Goal: Information Seeking & Learning: Learn about a topic

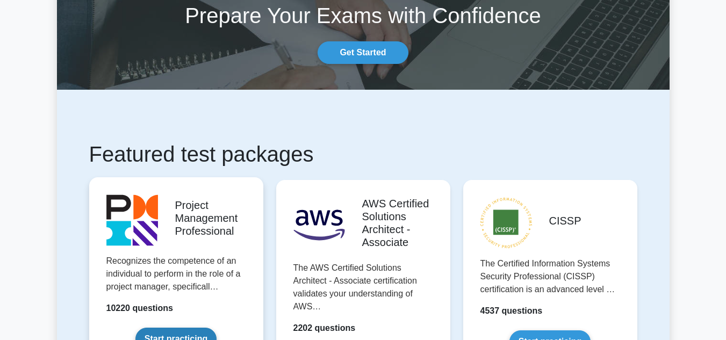
scroll to position [161, 0]
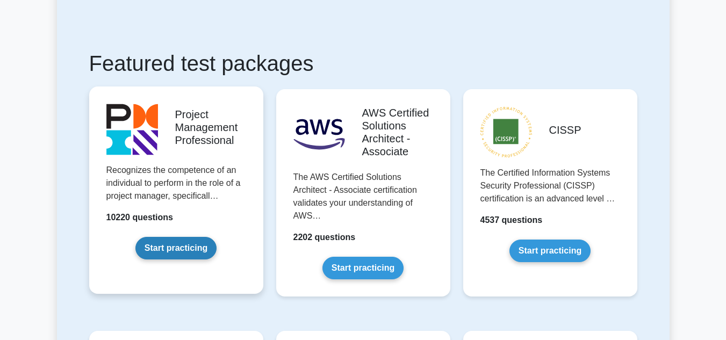
click at [176, 251] on link "Start practicing" at bounding box center [175, 248] width 81 height 23
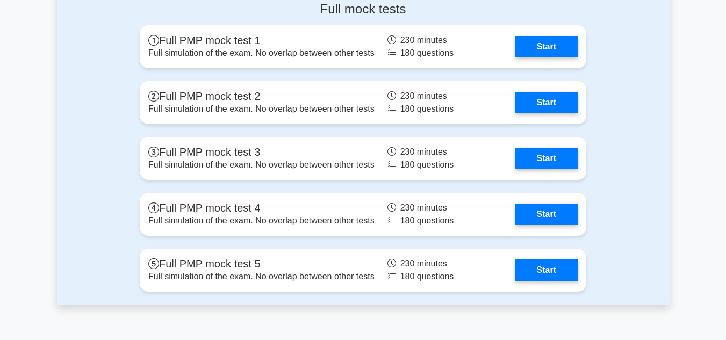
scroll to position [3925, 0]
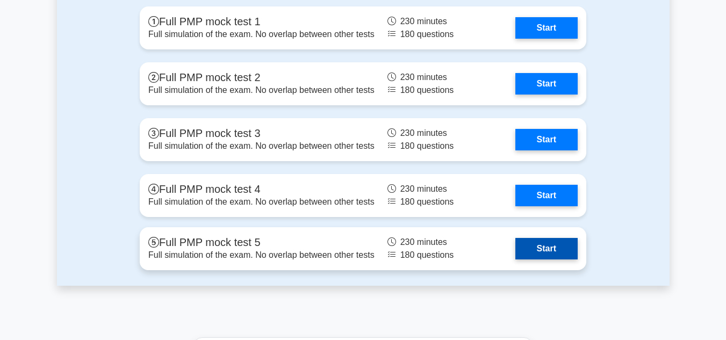
click at [540, 248] on link "Start" at bounding box center [547, 249] width 62 height 22
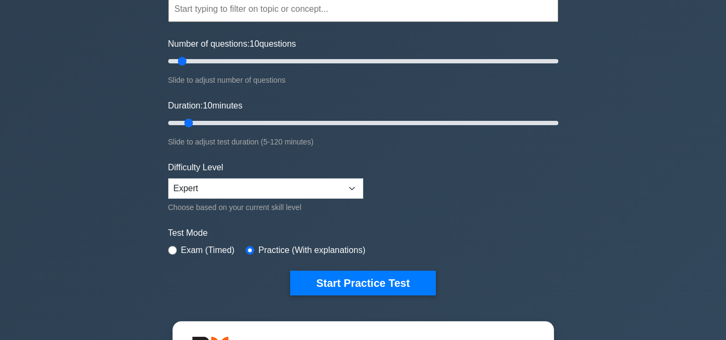
scroll to position [54, 0]
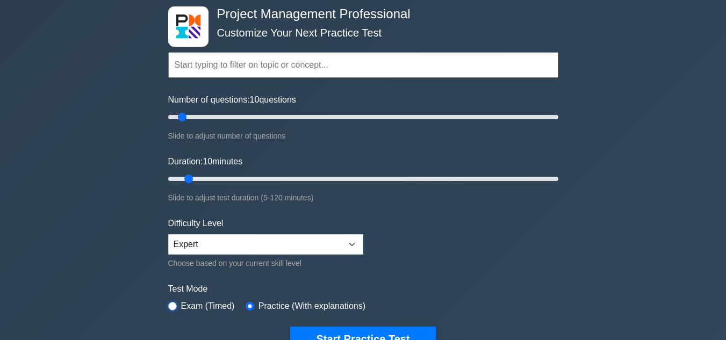
click at [175, 303] on input "radio" at bounding box center [172, 306] width 9 height 9
radio input "true"
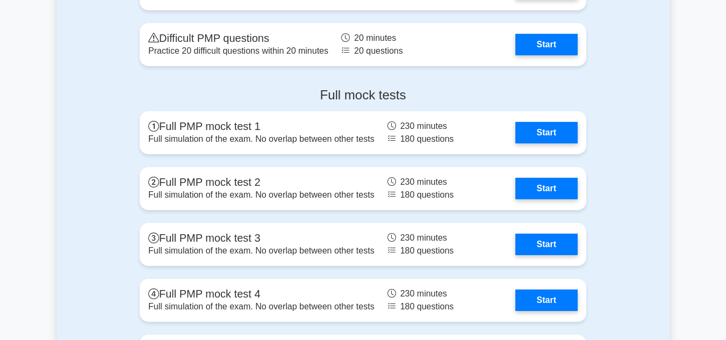
scroll to position [3925, 0]
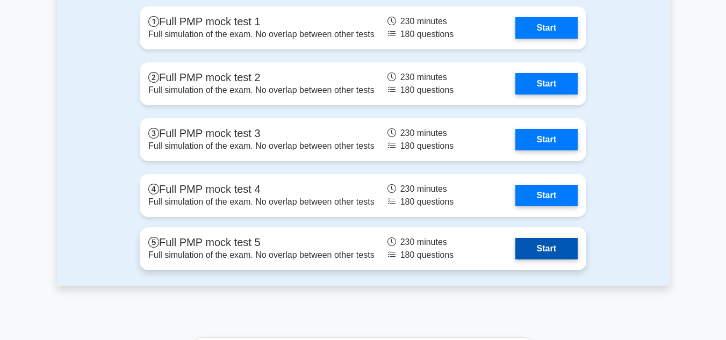
click at [540, 249] on link "Start" at bounding box center [547, 249] width 62 height 22
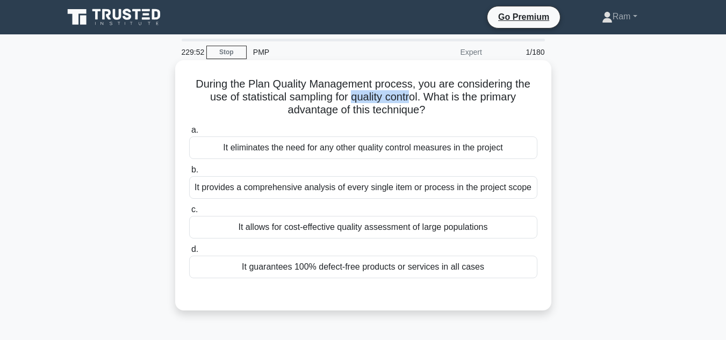
drag, startPoint x: 350, startPoint y: 101, endPoint x: 414, endPoint y: 94, distance: 64.4
click at [414, 94] on h5 "During the Plan Quality Management process, you are considering the use of stat…" at bounding box center [363, 97] width 351 height 40
drag, startPoint x: 211, startPoint y: 97, endPoint x: 421, endPoint y: 98, distance: 210.2
click at [421, 98] on h5 "During the Plan Quality Management process, you are considering the use of stat…" at bounding box center [363, 97] width 351 height 40
click at [440, 189] on div "It provides a comprehensive analysis of every single item or process in the pro…" at bounding box center [363, 187] width 348 height 23
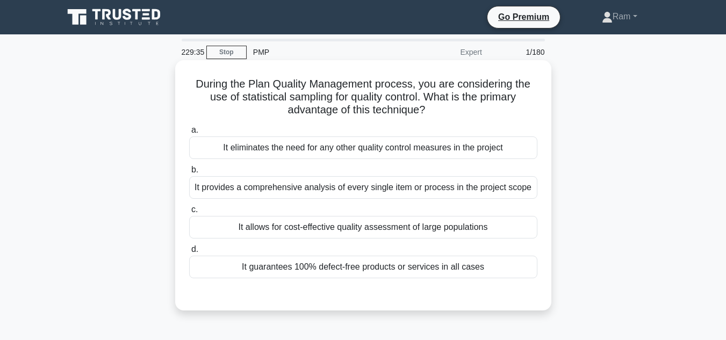
click at [189, 174] on input "b. It provides a comprehensive analysis of every single item or process in the …" at bounding box center [189, 170] width 0 height 7
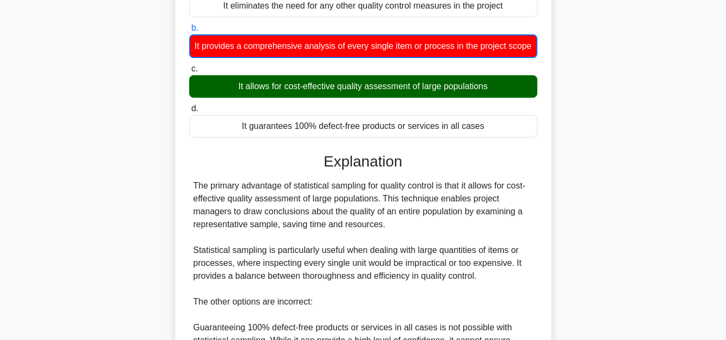
scroll to position [161, 0]
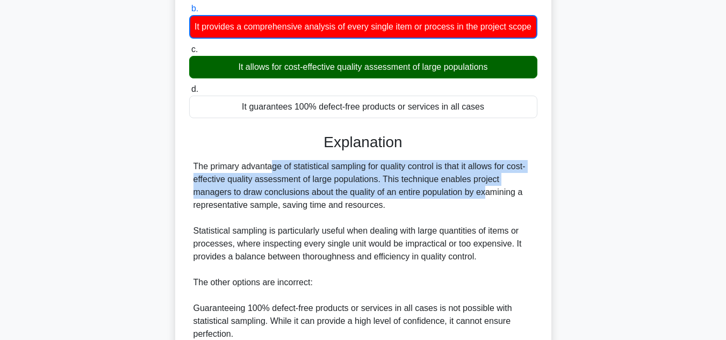
drag, startPoint x: 205, startPoint y: 183, endPoint x: 422, endPoint y: 200, distance: 217.3
click at [422, 200] on div "The primary advantage of statistical sampling for quality control is that it al…" at bounding box center [364, 295] width 340 height 271
click at [198, 190] on div "The primary advantage of statistical sampling for quality control is that it al…" at bounding box center [364, 295] width 340 height 271
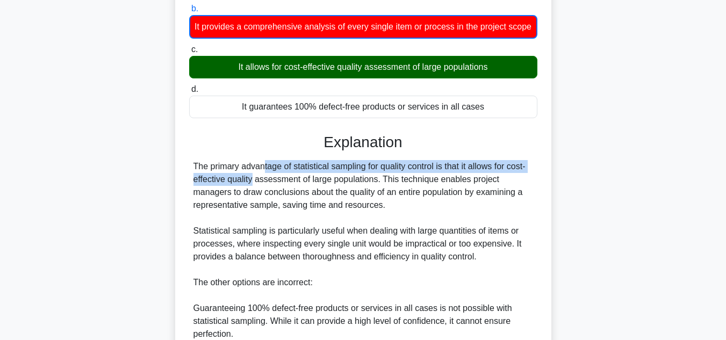
drag, startPoint x: 192, startPoint y: 180, endPoint x: 547, endPoint y: 176, distance: 354.9
click at [550, 177] on div "During the Plan Quality Management process, you are considering the use of stat…" at bounding box center [363, 203] width 376 height 609
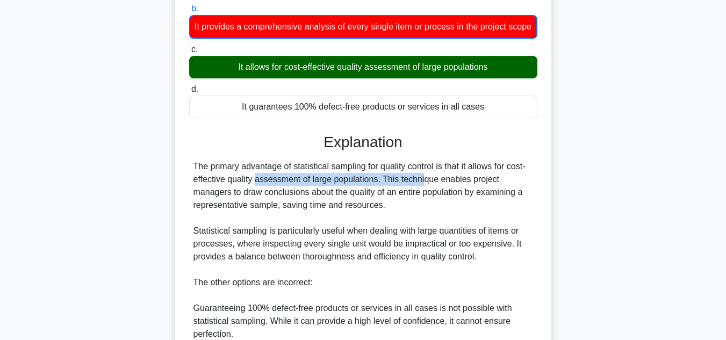
drag, startPoint x: 197, startPoint y: 194, endPoint x: 363, endPoint y: 190, distance: 166.2
click at [363, 190] on div "The primary advantage of statistical sampling for quality control is that it al…" at bounding box center [364, 295] width 340 height 271
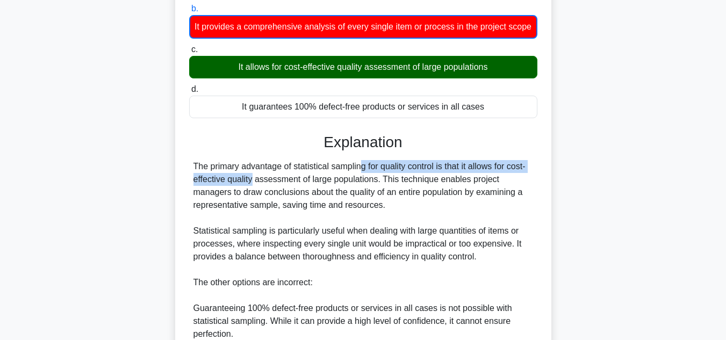
drag, startPoint x: 300, startPoint y: 180, endPoint x: 546, endPoint y: 182, distance: 246.3
click at [546, 182] on div "During the Plan Quality Management process, you are considering the use of stat…" at bounding box center [364, 203] width 368 height 601
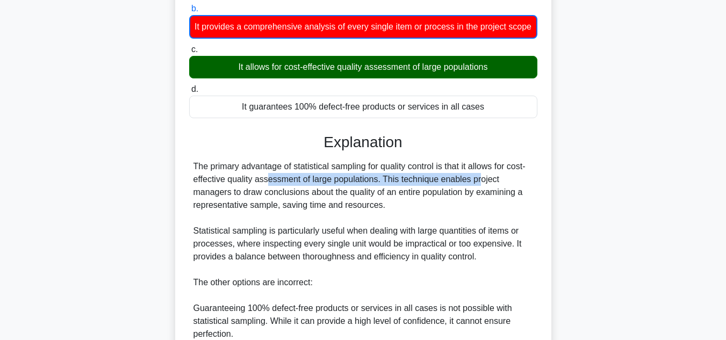
drag, startPoint x: 206, startPoint y: 189, endPoint x: 412, endPoint y: 193, distance: 206.5
click at [412, 193] on div "The primary advantage of statistical sampling for quality control is that it al…" at bounding box center [364, 295] width 340 height 271
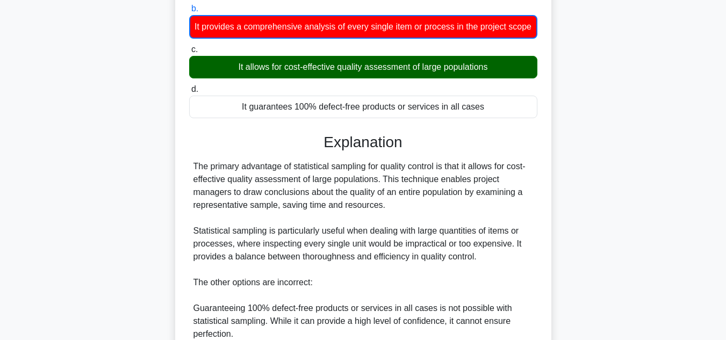
click at [422, 205] on div "The primary advantage of statistical sampling for quality control is that it al…" at bounding box center [364, 295] width 340 height 271
drag, startPoint x: 386, startPoint y: 192, endPoint x: 508, endPoint y: 188, distance: 122.1
click at [508, 188] on div "The primary advantage of statistical sampling for quality control is that it al…" at bounding box center [364, 295] width 340 height 271
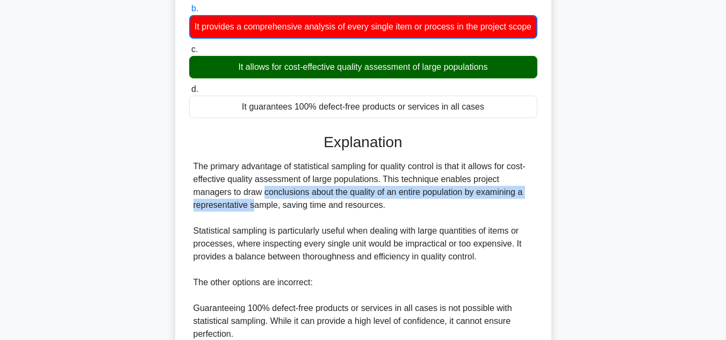
drag, startPoint x: 194, startPoint y: 208, endPoint x: 523, endPoint y: 212, distance: 329.6
click at [523, 212] on div "The primary advantage of statistical sampling for quality control is that it al…" at bounding box center [364, 295] width 340 height 271
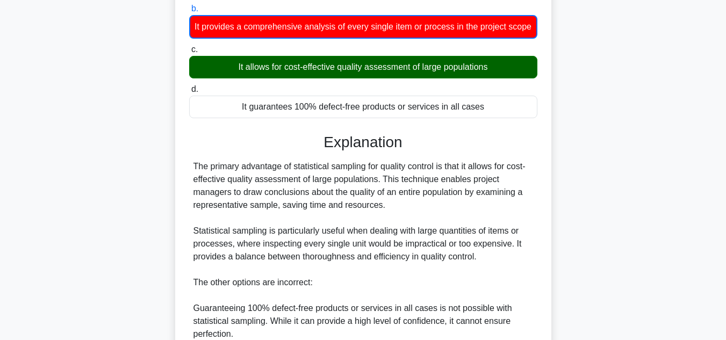
click at [476, 226] on div "The primary advantage of statistical sampling for quality control is that it al…" at bounding box center [364, 295] width 340 height 271
drag, startPoint x: 431, startPoint y: 212, endPoint x: 420, endPoint y: 218, distance: 11.8
click at [537, 212] on div "The primary advantage of statistical sampling for quality control is that it al…" at bounding box center [363, 295] width 348 height 271
drag, startPoint x: 194, startPoint y: 218, endPoint x: 381, endPoint y: 221, distance: 187.1
click at [381, 221] on div "The primary advantage of statistical sampling for quality control is that it al…" at bounding box center [364, 295] width 340 height 271
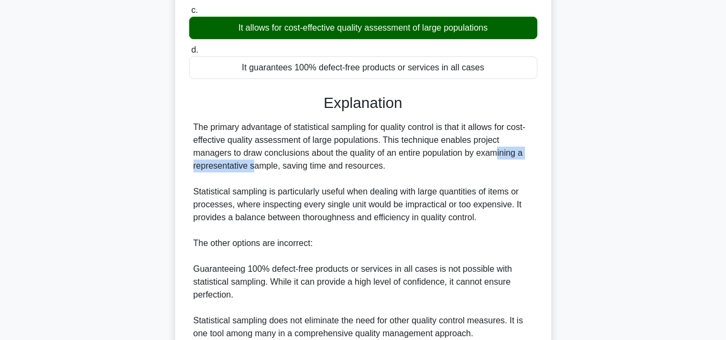
scroll to position [269, 0]
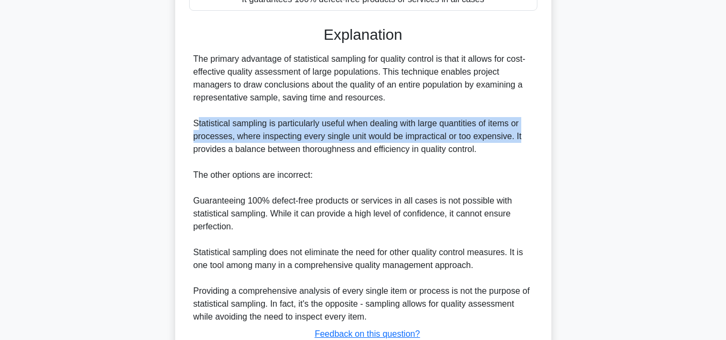
drag, startPoint x: 197, startPoint y: 131, endPoint x: 524, endPoint y: 144, distance: 327.2
click at [524, 144] on div "The primary advantage of statistical sampling for quality control is that it al…" at bounding box center [364, 188] width 340 height 271
click at [308, 156] on div "The primary advantage of statistical sampling for quality control is that it al…" at bounding box center [364, 188] width 340 height 271
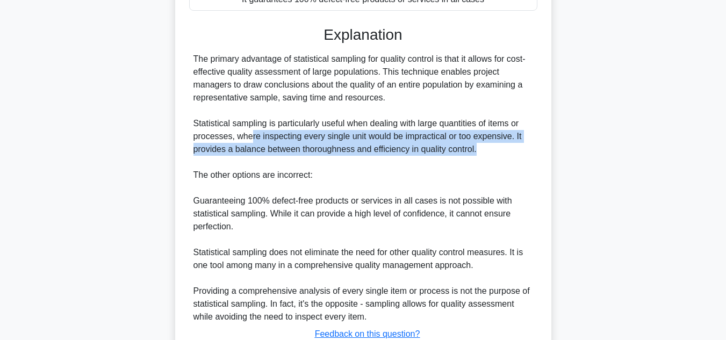
drag, startPoint x: 314, startPoint y: 161, endPoint x: 548, endPoint y: 165, distance: 233.9
click at [548, 165] on div "During the Plan Quality Management process, you are considering the use of stat…" at bounding box center [363, 95] width 376 height 609
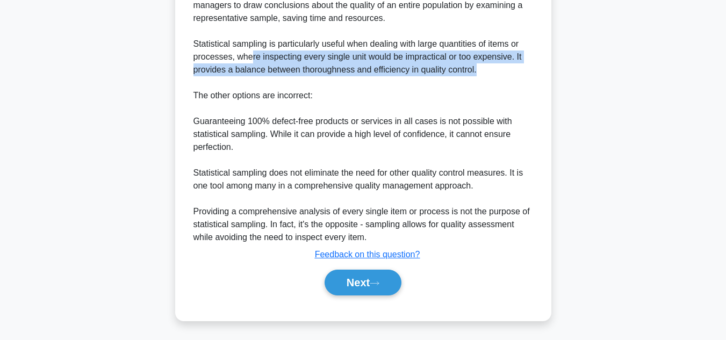
scroll to position [363, 0]
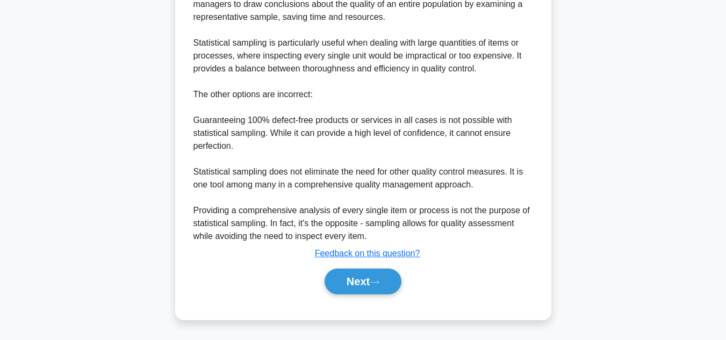
drag, startPoint x: 197, startPoint y: 202, endPoint x: 426, endPoint y: 227, distance: 229.9
click at [556, 205] on div "During the Plan Quality Management process, you are considering the use of stat…" at bounding box center [363, 24] width 613 height 622
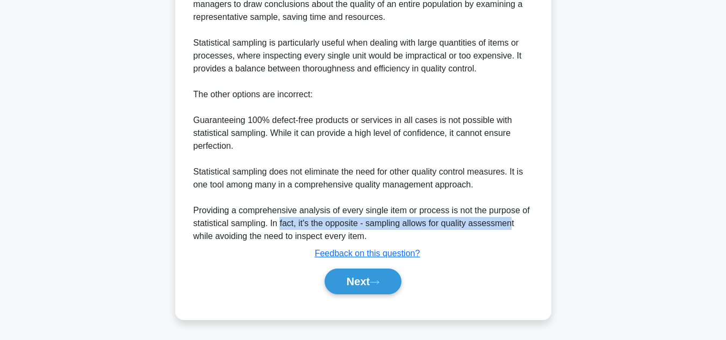
drag, startPoint x: 280, startPoint y: 226, endPoint x: 510, endPoint y: 230, distance: 229.6
click at [510, 230] on div "The primary advantage of statistical sampling for quality control is that it al…" at bounding box center [364, 107] width 340 height 271
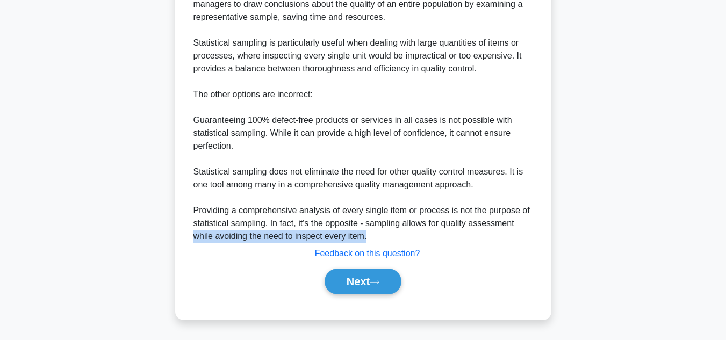
drag, startPoint x: 196, startPoint y: 240, endPoint x: 384, endPoint y: 239, distance: 187.7
click at [384, 239] on div "The primary advantage of statistical sampling for quality control is that it al…" at bounding box center [364, 107] width 340 height 271
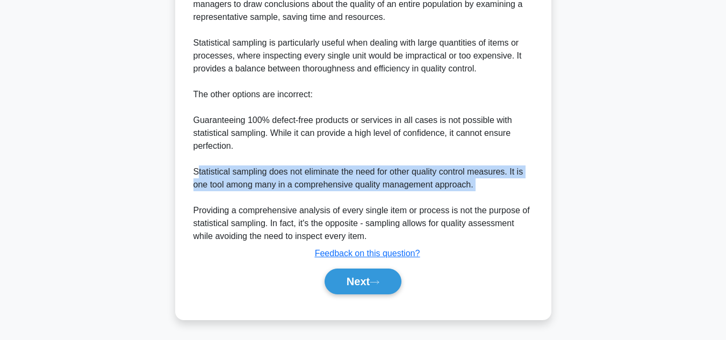
drag, startPoint x: 198, startPoint y: 169, endPoint x: 520, endPoint y: 202, distance: 323.1
click at [523, 201] on div "The primary advantage of statistical sampling for quality control is that it al…" at bounding box center [364, 107] width 340 height 271
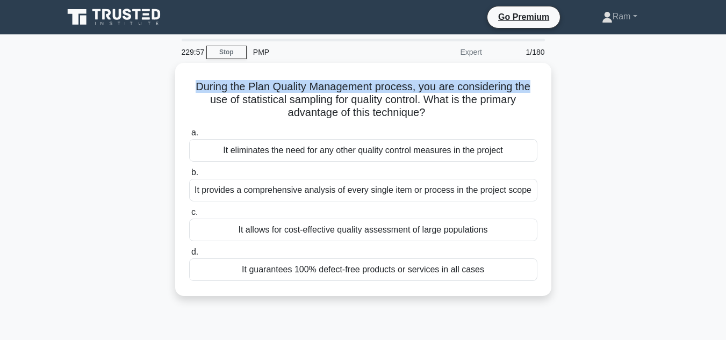
drag, startPoint x: 194, startPoint y: 84, endPoint x: 544, endPoint y: 94, distance: 350.2
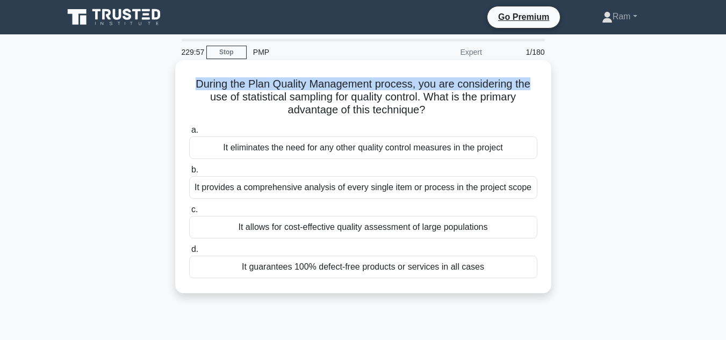
click at [553, 92] on div "During the Plan Quality Management process, you are considering the use of stat…" at bounding box center [363, 186] width 613 height 246
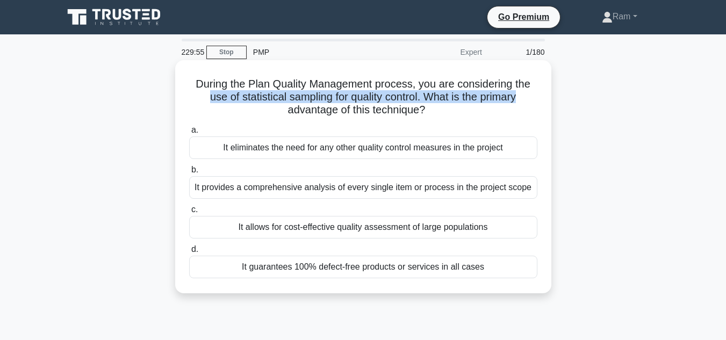
drag, startPoint x: 203, startPoint y: 98, endPoint x: 389, endPoint y: 113, distance: 186.1
click at [538, 104] on h5 "During the Plan Quality Management process, you are considering the use of stat…" at bounding box center [363, 97] width 351 height 40
click at [288, 114] on h5 "During the Plan Quality Management process, you are considering the use of stat…" at bounding box center [363, 97] width 351 height 40
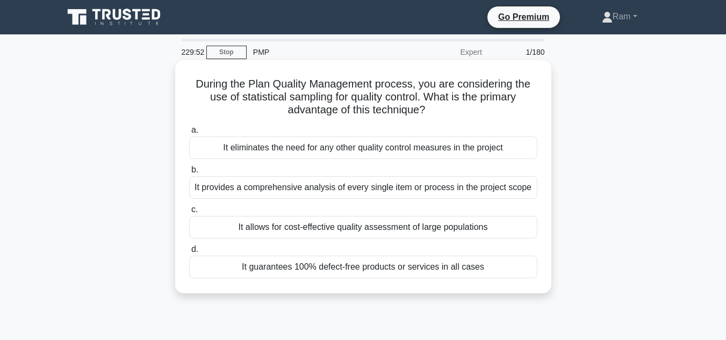
drag, startPoint x: 289, startPoint y: 112, endPoint x: 433, endPoint y: 110, distance: 144.6
click at [433, 110] on h5 "During the Plan Quality Management process, you are considering the use of stat…" at bounding box center [363, 97] width 351 height 40
click at [366, 236] on div "It allows for cost-effective quality assessment of large populations" at bounding box center [363, 227] width 348 height 23
click at [189, 213] on input "c. It allows for cost-effective quality assessment of large populations" at bounding box center [189, 209] width 0 height 7
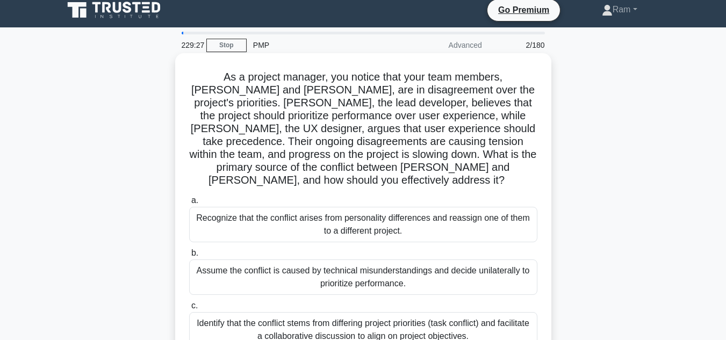
scroll to position [54, 0]
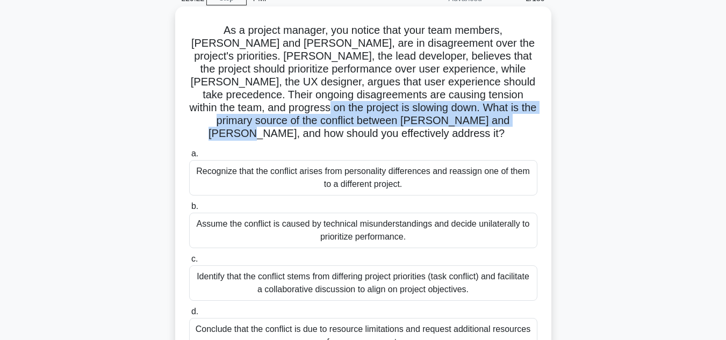
drag, startPoint x: 233, startPoint y: 108, endPoint x: 510, endPoint y: 116, distance: 277.0
click at [510, 116] on h5 "As a project manager, you notice that your team members, [PERSON_NAME] and [PER…" at bounding box center [363, 82] width 351 height 117
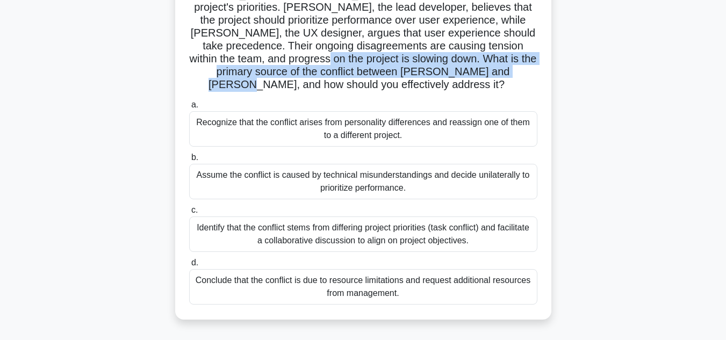
scroll to position [108, 0]
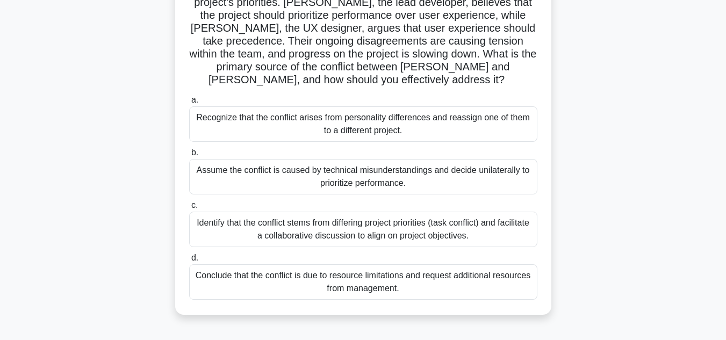
click at [420, 216] on div "Identify that the conflict stems from differing project priorities (task confli…" at bounding box center [363, 229] width 348 height 35
click at [189, 209] on input "c. Identify that the conflict stems from differing project priorities (task con…" at bounding box center [189, 205] width 0 height 7
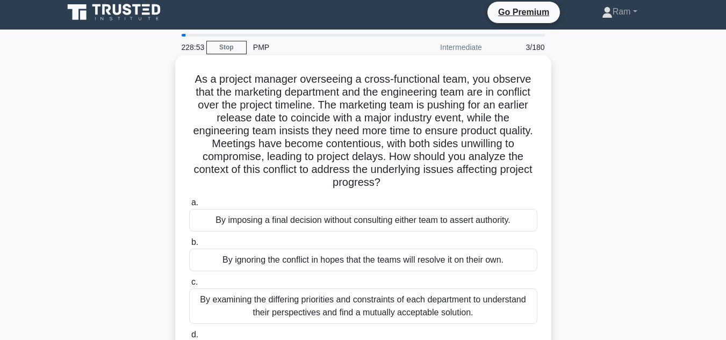
scroll to position [0, 0]
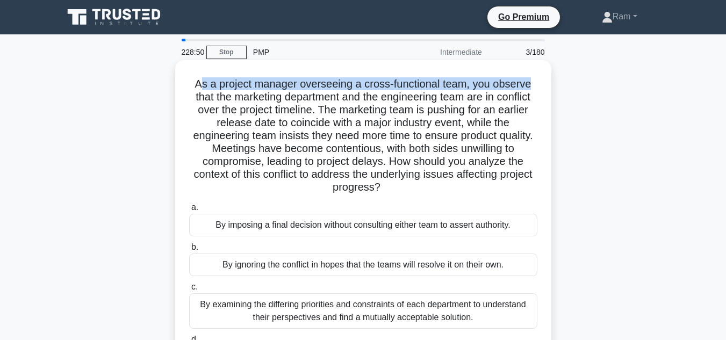
drag, startPoint x: 197, startPoint y: 85, endPoint x: 542, endPoint y: 66, distance: 345.2
click at [548, 66] on div "As a project manager overseeing a cross-functional team, you observe that the m…" at bounding box center [363, 228] width 376 height 337
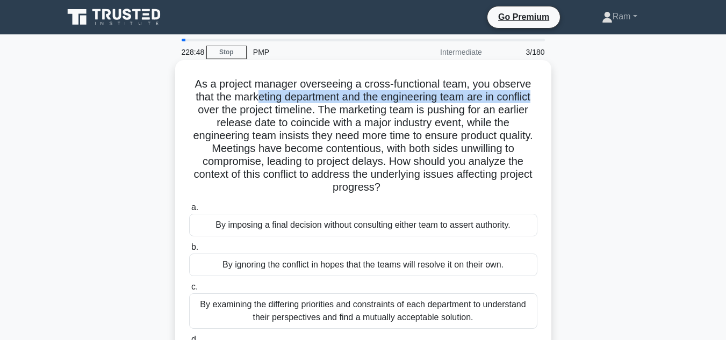
drag, startPoint x: 253, startPoint y: 97, endPoint x: 452, endPoint y: 107, distance: 199.2
click at [549, 96] on div "As a project manager overseeing a cross-functional team, you observe that the m…" at bounding box center [363, 228] width 376 height 337
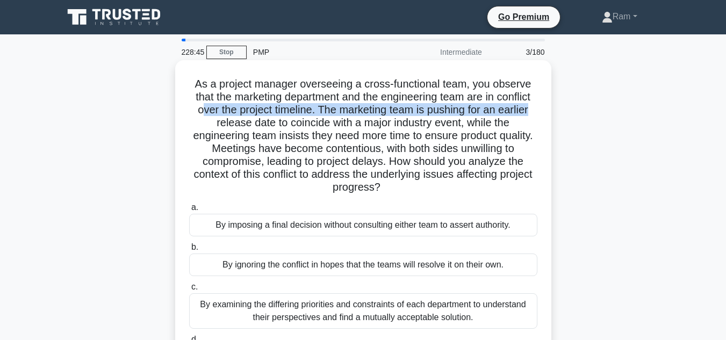
drag, startPoint x: 199, startPoint y: 115, endPoint x: 538, endPoint y: 110, distance: 339.3
click at [538, 110] on h5 "As a project manager overseeing a cross-functional team, you observe that the m…" at bounding box center [363, 135] width 351 height 117
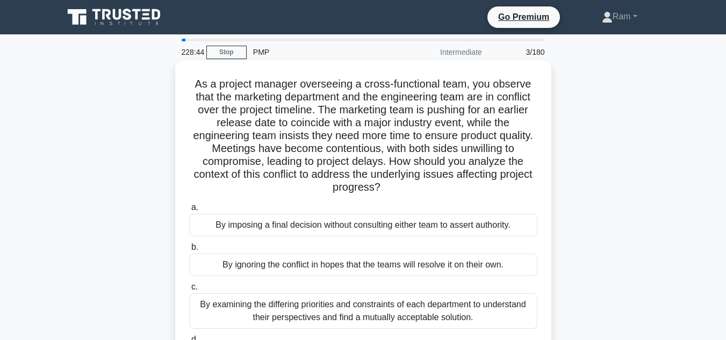
click at [324, 118] on h5 "As a project manager overseeing a cross-functional team, you observe that the m…" at bounding box center [363, 135] width 351 height 117
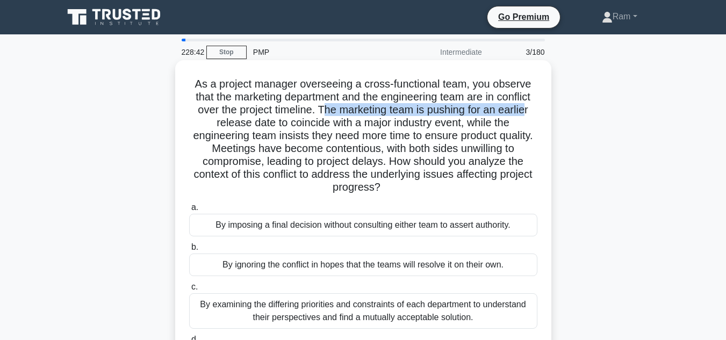
drag, startPoint x: 322, startPoint y: 112, endPoint x: 524, endPoint y: 130, distance: 202.9
click at [531, 108] on h5 "As a project manager overseeing a cross-functional team, you observe that the m…" at bounding box center [363, 135] width 351 height 117
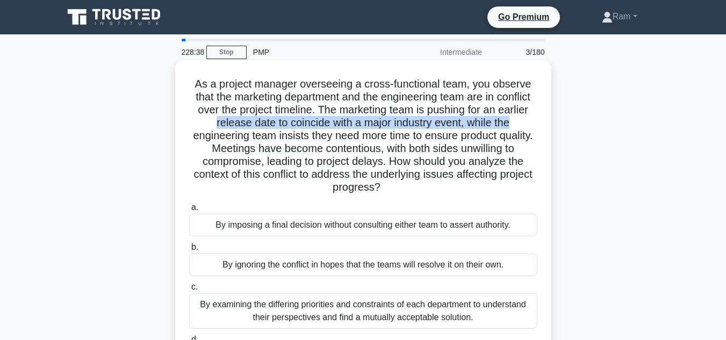
drag, startPoint x: 210, startPoint y: 119, endPoint x: 405, endPoint y: 142, distance: 196.5
click at [518, 117] on h5 "As a project manager overseeing a cross-functional team, you observe that the m…" at bounding box center [363, 135] width 351 height 117
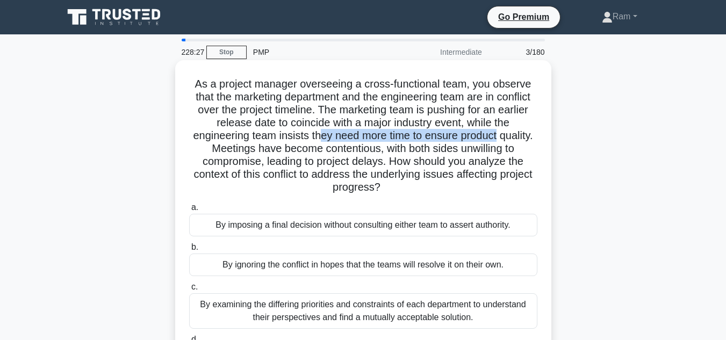
drag, startPoint x: 336, startPoint y: 134, endPoint x: 530, endPoint y: 137, distance: 194.1
click at [530, 137] on h5 "As a project manager overseeing a cross-functional team, you observe that the m…" at bounding box center [363, 135] width 351 height 117
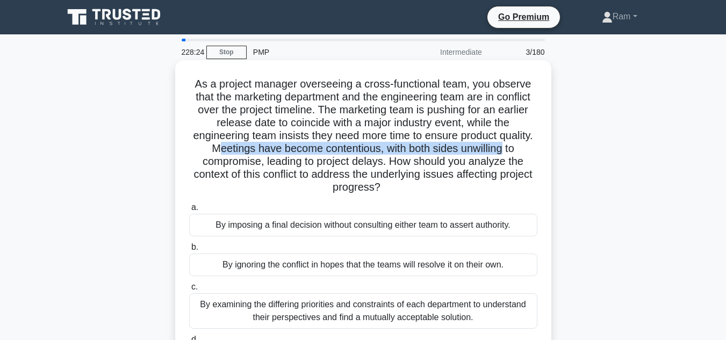
drag, startPoint x: 241, startPoint y: 149, endPoint x: 529, endPoint y: 155, distance: 287.7
click at [543, 154] on div "As a project manager overseeing a cross-functional team, you observe that the m…" at bounding box center [364, 229] width 368 height 328
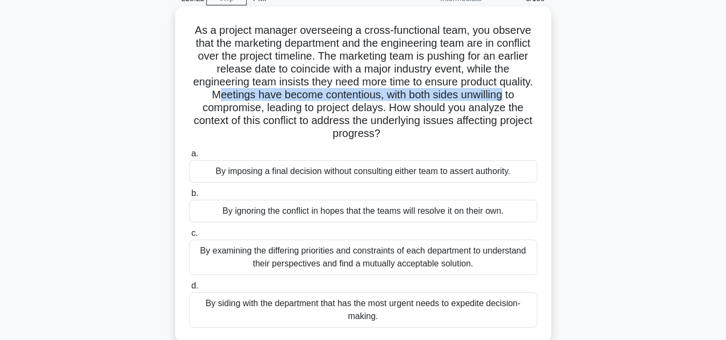
scroll to position [108, 0]
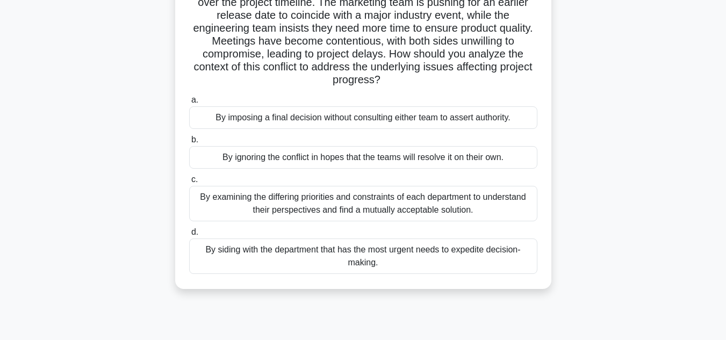
click at [335, 209] on div "By examining the differing priorities and constraints of each department to und…" at bounding box center [363, 203] width 348 height 35
click at [189, 183] on input "c. By examining the differing priorities and constraints of each department to …" at bounding box center [189, 179] width 0 height 7
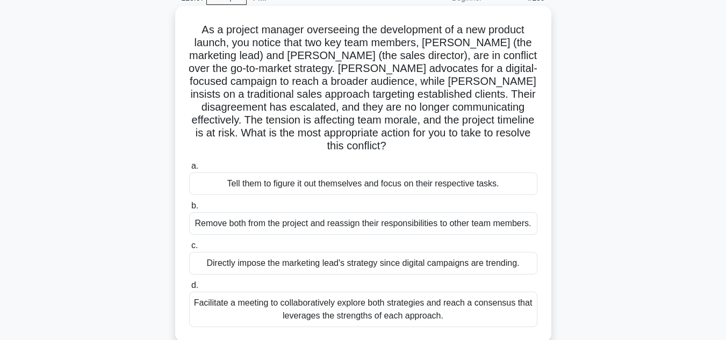
scroll to position [0, 0]
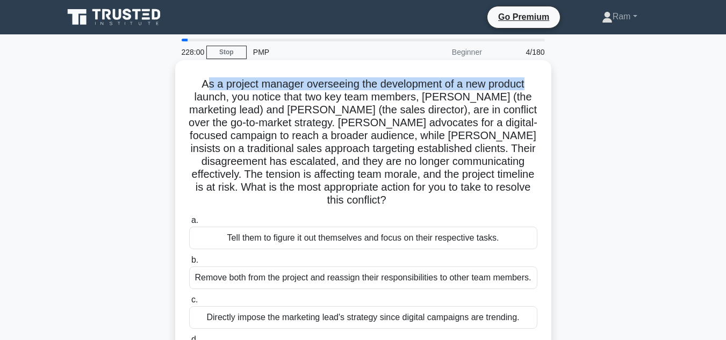
drag, startPoint x: 206, startPoint y: 83, endPoint x: 543, endPoint y: 74, distance: 336.2
click at [543, 74] on div "As a project manager overseeing the development of a new product launch, you no…" at bounding box center [364, 229] width 368 height 328
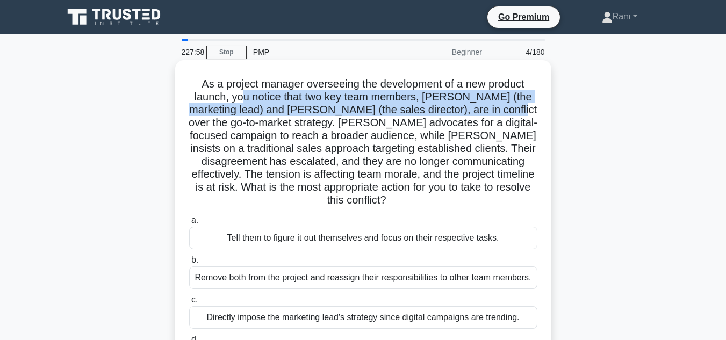
drag, startPoint x: 244, startPoint y: 101, endPoint x: 498, endPoint y: 110, distance: 254.5
click at [498, 110] on h5 "As a project manager overseeing the development of a new product launch, you no…" at bounding box center [363, 142] width 351 height 130
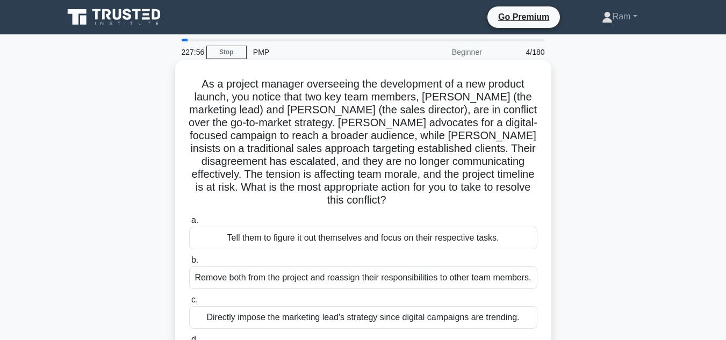
click at [222, 155] on h5 "As a project manager overseeing the development of a new product launch, you no…" at bounding box center [363, 142] width 351 height 130
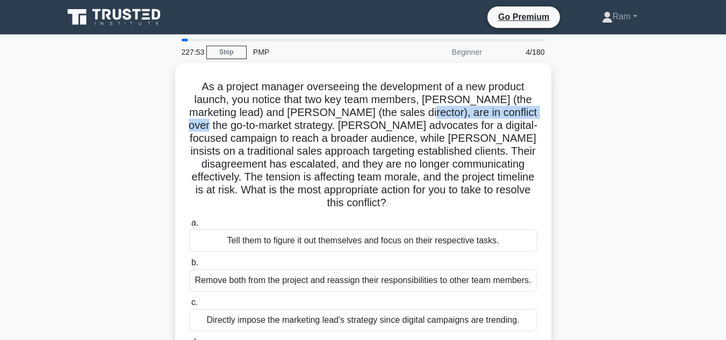
drag, startPoint x: 393, startPoint y: 111, endPoint x: 568, endPoint y: 112, distance: 175.8
click at [568, 112] on div "As a project manager overseeing the development of a new product launch, you no…" at bounding box center [363, 237] width 613 height 349
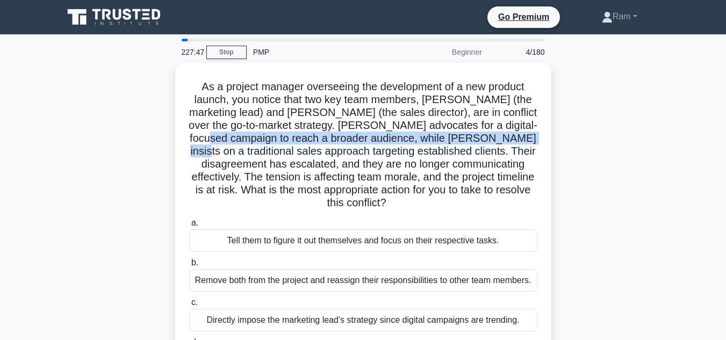
drag, startPoint x: 206, startPoint y: 137, endPoint x: 553, endPoint y: 143, distance: 346.9
click at [553, 143] on div "As a project manager overseeing the development of a new product launch, you no…" at bounding box center [363, 237] width 613 height 349
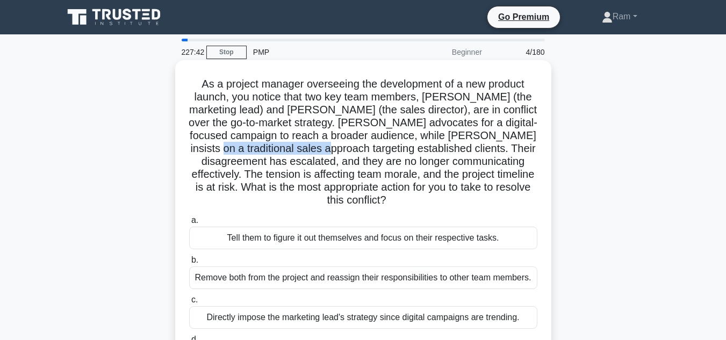
drag, startPoint x: 206, startPoint y: 152, endPoint x: 324, endPoint y: 147, distance: 118.4
click at [324, 147] on h5 "As a project manager overseeing the development of a new product launch, you no…" at bounding box center [363, 142] width 351 height 130
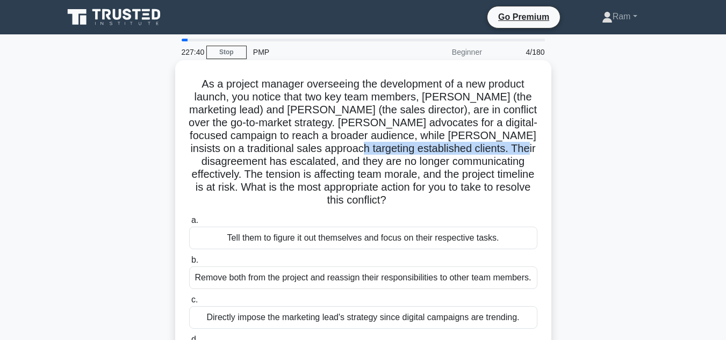
drag, startPoint x: 346, startPoint y: 147, endPoint x: 548, endPoint y: 149, distance: 202.7
click at [548, 149] on div "As a project manager overseeing the development of a new product launch, you no…" at bounding box center [363, 228] width 376 height 337
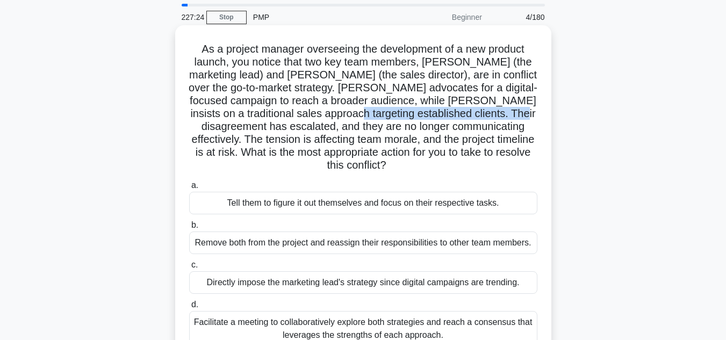
scroll to position [54, 0]
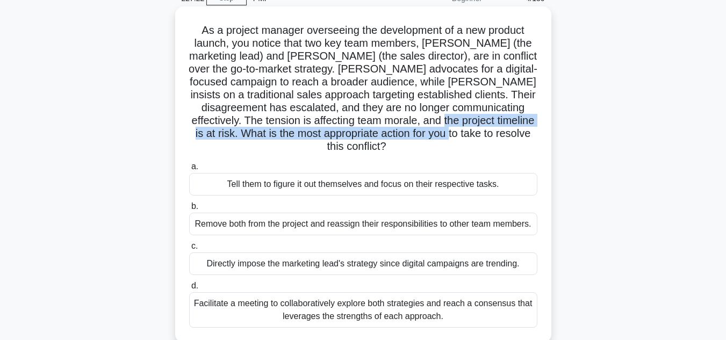
drag, startPoint x: 441, startPoint y: 118, endPoint x: 527, endPoint y: 134, distance: 88.1
click at [527, 134] on h5 "As a project manager overseeing the development of a new product launch, you no…" at bounding box center [363, 89] width 351 height 130
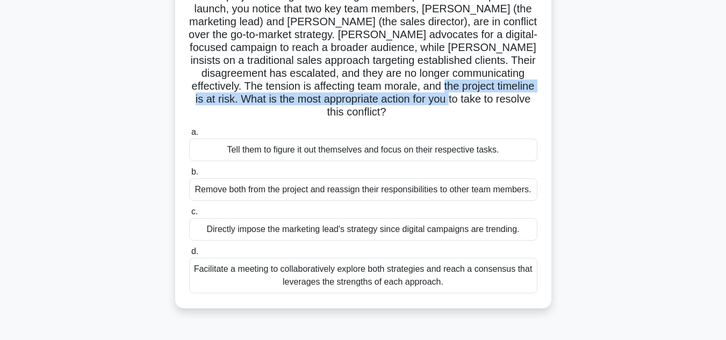
scroll to position [108, 0]
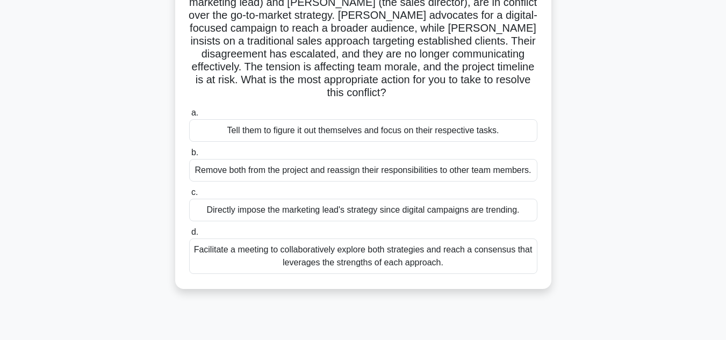
click at [370, 252] on div "Facilitate a meeting to collaboratively explore both strategies and reach a con…" at bounding box center [363, 256] width 348 height 35
click at [189, 236] on input "d. Facilitate a meeting to collaboratively explore both strategies and reach a …" at bounding box center [189, 232] width 0 height 7
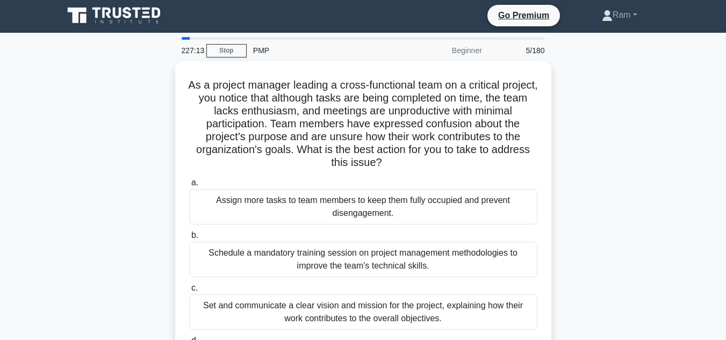
scroll to position [0, 0]
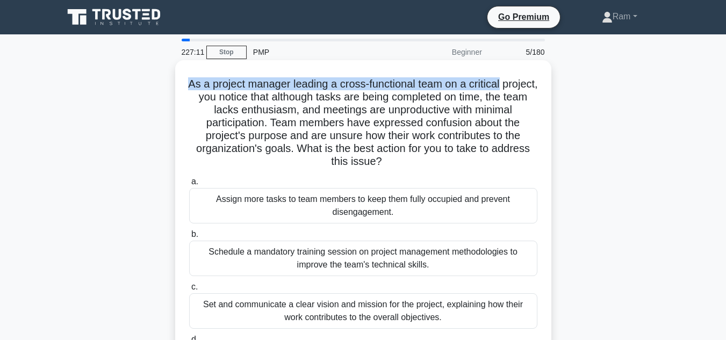
drag, startPoint x: 202, startPoint y: 79, endPoint x: 299, endPoint y: 81, distance: 97.4
click at [550, 86] on div "As a project manager leading a cross-functional team on a critical project, you…" at bounding box center [363, 228] width 376 height 337
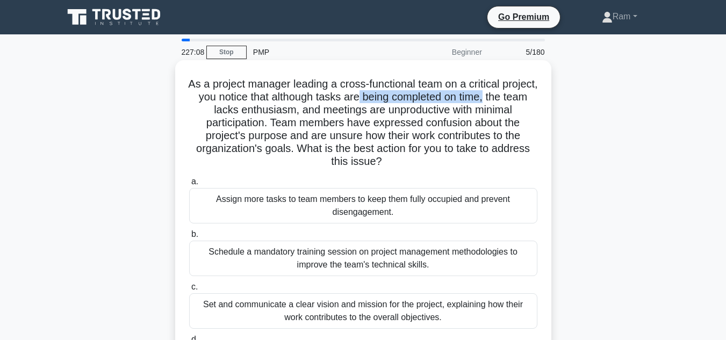
drag, startPoint x: 402, startPoint y: 96, endPoint x: 469, endPoint y: 102, distance: 67.5
click at [548, 96] on div "As a project manager leading a cross-functional team on a critical project, you…" at bounding box center [363, 228] width 376 height 337
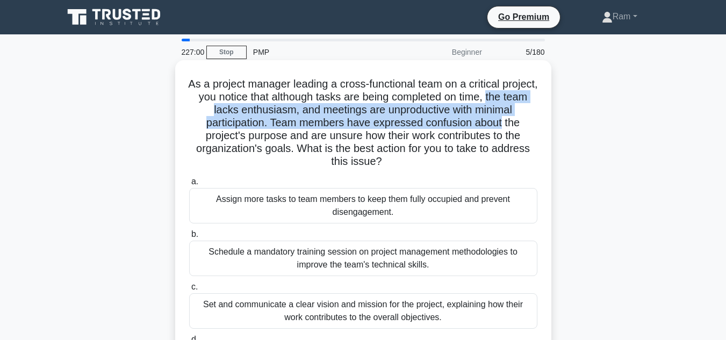
drag, startPoint x: 209, startPoint y: 105, endPoint x: 538, endPoint y: 122, distance: 330.0
click at [540, 122] on div "As a project manager leading a cross-functional team on a critical project, you…" at bounding box center [364, 229] width 368 height 328
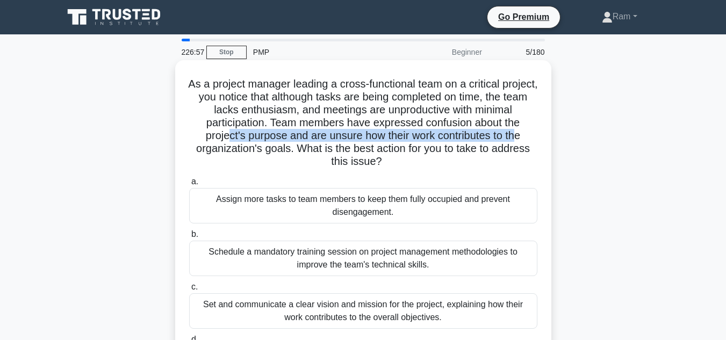
drag, startPoint x: 233, startPoint y: 139, endPoint x: 420, endPoint y: 145, distance: 187.7
click at [533, 141] on h5 "As a project manager leading a cross-functional team on a critical project, you…" at bounding box center [363, 122] width 351 height 91
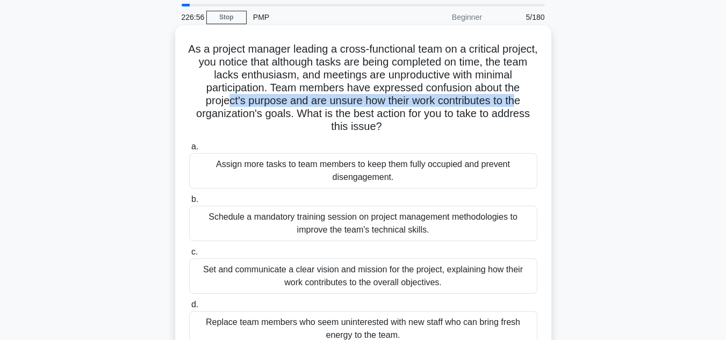
scroll to position [54, 0]
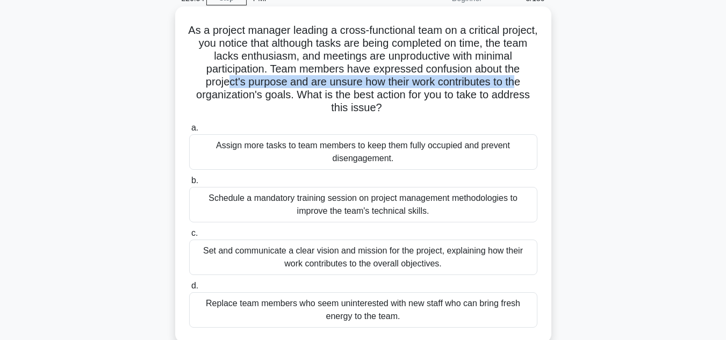
drag, startPoint x: 311, startPoint y: 92, endPoint x: 396, endPoint y: 107, distance: 86.2
click at [396, 107] on h5 "As a project manager leading a cross-functional team on a critical project, you…" at bounding box center [363, 69] width 351 height 91
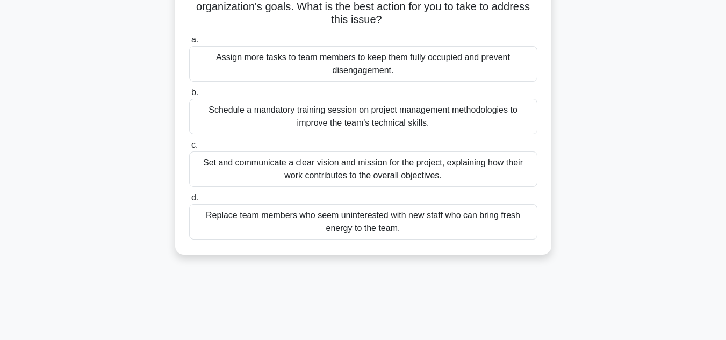
scroll to position [161, 0]
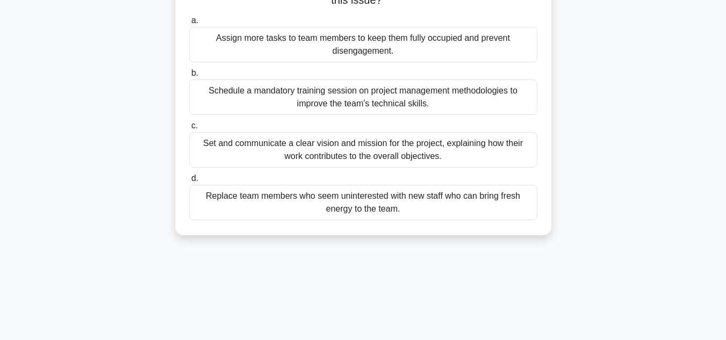
click at [348, 159] on div "Set and communicate a clear vision and mission for the project, explaining how …" at bounding box center [363, 149] width 348 height 35
click at [189, 130] on input "c. Set and communicate a clear vision and mission for the project, explaining h…" at bounding box center [189, 126] width 0 height 7
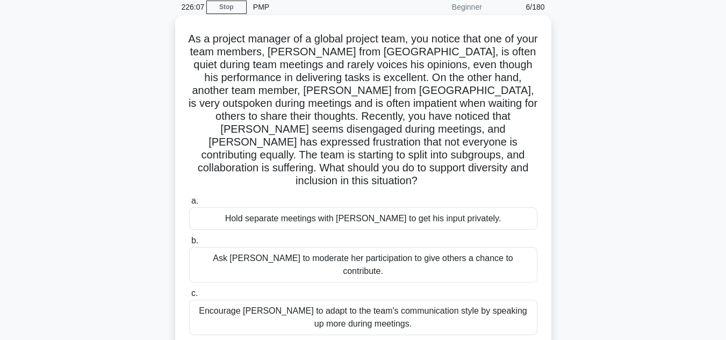
scroll to position [108, 0]
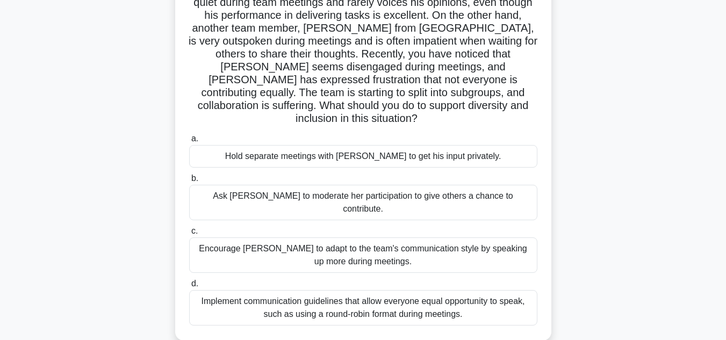
click at [363, 238] on div "Encourage [PERSON_NAME] to adapt to the team's communication style by speaking …" at bounding box center [363, 255] width 348 height 35
click at [189, 234] on input "c. Encourage [PERSON_NAME] to adapt to the team's communication style by speaki…" at bounding box center [189, 231] width 0 height 7
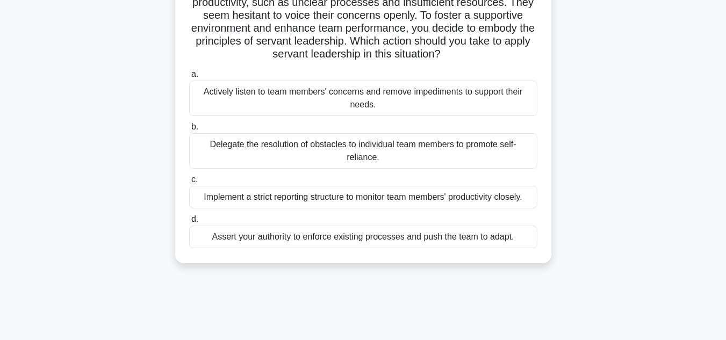
click at [325, 101] on div "Actively listen to team members' concerns and remove impediments to support the…" at bounding box center [363, 98] width 348 height 35
click at [189, 78] on input "a. Actively listen to team members' concerns and remove impediments to support …" at bounding box center [189, 74] width 0 height 7
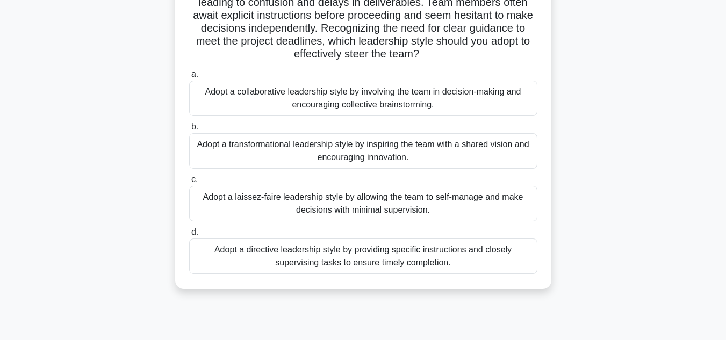
scroll to position [54, 0]
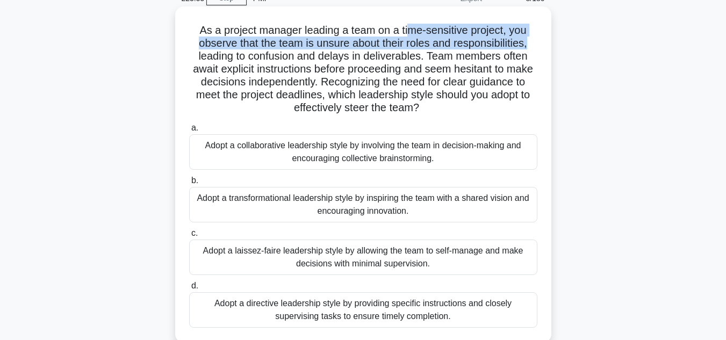
drag, startPoint x: 408, startPoint y: 34, endPoint x: 541, endPoint y: 47, distance: 134.0
click at [541, 47] on div "As a project manager leading a team on a time-sensitive project, you observe th…" at bounding box center [364, 175] width 368 height 328
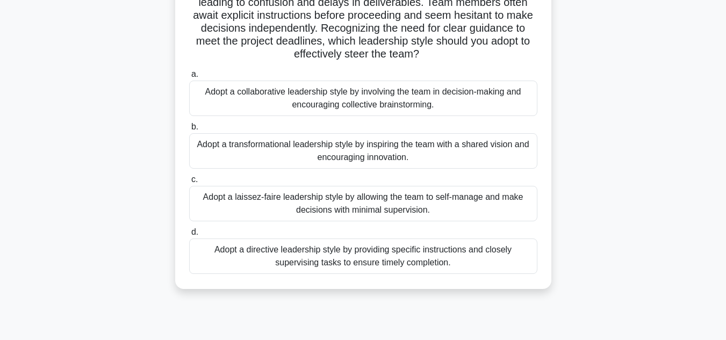
click at [405, 155] on div "Adopt a transformational leadership style by inspiring the team with a shared v…" at bounding box center [363, 150] width 348 height 35
click at [189, 131] on input "b. Adopt a transformational leadership style by inspiring the team with a share…" at bounding box center [189, 127] width 0 height 7
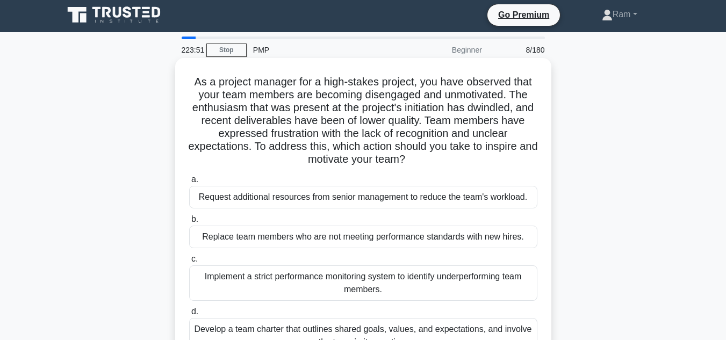
scroll to position [0, 0]
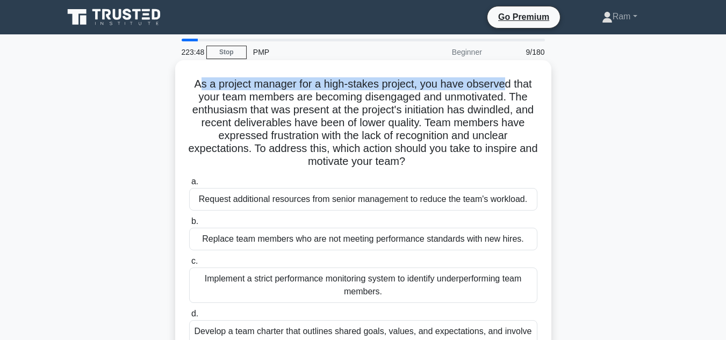
drag, startPoint x: 197, startPoint y: 82, endPoint x: 507, endPoint y: 70, distance: 309.9
click at [507, 70] on div "As a project manager for a high-stakes project, you have observed that your tea…" at bounding box center [364, 216] width 368 height 302
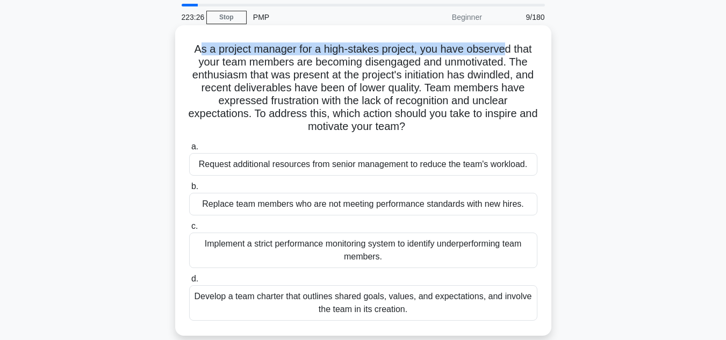
scroll to position [54, 0]
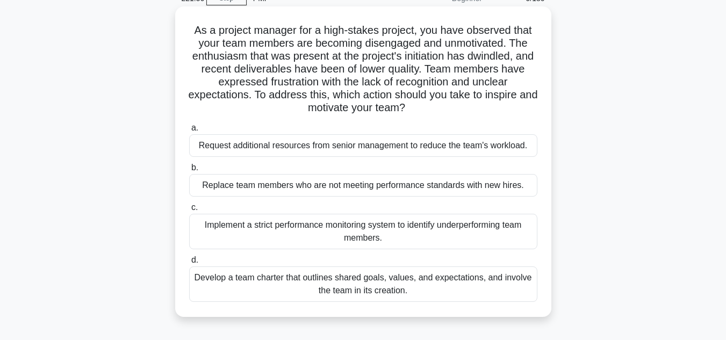
click at [391, 283] on div "Develop a team charter that outlines shared goals, values, and expectations, an…" at bounding box center [363, 284] width 348 height 35
click at [189, 264] on input "d. Develop a team charter that outlines shared goals, values, and expectations,…" at bounding box center [189, 260] width 0 height 7
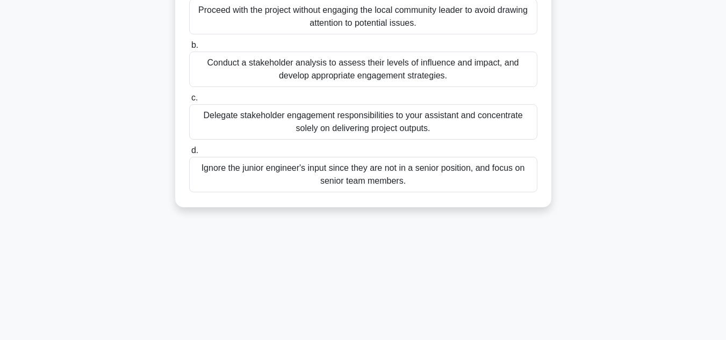
scroll to position [161, 0]
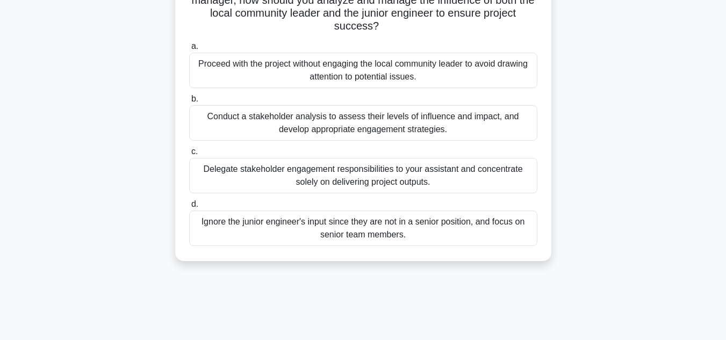
click at [386, 116] on div "Conduct a stakeholder analysis to assess their levels of influence and impact, …" at bounding box center [363, 122] width 348 height 35
click at [189, 103] on input "b. Conduct a stakeholder analysis to assess their levels of influence and impac…" at bounding box center [189, 99] width 0 height 7
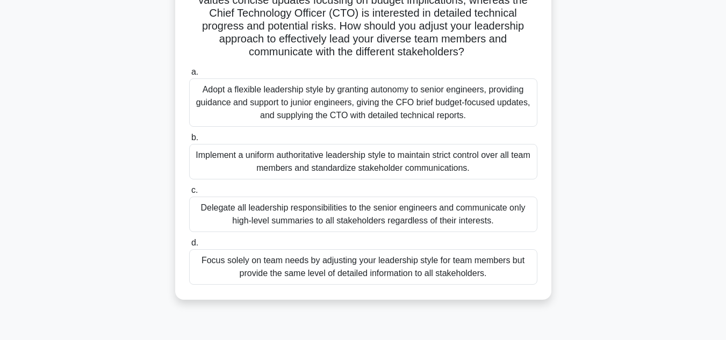
click at [401, 156] on div "Implement a uniform authoritative leadership style to maintain strict control o…" at bounding box center [363, 161] width 348 height 35
click at [189, 141] on input "b. Implement a uniform authoritative leadership style to maintain strict contro…" at bounding box center [189, 137] width 0 height 7
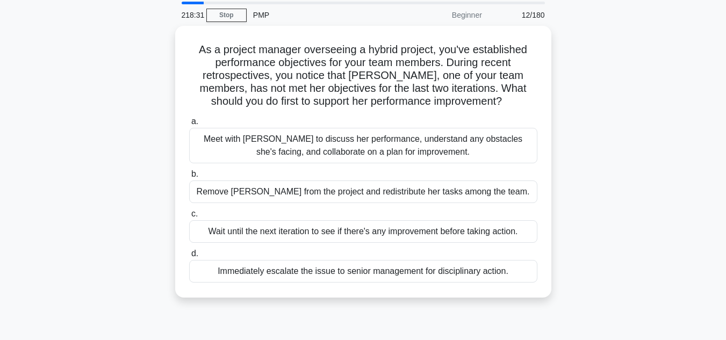
scroll to position [0, 0]
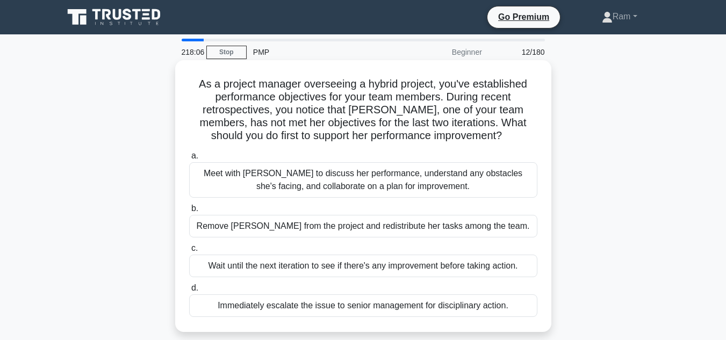
click at [460, 181] on div "Meet with [PERSON_NAME] to discuss her performance, understand any obstacles sh…" at bounding box center [363, 179] width 348 height 35
click at [189, 160] on input "a. Meet with [PERSON_NAME] to discuss her performance, understand any obstacles…" at bounding box center [189, 156] width 0 height 7
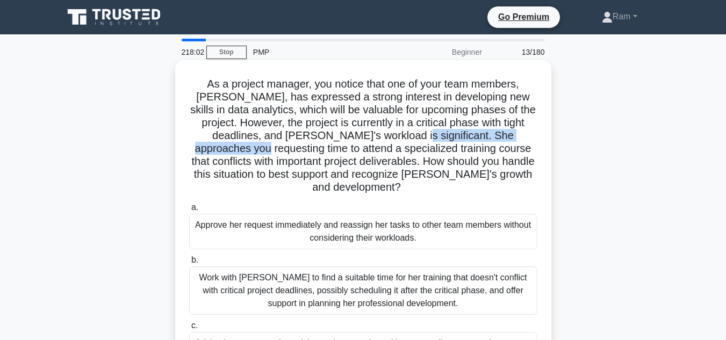
drag, startPoint x: 366, startPoint y: 139, endPoint x: 538, endPoint y: 134, distance: 172.1
click at [538, 134] on h5 "As a project manager, you notice that one of your team members, [PERSON_NAME], …" at bounding box center [363, 135] width 351 height 117
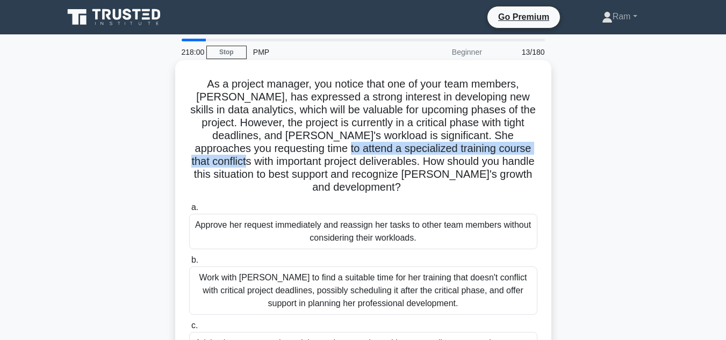
drag, startPoint x: 277, startPoint y: 143, endPoint x: 540, endPoint y: 148, distance: 263.0
click at [540, 148] on div "As a project manager, you notice that one of your team members, [PERSON_NAME], …" at bounding box center [364, 248] width 368 height 367
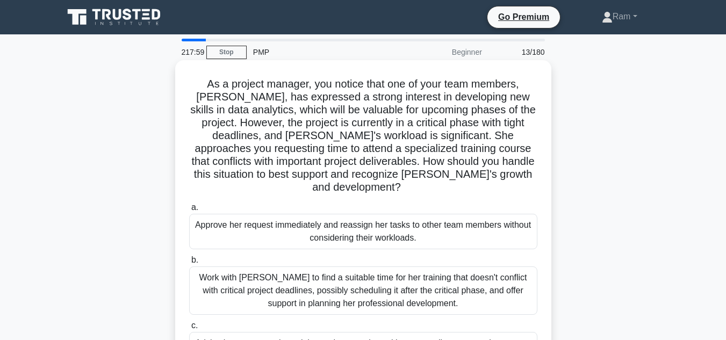
drag, startPoint x: 358, startPoint y: 172, endPoint x: 383, endPoint y: 162, distance: 27.6
click at [359, 172] on h5 "As a project manager, you notice that one of your team members, [PERSON_NAME], …" at bounding box center [363, 135] width 351 height 117
drag, startPoint x: 391, startPoint y: 152, endPoint x: 530, endPoint y: 152, distance: 138.2
click at [530, 152] on h5 "As a project manager, you notice that one of your team members, [PERSON_NAME], …" at bounding box center [363, 135] width 351 height 117
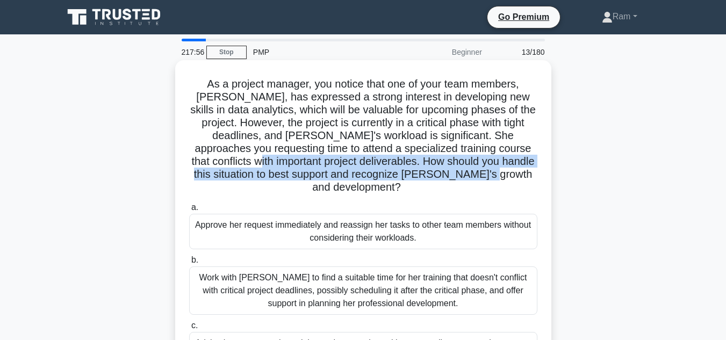
drag, startPoint x: 216, startPoint y: 162, endPoint x: 520, endPoint y: 182, distance: 305.5
click at [520, 182] on h5 "As a project manager, you notice that one of your team members, [PERSON_NAME], …" at bounding box center [363, 135] width 351 height 117
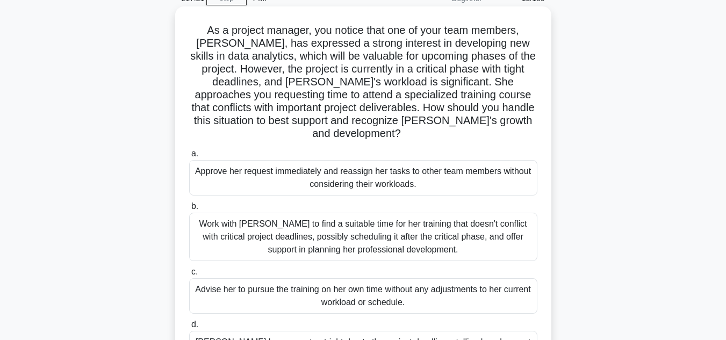
click at [512, 234] on div "Work with [PERSON_NAME] to find a suitable time for her training that doesn't c…" at bounding box center [363, 237] width 348 height 48
click at [189, 210] on input "b. Work with [PERSON_NAME] to find a suitable time for her training that doesn'…" at bounding box center [189, 206] width 0 height 7
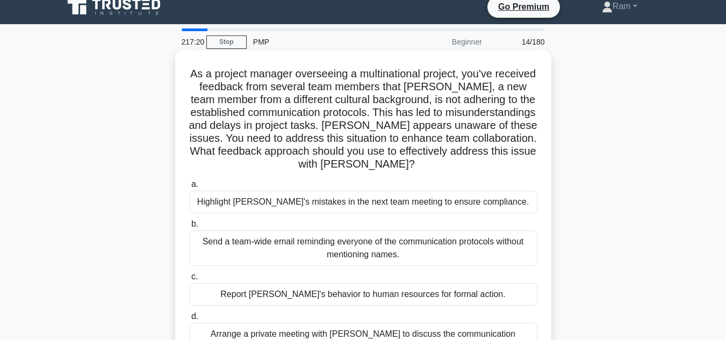
scroll to position [0, 0]
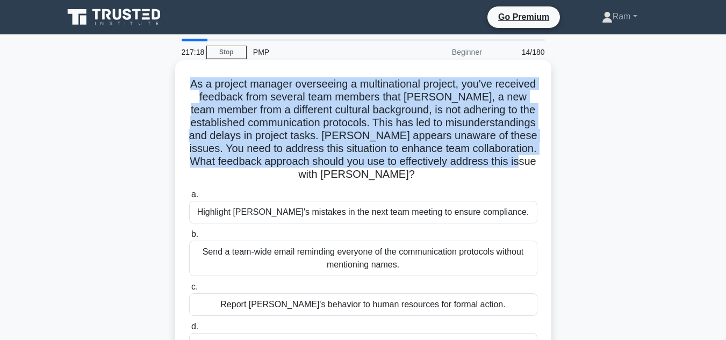
drag, startPoint x: 208, startPoint y: 85, endPoint x: 481, endPoint y: 179, distance: 289.4
click at [481, 179] on h5 "As a project manager overseeing a multinational project, you've received feedba…" at bounding box center [363, 129] width 351 height 104
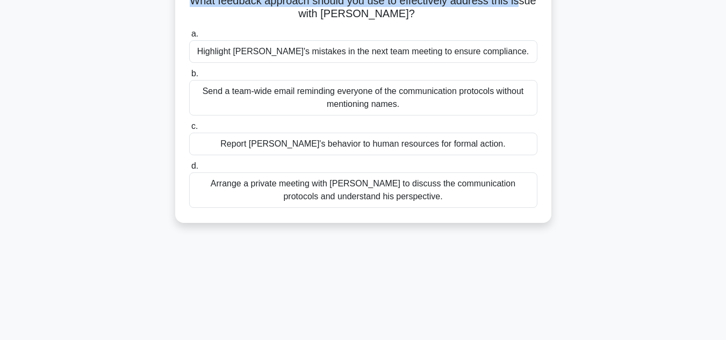
scroll to position [161, 0]
click at [454, 187] on div "Arrange a private meeting with [PERSON_NAME] to discuss the communication proto…" at bounding box center [363, 189] width 348 height 35
click at [189, 169] on input "d. Arrange a private meeting with [PERSON_NAME] to discuss the communication pr…" at bounding box center [189, 165] width 0 height 7
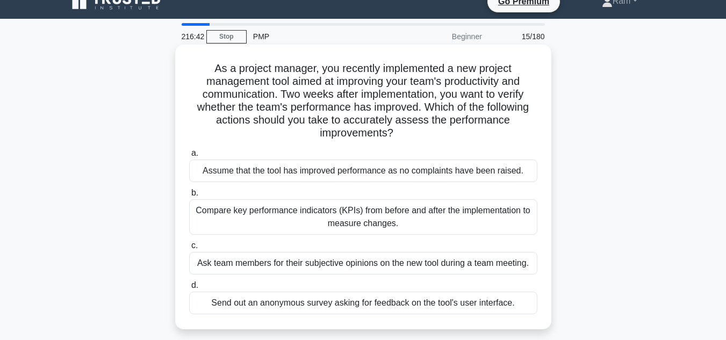
scroll to position [0, 0]
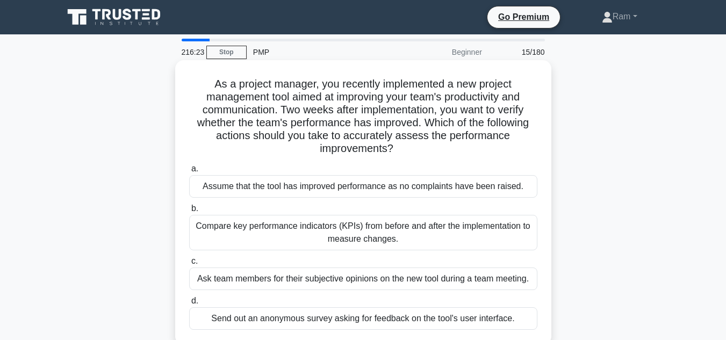
click at [418, 233] on div "Compare key performance indicators (KPIs) from before and after the implementat…" at bounding box center [363, 232] width 348 height 35
click at [189, 212] on input "b. Compare key performance indicators (KPIs) from before and after the implemen…" at bounding box center [189, 208] width 0 height 7
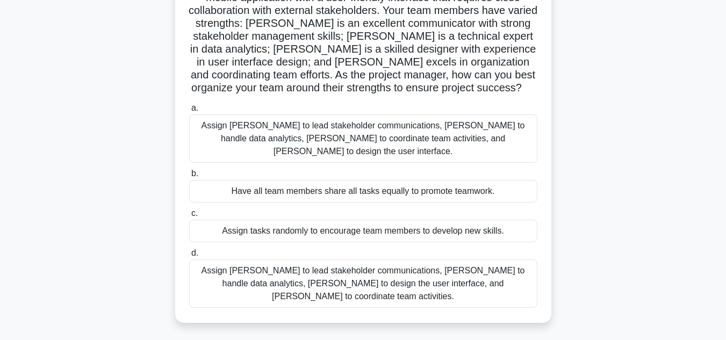
scroll to position [108, 0]
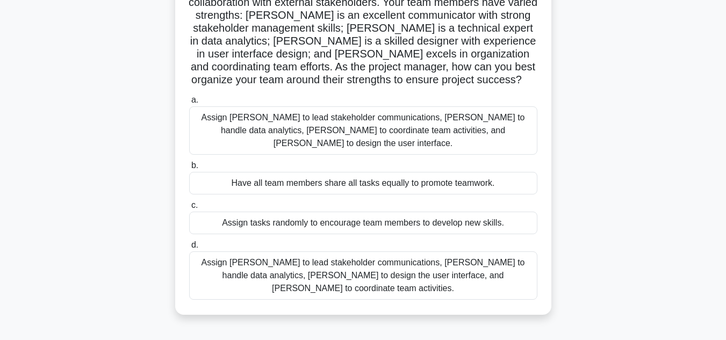
click at [441, 172] on div "Have all team members share all tasks equally to promote teamwork." at bounding box center [363, 183] width 348 height 23
click at [189, 168] on input "b. Have all team members share all tasks equally to promote teamwork." at bounding box center [189, 165] width 0 height 7
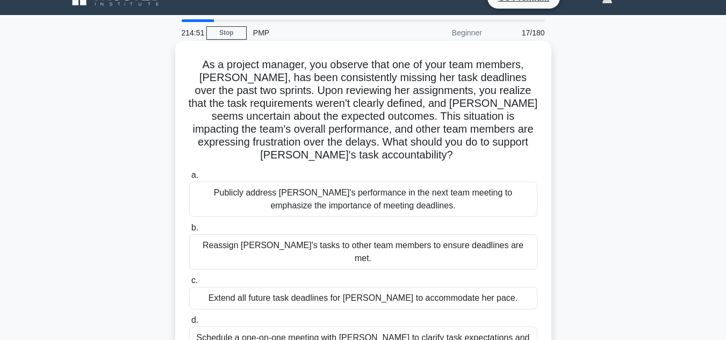
scroll to position [54, 0]
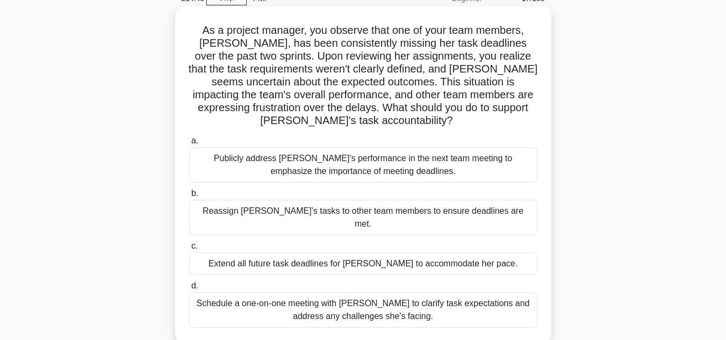
click at [430, 296] on div "Schedule a one-on-one meeting with [PERSON_NAME] to clarify task expectations a…" at bounding box center [363, 309] width 348 height 35
click at [189, 290] on input "d. Schedule a one-on-one meeting with [PERSON_NAME] to clarify task expectation…" at bounding box center [189, 286] width 0 height 7
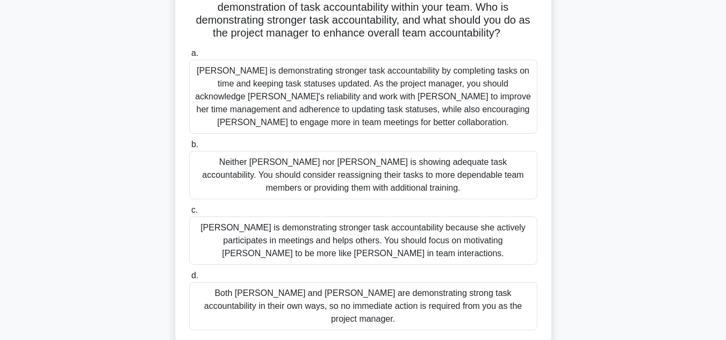
scroll to position [187, 0]
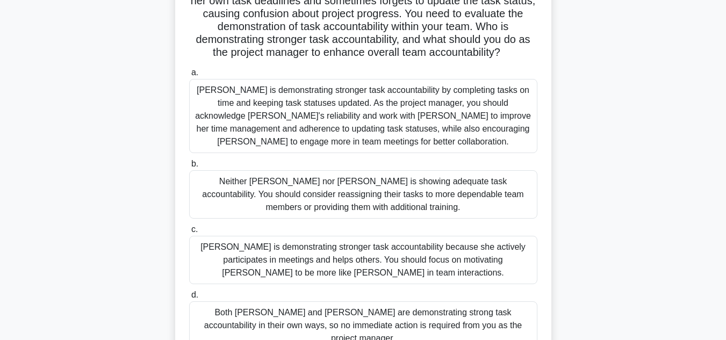
click at [453, 122] on div "[PERSON_NAME] is demonstrating stronger task accountability by completing tasks…" at bounding box center [363, 116] width 348 height 74
click at [189, 76] on input "[PERSON_NAME] is demonstrating stronger task accountability by completing tasks…" at bounding box center [189, 72] width 0 height 7
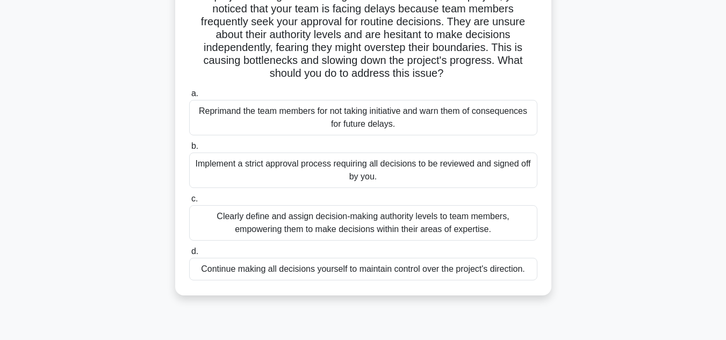
scroll to position [108, 0]
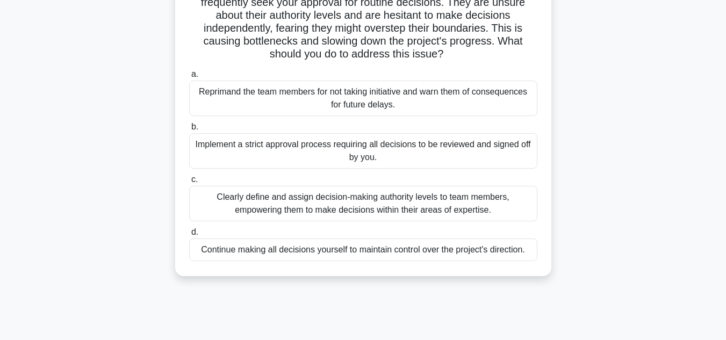
click at [469, 204] on div "Clearly define and assign decision-making authority levels to team members, emp…" at bounding box center [363, 203] width 348 height 35
click at [189, 183] on input "c. Clearly define and assign decision-making authority levels to team members, …" at bounding box center [189, 179] width 0 height 7
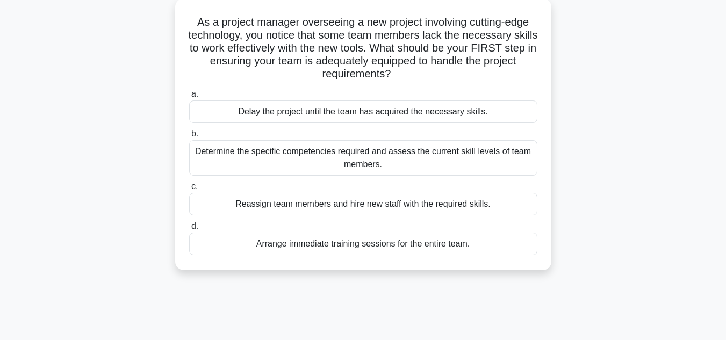
scroll to position [0, 0]
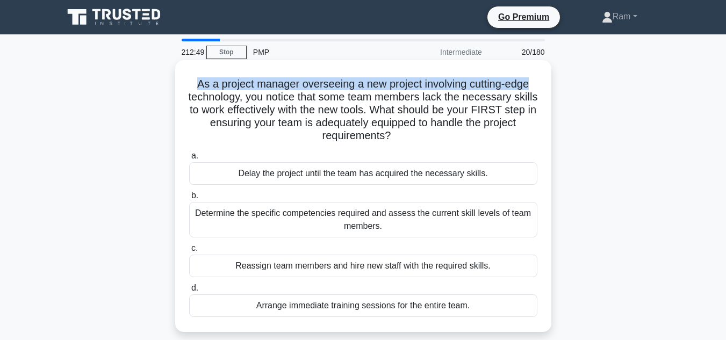
drag, startPoint x: 190, startPoint y: 87, endPoint x: 540, endPoint y: 83, distance: 350.0
click at [540, 83] on div "As a project manager overseeing a new project involving cutting-edge technology…" at bounding box center [364, 196] width 368 height 263
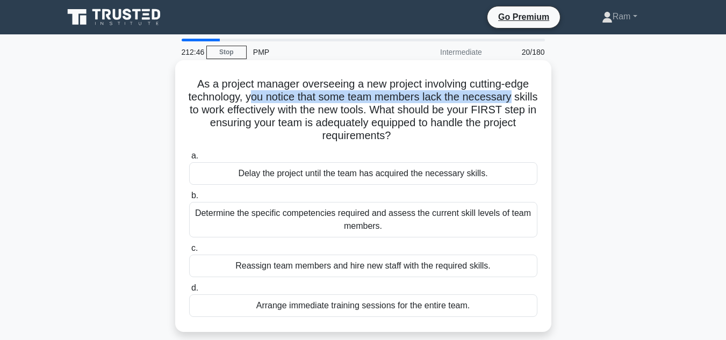
drag, startPoint x: 265, startPoint y: 103, endPoint x: 530, endPoint y: 94, distance: 265.2
click at [530, 94] on h5 "As a project manager overseeing a new project involving cutting-edge technology…" at bounding box center [363, 110] width 351 height 66
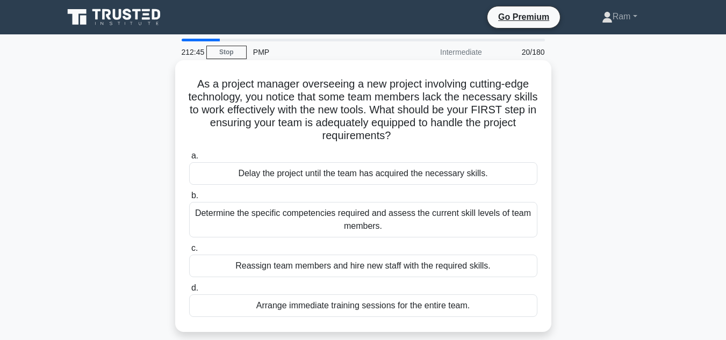
click at [444, 106] on h5 "As a project manager overseeing a new project involving cutting-edge technology…" at bounding box center [363, 110] width 351 height 66
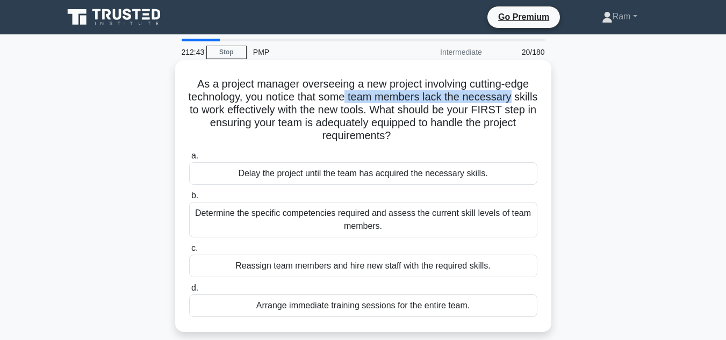
drag, startPoint x: 359, startPoint y: 103, endPoint x: 543, endPoint y: 97, distance: 184.0
click at [543, 97] on div "As a project manager overseeing a new project involving cutting-edge technology…" at bounding box center [364, 196] width 368 height 263
drag, startPoint x: 411, startPoint y: 111, endPoint x: 451, endPoint y: 138, distance: 48.3
click at [451, 138] on h5 "As a project manager overseeing a new project involving cutting-edge technology…" at bounding box center [363, 110] width 351 height 66
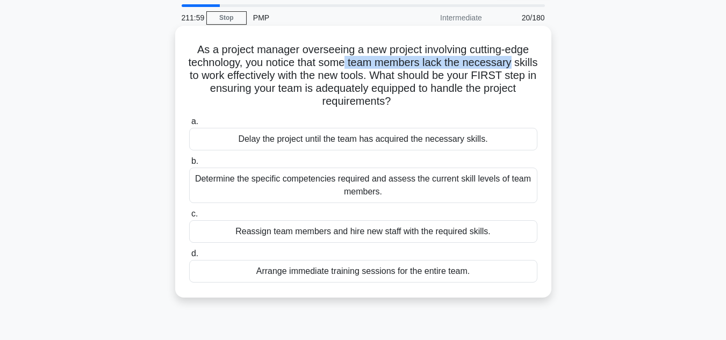
scroll to position [54, 0]
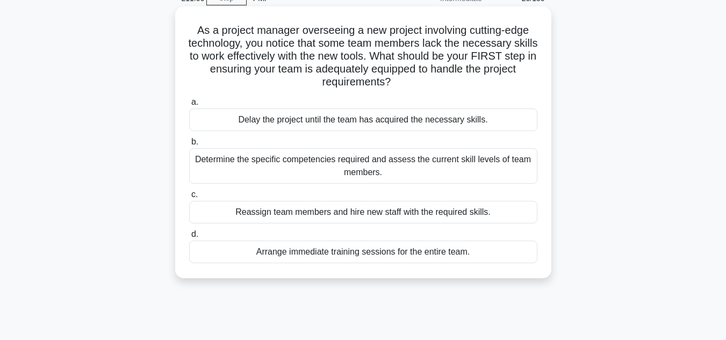
click at [264, 162] on div "Determine the specific competencies required and assess the current skill level…" at bounding box center [363, 165] width 348 height 35
click at [189, 146] on input "b. Determine the specific competencies required and assess the current skill le…" at bounding box center [189, 142] width 0 height 7
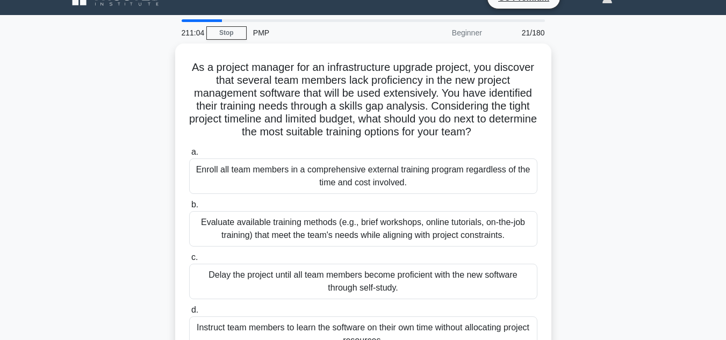
scroll to position [0, 0]
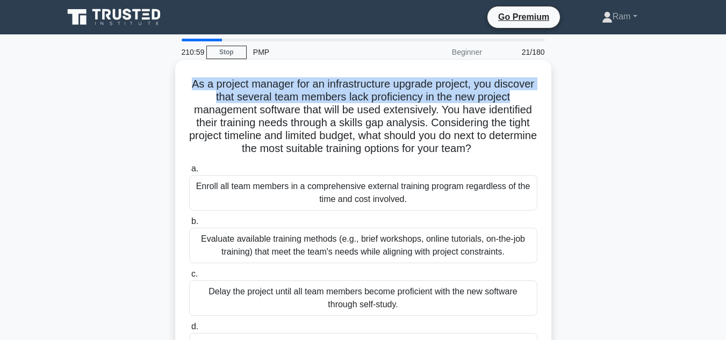
drag, startPoint x: 211, startPoint y: 86, endPoint x: 535, endPoint y: 90, distance: 324.2
click at [535, 90] on h5 "As a project manager for an infrastructure upgrade project, you discover that s…" at bounding box center [363, 116] width 351 height 79
click at [303, 103] on h5 "As a project manager for an infrastructure upgrade project, you discover that s…" at bounding box center [363, 116] width 351 height 79
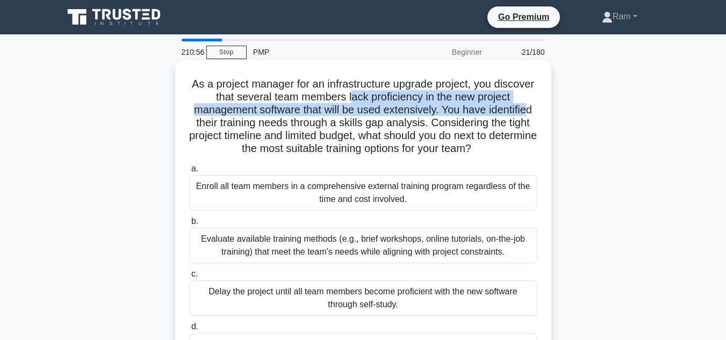
drag, startPoint x: 371, startPoint y: 100, endPoint x: 533, endPoint y: 104, distance: 161.9
click at [533, 104] on h5 "As a project manager for an infrastructure upgrade project, you discover that s…" at bounding box center [363, 116] width 351 height 79
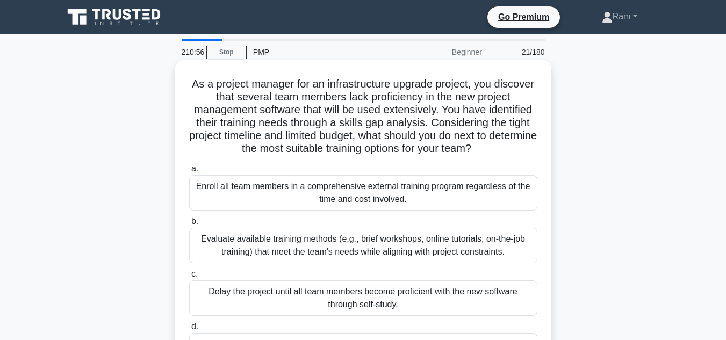
click at [308, 120] on h5 "As a project manager for an infrastructure upgrade project, you discover that s…" at bounding box center [363, 116] width 351 height 79
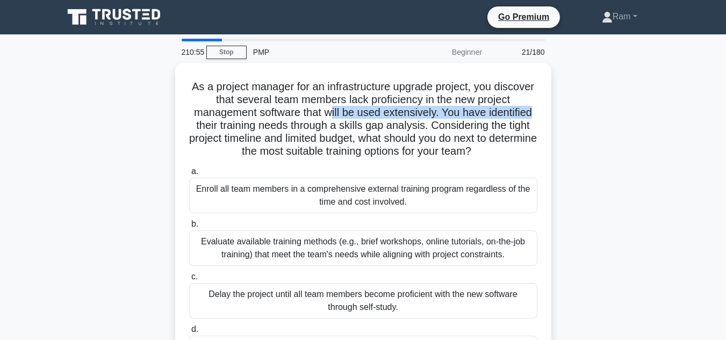
drag, startPoint x: 331, startPoint y: 111, endPoint x: 557, endPoint y: 108, distance: 226.4
click at [557, 108] on div "As a project manager for an infrastructure upgrade project, you discover that s…" at bounding box center [363, 231] width 613 height 337
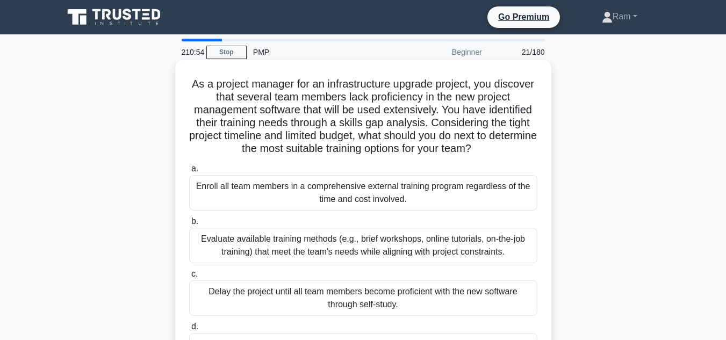
click at [477, 123] on h5 "As a project manager for an infrastructure upgrade project, you discover that s…" at bounding box center [363, 116] width 351 height 79
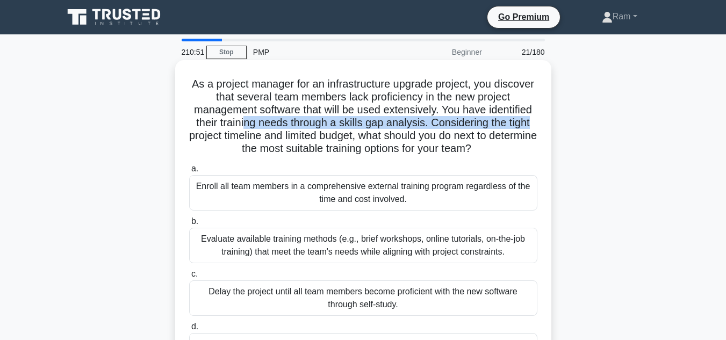
drag, startPoint x: 241, startPoint y: 125, endPoint x: 536, endPoint y: 124, distance: 295.2
click at [536, 124] on h5 "As a project manager for an infrastructure upgrade project, you discover that s…" at bounding box center [363, 116] width 351 height 79
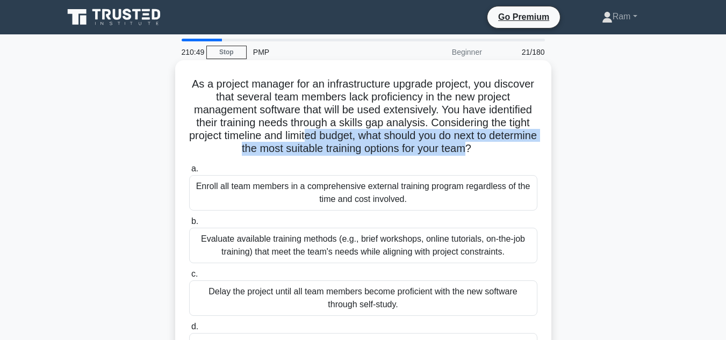
drag, startPoint x: 329, startPoint y: 133, endPoint x: 495, endPoint y: 152, distance: 166.7
click at [495, 152] on h5 "As a project manager for an infrastructure upgrade project, you discover that s…" at bounding box center [363, 116] width 351 height 79
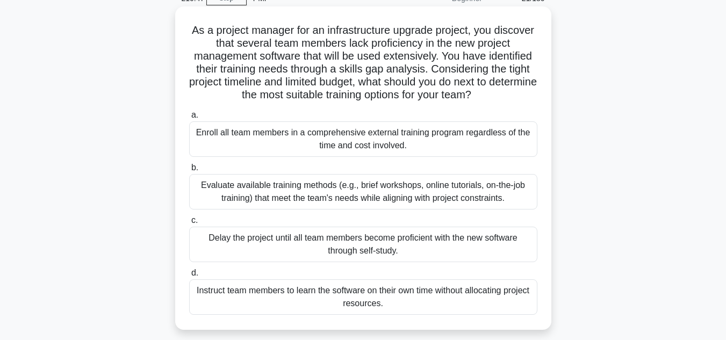
click at [272, 88] on h5 "As a project manager for an infrastructure upgrade project, you discover that s…" at bounding box center [363, 63] width 351 height 79
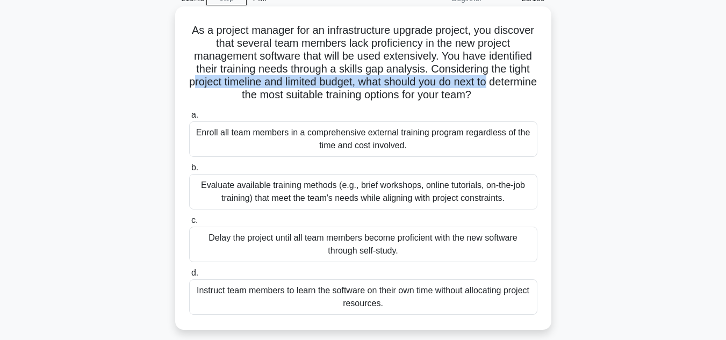
drag, startPoint x: 212, startPoint y: 87, endPoint x: 527, endPoint y: 87, distance: 315.1
click at [527, 87] on h5 "As a project manager for an infrastructure upgrade project, you discover that s…" at bounding box center [363, 63] width 351 height 79
drag, startPoint x: 216, startPoint y: 99, endPoint x: 488, endPoint y: 125, distance: 273.3
click at [520, 95] on h5 "As a project manager for an infrastructure upgrade project, you discover that s…" at bounding box center [363, 63] width 351 height 79
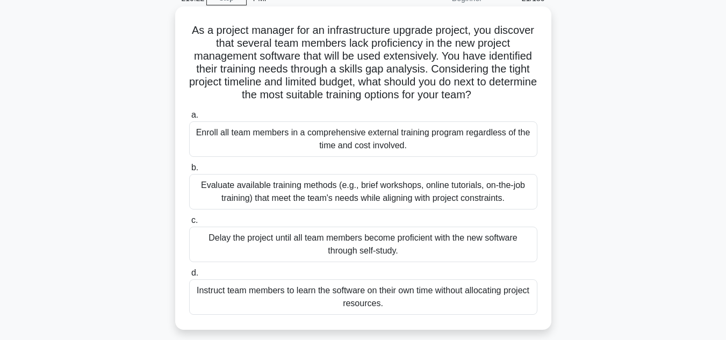
click at [415, 199] on div "Evaluate available training methods (e.g., brief workshops, online tutorials, o…" at bounding box center [363, 191] width 348 height 35
click at [189, 172] on input "b. Evaluate available training methods (e.g., brief workshops, online tutorials…" at bounding box center [189, 168] width 0 height 7
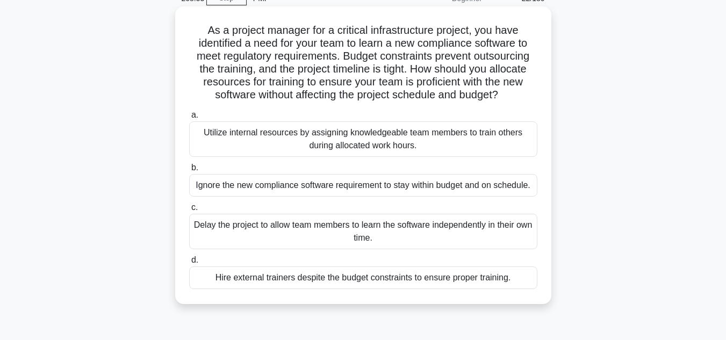
click at [363, 141] on div "Utilize internal resources by assigning knowledgeable team members to train oth…" at bounding box center [363, 139] width 348 height 35
click at [189, 119] on input "a. Utilize internal resources by assigning knowledgeable team members to train …" at bounding box center [189, 115] width 0 height 7
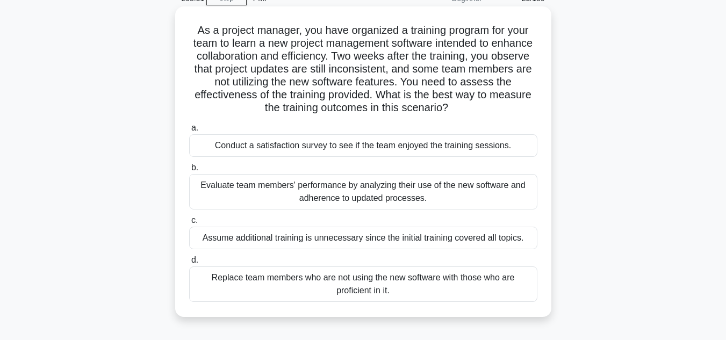
scroll to position [0, 0]
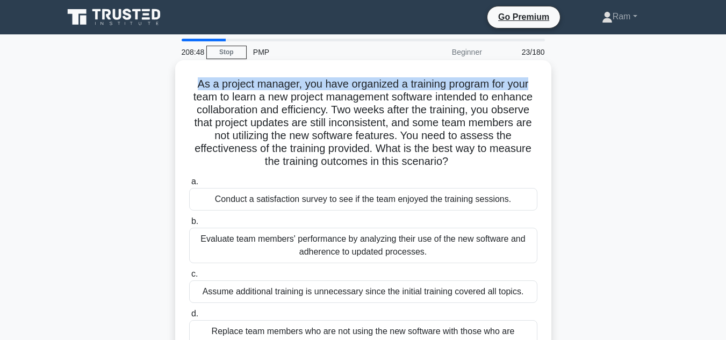
drag, startPoint x: 192, startPoint y: 85, endPoint x: 534, endPoint y: 77, distance: 341.5
click at [534, 77] on h5 "As a project manager, you have organized a training program for your team to le…" at bounding box center [363, 122] width 351 height 91
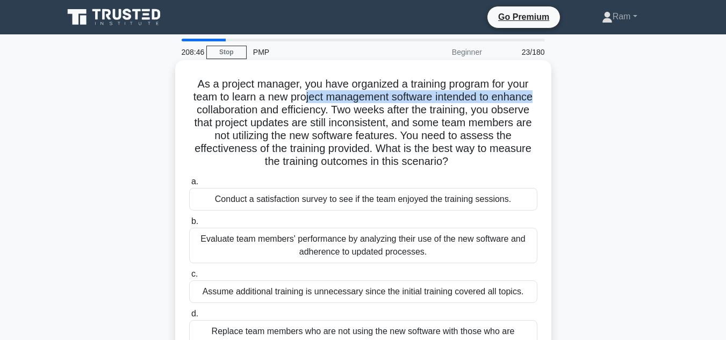
drag, startPoint x: 303, startPoint y: 101, endPoint x: 551, endPoint y: 91, distance: 247.5
click at [551, 91] on div "As a project manager, you have organized a training program for your team to le…" at bounding box center [363, 215] width 376 height 311
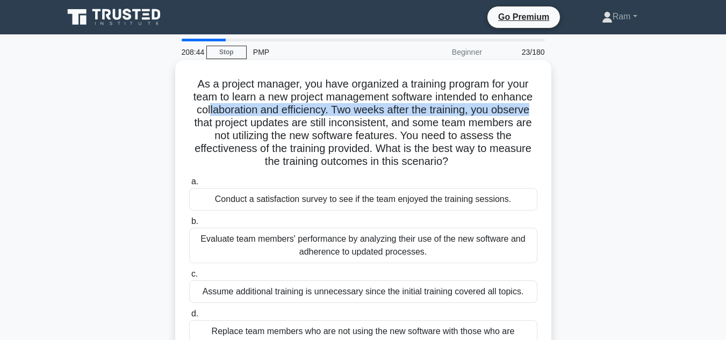
drag, startPoint x: 204, startPoint y: 115, endPoint x: 541, endPoint y: 109, distance: 337.2
click at [541, 109] on div "As a project manager, you have organized a training program for your team to le…" at bounding box center [364, 216] width 368 height 302
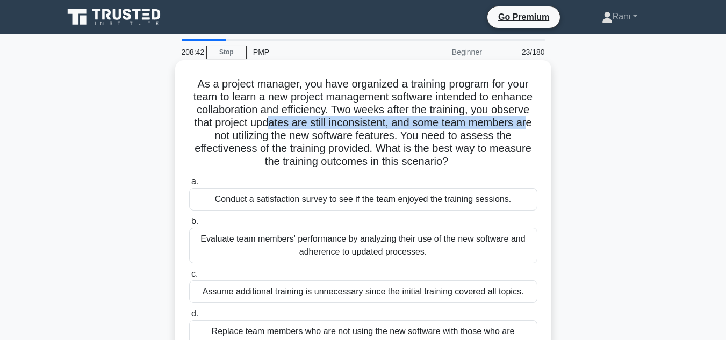
drag, startPoint x: 272, startPoint y: 129, endPoint x: 531, endPoint y: 122, distance: 259.8
click at [531, 122] on h5 "As a project manager, you have organized a training program for your team to le…" at bounding box center [363, 122] width 351 height 91
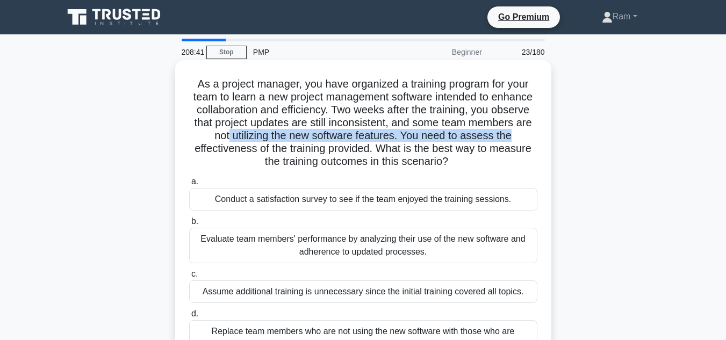
drag, startPoint x: 227, startPoint y: 139, endPoint x: 519, endPoint y: 139, distance: 291.4
click at [519, 139] on h5 "As a project manager, you have organized a training program for your team to le…" at bounding box center [363, 122] width 351 height 91
drag, startPoint x: 197, startPoint y: 151, endPoint x: 538, endPoint y: 163, distance: 341.1
click at [538, 163] on h5 "As a project manager, you have organized a training program for your team to le…" at bounding box center [363, 122] width 351 height 91
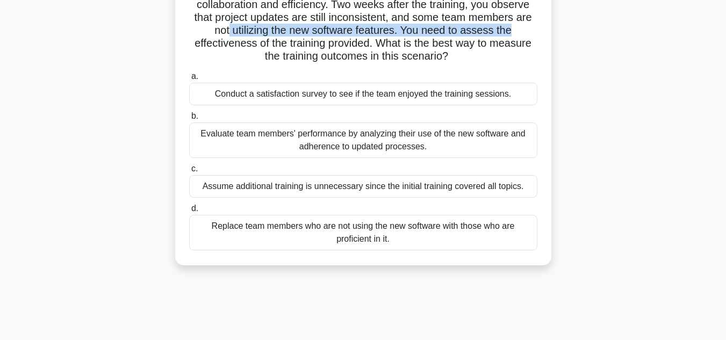
scroll to position [108, 0]
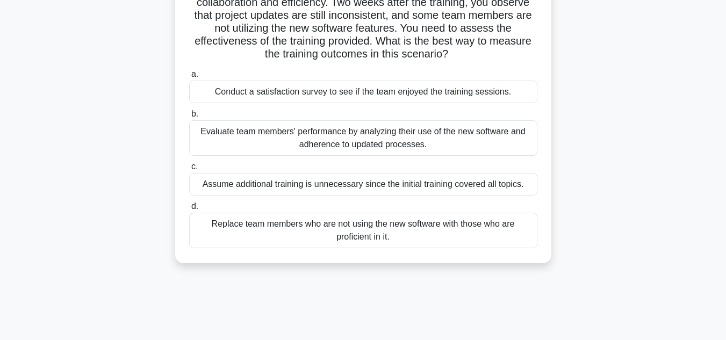
click at [319, 149] on div "Evaluate team members' performance by analyzing their use of the new software a…" at bounding box center [363, 137] width 348 height 35
click at [189, 118] on input "b. Evaluate team members' performance by analyzing their use of the new softwar…" at bounding box center [189, 114] width 0 height 7
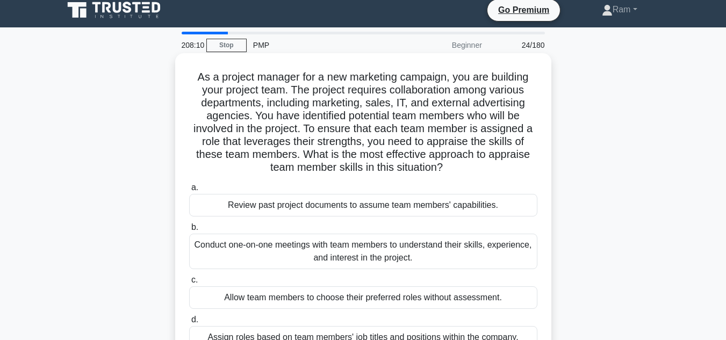
scroll to position [0, 0]
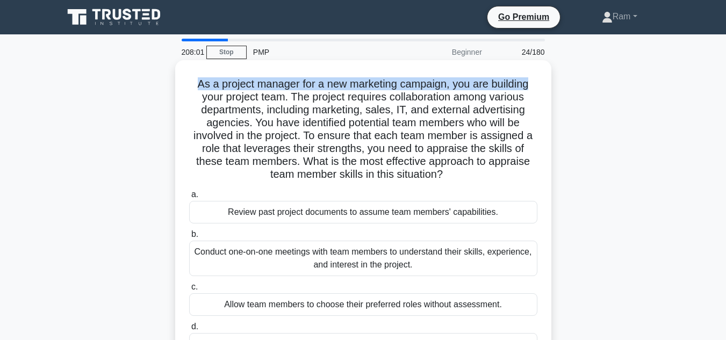
drag, startPoint x: 195, startPoint y: 87, endPoint x: 551, endPoint y: 85, distance: 355.9
click at [551, 85] on div "As a project manager for a new marketing campaign, you are building your projec…" at bounding box center [363, 215] width 376 height 311
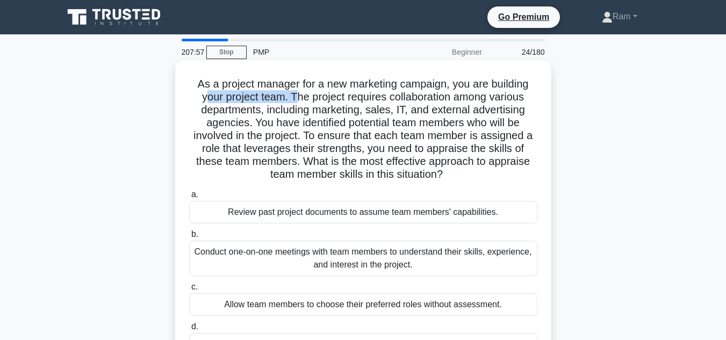
drag, startPoint x: 202, startPoint y: 96, endPoint x: 292, endPoint y: 98, distance: 90.9
click at [292, 98] on h5 "As a project manager for a new marketing campaign, you are building your projec…" at bounding box center [363, 129] width 351 height 104
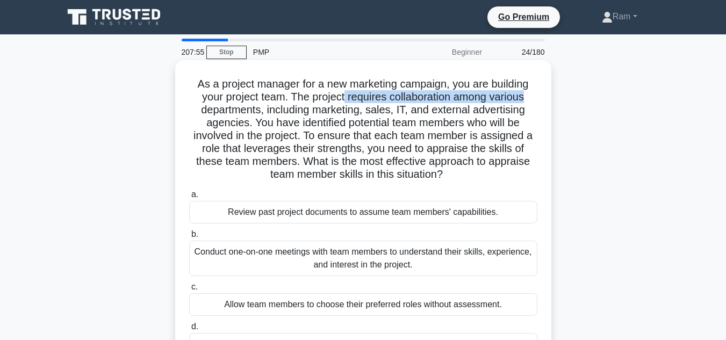
drag, startPoint x: 344, startPoint y: 96, endPoint x: 529, endPoint y: 93, distance: 185.0
click at [529, 93] on h5 "As a project manager for a new marketing campaign, you are building your projec…" at bounding box center [363, 129] width 351 height 104
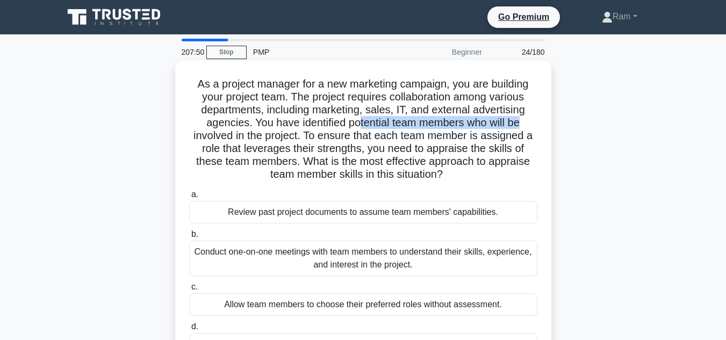
drag, startPoint x: 360, startPoint y: 126, endPoint x: 530, endPoint y: 124, distance: 169.9
click at [530, 124] on h5 "As a project manager for a new marketing campaign, you are building your projec…" at bounding box center [363, 129] width 351 height 104
drag, startPoint x: 299, startPoint y: 138, endPoint x: 479, endPoint y: 175, distance: 183.4
click at [479, 175] on h5 "As a project manager for a new marketing campaign, you are building your projec…" at bounding box center [363, 129] width 351 height 104
click at [270, 101] on h5 "As a project manager for a new marketing campaign, you are building your projec…" at bounding box center [363, 129] width 351 height 104
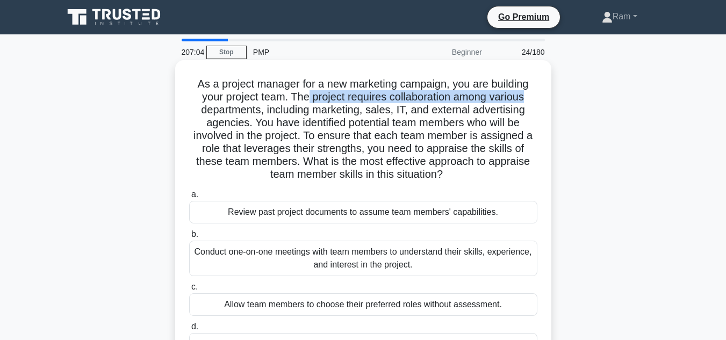
drag, startPoint x: 305, startPoint y: 96, endPoint x: 544, endPoint y: 103, distance: 238.8
click at [544, 103] on div "As a project manager for a new marketing campaign, you are building your projec…" at bounding box center [364, 216] width 368 height 302
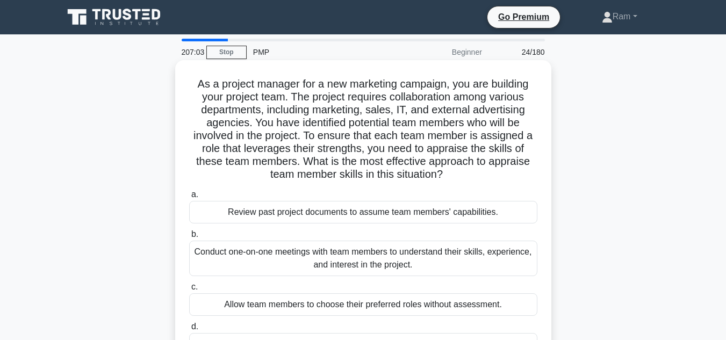
click at [412, 105] on h5 "As a project manager for a new marketing campaign, you are building your projec…" at bounding box center [363, 129] width 351 height 104
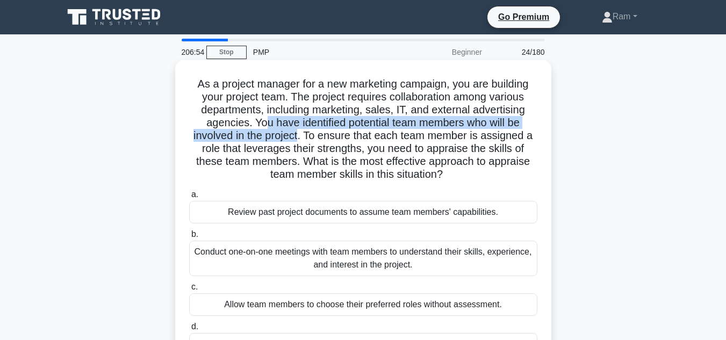
drag, startPoint x: 262, startPoint y: 124, endPoint x: 299, endPoint y: 139, distance: 39.5
click at [299, 139] on h5 "As a project manager for a new marketing campaign, you are building your projec…" at bounding box center [363, 129] width 351 height 104
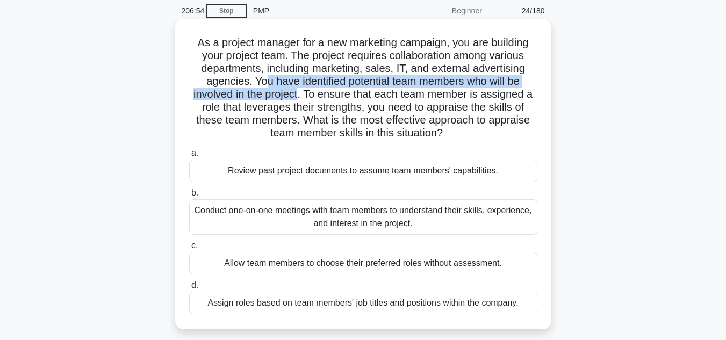
scroll to position [108, 0]
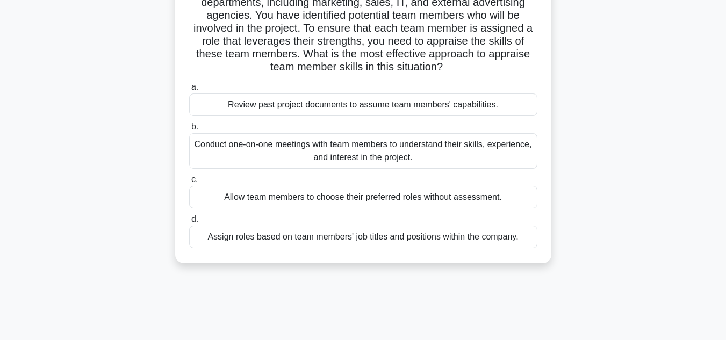
click at [341, 159] on div "Conduct one-on-one meetings with team members to understand their skills, exper…" at bounding box center [363, 150] width 348 height 35
click at [189, 131] on input "b. Conduct one-on-one meetings with team members to understand their skills, ex…" at bounding box center [189, 127] width 0 height 7
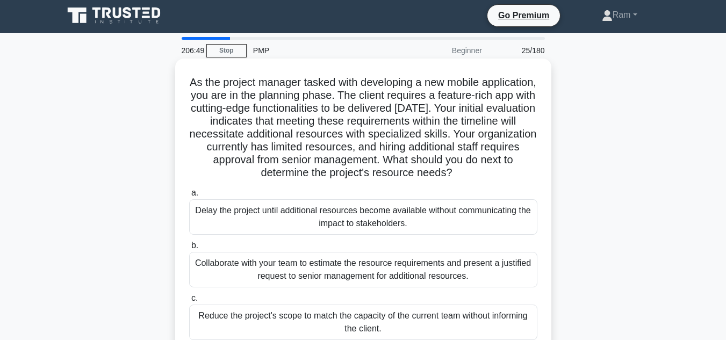
scroll to position [0, 0]
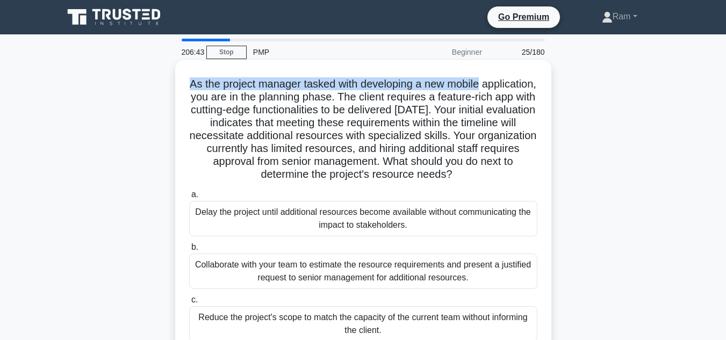
drag, startPoint x: 217, startPoint y: 85, endPoint x: 522, endPoint y: 74, distance: 305.1
click at [522, 74] on div "As the project manager tasked with developing a new mobile application, you are…" at bounding box center [364, 235] width 368 height 341
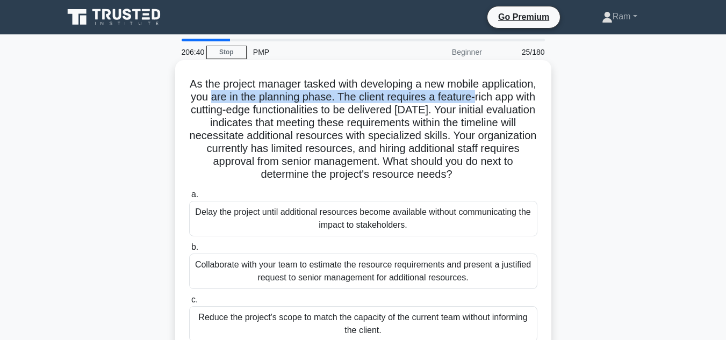
drag, startPoint x: 269, startPoint y: 101, endPoint x: 550, endPoint y: 101, distance: 280.1
click at [550, 101] on div "As the project manager tasked with developing a new mobile application, you are…" at bounding box center [363, 234] width 376 height 349
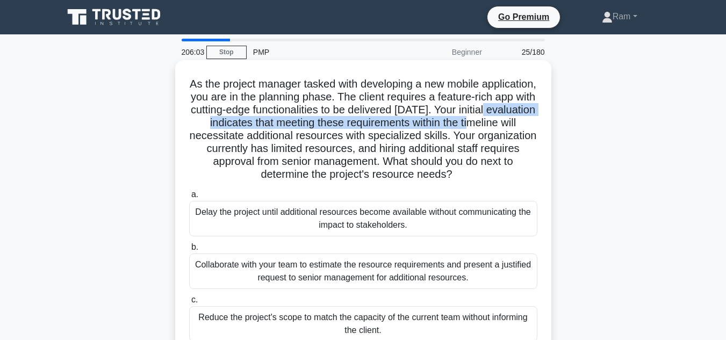
drag, startPoint x: 215, startPoint y: 121, endPoint x: 544, endPoint y: 123, distance: 329.1
click at [544, 123] on div "As the project manager tasked with developing a new mobile application, you are…" at bounding box center [364, 235] width 368 height 341
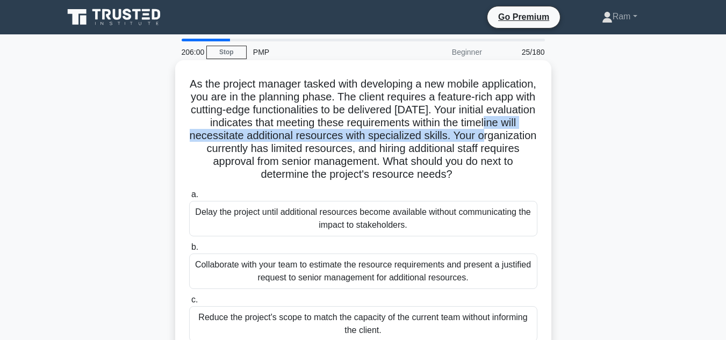
drag, startPoint x: 198, startPoint y: 136, endPoint x: 544, endPoint y: 140, distance: 345.7
click at [544, 140] on div "As the project manager tasked with developing a new mobile application, you are…" at bounding box center [364, 235] width 368 height 341
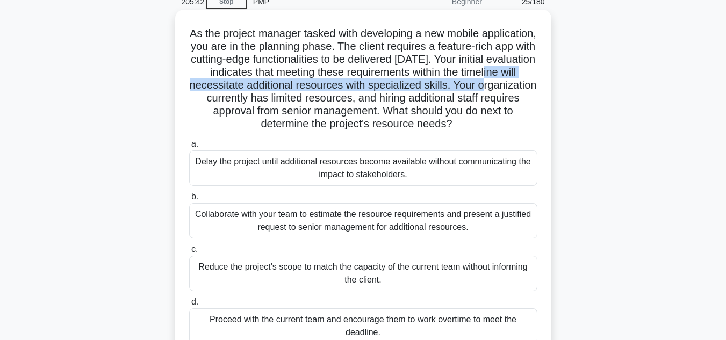
scroll to position [108, 0]
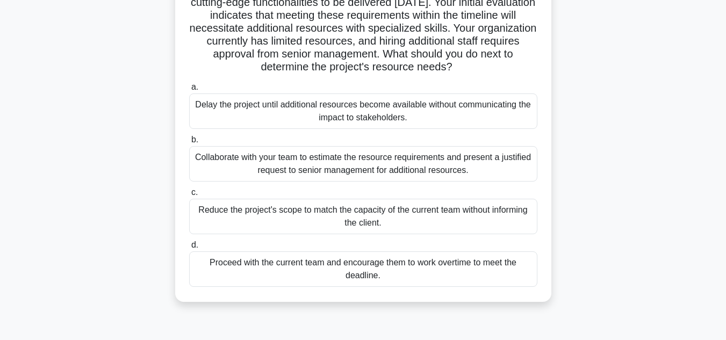
click at [319, 172] on div "Collaborate with your team to estimate the resource requirements and present a …" at bounding box center [363, 163] width 348 height 35
click at [189, 144] on input "b. Collaborate with your team to estimate the resource requirements and present…" at bounding box center [189, 140] width 0 height 7
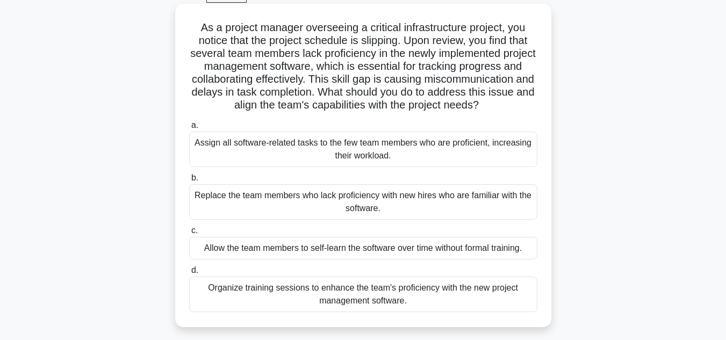
scroll to position [0, 0]
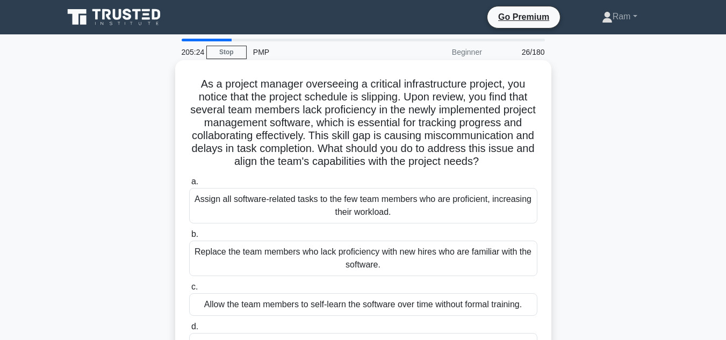
drag, startPoint x: 192, startPoint y: 85, endPoint x: 423, endPoint y: 179, distance: 249.1
click at [423, 169] on h5 "As a project manager overseeing a critical infrastructure project, you notice t…" at bounding box center [363, 122] width 351 height 91
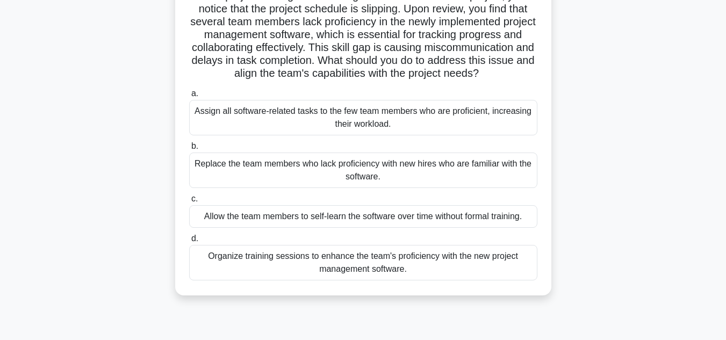
scroll to position [108, 0]
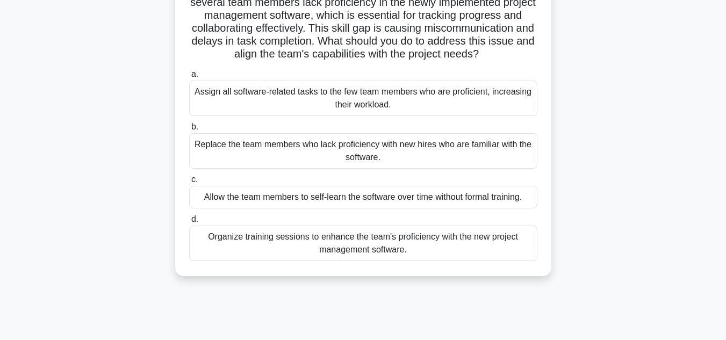
click at [417, 261] on div "Organize training sessions to enhance the team's proficiency with the new proje…" at bounding box center [363, 243] width 348 height 35
click at [189, 223] on input "d. Organize training sessions to enhance the team's proficiency with the new pr…" at bounding box center [189, 219] width 0 height 7
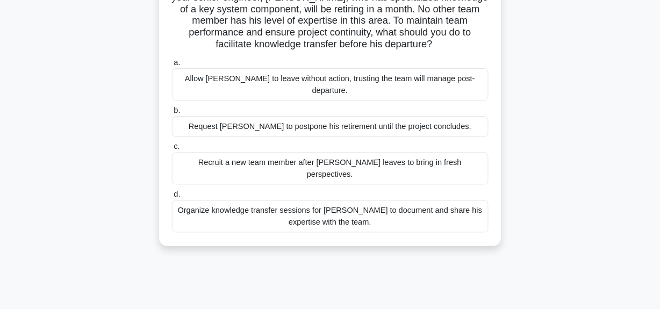
scroll to position [0, 0]
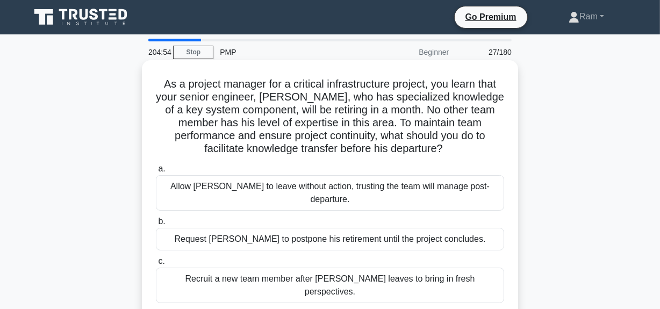
drag, startPoint x: 734, startPoint y: 4, endPoint x: 254, endPoint y: 100, distance: 489.7
click at [254, 100] on h5 "As a project manager for a critical infrastructure project, you learn that your…" at bounding box center [330, 116] width 351 height 79
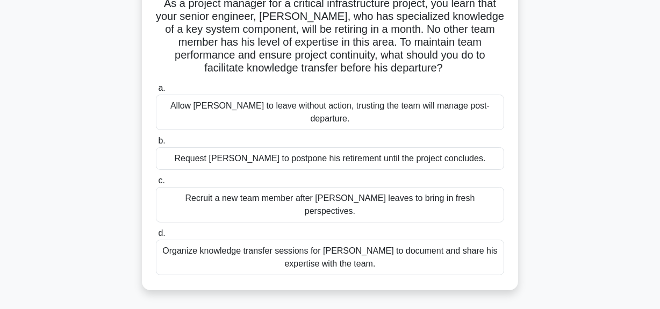
scroll to position [97, 0]
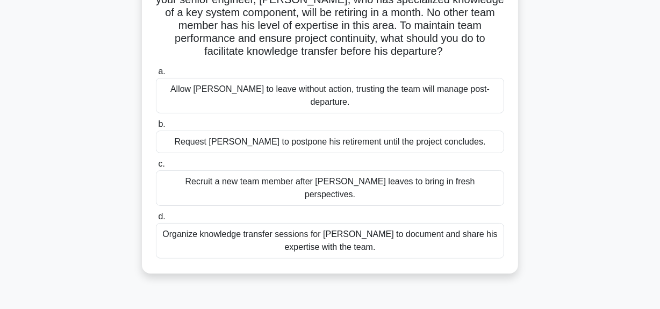
click at [370, 223] on div "Organize knowledge transfer sessions for [PERSON_NAME] to document and share hi…" at bounding box center [330, 240] width 348 height 35
click at [156, 218] on input "d. Organize knowledge transfer sessions for [PERSON_NAME] to document and share…" at bounding box center [156, 216] width 0 height 7
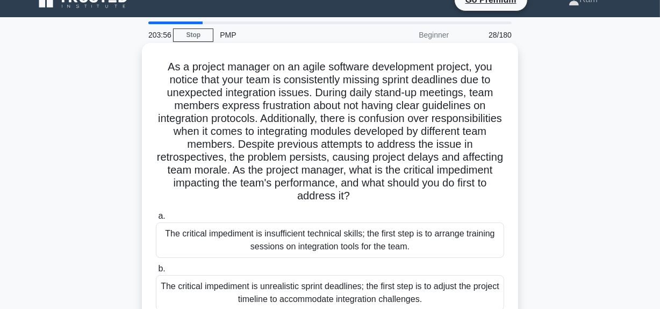
scroll to position [0, 0]
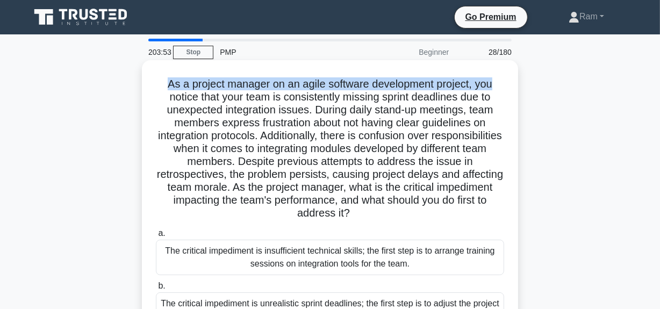
drag, startPoint x: 166, startPoint y: 84, endPoint x: 480, endPoint y: 88, distance: 314.0
click at [526, 80] on div "As a project manager on an agile software development project, you notice that …" at bounding box center [330, 263] width 613 height 401
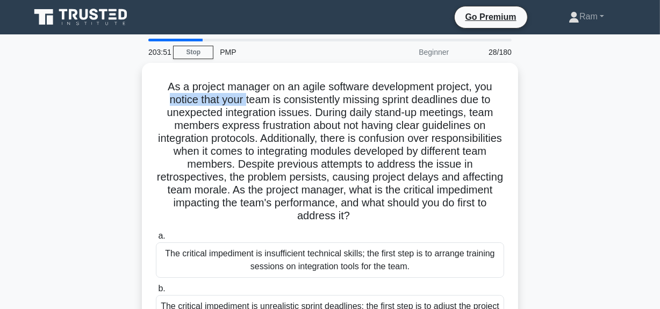
drag, startPoint x: 252, startPoint y: 102, endPoint x: 535, endPoint y: 95, distance: 282.9
click at [541, 92] on div "As a project manager on an agile software development project, you notice that …" at bounding box center [330, 263] width 613 height 401
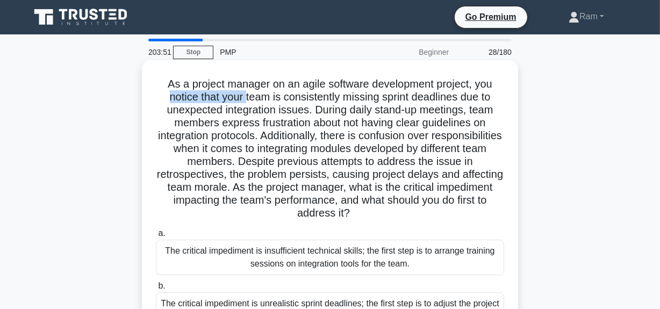
scroll to position [48, 0]
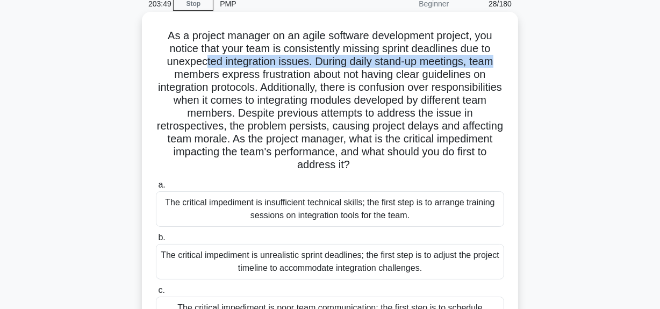
drag, startPoint x: 204, startPoint y: 63, endPoint x: 452, endPoint y: 95, distance: 249.4
click at [517, 64] on div "As a project manager on an agile software development project, you notice that …" at bounding box center [330, 206] width 376 height 388
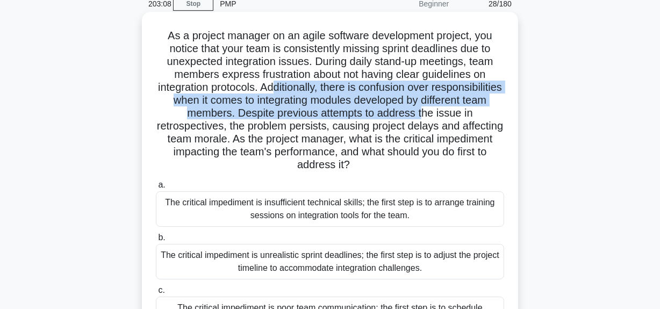
drag, startPoint x: 312, startPoint y: 87, endPoint x: 478, endPoint y: 108, distance: 166.9
click at [478, 108] on h5 "As a project manager on an agile software development project, you notice that …" at bounding box center [330, 100] width 351 height 143
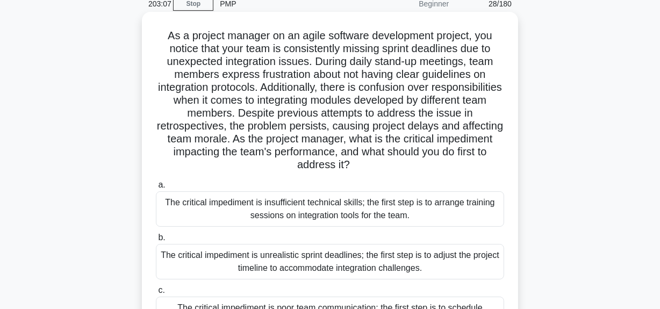
click at [302, 125] on h5 "As a project manager on an agile software development project, you notice that …" at bounding box center [330, 100] width 351 height 143
drag, startPoint x: 375, startPoint y: 103, endPoint x: 491, endPoint y: 98, distance: 116.3
click at [491, 98] on h5 "As a project manager on an agile software development project, you notice that …" at bounding box center [330, 100] width 351 height 143
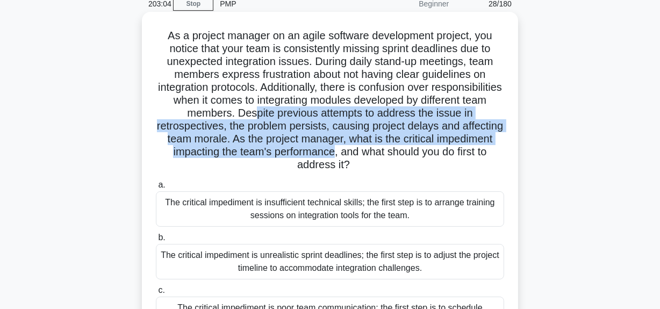
drag, startPoint x: 308, startPoint y: 112, endPoint x: 344, endPoint y: 136, distance: 42.6
click at [387, 155] on h5 "As a project manager on an agile software development project, you notice that …" at bounding box center [330, 100] width 351 height 143
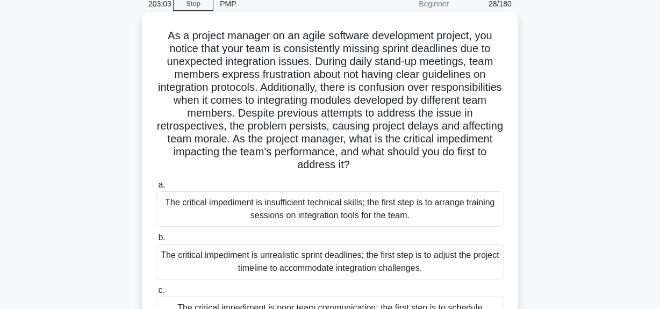
click at [300, 117] on h5 "As a project manager on an agile software development project, you notice that …" at bounding box center [330, 100] width 351 height 143
drag, startPoint x: 294, startPoint y: 113, endPoint x: 382, endPoint y: 163, distance: 101.6
click at [382, 163] on h5 "As a project manager on an agile software development project, you notice that …" at bounding box center [330, 100] width 351 height 143
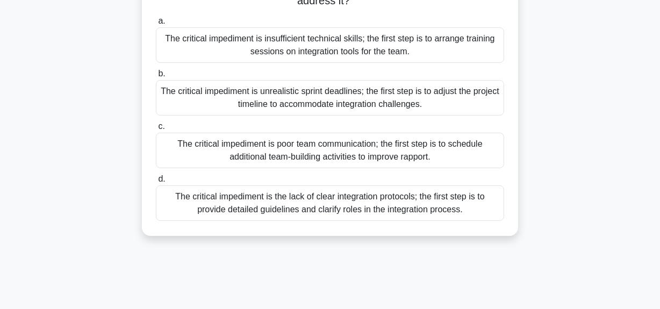
scroll to position [195, 0]
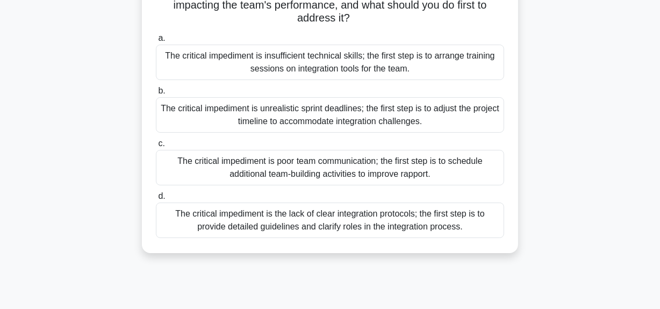
click at [431, 213] on div "The critical impediment is the lack of clear integration protocols; the first s…" at bounding box center [330, 220] width 348 height 35
click at [156, 200] on input "d. The critical impediment is the lack of clear integration protocols; the firs…" at bounding box center [156, 196] width 0 height 7
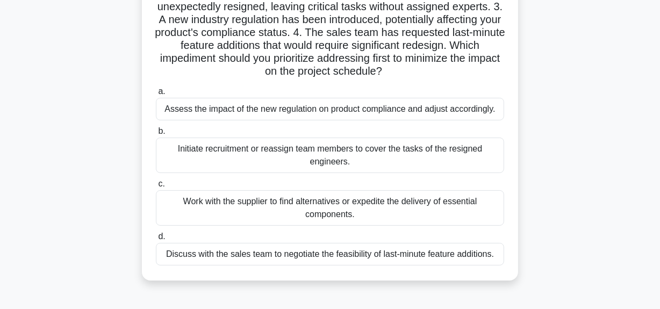
scroll to position [146, 0]
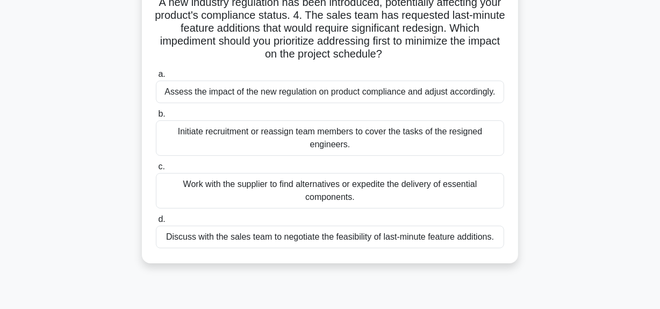
click at [472, 92] on div "Assess the impact of the new regulation on product compliance and adjust accord…" at bounding box center [330, 92] width 348 height 23
click at [156, 78] on input "a. Assess the impact of the new regulation on product compliance and adjust acc…" at bounding box center [156, 74] width 0 height 7
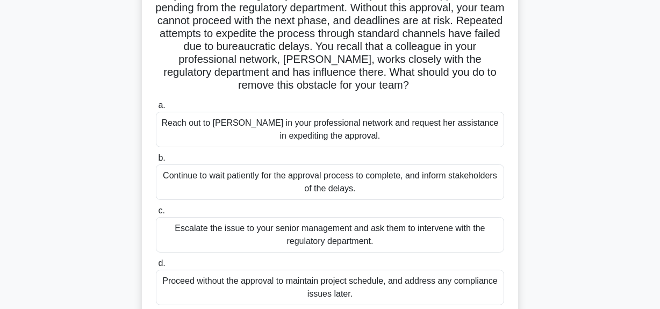
scroll to position [97, 0]
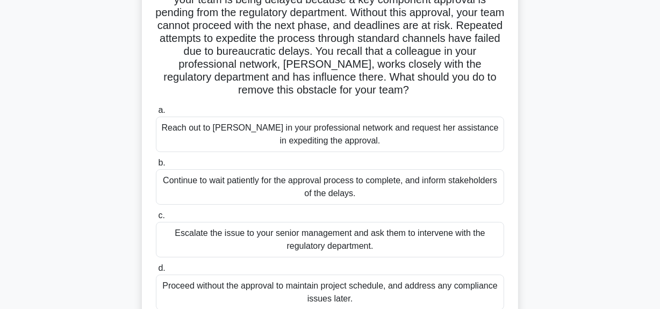
click at [431, 143] on div "Reach out to [PERSON_NAME] in your professional network and request her assista…" at bounding box center [330, 134] width 348 height 35
click at [156, 114] on input "a. Reach out to [PERSON_NAME] in your professional network and request her assi…" at bounding box center [156, 110] width 0 height 7
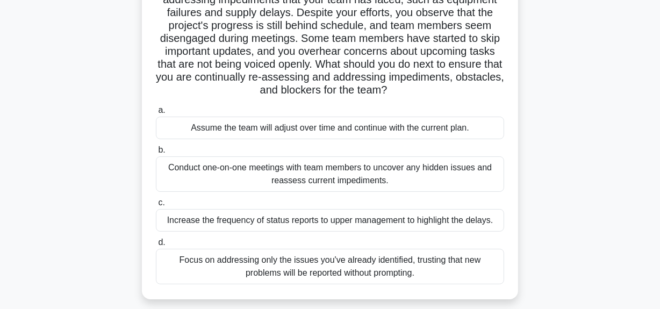
click at [361, 177] on div "Conduct one-on-one meetings with team members to uncover any hidden issues and …" at bounding box center [330, 173] width 348 height 35
click at [156, 154] on input "b. Conduct one-on-one meetings with team members to uncover any hidden issues a…" at bounding box center [156, 150] width 0 height 7
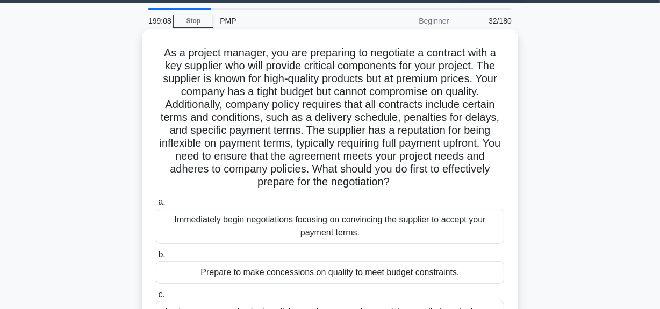
scroll to position [48, 0]
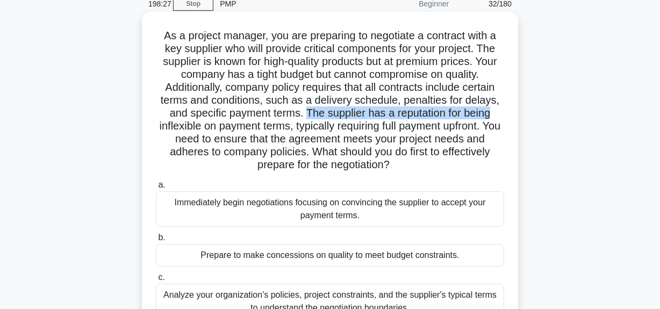
drag, startPoint x: 304, startPoint y: 115, endPoint x: 500, endPoint y: 108, distance: 196.4
click at [500, 108] on h5 "As a project manager, you are preparing to negotiate a contract with a key supp…" at bounding box center [330, 100] width 351 height 143
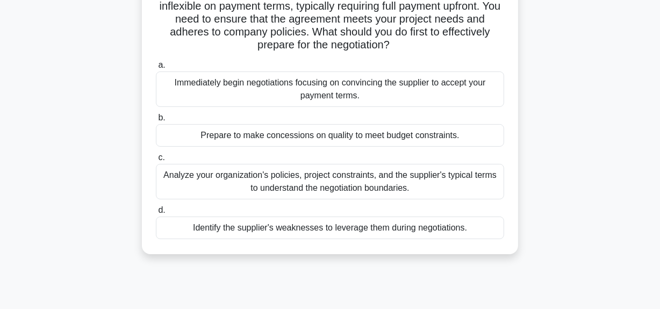
scroll to position [195, 0]
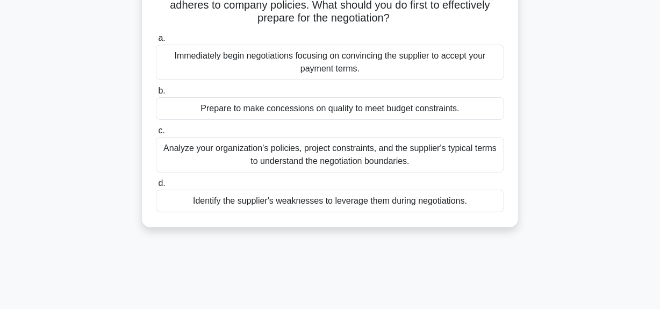
click at [300, 154] on div "Analyze your organization's policies, project constraints, and the supplier's t…" at bounding box center [330, 154] width 348 height 35
click at [156, 134] on input "c. Analyze your organization's policies, project constraints, and the supplier'…" at bounding box center [156, 130] width 0 height 7
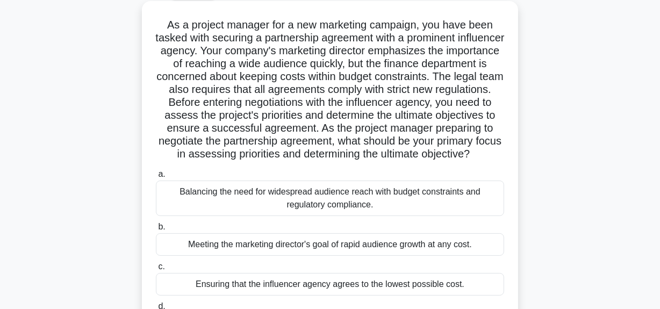
scroll to position [97, 0]
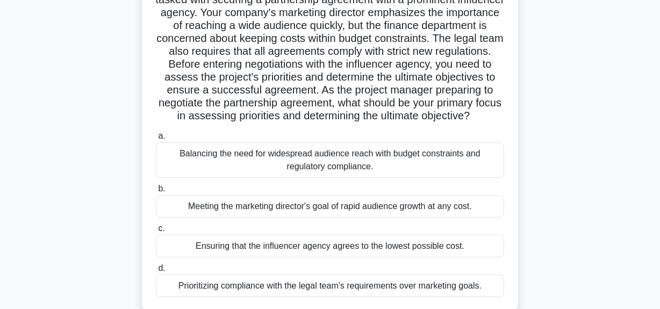
drag, startPoint x: 184, startPoint y: 116, endPoint x: 430, endPoint y: 126, distance: 246.4
click at [430, 123] on h5 "As a project manager for a new marketing campaign, you have been tasked with se…" at bounding box center [330, 51] width 351 height 143
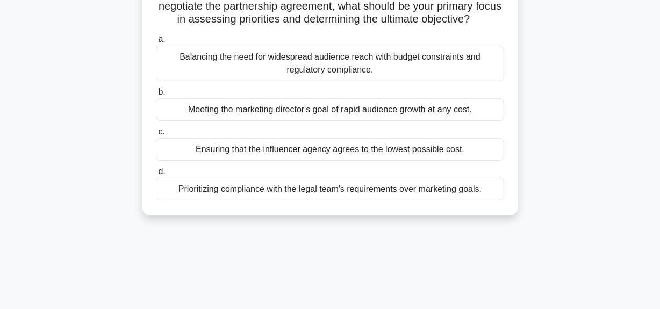
scroll to position [195, 0]
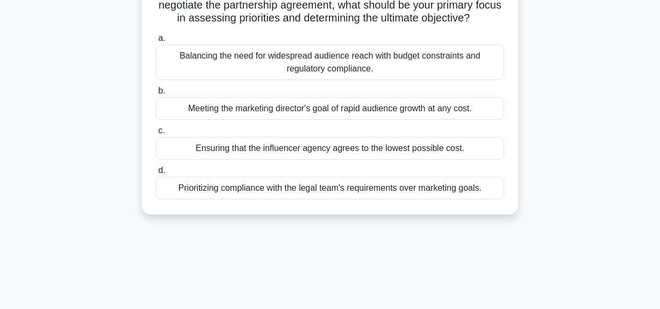
click at [382, 199] on div "Prioritizing compliance with the legal team's requirements over marketing goals." at bounding box center [330, 188] width 348 height 23
click at [156, 174] on input "d. Prioritizing compliance with the legal team's requirements over marketing go…" at bounding box center [156, 170] width 0 height 7
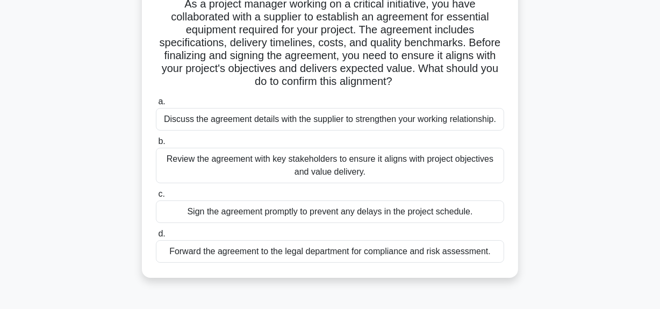
scroll to position [97, 0]
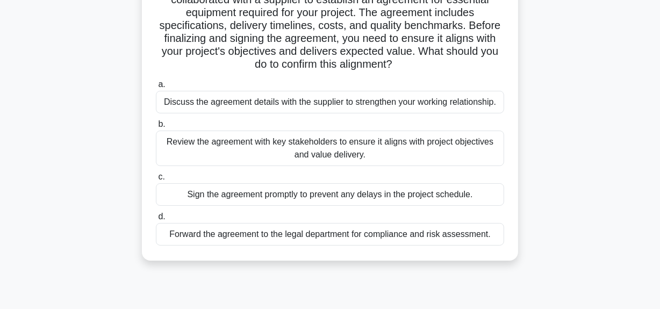
click at [322, 151] on div "Review the agreement with key stakeholders to ensure it aligns with project obj…" at bounding box center [330, 148] width 348 height 35
click at [156, 128] on input "b. Review the agreement with key stakeholders to ensure it aligns with project …" at bounding box center [156, 124] width 0 height 7
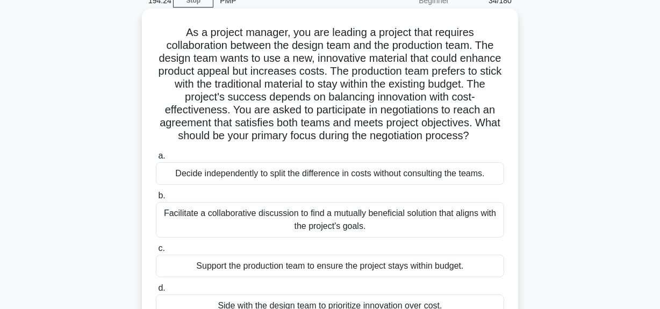
scroll to position [0, 0]
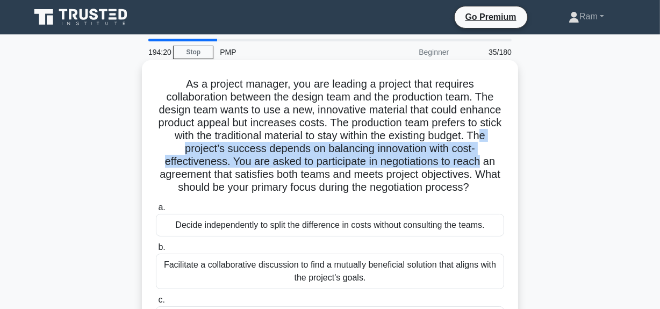
drag, startPoint x: 215, startPoint y: 149, endPoint x: 500, endPoint y: 155, distance: 285.6
click at [500, 155] on h5 "As a project manager, you are leading a project that requires collaboration bet…" at bounding box center [330, 135] width 351 height 117
click at [259, 164] on h5 "As a project manager, you are leading a project that requires collaboration bet…" at bounding box center [330, 135] width 351 height 117
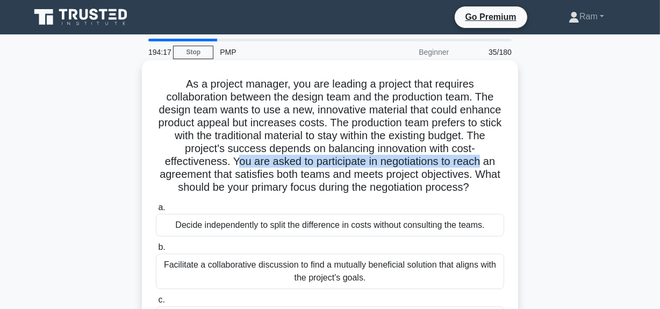
drag, startPoint x: 253, startPoint y: 163, endPoint x: 506, endPoint y: 167, distance: 252.7
click at [506, 167] on div "As a project manager, you are leading a project that requires collaboration bet…" at bounding box center [330, 222] width 368 height 315
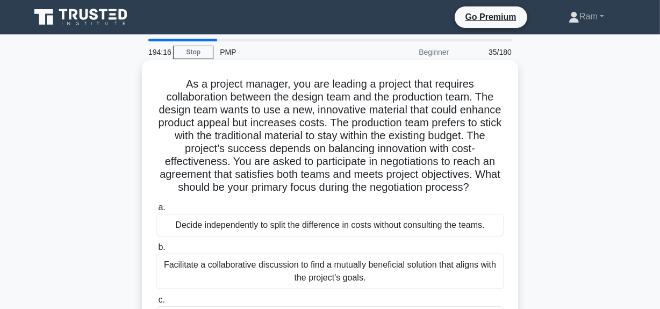
click at [339, 177] on h5 "As a project manager, you are leading a project that requires collaboration bet…" at bounding box center [330, 135] width 351 height 117
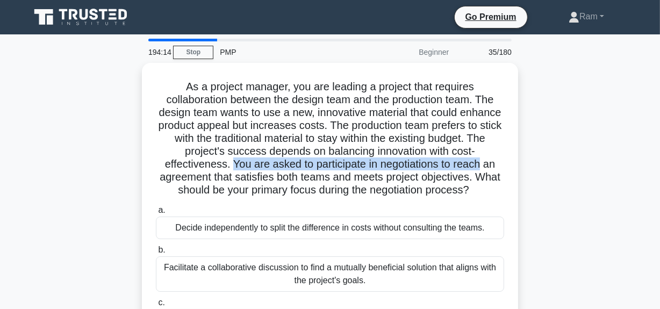
drag, startPoint x: 250, startPoint y: 162, endPoint x: 519, endPoint y: 165, distance: 268.9
click at [519, 165] on div "As a project manager, you are leading a project that requires collaboration bet…" at bounding box center [330, 231] width 613 height 337
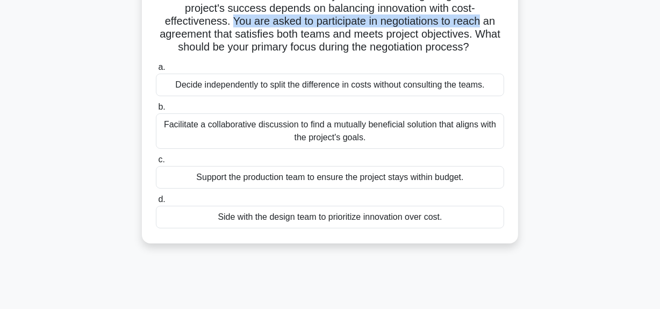
scroll to position [146, 0]
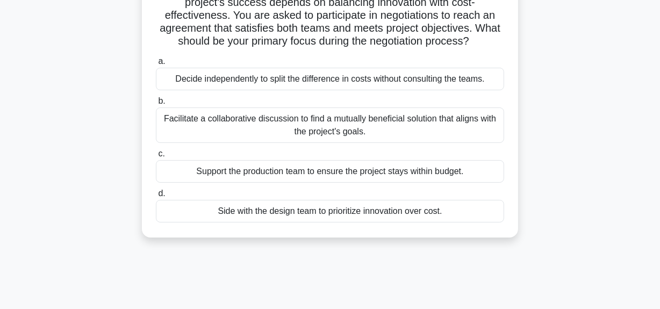
click at [431, 118] on div "Facilitate a collaborative discussion to find a mutually beneficial solution th…" at bounding box center [330, 125] width 348 height 35
click at [156, 105] on input "b. Facilitate a collaborative discussion to find a mutually beneficial solution…" at bounding box center [156, 101] width 0 height 7
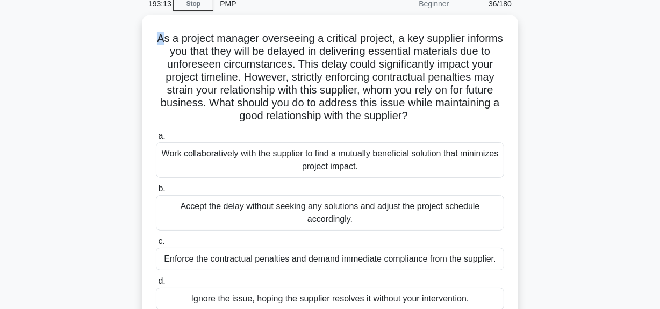
scroll to position [0, 0]
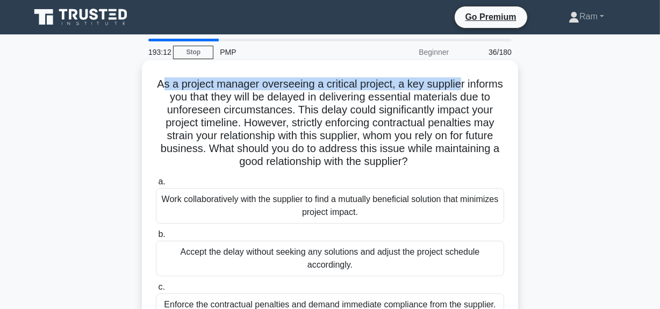
drag, startPoint x: 181, startPoint y: 33, endPoint x: 483, endPoint y: 87, distance: 306.8
click at [483, 87] on h5 "As a project manager overseeing a critical project, a key supplier informs you …" at bounding box center [330, 122] width 351 height 91
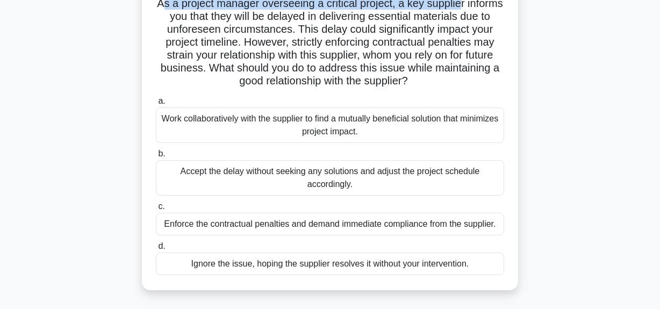
scroll to position [97, 0]
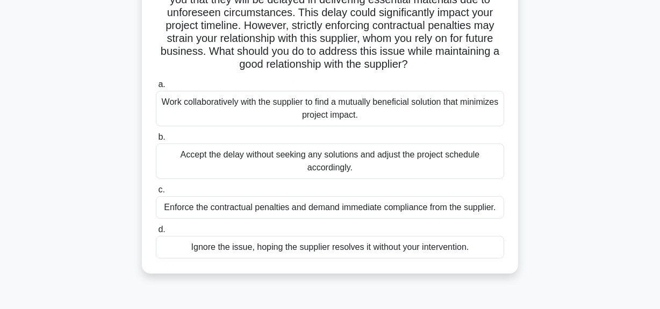
click at [371, 113] on div "Work collaboratively with the supplier to find a mutually beneficial solution t…" at bounding box center [330, 108] width 348 height 35
click at [156, 88] on input "a. Work collaboratively with the supplier to find a mutually beneficial solutio…" at bounding box center [156, 84] width 0 height 7
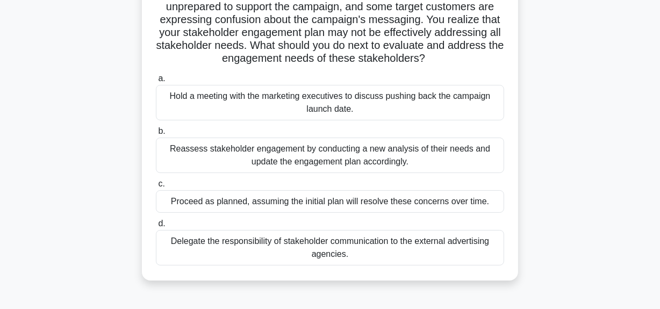
scroll to position [146, 0]
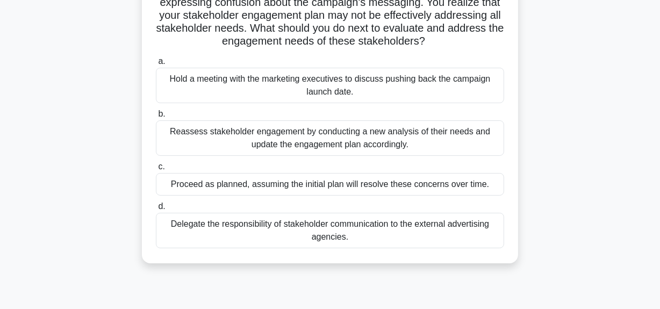
click at [375, 156] on div "Reassess stakeholder engagement by conducting a new analysis of their needs and…" at bounding box center [330, 137] width 348 height 35
click at [156, 118] on input "b. Reassess stakeholder engagement by conducting a new analysis of their needs …" at bounding box center [156, 114] width 0 height 7
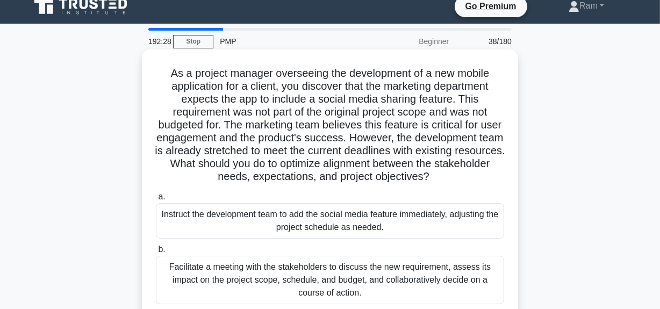
scroll to position [0, 0]
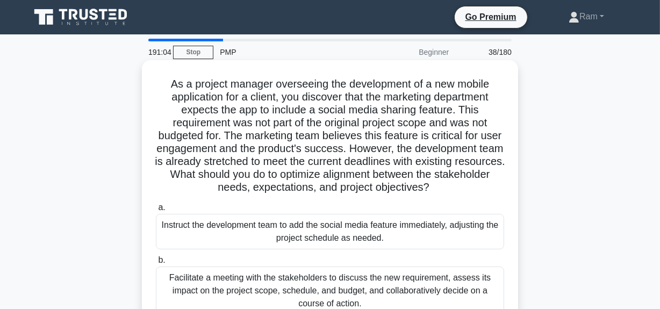
drag, startPoint x: 232, startPoint y: 177, endPoint x: 492, endPoint y: 196, distance: 260.4
click at [494, 192] on h5 "As a project manager overseeing the development of a new mobile application for…" at bounding box center [330, 135] width 351 height 117
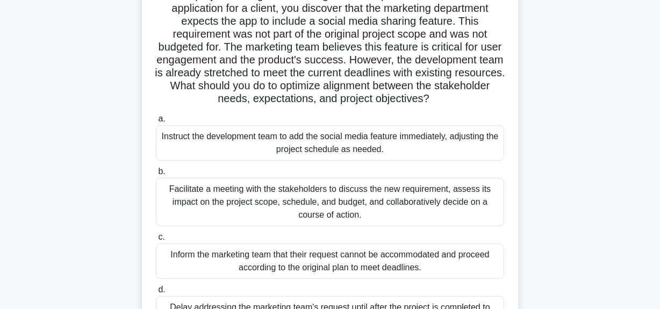
scroll to position [97, 0]
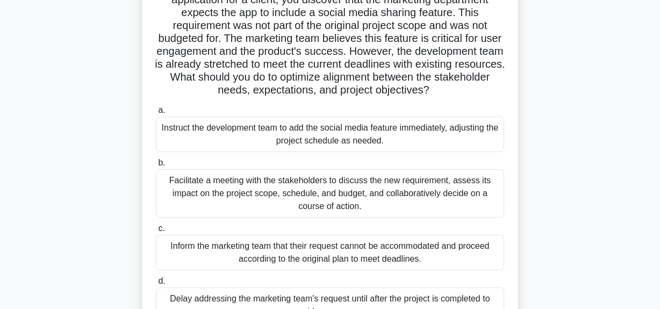
click at [430, 194] on div "Facilitate a meeting with the stakeholders to discuss the new requirement, asse…" at bounding box center [330, 193] width 348 height 48
click at [156, 167] on input "b. Facilitate a meeting with the stakeholders to discuss the new requirement, a…" at bounding box center [156, 163] width 0 height 7
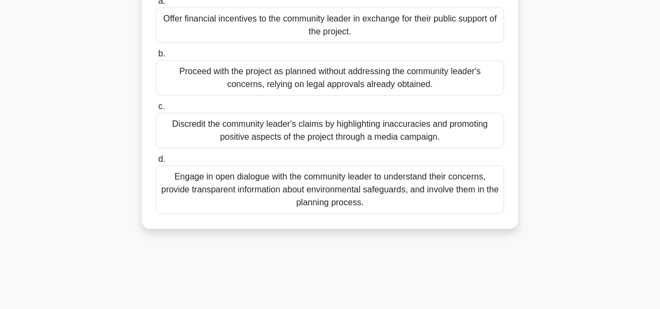
scroll to position [195, 0]
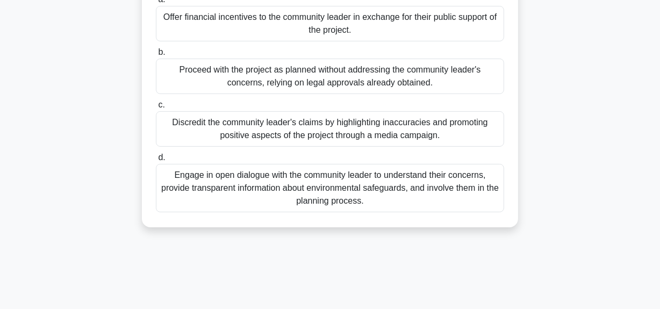
click at [427, 192] on div "Engage in open dialogue with the community leader to understand their concerns,…" at bounding box center [330, 188] width 348 height 48
click at [156, 161] on input "d. Engage in open dialogue with the community leader to understand their concer…" at bounding box center [156, 157] width 0 height 7
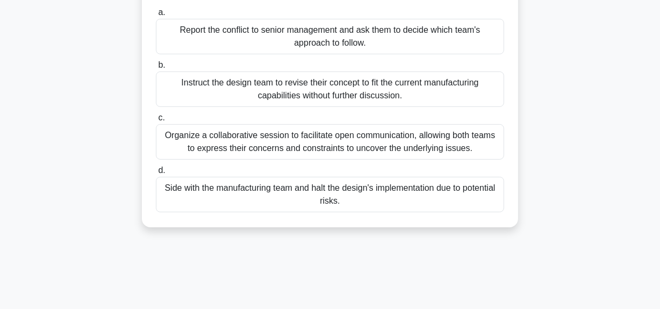
click at [272, 160] on div "Organize a collaborative session to facilitate open communication, allowing bot…" at bounding box center [330, 141] width 348 height 35
click at [156, 122] on input "c. Organize a collaborative session to facilitate open communication, allowing …" at bounding box center [156, 118] width 0 height 7
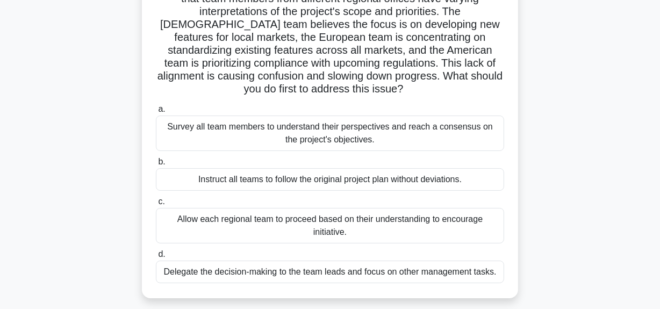
scroll to position [146, 0]
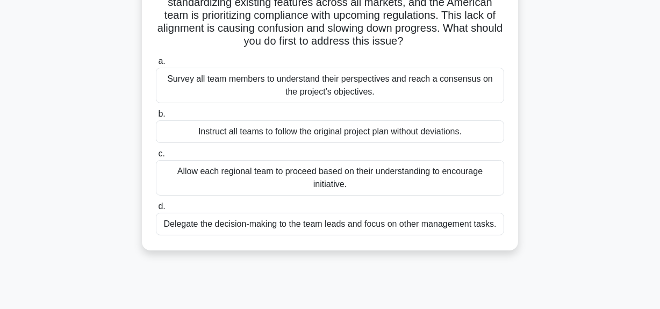
click at [325, 94] on div "Survey all team members to understand their perspectives and reach a consensus …" at bounding box center [330, 85] width 348 height 35
click at [156, 65] on input "a. Survey all team members to understand their perspectives and reach a consens…" at bounding box center [156, 61] width 0 height 7
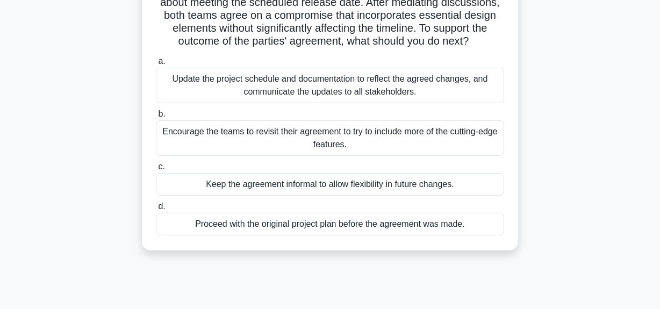
click at [360, 103] on div "Update the project schedule and documentation to reflect the agreed changes, an…" at bounding box center [330, 85] width 348 height 35
click at [156, 65] on input "a. Update the project schedule and documentation to reflect the agreed changes,…" at bounding box center [156, 61] width 0 height 7
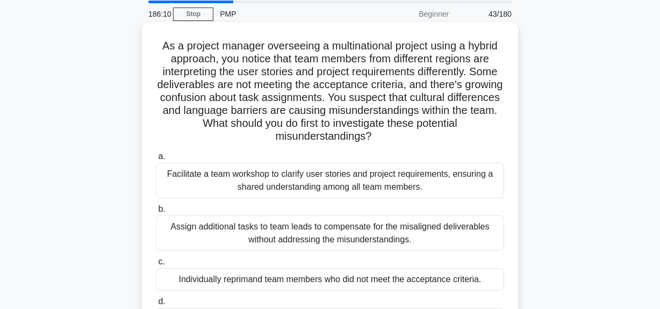
scroll to position [97, 0]
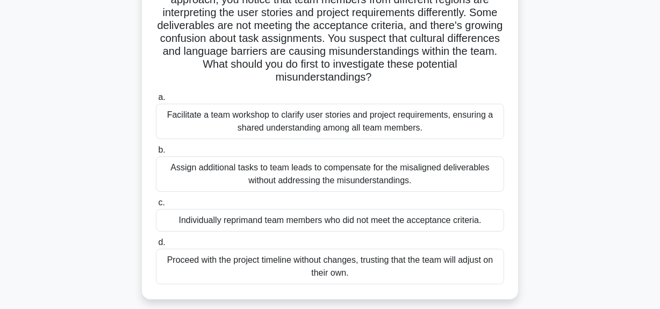
click at [359, 124] on div "Facilitate a team workshop to clarify user stories and project requirements, en…" at bounding box center [330, 121] width 348 height 35
click at [156, 101] on input "a. Facilitate a team workshop to clarify user stories and project requirements,…" at bounding box center [156, 97] width 0 height 7
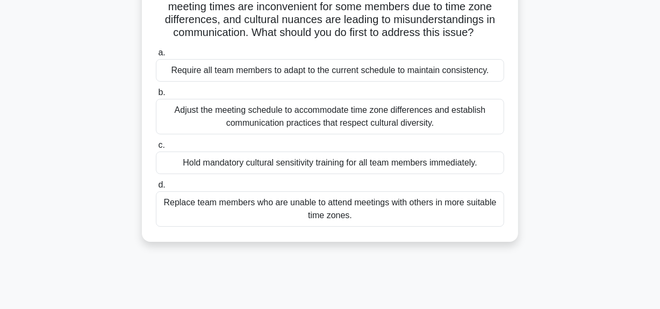
scroll to position [146, 0]
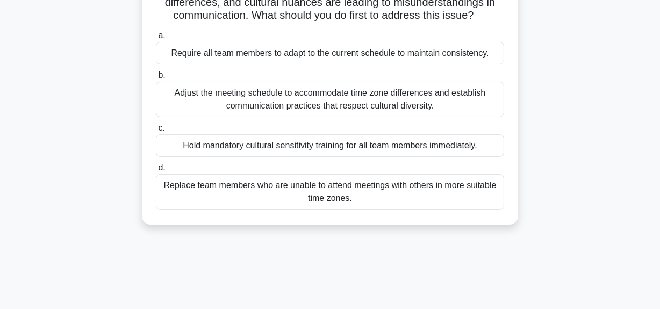
click at [337, 115] on div "Adjust the meeting schedule to accommodate time zone differences and establish …" at bounding box center [330, 99] width 348 height 35
click at [156, 79] on input "b. Adjust the meeting schedule to accommodate time zone differences and establi…" at bounding box center [156, 75] width 0 height 7
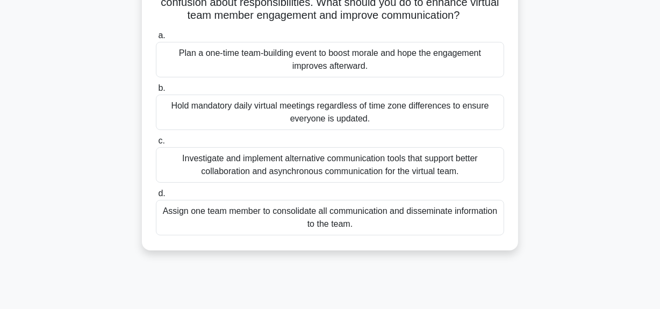
click at [415, 167] on div "Investigate and implement alternative communication tools that support better c…" at bounding box center [330, 164] width 348 height 35
click at [156, 145] on input "c. Investigate and implement alternative communication tools that support bette…" at bounding box center [156, 141] width 0 height 7
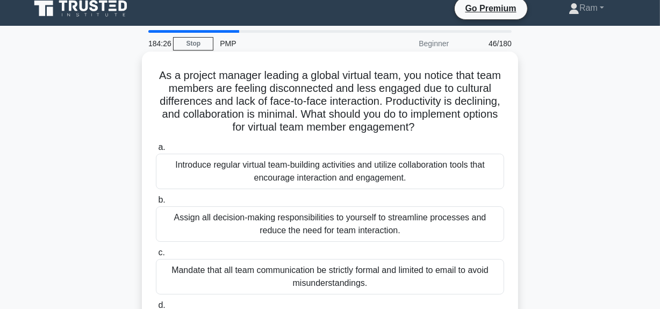
scroll to position [0, 0]
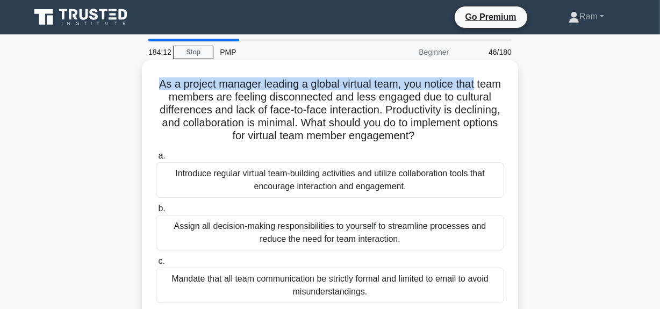
drag, startPoint x: 167, startPoint y: 84, endPoint x: 514, endPoint y: 69, distance: 347.1
click at [514, 69] on div "As a project manager leading a global virtual team, you notice that team member…" at bounding box center [330, 215] width 376 height 311
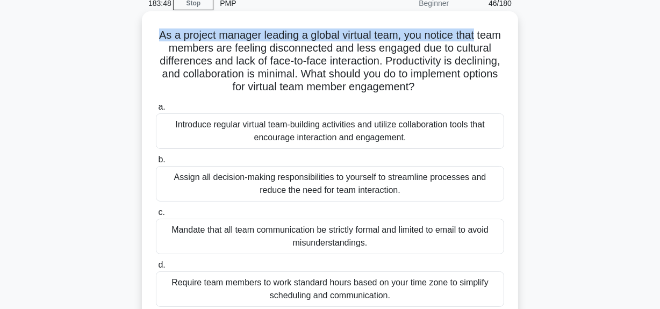
scroll to position [48, 0]
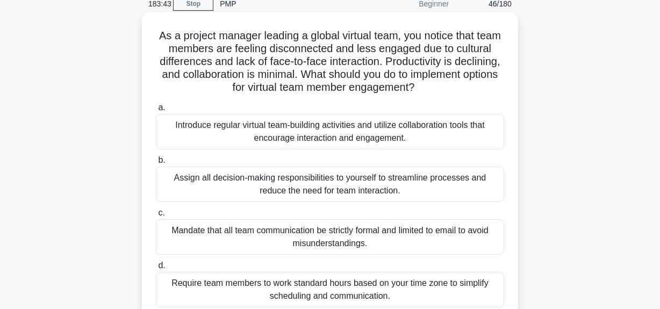
click at [354, 132] on div "Introduce regular virtual team-building activities and utilize collaboration to…" at bounding box center [330, 131] width 348 height 35
click at [156, 111] on input "a. Introduce regular virtual team-building activities and utilize collaboration…" at bounding box center [156, 107] width 0 height 7
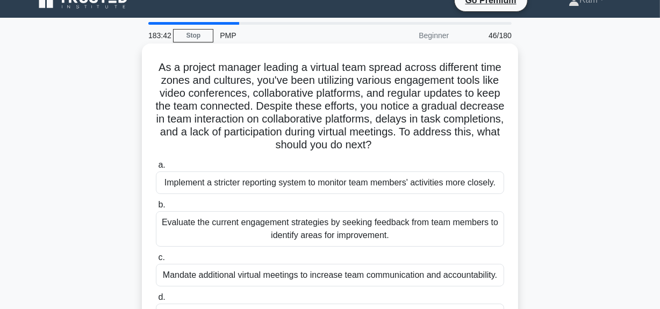
scroll to position [0, 0]
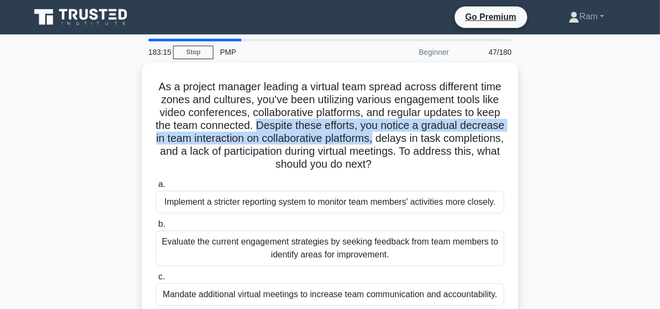
drag, startPoint x: 347, startPoint y: 125, endPoint x: 524, endPoint y: 135, distance: 177.7
click at [524, 135] on div "As a project manager leading a virtual team spread across different time zones …" at bounding box center [330, 218] width 613 height 311
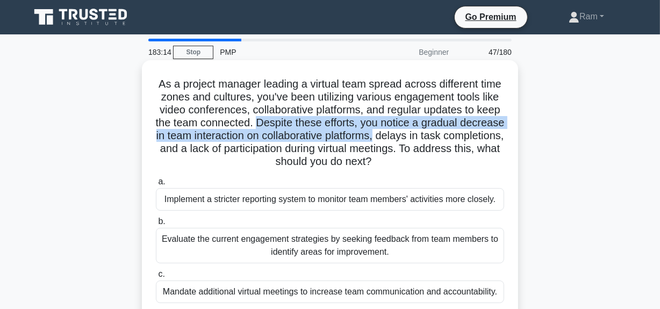
click at [223, 140] on h5 "As a project manager leading a virtual team spread across different time zones …" at bounding box center [330, 122] width 351 height 91
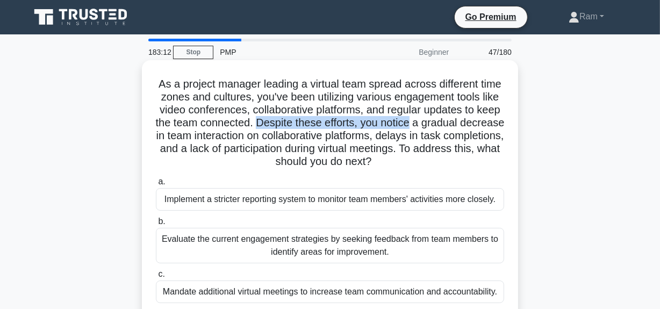
drag, startPoint x: 346, startPoint y: 123, endPoint x: 498, endPoint y: 125, distance: 152.7
click at [498, 125] on h5 "As a project manager leading a virtual team spread across different time zones …" at bounding box center [330, 122] width 351 height 91
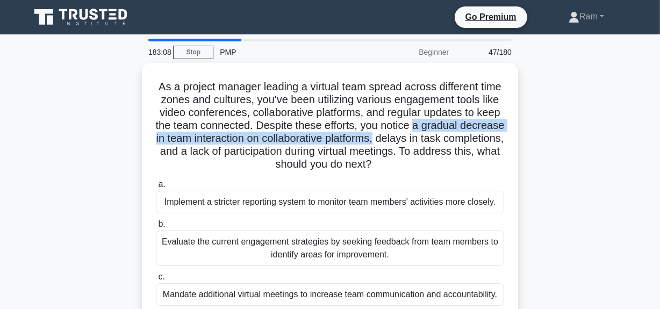
drag, startPoint x: 168, startPoint y: 140, endPoint x: 520, endPoint y: 132, distance: 352.8
click at [520, 132] on div "As a project manager leading a virtual team spread across different time zones …" at bounding box center [330, 218] width 613 height 311
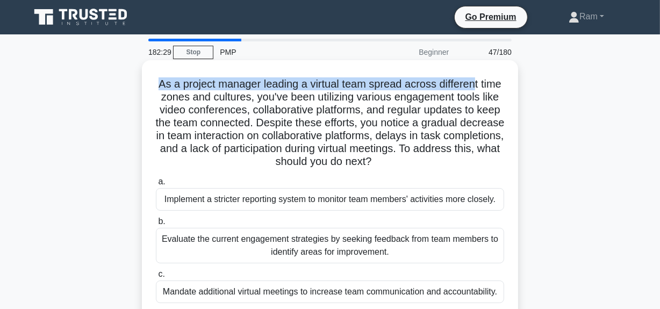
drag, startPoint x: 168, startPoint y: 84, endPoint x: 490, endPoint y: 81, distance: 321.6
click at [490, 81] on h5 "As a project manager leading a virtual team spread across different time zones …" at bounding box center [330, 122] width 351 height 91
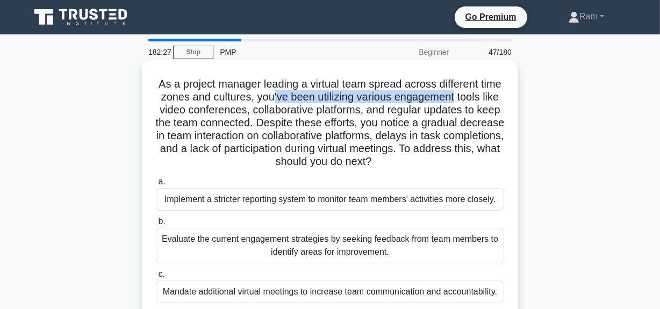
drag, startPoint x: 306, startPoint y: 101, endPoint x: 508, endPoint y: 101, distance: 201.6
click at [508, 101] on div "As a project manager leading a virtual team spread across different time zones …" at bounding box center [330, 209] width 368 height 289
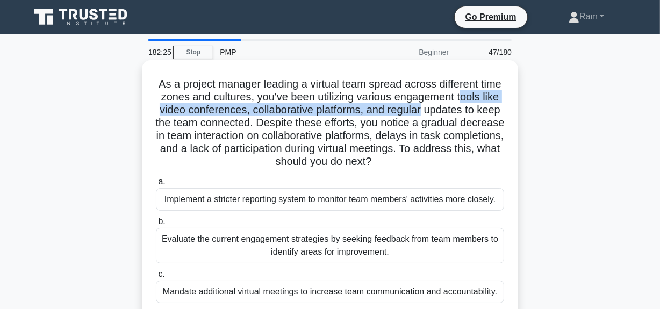
drag, startPoint x: 178, startPoint y: 109, endPoint x: 510, endPoint y: 112, distance: 331.8
click at [510, 112] on div "As a project manager leading a virtual team spread across different time zones …" at bounding box center [330, 209] width 368 height 289
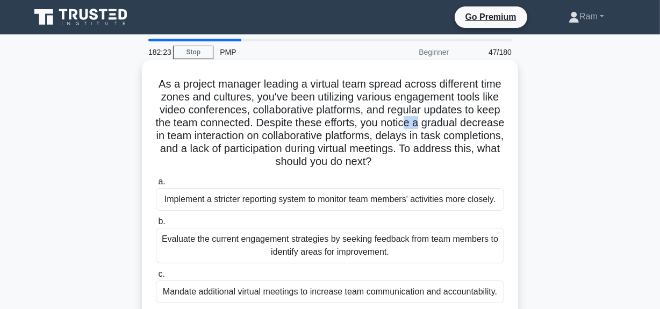
drag, startPoint x: 173, startPoint y: 132, endPoint x: 494, endPoint y: 124, distance: 321.1
click at [494, 124] on h5 "As a project manager leading a virtual team spread across different time zones …" at bounding box center [330, 122] width 351 height 91
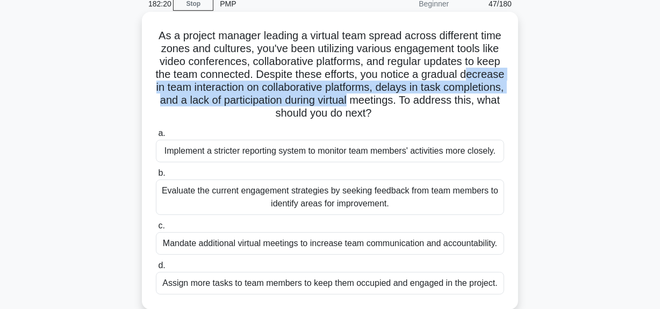
drag, startPoint x: 226, startPoint y: 89, endPoint x: 301, endPoint y: 126, distance: 84.2
click at [501, 95] on h5 "As a project manager leading a virtual team spread across different time zones …" at bounding box center [330, 74] width 351 height 91
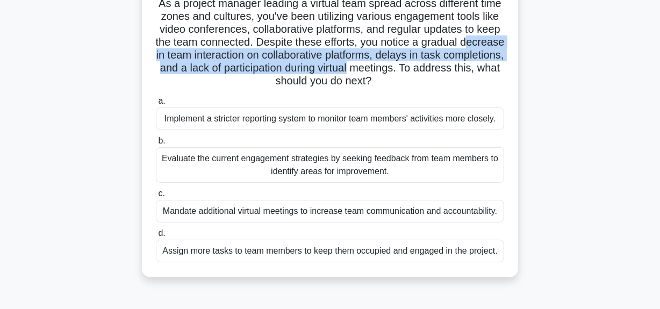
scroll to position [97, 0]
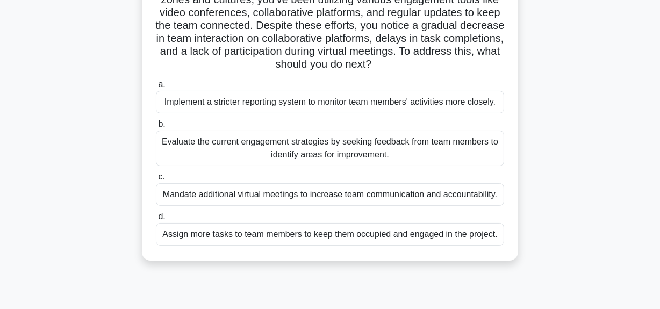
click at [328, 154] on div "Evaluate the current engagement strategies by seeking feedback from team member…" at bounding box center [330, 148] width 348 height 35
click at [156, 128] on input "b. Evaluate the current engagement strategies by seeking feedback from team mem…" at bounding box center [156, 124] width 0 height 7
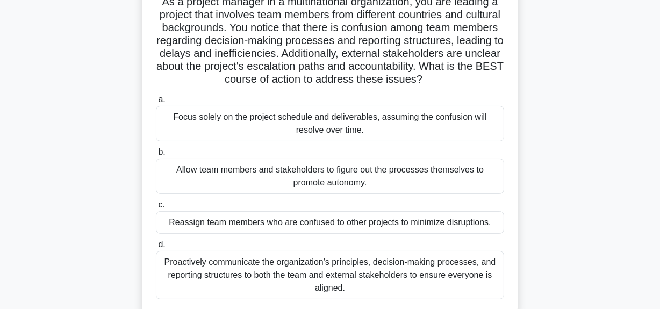
scroll to position [146, 0]
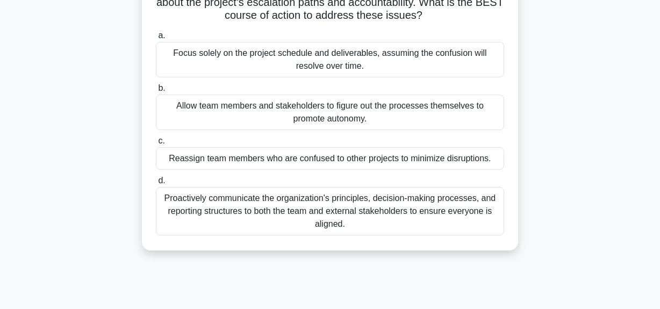
click at [403, 220] on div "Proactively communicate the organization's principles, decision-making processe…" at bounding box center [330, 211] width 348 height 48
click at [156, 184] on input "d. Proactively communicate the organization's principles, decision-making proce…" at bounding box center [156, 180] width 0 height 7
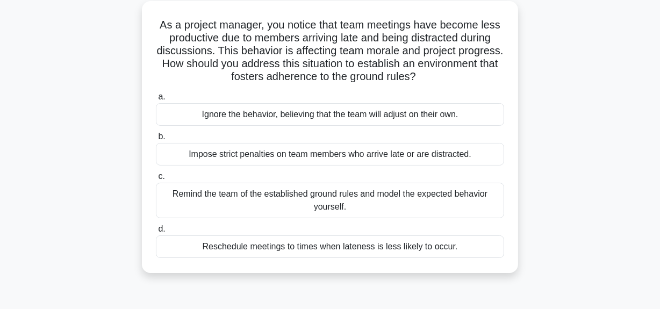
scroll to position [0, 0]
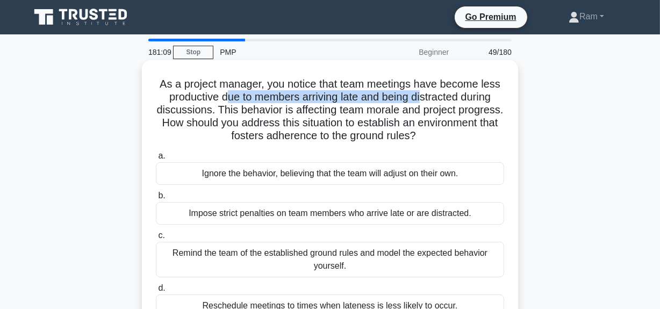
drag, startPoint x: 221, startPoint y: 98, endPoint x: 424, endPoint y: 110, distance: 203.0
click at [425, 97] on h5 "As a project manager, you notice that team meetings have become less productive…" at bounding box center [330, 110] width 351 height 66
drag, startPoint x: 241, startPoint y: 125, endPoint x: 468, endPoint y: 140, distance: 227.4
click at [468, 140] on h5 "As a project manager, you notice that team meetings have become less productive…" at bounding box center [330, 110] width 351 height 66
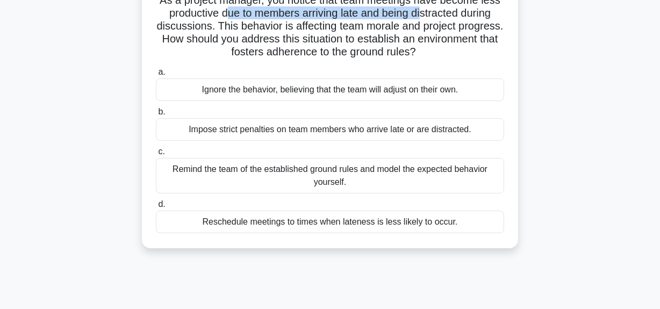
scroll to position [97, 0]
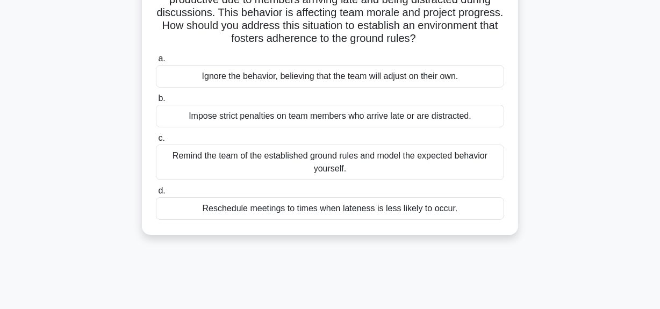
click at [365, 167] on div "Remind the team of the established ground rules and model the expected behavior…" at bounding box center [330, 162] width 348 height 35
click at [156, 142] on input "c. Remind the team of the established ground rules and model the expected behav…" at bounding box center [156, 138] width 0 height 7
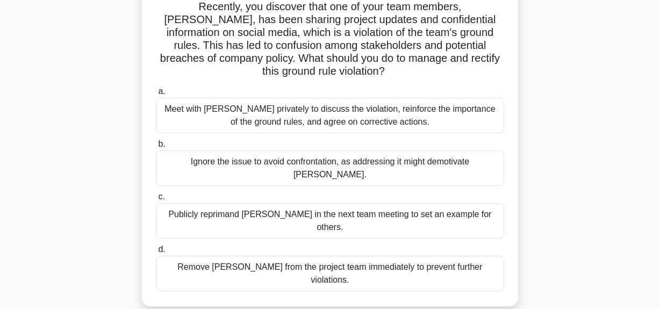
scroll to position [146, 0]
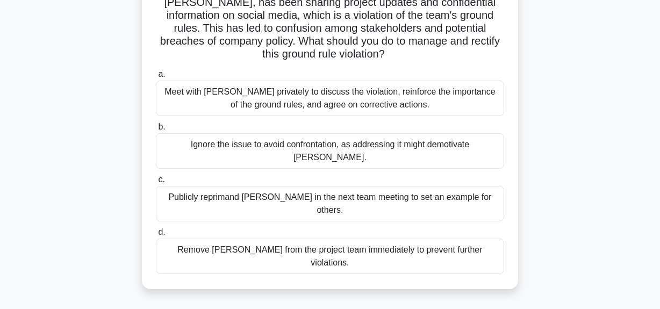
click at [344, 95] on div "Meet with [PERSON_NAME] privately to discuss the violation, reinforce the impor…" at bounding box center [330, 98] width 348 height 35
click at [156, 78] on input "a. Meet with [PERSON_NAME] privately to discuss the violation, reinforce the im…" at bounding box center [156, 74] width 0 height 7
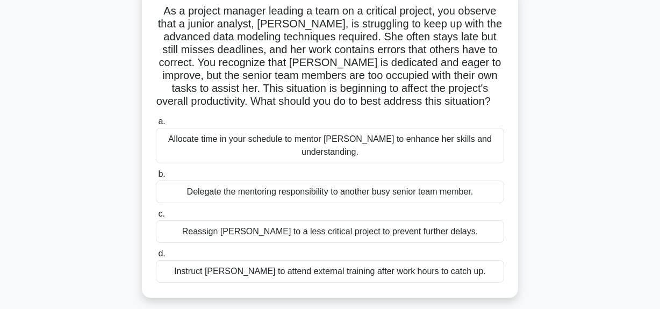
scroll to position [97, 0]
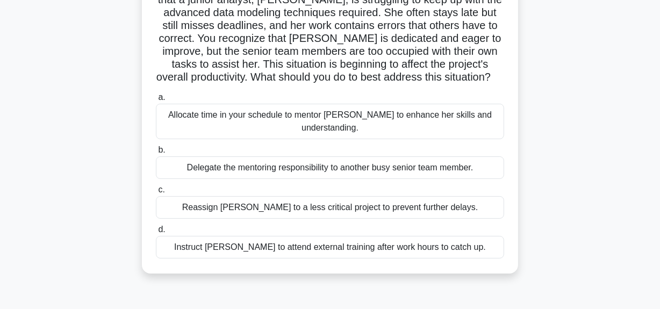
click at [425, 117] on div "Allocate time in your schedule to mentor [PERSON_NAME] to enhance her skills an…" at bounding box center [330, 121] width 348 height 35
click at [156, 101] on input "a. Allocate time in your schedule to mentor [PERSON_NAME] to enhance her skills…" at bounding box center [156, 97] width 0 height 7
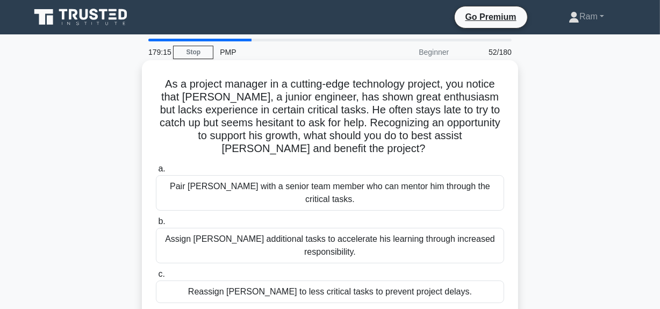
scroll to position [48, 0]
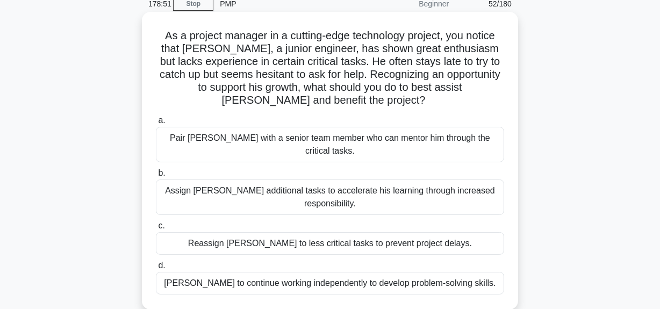
click at [400, 143] on div "Pair [PERSON_NAME] with a senior team member who can mentor him through the cri…" at bounding box center [330, 144] width 348 height 35
click at [156, 124] on input "a. [PERSON_NAME] with a senior team member who can mentor him through the criti…" at bounding box center [156, 120] width 0 height 7
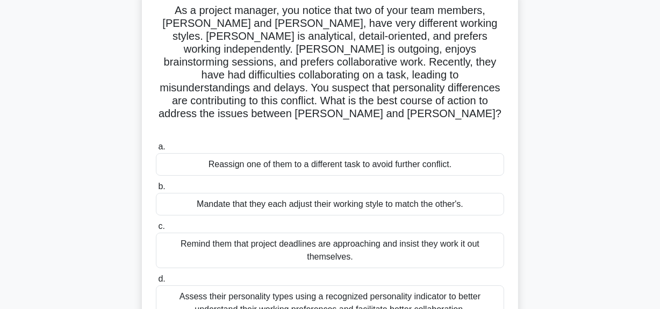
scroll to position [97, 0]
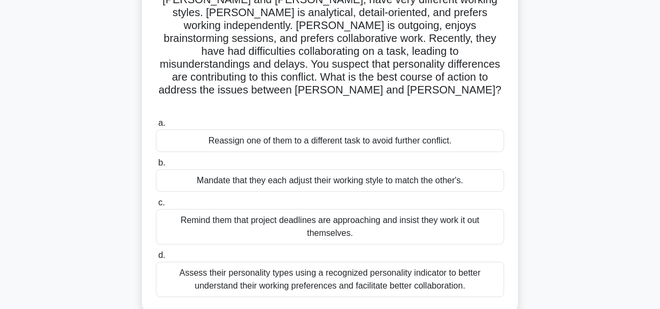
click at [409, 262] on div "Assess their personality types using a recognized personality indicator to bett…" at bounding box center [330, 279] width 348 height 35
click at [156, 252] on input "d. Assess their personality types using a recognized personality indicator to b…" at bounding box center [156, 255] width 0 height 7
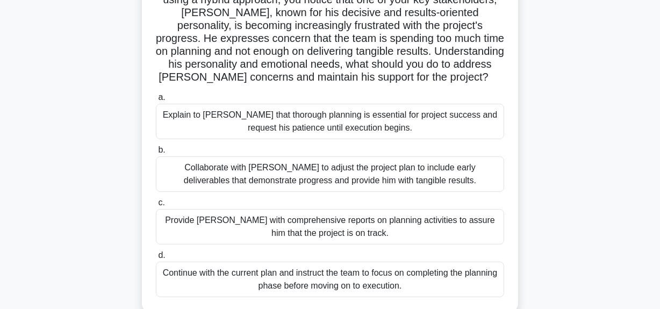
click at [382, 173] on div "Collaborate with [PERSON_NAME] to adjust the project plan to include early deli…" at bounding box center [330, 173] width 348 height 35
click at [156, 154] on input "b. Collaborate with [PERSON_NAME] to adjust the project plan to include early d…" at bounding box center [156, 150] width 0 height 7
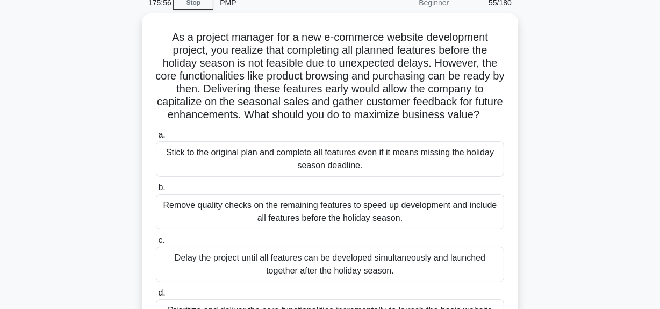
scroll to position [0, 0]
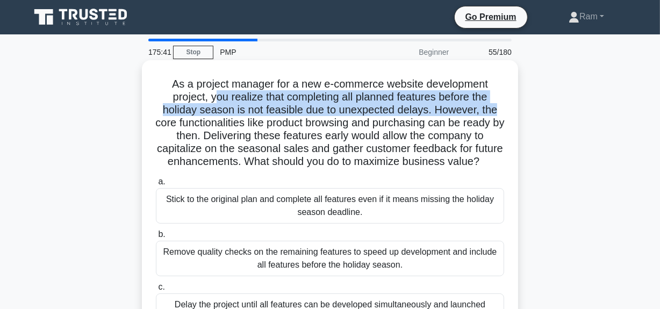
drag, startPoint x: 210, startPoint y: 98, endPoint x: 421, endPoint y: 124, distance: 212.8
click at [523, 112] on div "As a project manager for a new e-commerce website development project, you real…" at bounding box center [330, 237] width 613 height 349
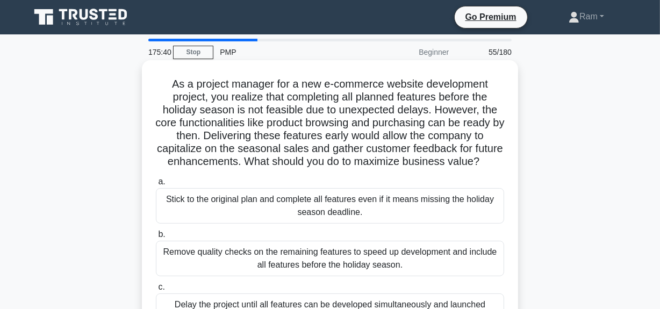
click at [374, 126] on h5 "As a project manager for a new e-commerce website development project, you real…" at bounding box center [330, 122] width 351 height 91
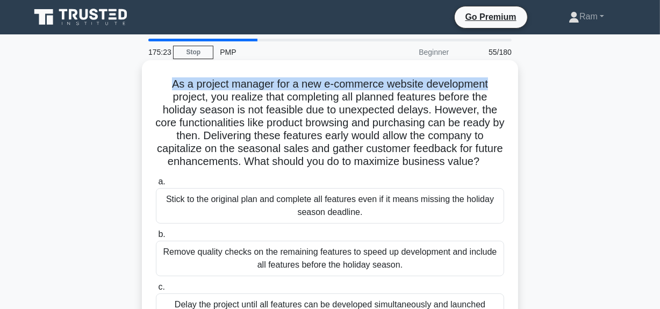
drag, startPoint x: 170, startPoint y: 84, endPoint x: 238, endPoint y: 110, distance: 72.5
click at [509, 81] on div "As a project manager for a new e-commerce website development project, you real…" at bounding box center [330, 229] width 368 height 328
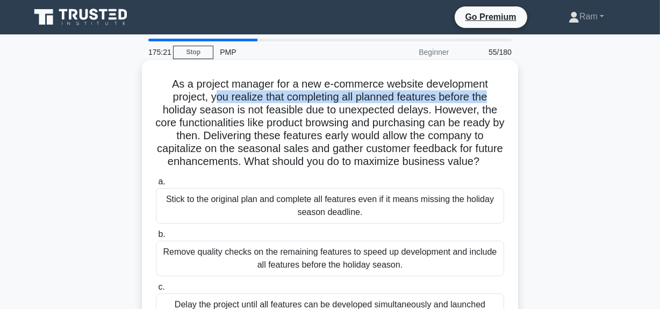
drag, startPoint x: 214, startPoint y: 99, endPoint x: 498, endPoint y: 97, distance: 284.4
click at [498, 97] on h5 "As a project manager for a new e-commerce website development project, you real…" at bounding box center [330, 122] width 351 height 91
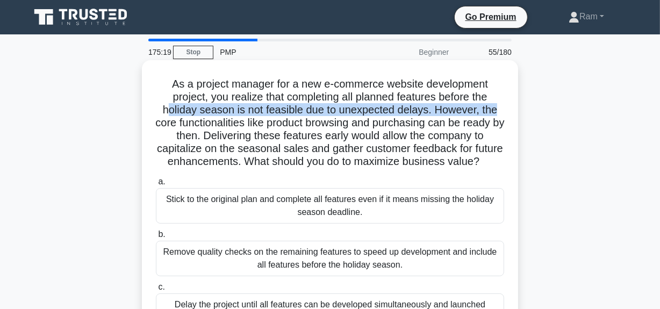
drag, startPoint x: 167, startPoint y: 111, endPoint x: 453, endPoint y: 114, distance: 285.5
click at [504, 109] on h5 "As a project manager for a new e-commerce website development project, you real…" at bounding box center [330, 122] width 351 height 91
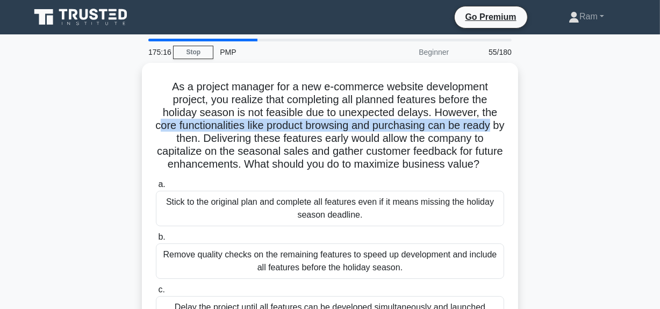
drag, startPoint x: 166, startPoint y: 122, endPoint x: 470, endPoint y: 134, distance: 305.1
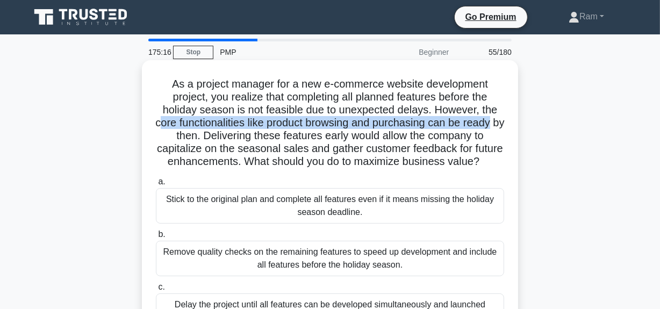
click at [521, 122] on div "As a project manager for a new e-commerce website development project, you real…" at bounding box center [330, 237] width 613 height 349
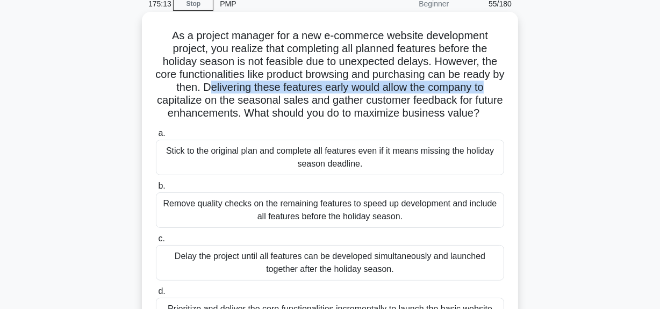
drag, startPoint x: 211, startPoint y: 87, endPoint x: 502, endPoint y: 82, distance: 291.5
click at [502, 82] on h5 "As a project manager for a new e-commerce website development project, you real…" at bounding box center [330, 74] width 351 height 91
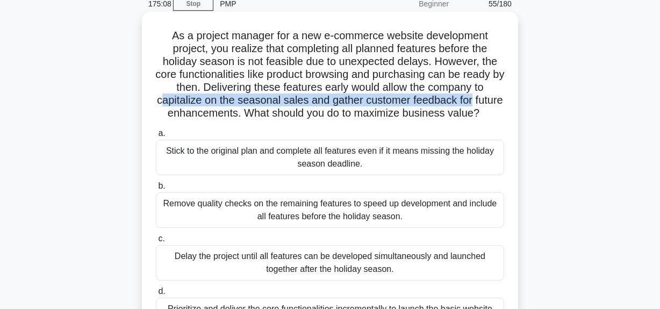
drag, startPoint x: 174, startPoint y: 101, endPoint x: 479, endPoint y: 97, distance: 304.3
click at [489, 95] on h5 "As a project manager for a new e-commerce website development project, you real…" at bounding box center [330, 74] width 351 height 91
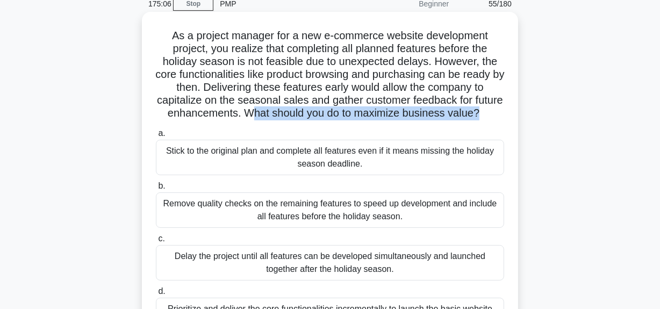
drag, startPoint x: 276, startPoint y: 112, endPoint x: 444, endPoint y: 123, distance: 168.1
click at [503, 111] on h5 "As a project manager for a new e-commerce website development project, you real…" at bounding box center [330, 74] width 351 height 91
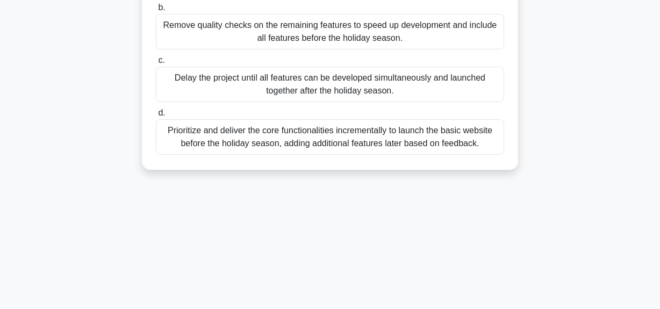
scroll to position [244, 0]
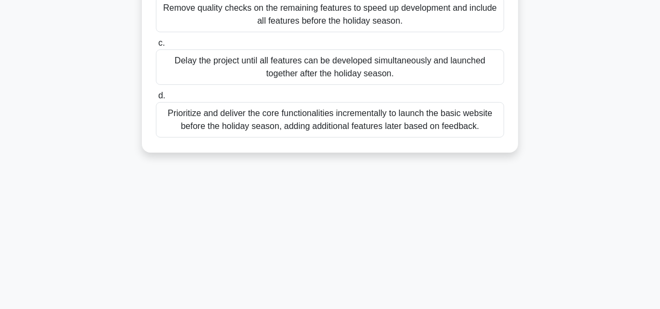
click at [356, 138] on div "Prioritize and deliver the core functionalities incrementally to launch the bas…" at bounding box center [330, 119] width 348 height 35
click at [156, 99] on input "d. Prioritize and deliver the core functionalities incrementally to launch the …" at bounding box center [156, 95] width 0 height 7
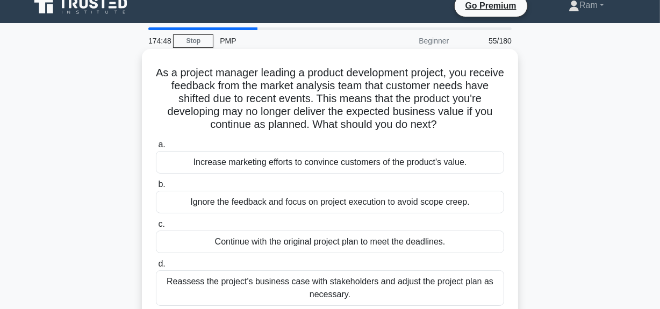
scroll to position [0, 0]
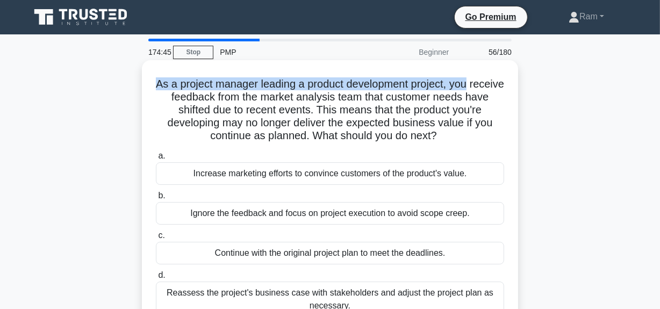
drag, startPoint x: 171, startPoint y: 83, endPoint x: 494, endPoint y: 80, distance: 323.2
click at [494, 80] on h5 "As a project manager leading a product development project, you receive feedbac…" at bounding box center [330, 110] width 351 height 66
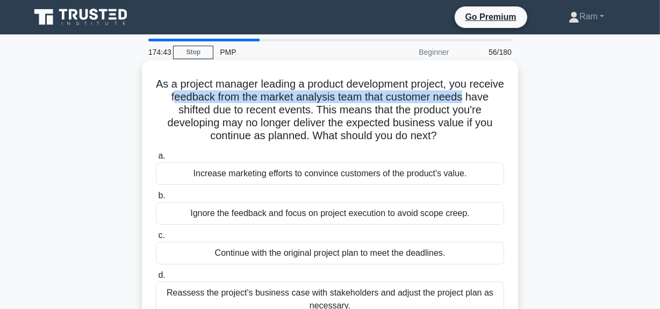
drag, startPoint x: 204, startPoint y: 102, endPoint x: 471, endPoint y: 104, distance: 266.7
click at [525, 97] on div "As a project manager leading a product development project, you receive feedbac…" at bounding box center [330, 205] width 613 height 285
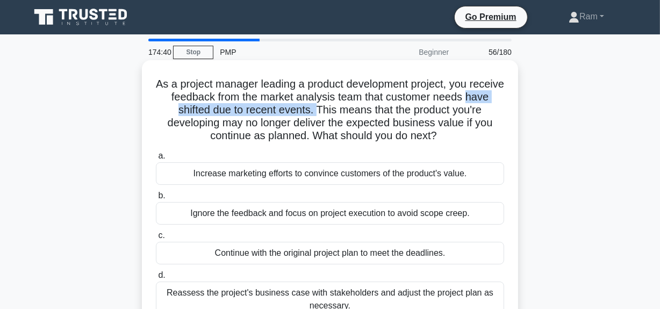
drag, startPoint x: 163, startPoint y: 113, endPoint x: 328, endPoint y: 107, distance: 165.2
click at [328, 107] on h5 "As a project manager leading a product development project, you receive feedbac…" at bounding box center [330, 110] width 351 height 66
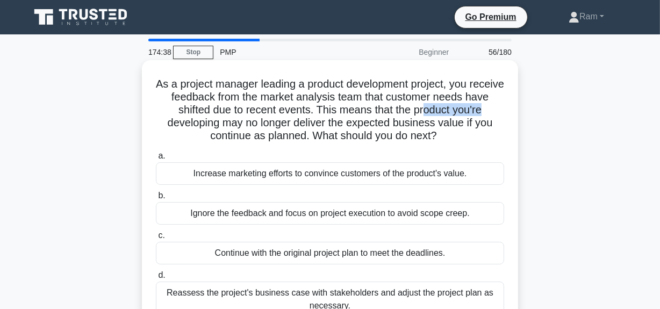
drag, startPoint x: 436, startPoint y: 109, endPoint x: 269, endPoint y: 139, distance: 169.4
click at [502, 112] on h5 "As a project manager leading a product development project, you receive feedbac…" at bounding box center [330, 110] width 351 height 66
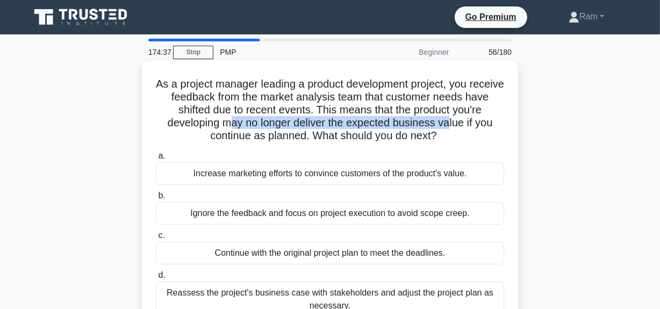
drag, startPoint x: 231, startPoint y: 129, endPoint x: 451, endPoint y: 127, distance: 220.5
click at [451, 127] on h5 "As a project manager leading a product development project, you receive feedbac…" at bounding box center [330, 110] width 351 height 66
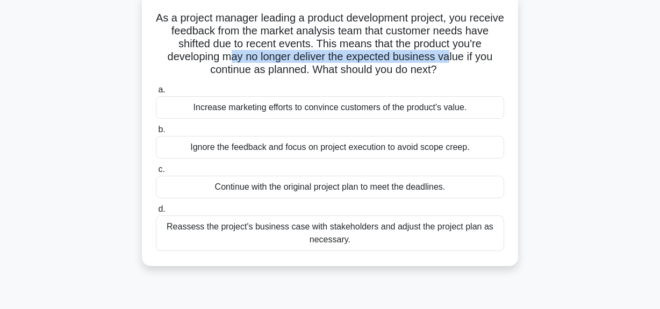
scroll to position [97, 0]
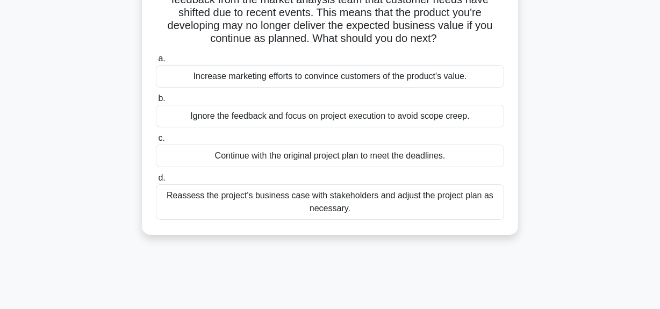
click at [414, 203] on div "Reassess the project's business case with stakeholders and adjust the project p…" at bounding box center [330, 201] width 348 height 35
click at [156, 182] on input "d. Reassess the project's business case with stakeholders and adjust the projec…" at bounding box center [156, 178] width 0 height 7
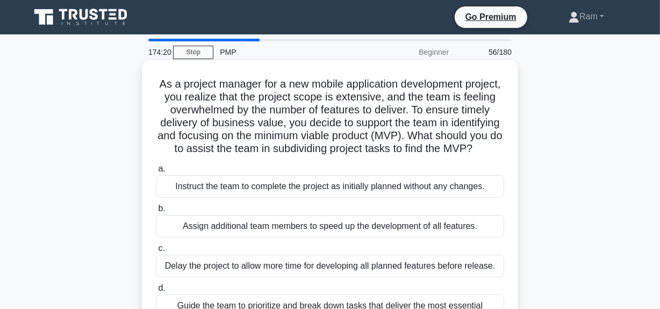
scroll to position [0, 0]
drag, startPoint x: 204, startPoint y: 151, endPoint x: 511, endPoint y: 155, distance: 307.1
click at [511, 155] on div "As a project manager for a new mobile application development project, you real…" at bounding box center [330, 203] width 368 height 276
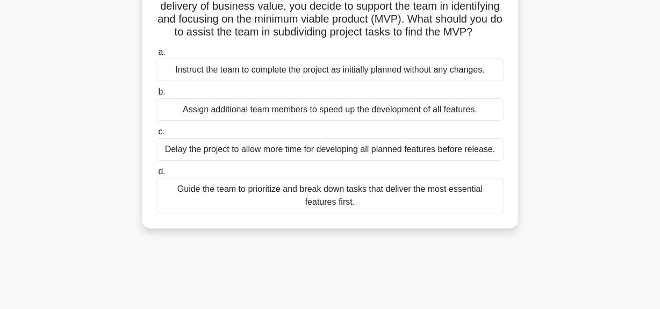
scroll to position [146, 0]
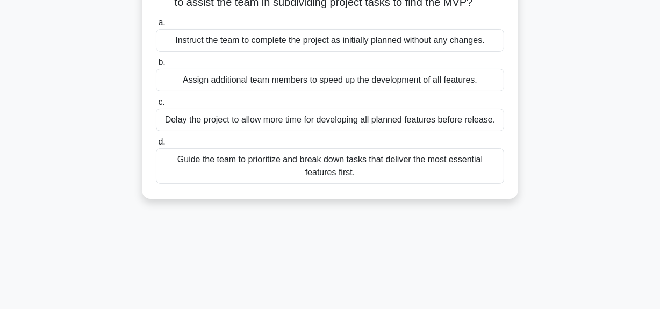
click at [429, 184] on div "Guide the team to prioritize and break down tasks that deliver the most essenti…" at bounding box center [330, 165] width 348 height 35
click at [156, 146] on input "d. Guide the team to prioritize and break down tasks that deliver the most esse…" at bounding box center [156, 142] width 0 height 7
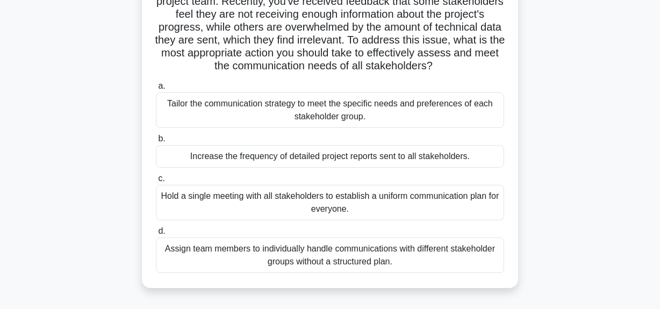
scroll to position [97, 0]
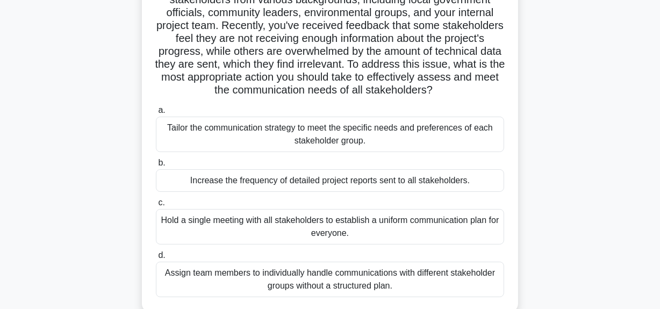
click at [349, 237] on div "Hold a single meeting with all stakeholders to establish a uniform communicatio…" at bounding box center [330, 226] width 348 height 35
click at [156, 206] on input "c. Hold a single meeting with all stakeholders to establish a uniform communica…" at bounding box center [156, 202] width 0 height 7
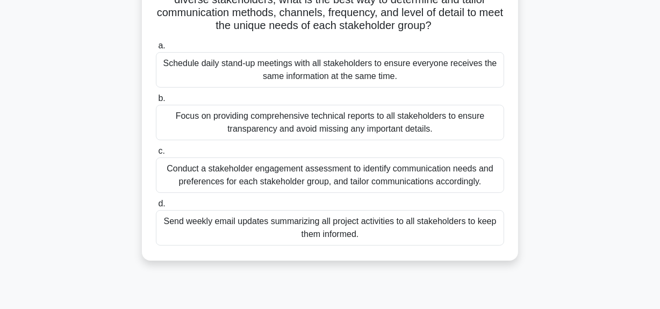
scroll to position [0, 0]
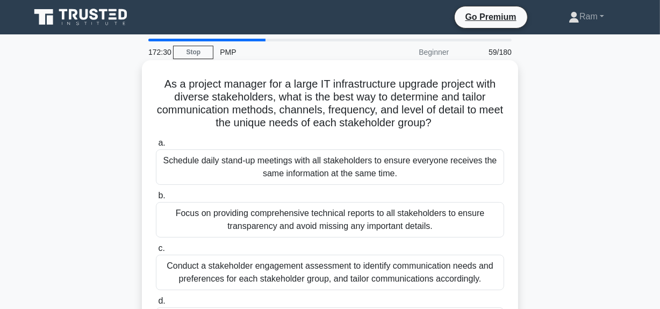
drag, startPoint x: 159, startPoint y: 86, endPoint x: 479, endPoint y: 126, distance: 322.5
click at [479, 127] on h5 "As a project manager for a large IT infrastructure upgrade project with diverse…" at bounding box center [330, 103] width 351 height 53
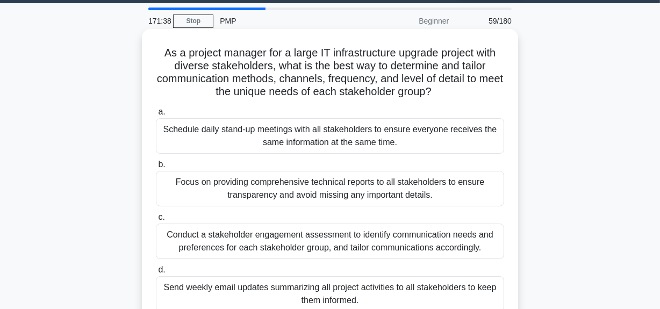
scroll to position [48, 0]
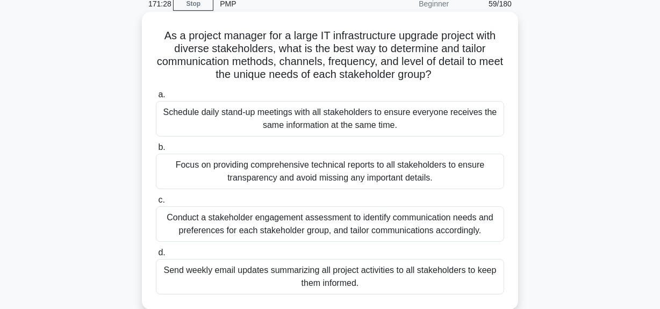
click at [406, 227] on div "Conduct a stakeholder engagement assessment to identify communication needs and…" at bounding box center [330, 223] width 348 height 35
click at [156, 204] on input "c. Conduct a stakeholder engagement assessment to identify communication needs …" at bounding box center [156, 200] width 0 height 7
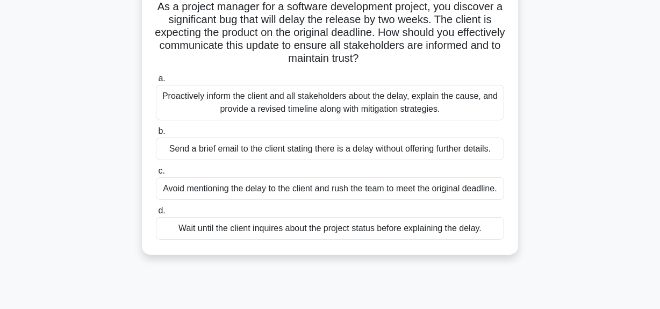
scroll to position [97, 0]
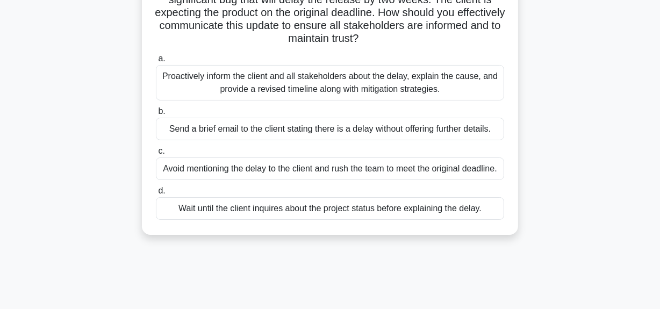
click at [391, 78] on div "Proactively inform the client and all stakeholders about the delay, explain the…" at bounding box center [330, 82] width 348 height 35
click at [156, 62] on input "a. Proactively inform the client and all stakeholders about the delay, explain …" at bounding box center [156, 58] width 0 height 7
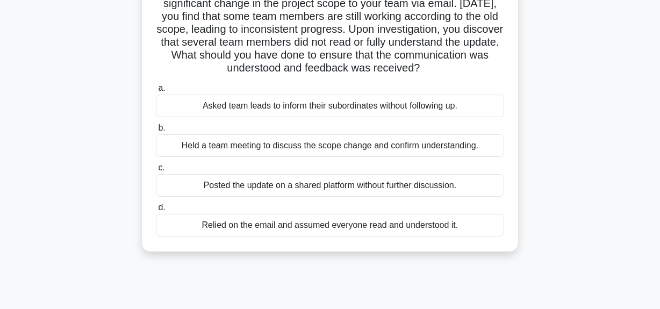
scroll to position [0, 0]
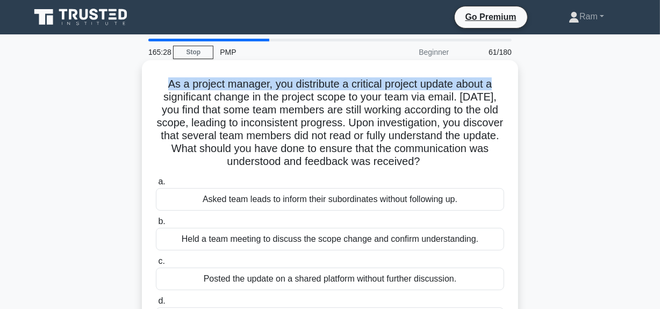
drag, startPoint x: 162, startPoint y: 84, endPoint x: 501, endPoint y: 81, distance: 338.2
click at [501, 81] on h5 "As a project manager, you distribute a critical project update about a signific…" at bounding box center [330, 122] width 351 height 91
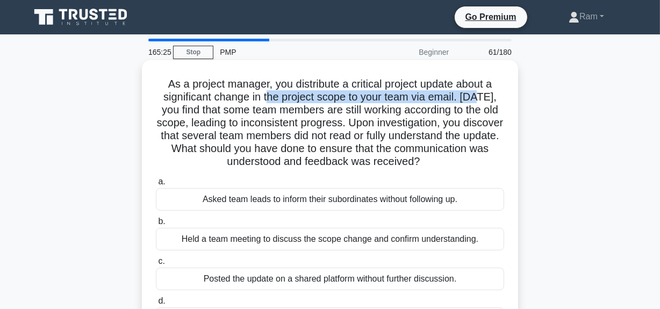
drag, startPoint x: 274, startPoint y: 99, endPoint x: 415, endPoint y: 108, distance: 141.7
click at [500, 95] on h5 "As a project manager, you distribute a critical project update about a signific…" at bounding box center [330, 122] width 351 height 91
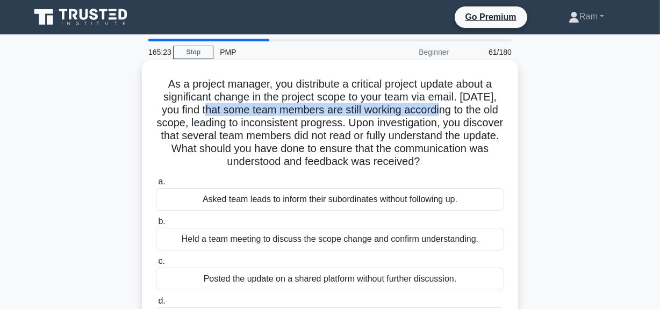
drag, startPoint x: 247, startPoint y: 112, endPoint x: 462, endPoint y: 117, distance: 215.1
click at [490, 112] on h5 "As a project manager, you distribute a critical project update about a signific…" at bounding box center [330, 122] width 351 height 91
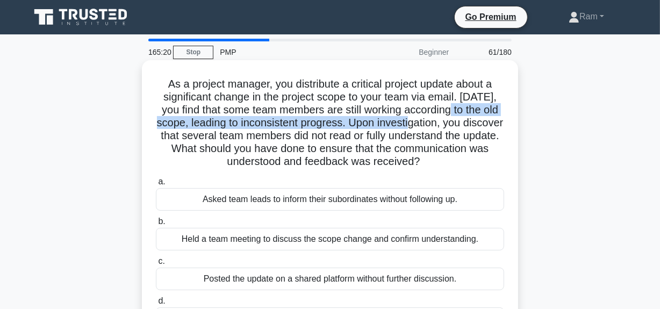
drag, startPoint x: 211, startPoint y: 124, endPoint x: 489, endPoint y: 122, distance: 278.0
click at [489, 122] on h5 "As a project manager, you distribute a critical project update about a signific…" at bounding box center [330, 122] width 351 height 91
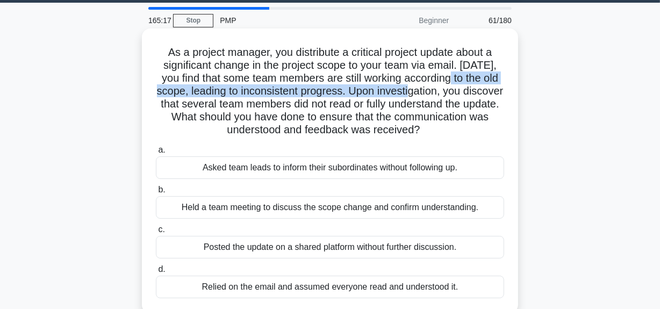
scroll to position [48, 0]
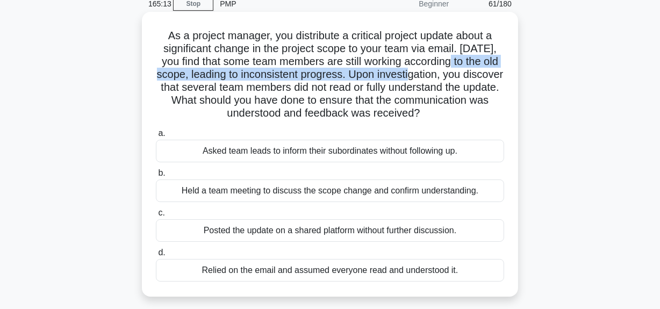
drag, startPoint x: 303, startPoint y: 101, endPoint x: 490, endPoint y: 113, distance: 187.0
click at [490, 113] on h5 "As a project manager, you distribute a critical project update about a signific…" at bounding box center [330, 74] width 351 height 91
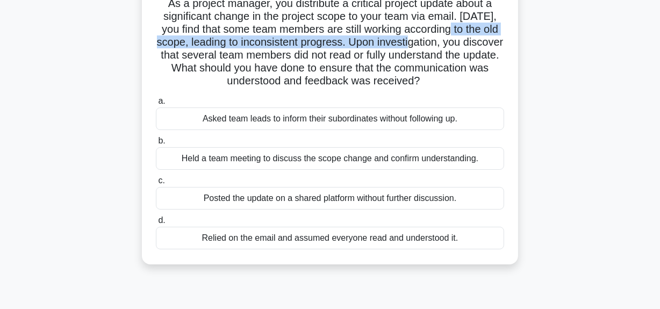
scroll to position [97, 0]
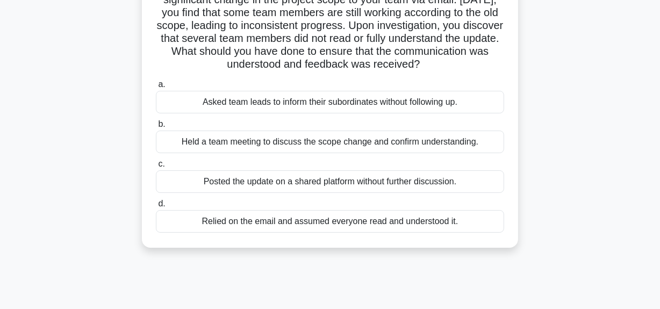
click at [335, 140] on div "Held a team meeting to discuss the scope change and confirm understanding." at bounding box center [330, 142] width 348 height 23
click at [156, 128] on input "b. Held a team meeting to discuss the scope change and confirm understanding." at bounding box center [156, 124] width 0 height 7
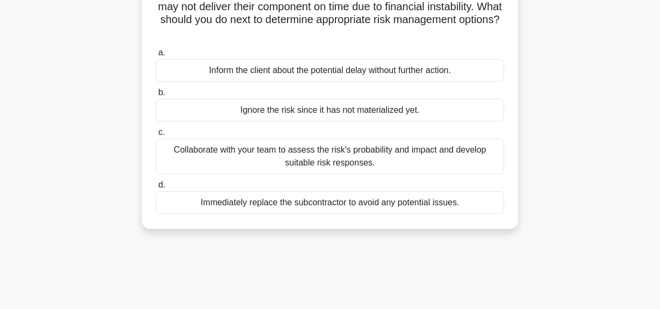
scroll to position [0, 0]
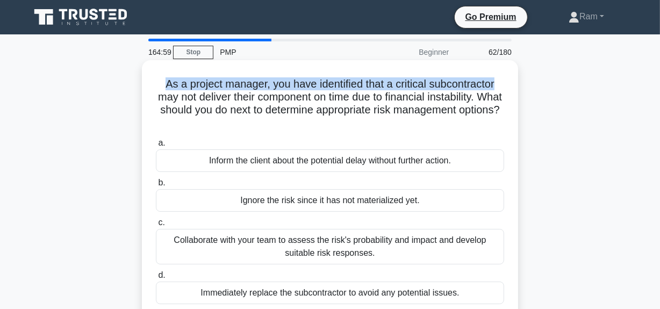
drag, startPoint x: 156, startPoint y: 83, endPoint x: 444, endPoint y: 104, distance: 289.0
click at [506, 82] on div "As a project manager, you have identified that a critical subcontractor may not…" at bounding box center [330, 190] width 368 height 251
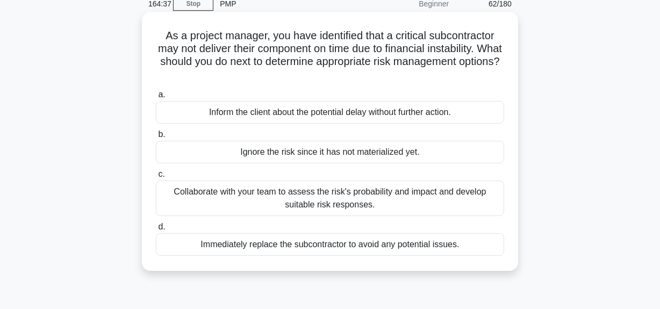
click at [348, 210] on div "Collaborate with your team to assess the risk's probability and impact and deve…" at bounding box center [330, 198] width 348 height 35
click at [156, 178] on input "c. Collaborate with your team to assess the risk's probability and impact and d…" at bounding box center [156, 174] width 0 height 7
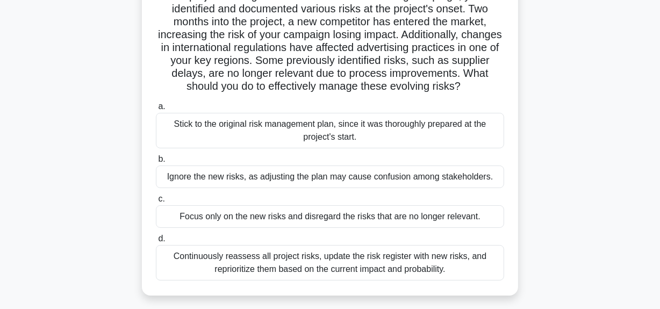
scroll to position [97, 0]
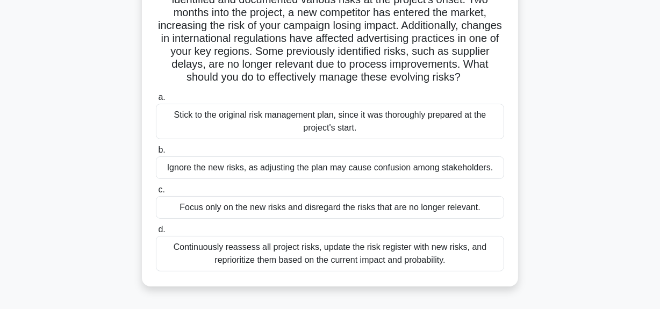
click at [346, 256] on div "Continuously reassess all project risks, update the risk register with new risk…" at bounding box center [330, 253] width 348 height 35
click at [156, 233] on input "d. Continuously reassess all project risks, update the risk register with new r…" at bounding box center [156, 229] width 0 height 7
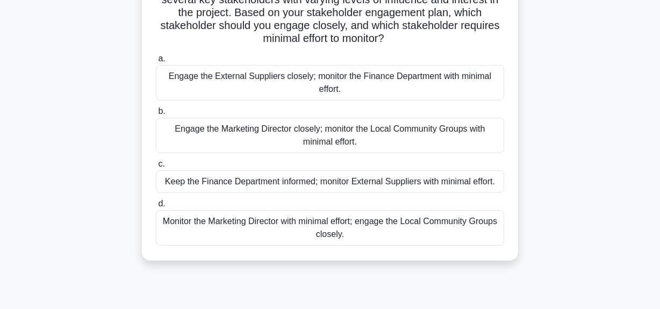
click at [366, 233] on div "Monitor the Marketing Director with minimal effort; engage the Local Community …" at bounding box center [330, 227] width 348 height 35
click at [156, 208] on input "d. Monitor the Marketing Director with minimal effort; engage the Local Communi…" at bounding box center [156, 204] width 0 height 7
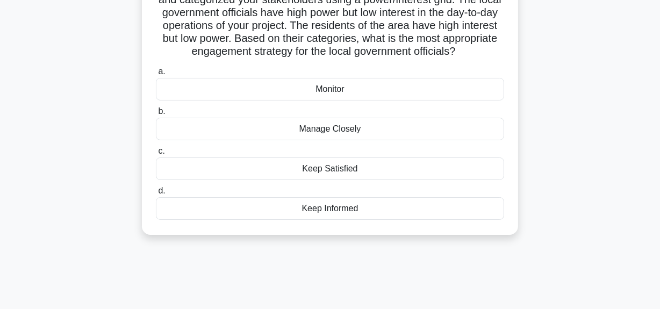
click at [356, 220] on div "Keep Informed" at bounding box center [330, 208] width 348 height 23
click at [156, 195] on input "d. Keep Informed" at bounding box center [156, 191] width 0 height 7
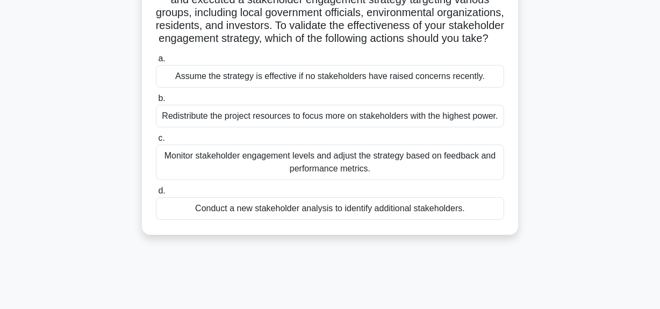
click at [444, 180] on div "Monitor stakeholder engagement levels and adjust the strategy based on feedback…" at bounding box center [330, 162] width 348 height 35
click at [156, 142] on input "c. Monitor stakeholder engagement levels and adjust the strategy based on feedb…" at bounding box center [156, 138] width 0 height 7
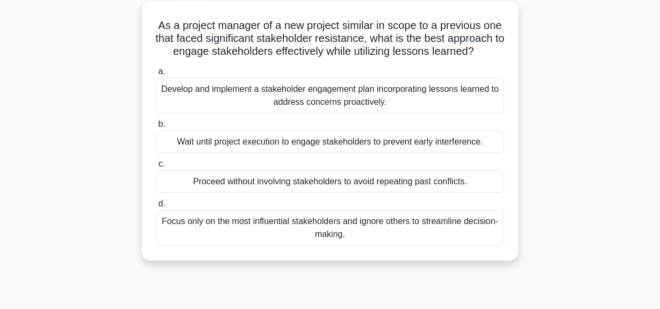
scroll to position [0, 0]
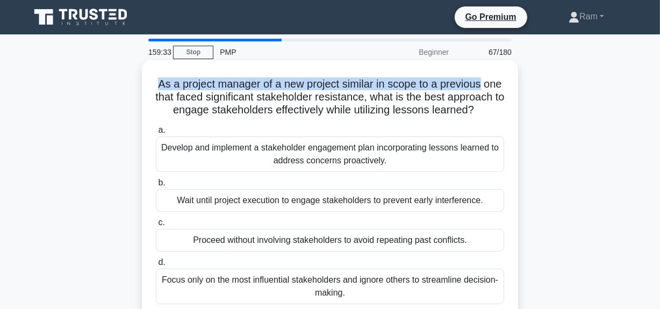
drag, startPoint x: 167, startPoint y: 84, endPoint x: 501, endPoint y: 74, distance: 334.1
click at [501, 74] on div "As a project manager of a new project similar in scope to a previous one that f…" at bounding box center [330, 190] width 368 height 251
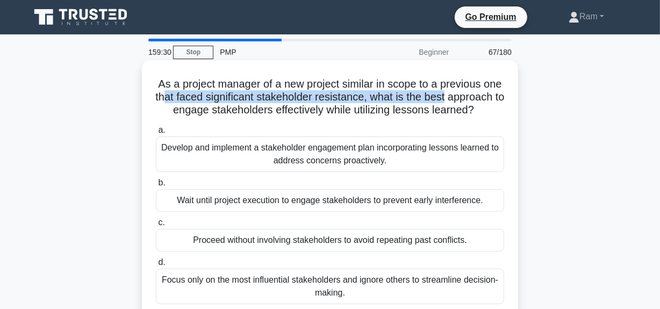
drag, startPoint x: 202, startPoint y: 101, endPoint x: 502, endPoint y: 97, distance: 300.0
click at [502, 97] on h5 "As a project manager of a new project similar in scope to a previous one that f…" at bounding box center [330, 97] width 351 height 40
drag, startPoint x: 176, startPoint y: 109, endPoint x: 378, endPoint y: 118, distance: 201.8
click at [378, 117] on h5 "As a project manager of a new project similar in scope to a previous one that f…" at bounding box center [330, 97] width 351 height 40
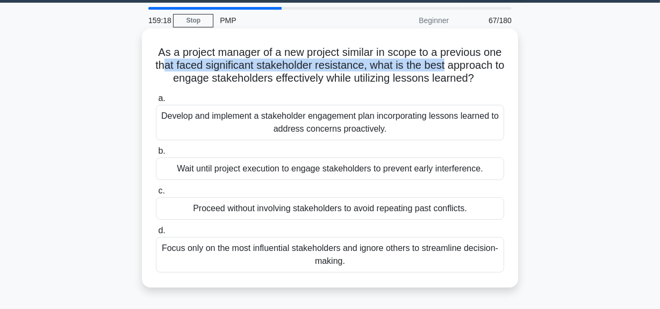
scroll to position [48, 0]
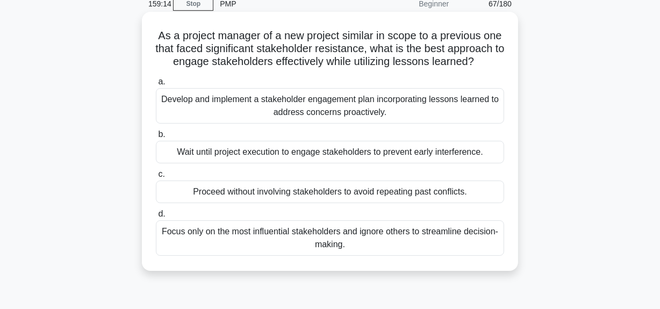
click at [390, 88] on label "a. Develop and implement a stakeholder engagement plan incorporating lessons le…" at bounding box center [330, 99] width 348 height 48
click at [156, 85] on input "a. Develop and implement a stakeholder engagement plan incorporating lessons le…" at bounding box center [156, 82] width 0 height 7
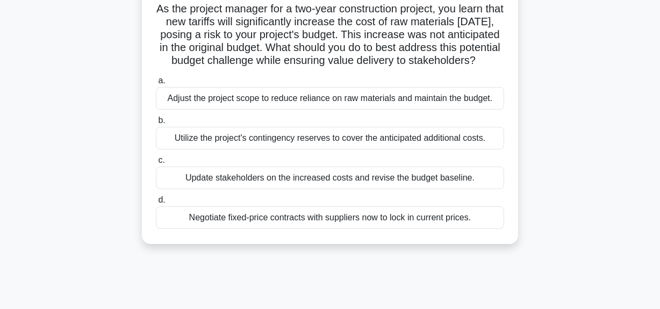
scroll to position [97, 0]
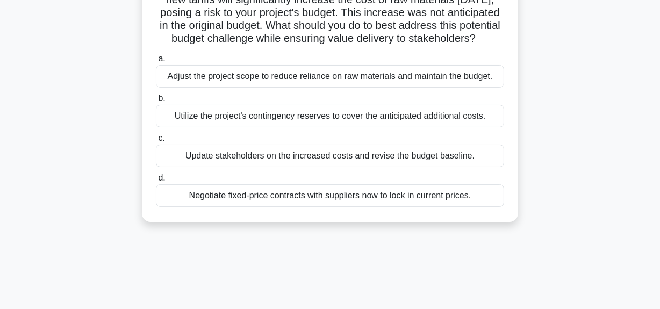
click at [365, 207] on div "Negotiate fixed-price contracts with suppliers now to lock in current prices." at bounding box center [330, 195] width 348 height 23
click at [156, 182] on input "d. Negotiate fixed-price contracts with suppliers now to lock in current prices." at bounding box center [156, 178] width 0 height 7
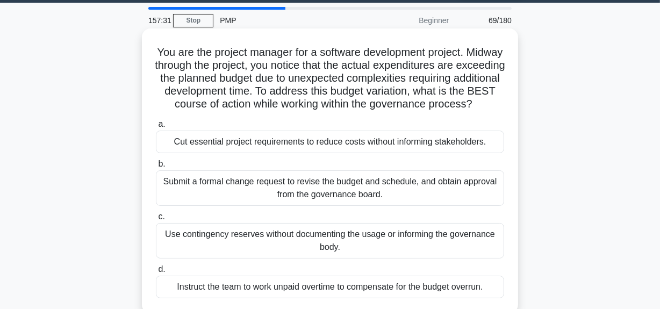
scroll to position [48, 0]
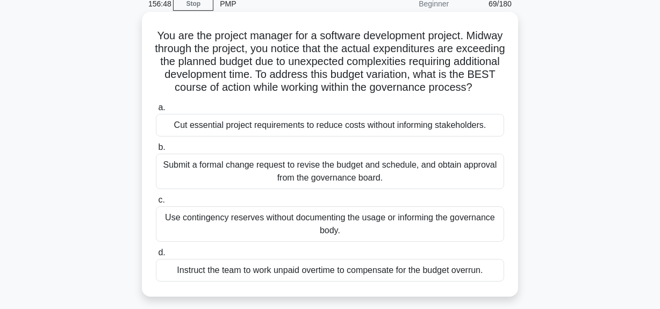
click at [378, 189] on div "Submit a formal change request to revise the budget and schedule, and obtain ap…" at bounding box center [330, 171] width 348 height 35
click at [156, 151] on input "b. Submit a formal change request to revise the budget and schedule, and obtain…" at bounding box center [156, 147] width 0 height 7
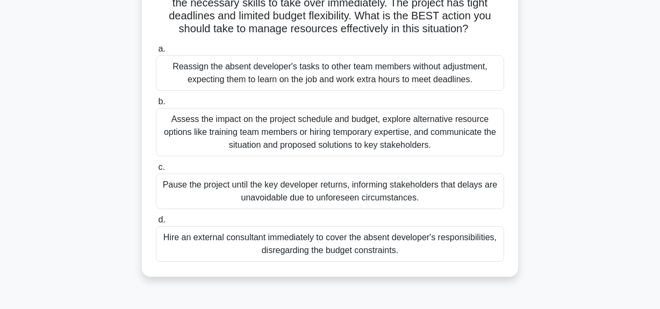
scroll to position [146, 0]
click at [329, 141] on div "Assess the impact on the project schedule and budget, explore alternative resou…" at bounding box center [330, 132] width 348 height 48
click at [345, 134] on div "Assess the impact on the project schedule and budget, explore alternative resou…" at bounding box center [330, 132] width 348 height 48
click at [156, 105] on input "b. Assess the impact on the project schedule and budget, explore alternative re…" at bounding box center [156, 101] width 0 height 7
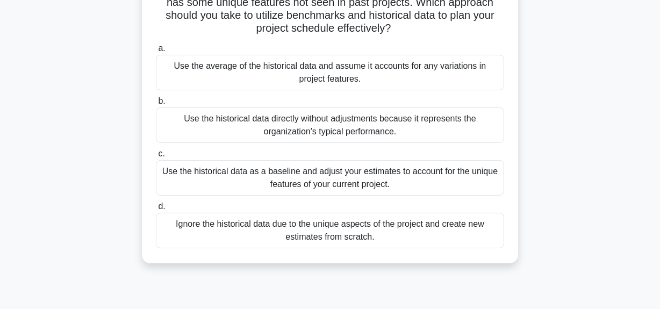
click at [318, 184] on div "Use the historical data as a baseline and adjust your estimates to account for …" at bounding box center [330, 177] width 348 height 35
click at [156, 158] on input "c. Use the historical data as a baseline and adjust your estimates to account f…" at bounding box center [156, 154] width 0 height 7
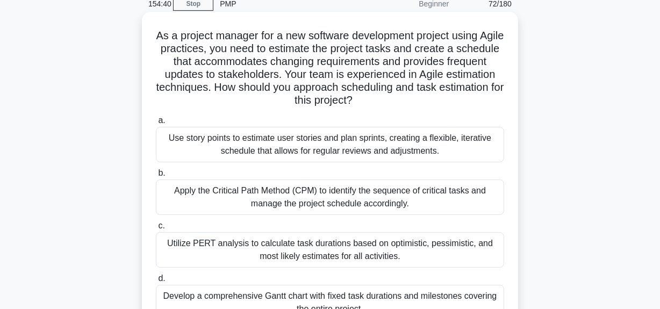
scroll to position [97, 0]
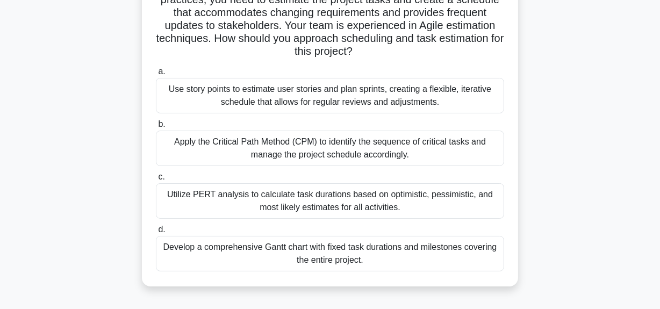
click at [289, 91] on div "Use story points to estimate user stories and plan sprints, creating a flexible…" at bounding box center [330, 95] width 348 height 35
click at [156, 75] on input "a. Use story points to estimate user stories and plan sprints, creating a flexi…" at bounding box center [156, 71] width 0 height 7
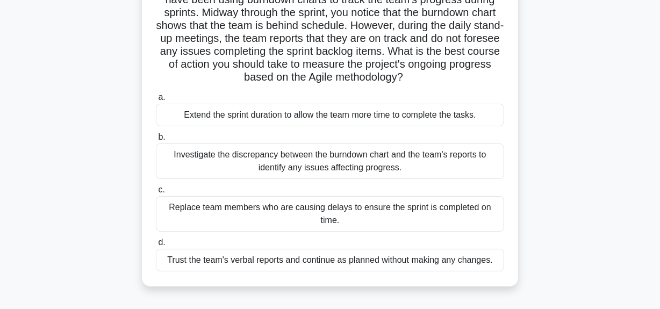
click at [309, 161] on div "Investigate the discrepancy between the burndown chart and the team's reports t…" at bounding box center [330, 161] width 348 height 35
click at [156, 141] on input "b. Investigate the discrepancy between the burndown chart and the team's report…" at bounding box center [156, 137] width 0 height 7
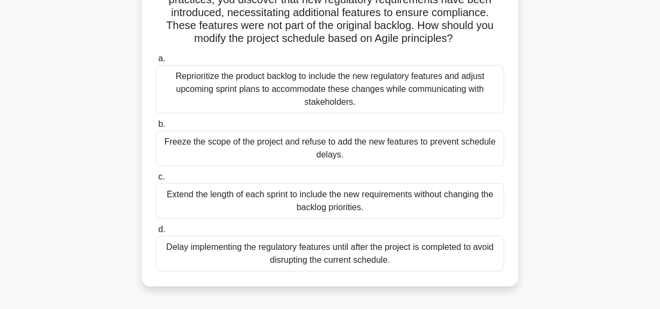
click at [356, 81] on div "Reprioritize the product backlog to include the new regulatory features and adj…" at bounding box center [330, 89] width 348 height 48
click at [156, 62] on input "a. Reprioritize the product backlog to include the new regulatory features and …" at bounding box center [156, 58] width 0 height 7
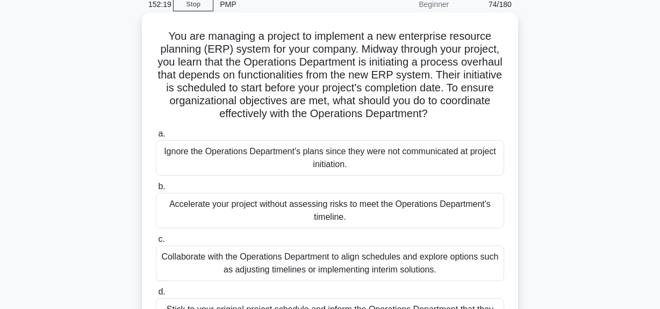
scroll to position [0, 0]
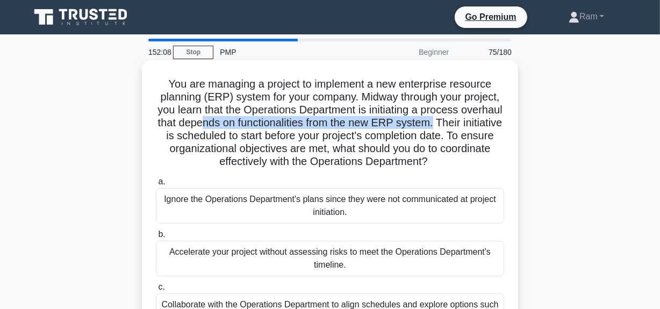
drag, startPoint x: 261, startPoint y: 127, endPoint x: 492, endPoint y: 122, distance: 230.7
click at [492, 122] on h5 "You are managing a project to implement a new enterprise resource planning (ERP…" at bounding box center [330, 122] width 351 height 91
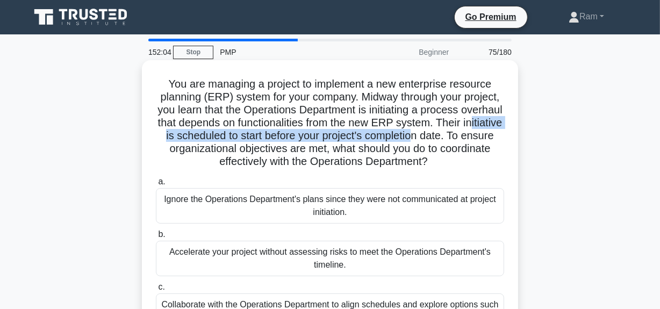
drag, startPoint x: 198, startPoint y: 137, endPoint x: 493, endPoint y: 134, distance: 294.7
click at [493, 134] on h5 "You are managing a project to implement a new enterprise resource planning (ERP…" at bounding box center [330, 122] width 351 height 91
drag, startPoint x: 188, startPoint y: 147, endPoint x: 368, endPoint y: 176, distance: 182.4
click at [509, 166] on div "You are managing a project to implement a new enterprise resource planning (ERP…" at bounding box center [330, 229] width 368 height 328
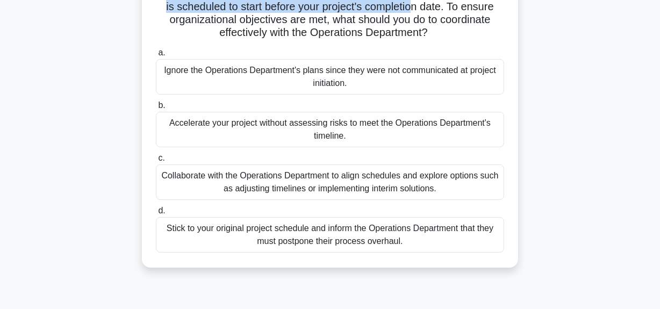
scroll to position [146, 0]
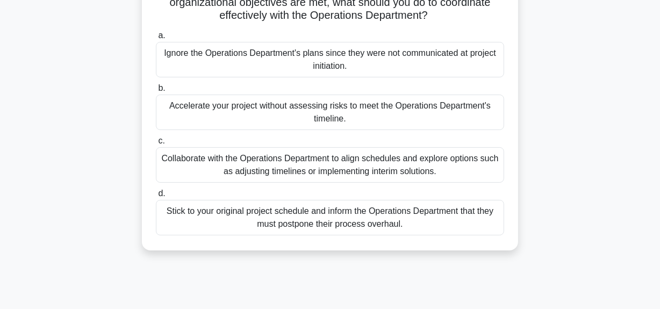
click at [345, 167] on div "Collaborate with the Operations Department to align schedules and explore optio…" at bounding box center [330, 164] width 348 height 35
click at [156, 145] on input "c. Collaborate with the Operations Department to align schedules and explore op…" at bounding box center [156, 141] width 0 height 7
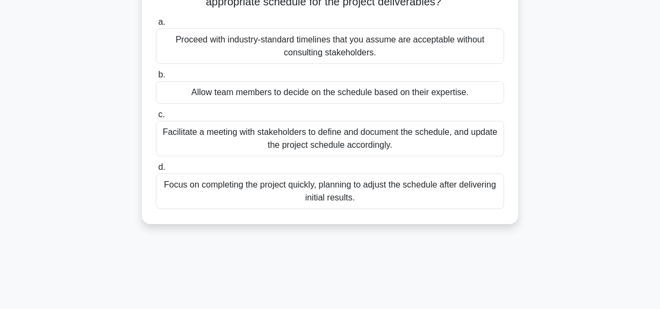
scroll to position [0, 0]
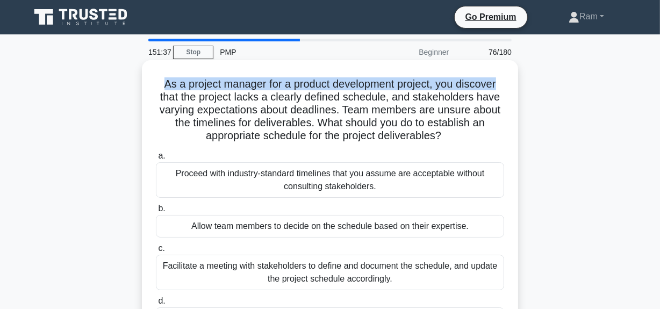
drag, startPoint x: 159, startPoint y: 85, endPoint x: 503, endPoint y: 83, distance: 344.1
click at [503, 83] on h5 "As a project manager for a product development project, you discover that the p…" at bounding box center [330, 110] width 351 height 66
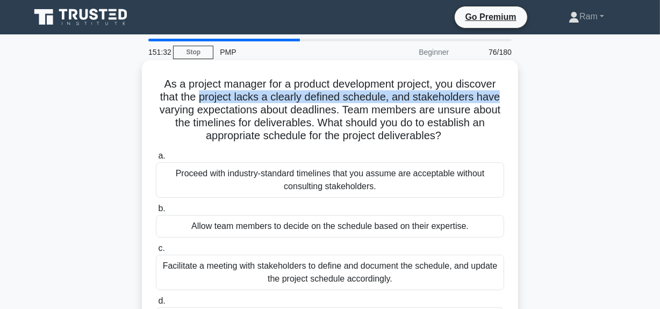
drag, startPoint x: 201, startPoint y: 101, endPoint x: 489, endPoint y: 104, distance: 287.7
click at [507, 100] on div "As a project manager for a product development project, you discover that the p…" at bounding box center [330, 209] width 368 height 289
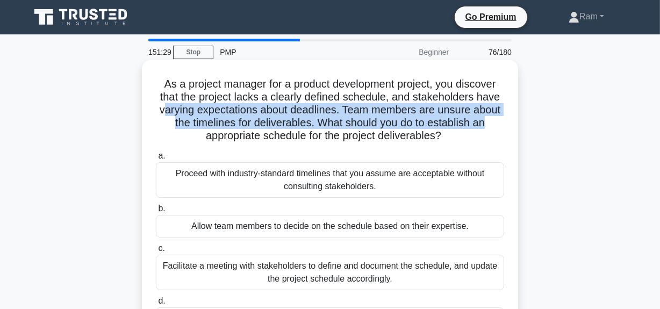
drag, startPoint x: 163, startPoint y: 110, endPoint x: 499, endPoint y: 119, distance: 336.2
click at [499, 119] on h5 "As a project manager for a product development project, you discover that the p…" at bounding box center [330, 110] width 351 height 66
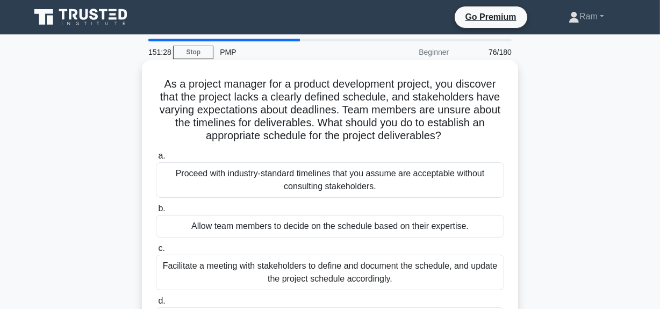
click at [319, 135] on h5 "As a project manager for a product development project, you discover that the p…" at bounding box center [330, 110] width 351 height 66
drag, startPoint x: 355, startPoint y: 110, endPoint x: 505, endPoint y: 108, distance: 150.0
click at [505, 108] on h5 "As a project manager for a product development project, you discover that the p…" at bounding box center [330, 110] width 351 height 66
drag, startPoint x: 180, startPoint y: 126, endPoint x: 465, endPoint y: 140, distance: 285.8
click at [467, 140] on h5 "As a project manager for a product development project, you discover that the p…" at bounding box center [330, 110] width 351 height 66
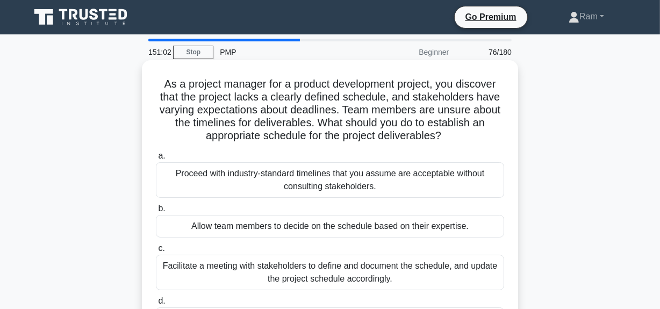
click at [373, 109] on h5 "As a project manager for a product development project, you discover that the p…" at bounding box center [330, 110] width 351 height 66
drag, startPoint x: 189, startPoint y: 125, endPoint x: 317, endPoint y: 120, distance: 128.0
click at [317, 120] on h5 "As a project manager for a product development project, you discover that the p…" at bounding box center [330, 110] width 351 height 66
drag, startPoint x: 360, startPoint y: 123, endPoint x: 414, endPoint y: 130, distance: 54.3
click at [497, 119] on h5 "As a project manager for a product development project, you discover that the p…" at bounding box center [330, 110] width 351 height 66
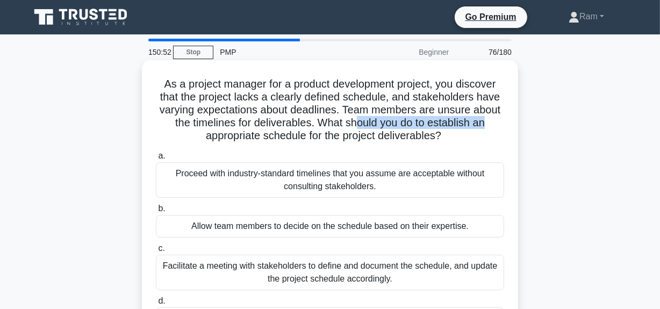
drag, startPoint x: 204, startPoint y: 138, endPoint x: 467, endPoint y: 134, distance: 262.9
click at [473, 133] on h5 "As a project manager for a product development project, you discover that the p…" at bounding box center [330, 110] width 351 height 66
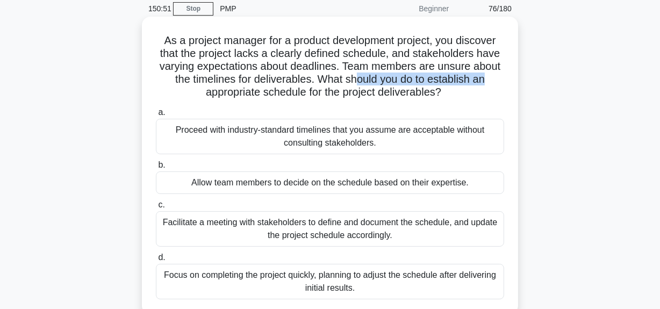
scroll to position [97, 0]
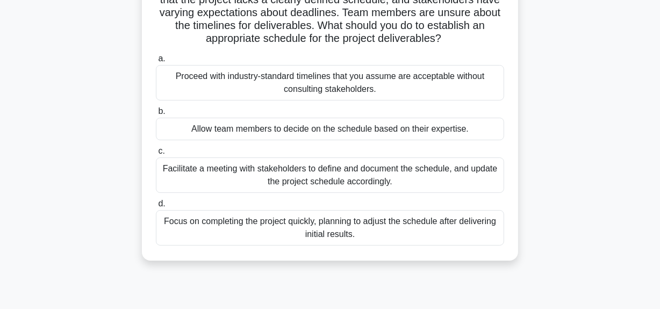
click at [388, 167] on div "Facilitate a meeting with stakeholders to define and document the schedule, and…" at bounding box center [330, 175] width 348 height 35
click at [156, 155] on input "c. Facilitate a meeting with stakeholders to define and document the schedule, …" at bounding box center [156, 151] width 0 height 7
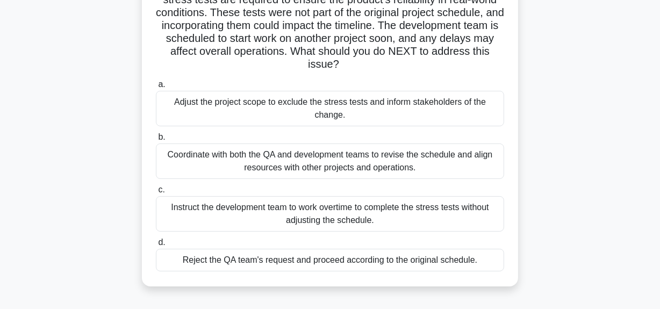
scroll to position [0, 0]
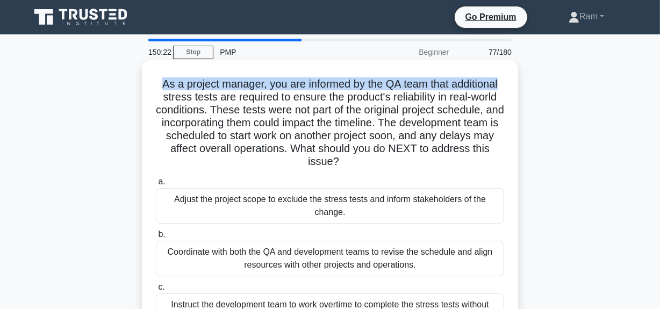
drag, startPoint x: 155, startPoint y: 84, endPoint x: 514, endPoint y: 81, distance: 358.6
click at [515, 81] on div "As a project manager, you are informed by the QA team that additional stress te…" at bounding box center [330, 222] width 376 height 324
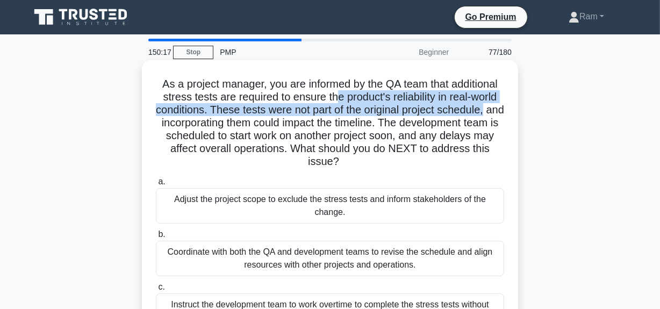
drag, startPoint x: 339, startPoint y: 100, endPoint x: 504, endPoint y: 106, distance: 165.2
click at [504, 106] on h5 "As a project manager, you are informed by the QA team that additional stress te…" at bounding box center [330, 122] width 351 height 91
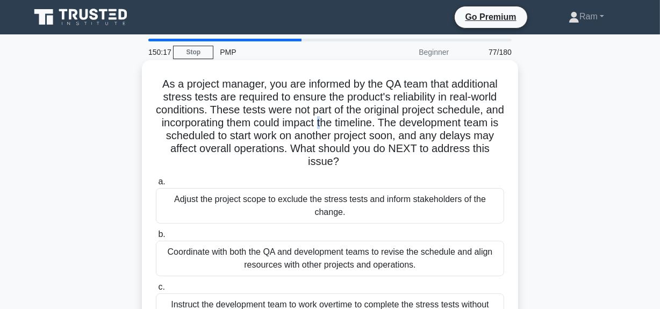
click at [350, 123] on h5 "As a project manager, you are informed by the QA team that additional stress te…" at bounding box center [330, 122] width 351 height 91
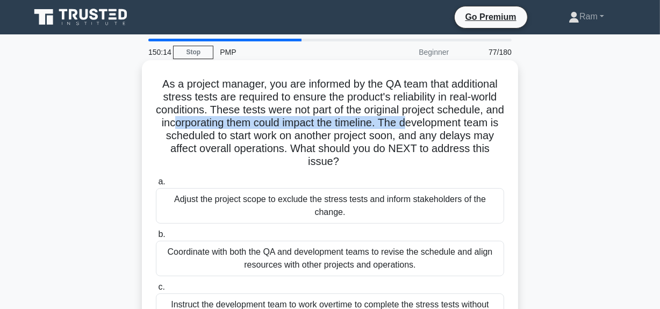
drag, startPoint x: 199, startPoint y: 124, endPoint x: 424, endPoint y: 129, distance: 224.8
click at [437, 124] on h5 "As a project manager, you are informed by the QA team that additional stress te…" at bounding box center [330, 122] width 351 height 91
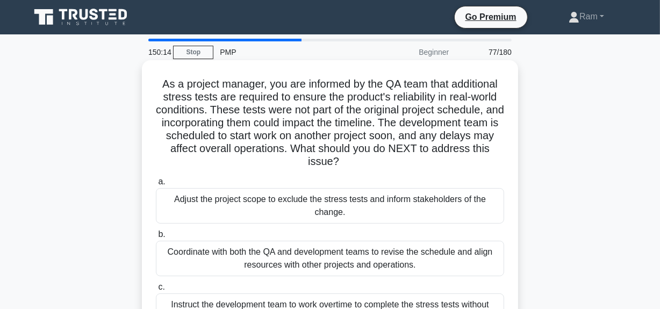
click at [339, 142] on h5 "As a project manager, you are informed by the QA team that additional stress te…" at bounding box center [330, 122] width 351 height 91
drag, startPoint x: 358, startPoint y: 151, endPoint x: 384, endPoint y: 166, distance: 31.1
click at [384, 166] on h5 "As a project manager, you are informed by the QA team that additional stress te…" at bounding box center [330, 122] width 351 height 91
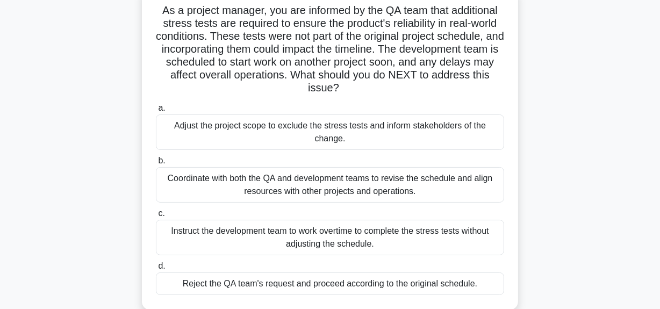
scroll to position [97, 0]
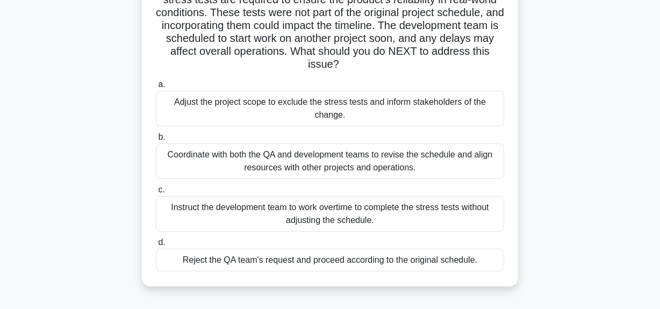
click at [369, 167] on div "Coordinate with both the QA and development teams to revise the schedule and al…" at bounding box center [330, 161] width 348 height 35
click at [156, 141] on input "b. Coordinate with both the QA and development teams to revise the schedule and…" at bounding box center [156, 137] width 0 height 7
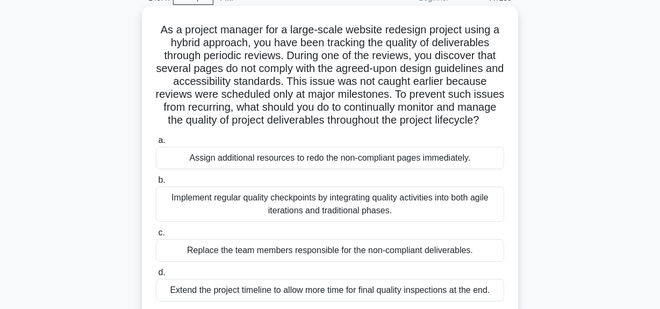
scroll to position [0, 0]
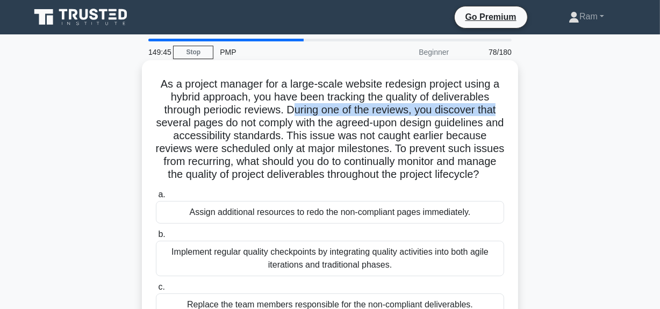
drag, startPoint x: 291, startPoint y: 108, endPoint x: 488, endPoint y: 113, distance: 197.4
click at [506, 113] on div "As a project manager for a large-scale website redesign project using a hybrid …" at bounding box center [330, 216] width 368 height 302
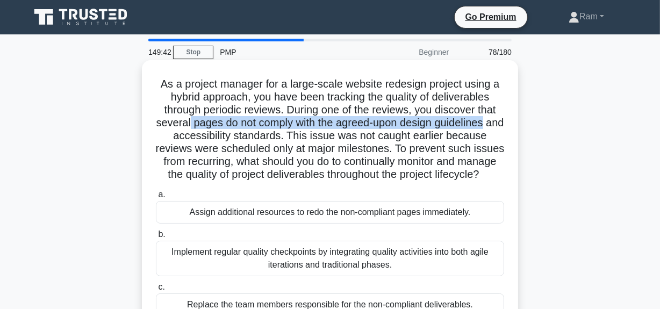
drag, startPoint x: 195, startPoint y: 124, endPoint x: 510, endPoint y: 119, distance: 315.1
click at [510, 119] on div "As a project manager for a large-scale website redesign project using a hybrid …" at bounding box center [330, 216] width 368 height 302
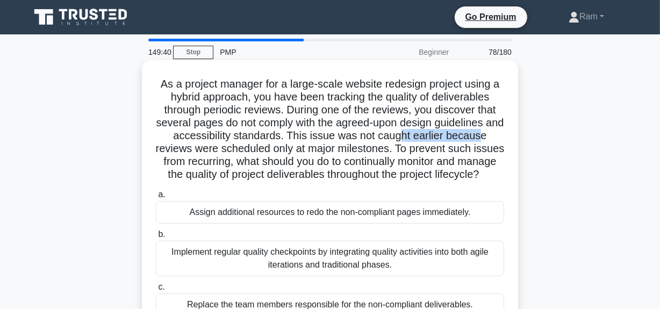
drag, startPoint x: 411, startPoint y: 139, endPoint x: 492, endPoint y: 133, distance: 80.9
click at [492, 133] on h5 "As a project manager for a large-scale website redesign project using a hybrid …" at bounding box center [330, 129] width 351 height 104
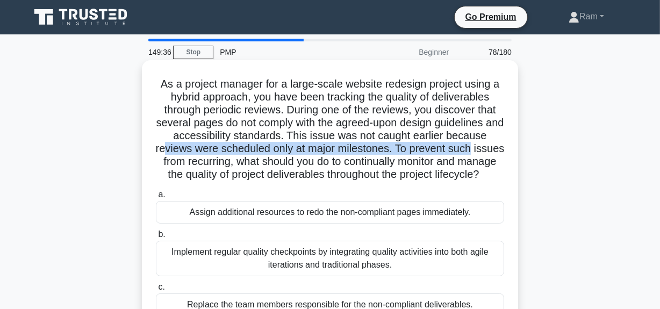
drag, startPoint x: 179, startPoint y: 145, endPoint x: 495, endPoint y: 151, distance: 316.2
click at [495, 151] on h5 "As a project manager for a large-scale website redesign project using a hybrid …" at bounding box center [330, 129] width 351 height 104
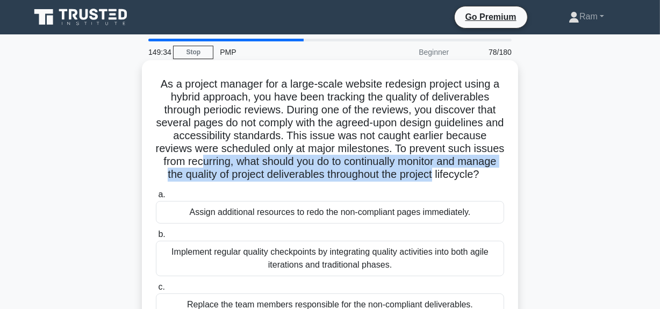
drag, startPoint x: 234, startPoint y: 163, endPoint x: 431, endPoint y: 181, distance: 197.6
click at [503, 170] on h5 "As a project manager for a large-scale website redesign project using a hybrid …" at bounding box center [330, 129] width 351 height 104
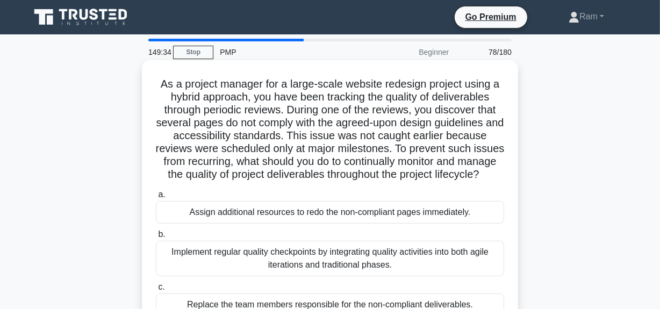
click at [424, 182] on h5 "As a project manager for a large-scale website redesign project using a hybrid …" at bounding box center [330, 129] width 351 height 104
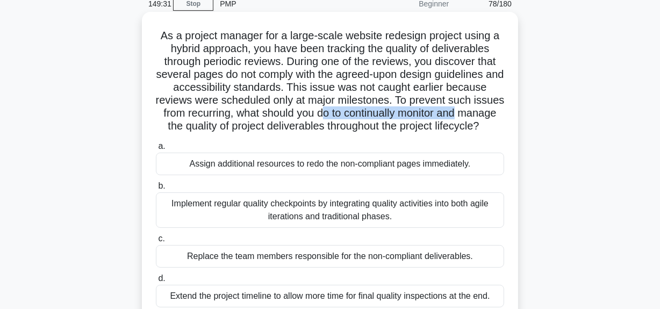
drag, startPoint x: 356, startPoint y: 116, endPoint x: 516, endPoint y: 113, distance: 159.2
click at [516, 113] on div "As a project manager for a large-scale website redesign project using a hybrid …" at bounding box center [330, 167] width 376 height 311
drag, startPoint x: 178, startPoint y: 130, endPoint x: 468, endPoint y: 133, distance: 289.8
click at [468, 133] on h5 "As a project manager for a large-scale website redesign project using a hybrid …" at bounding box center [330, 81] width 351 height 104
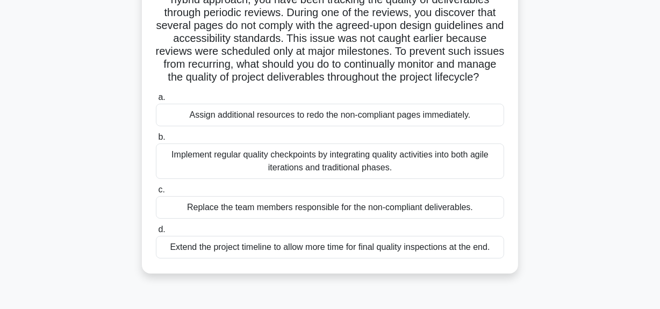
click at [343, 179] on div "Implement regular quality checkpoints by integrating quality activities into bo…" at bounding box center [330, 161] width 348 height 35
click at [156, 141] on input "b. Implement regular quality checkpoints by integrating quality activities into…" at bounding box center [156, 137] width 0 height 7
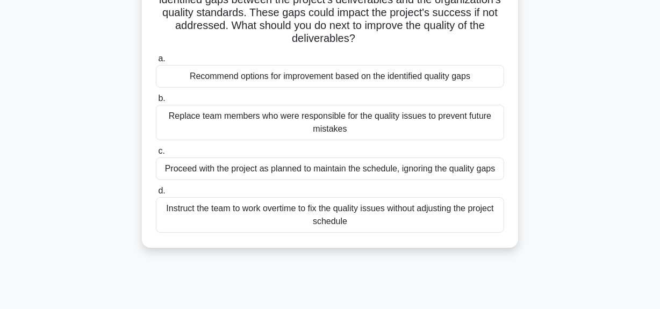
click at [369, 75] on div "Recommend options for improvement based on the identified quality gaps" at bounding box center [330, 76] width 348 height 23
click at [156, 62] on input "a. Recommend options for improvement based on the identified quality gaps" at bounding box center [156, 58] width 0 height 7
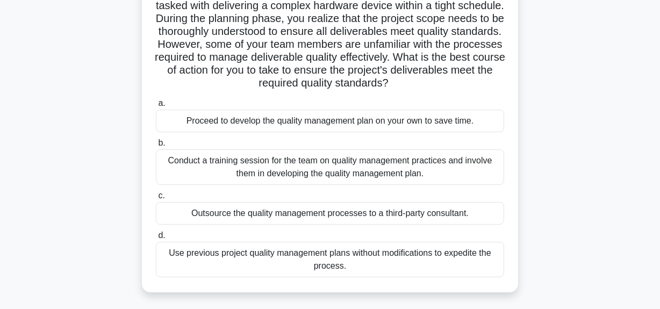
scroll to position [0, 0]
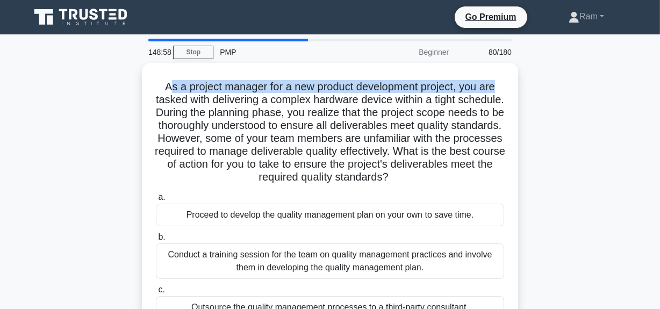
drag, startPoint x: 166, startPoint y: 86, endPoint x: 519, endPoint y: 89, distance: 353.3
click at [531, 87] on div "As a project manager for a new product development project, you are tasked with…" at bounding box center [330, 231] width 613 height 337
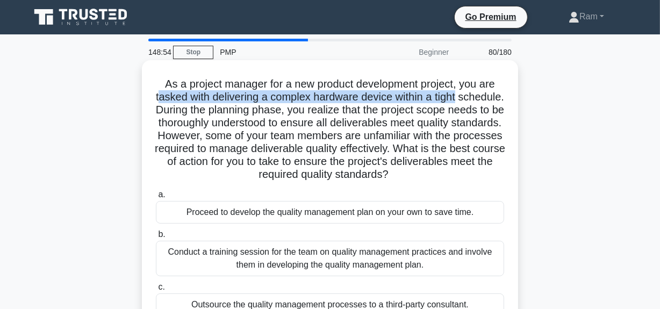
drag, startPoint x: 181, startPoint y: 100, endPoint x: 491, endPoint y: 102, distance: 310.2
click at [491, 102] on h5 "As a project manager for a new product development project, you are tasked with…" at bounding box center [330, 129] width 351 height 104
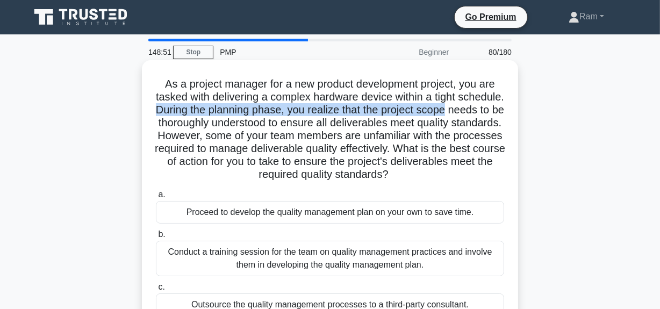
drag, startPoint x: 208, startPoint y: 113, endPoint x: 451, endPoint y: 117, distance: 243.1
click at [505, 109] on h5 "As a project manager for a new product development project, you are tasked with…" at bounding box center [330, 129] width 351 height 104
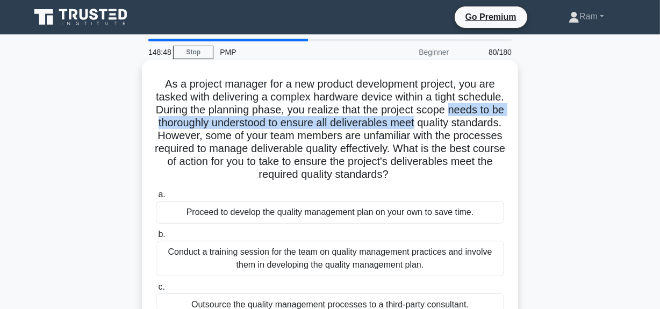
drag, startPoint x: 170, startPoint y: 124, endPoint x: 496, endPoint y: 123, distance: 326.4
click at [496, 123] on h5 "As a project manager for a new product development project, you are tasked with…" at bounding box center [330, 129] width 351 height 104
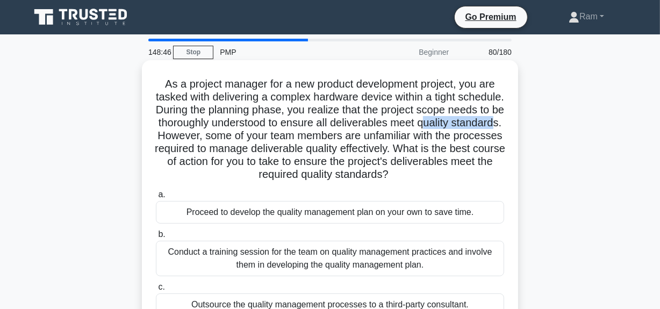
drag, startPoint x: 161, startPoint y: 139, endPoint x: 236, endPoint y: 134, distance: 74.3
click at [236, 134] on h5 "As a project manager for a new product development project, you are tasked with…" at bounding box center [330, 129] width 351 height 104
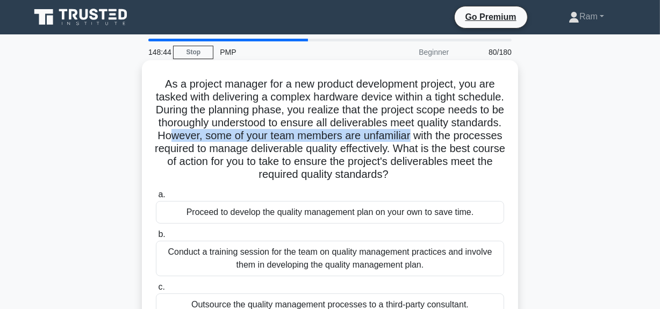
drag, startPoint x: 256, startPoint y: 135, endPoint x: 505, endPoint y: 134, distance: 248.4
click at [505, 134] on h5 "As a project manager for a new product development project, you are tasked with…" at bounding box center [330, 129] width 351 height 104
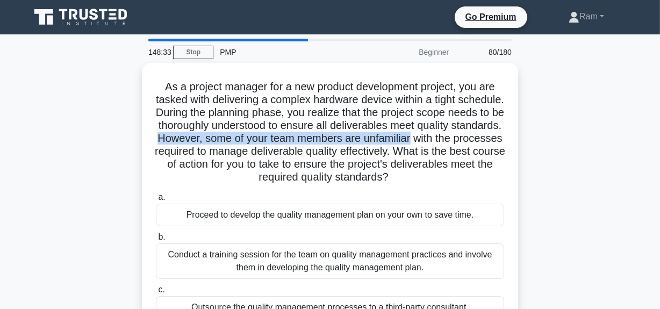
drag, startPoint x: 245, startPoint y: 134, endPoint x: 525, endPoint y: 140, distance: 279.7
click at [525, 140] on div "As a project manager for a new product development project, you are tasked with…" at bounding box center [330, 231] width 613 height 337
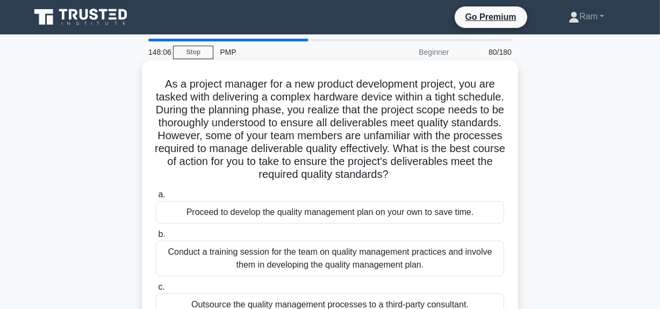
click at [245, 153] on h5 "As a project manager for a new product development project, you are tasked with…" at bounding box center [330, 129] width 351 height 104
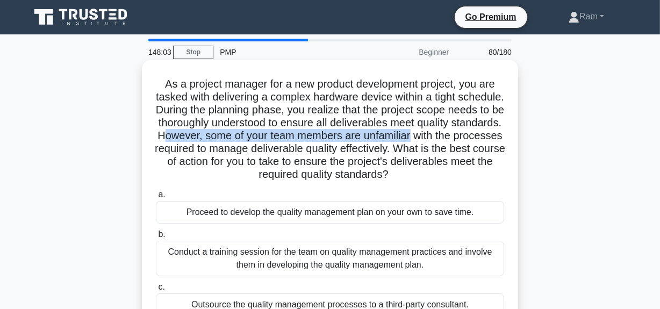
drag, startPoint x: 251, startPoint y: 138, endPoint x: 518, endPoint y: 138, distance: 266.7
click at [518, 138] on div "As a project manager for a new product development project, you are tasked with…" at bounding box center [330, 222] width 376 height 324
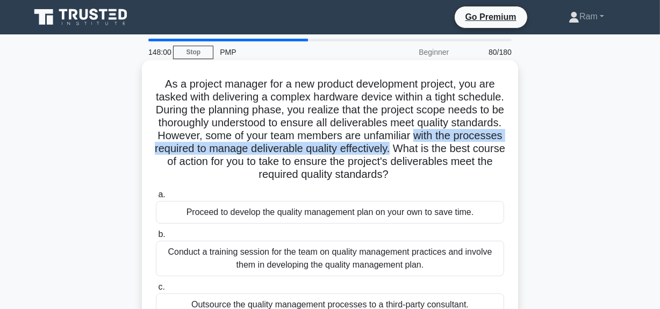
drag, startPoint x: 161, startPoint y: 151, endPoint x: 501, endPoint y: 145, distance: 339.9
click at [501, 145] on h5 "As a project manager for a new product development project, you are tasked with…" at bounding box center [330, 129] width 351 height 104
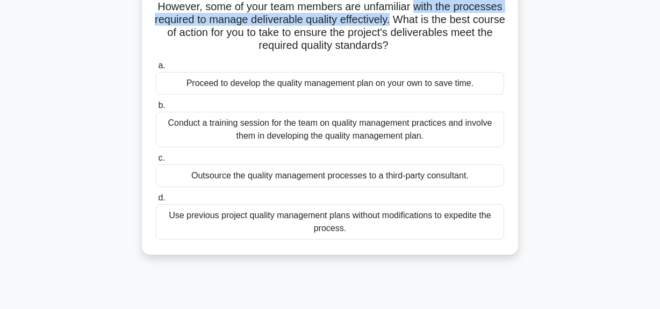
scroll to position [146, 0]
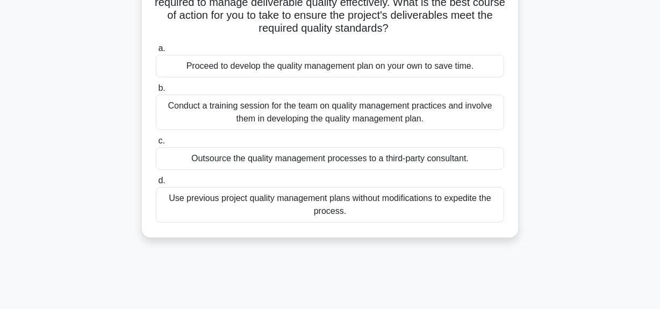
click at [327, 112] on div "Conduct a training session for the team on quality management practices and inv…" at bounding box center [330, 112] width 348 height 35
click at [156, 92] on input "b. Conduct a training session for the team on quality management practices and …" at bounding box center [156, 88] width 0 height 7
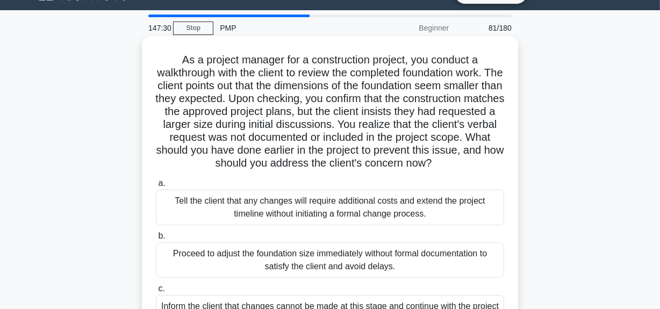
scroll to position [0, 0]
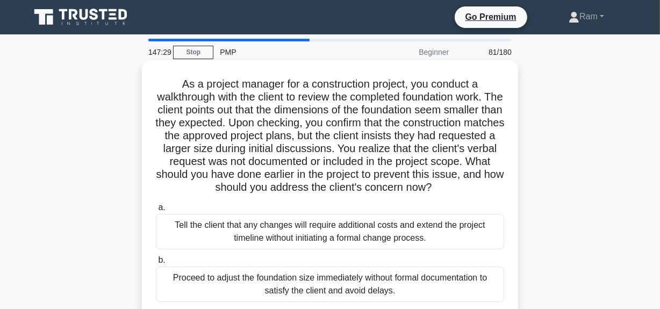
click at [248, 127] on h5 "As a project manager for a construction project, you conduct a walkthrough with…" at bounding box center [330, 135] width 351 height 117
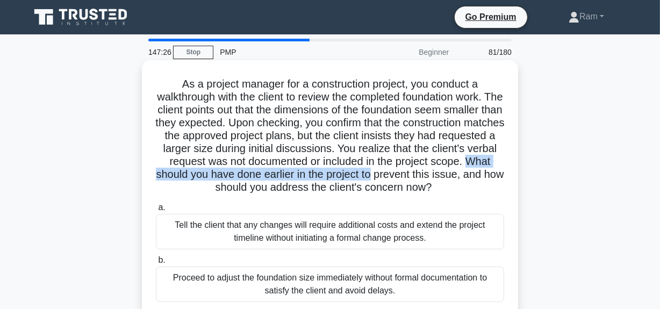
drag, startPoint x: 244, startPoint y: 173, endPoint x: 462, endPoint y: 186, distance: 218.1
click at [500, 177] on h5 "As a project manager for a construction project, you conduct a walkthrough with…" at bounding box center [330, 135] width 351 height 117
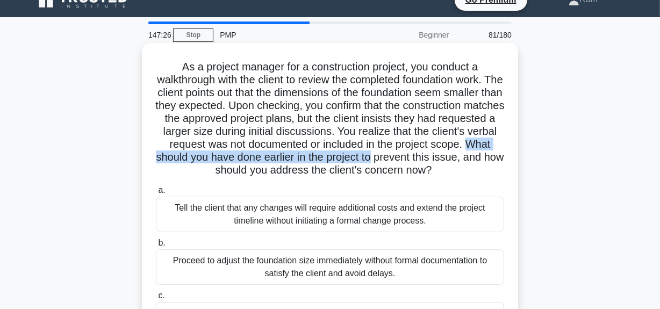
scroll to position [48, 0]
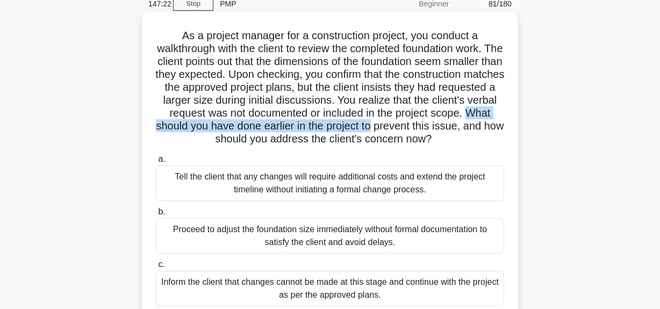
drag, startPoint x: 278, startPoint y: 140, endPoint x: 347, endPoint y: 160, distance: 72.0
click at [347, 160] on div "As a project manager for a construction project, you conduct a walkthrough with…" at bounding box center [330, 199] width 368 height 367
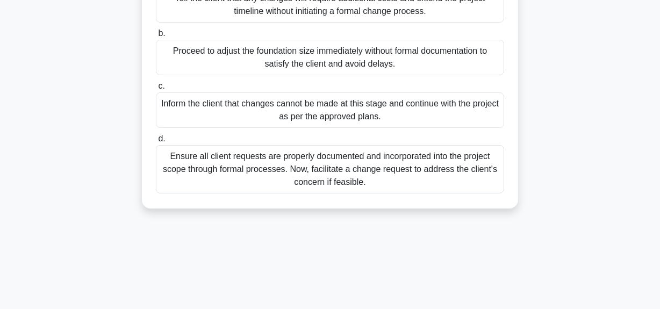
scroll to position [244, 0]
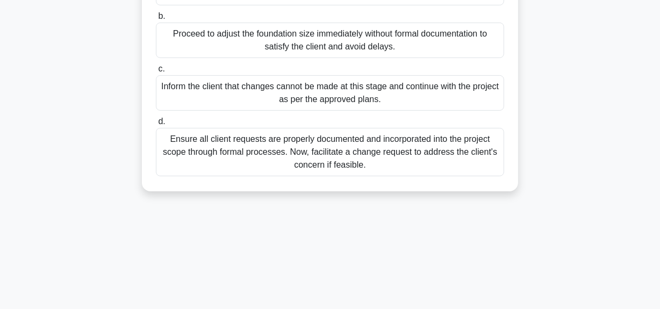
click at [326, 170] on div "Ensure all client requests are properly documented and incorporated into the pr…" at bounding box center [330, 152] width 348 height 48
click at [156, 125] on input "d. Ensure all client requests are properly documented and incorporated into the…" at bounding box center [156, 121] width 0 height 7
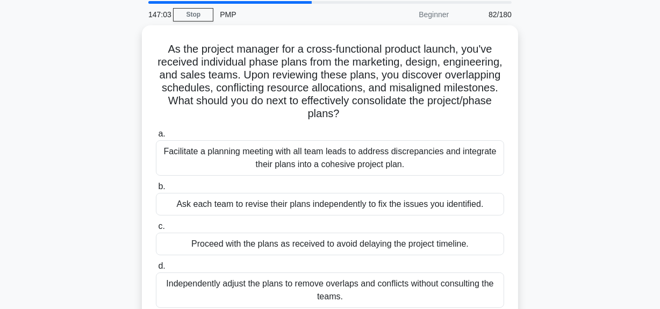
scroll to position [0, 0]
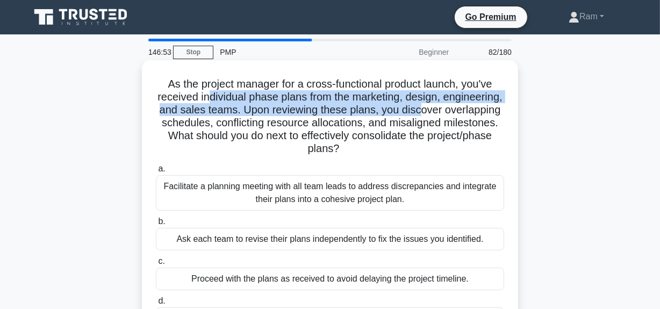
drag, startPoint x: 238, startPoint y: 99, endPoint x: 483, endPoint y: 109, distance: 245.4
click at [483, 109] on h5 "As the project manager for a cross-functional product launch, you've received i…" at bounding box center [330, 116] width 351 height 79
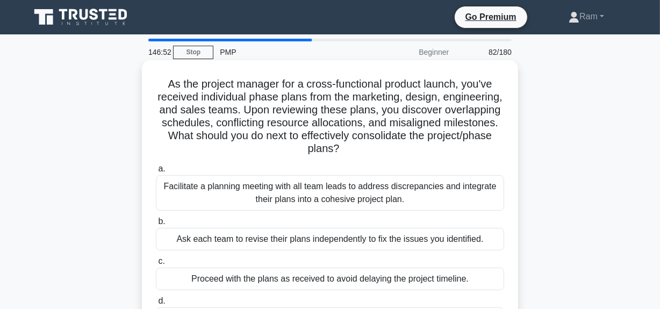
click at [382, 117] on h5 "As the project manager for a cross-functional product launch, you've received i…" at bounding box center [330, 116] width 351 height 79
drag, startPoint x: 303, startPoint y: 110, endPoint x: 509, endPoint y: 111, distance: 205.9
click at [509, 111] on div "As the project manager for a cross-functional product launch, you've received i…" at bounding box center [330, 209] width 368 height 289
click at [295, 111] on h5 "As the project manager for a cross-functional product launch, you've received i…" at bounding box center [330, 116] width 351 height 79
drag, startPoint x: 303, startPoint y: 110, endPoint x: 510, endPoint y: 108, distance: 207.6
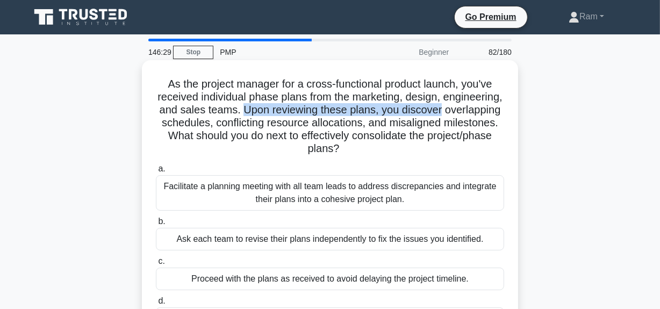
click at [510, 108] on div "As the project manager for a cross-functional product launch, you've received i…" at bounding box center [330, 209] width 368 height 289
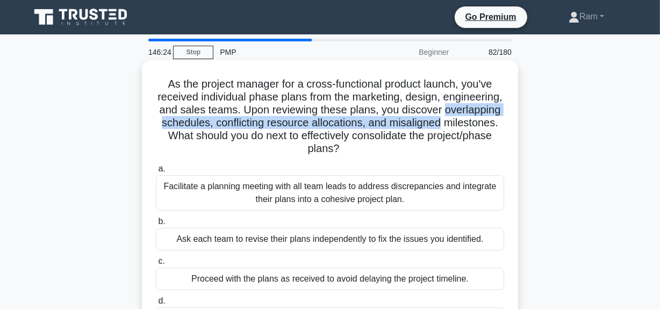
drag, startPoint x: 155, startPoint y: 125, endPoint x: 373, endPoint y: 123, distance: 218.3
click at [508, 126] on div "As the project manager for a cross-functional product launch, you've received i…" at bounding box center [330, 209] width 368 height 289
drag, startPoint x: 228, startPoint y: 139, endPoint x: 412, endPoint y: 144, distance: 184.5
click at [412, 144] on h5 "As the project manager for a cross-functional product launch, you've received i…" at bounding box center [330, 116] width 351 height 79
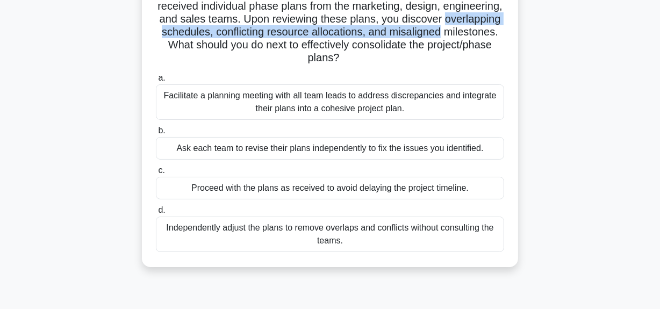
scroll to position [97, 0]
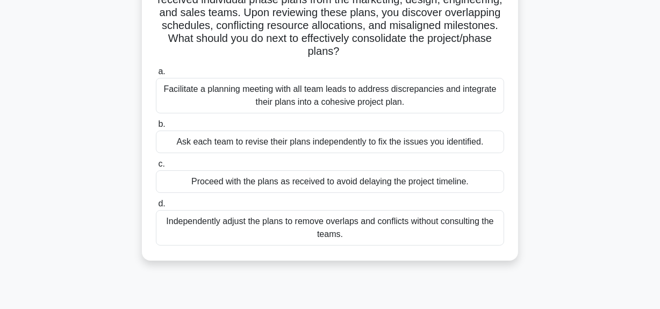
click at [387, 91] on div "Facilitate a planning meeting with all team leads to address discrepancies and …" at bounding box center [330, 95] width 348 height 35
click at [156, 75] on input "a. Facilitate a planning meeting with all team leads to address discrepancies a…" at bounding box center [156, 71] width 0 height 7
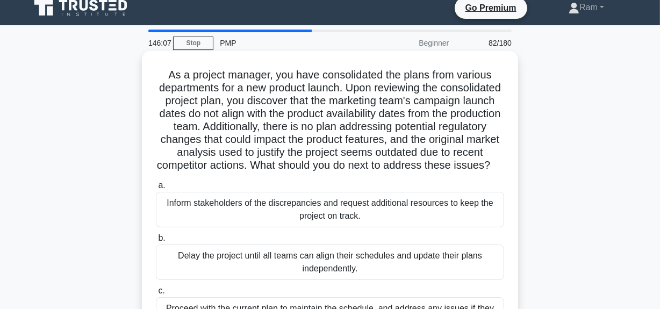
scroll to position [0, 0]
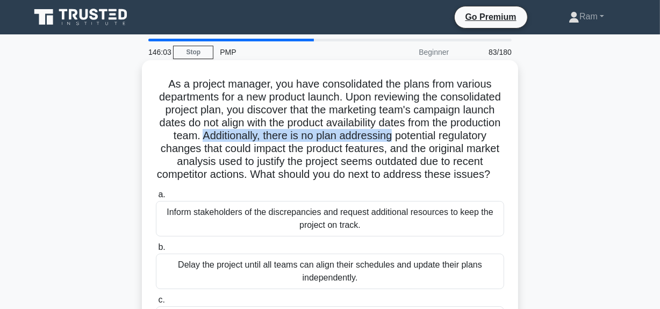
drag, startPoint x: 298, startPoint y: 135, endPoint x: 500, endPoint y: 138, distance: 201.1
click at [500, 138] on h5 "As a project manager, you have consolidated the plans from various departments …" at bounding box center [330, 129] width 351 height 104
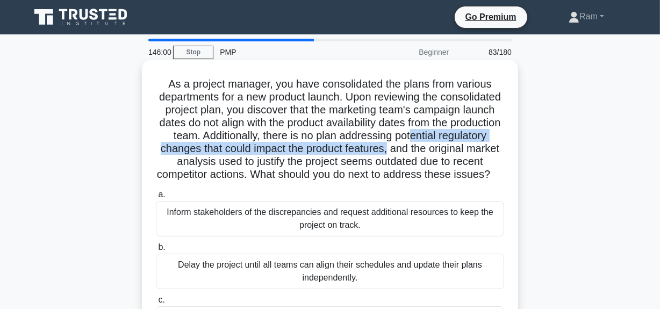
drag, startPoint x: 182, startPoint y: 153, endPoint x: 382, endPoint y: 157, distance: 199.5
click at [506, 146] on div "As a project manager, you have consolidated the plans from various departments …" at bounding box center [330, 242] width 368 height 354
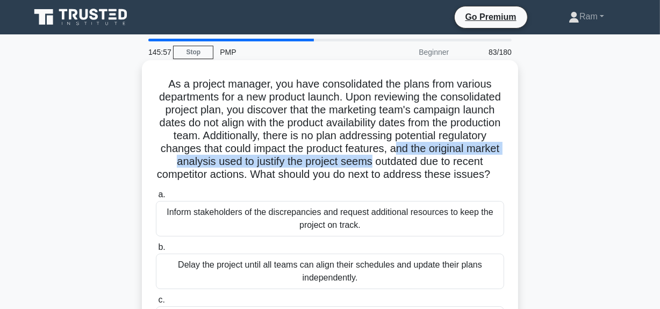
drag, startPoint x: 175, startPoint y: 163, endPoint x: 494, endPoint y: 160, distance: 318.3
click at [494, 160] on h5 "As a project manager, you have consolidated the plans from various departments …" at bounding box center [330, 129] width 351 height 104
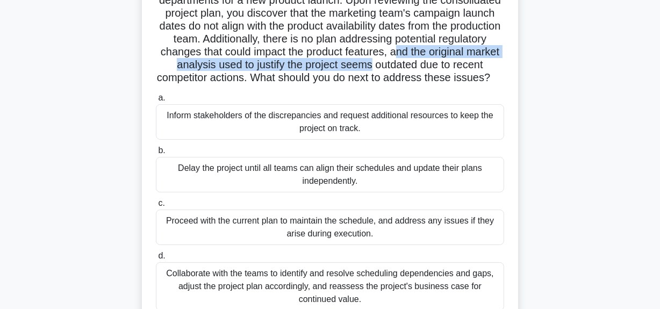
scroll to position [97, 0]
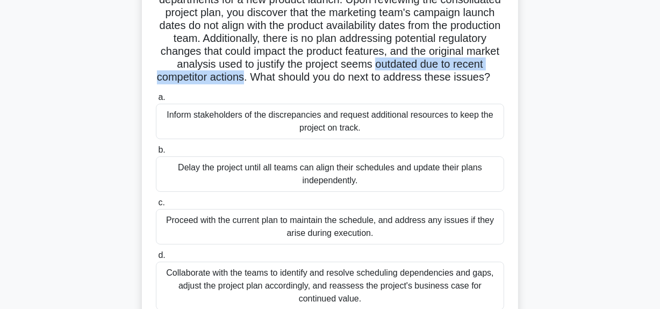
drag, startPoint x: 158, startPoint y: 81, endPoint x: 360, endPoint y: 78, distance: 202.7
click at [360, 78] on h5 "As a project manager, you have consolidated the plans from various departments …" at bounding box center [330, 32] width 351 height 104
drag, startPoint x: 370, startPoint y: 82, endPoint x: 396, endPoint y: 98, distance: 30.4
click at [396, 98] on div "As a project manager, you have consolidated the plans from various departments …" at bounding box center [330, 144] width 368 height 354
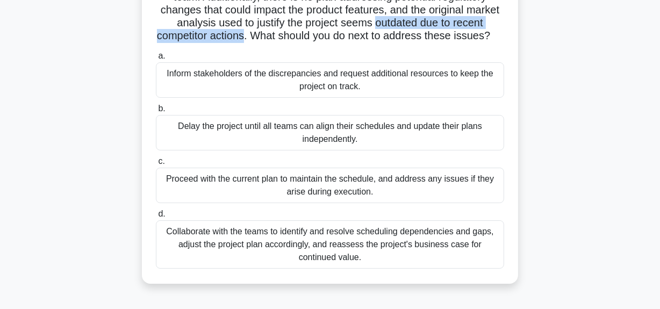
scroll to position [195, 0]
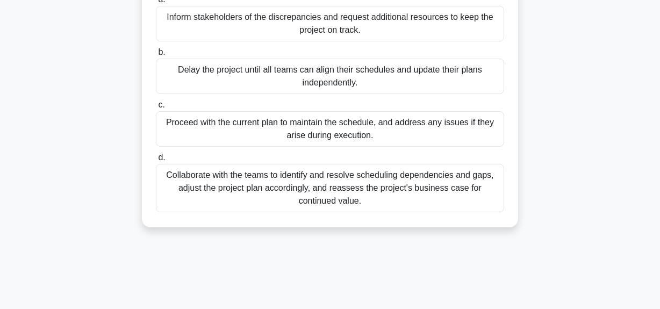
click at [333, 202] on div "Collaborate with the teams to identify and resolve scheduling dependencies and …" at bounding box center [330, 188] width 348 height 48
click at [156, 161] on input "d. Collaborate with the teams to identify and resolve scheduling dependencies a…" at bounding box center [156, 157] width 0 height 7
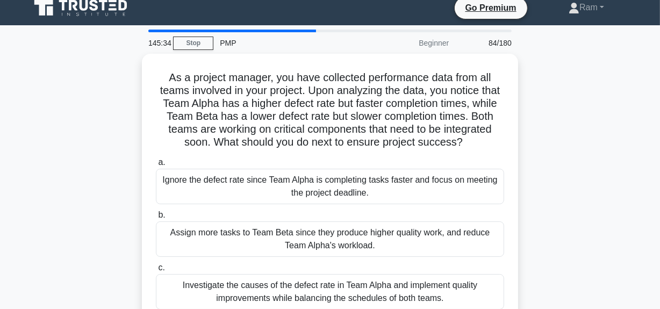
scroll to position [0, 0]
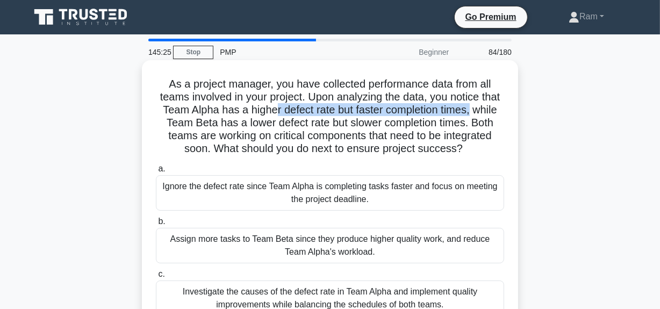
drag, startPoint x: 296, startPoint y: 110, endPoint x: 504, endPoint y: 112, distance: 207.6
click at [504, 112] on h5 "As a project manager, you have collected performance data from all teams involv…" at bounding box center [330, 116] width 351 height 79
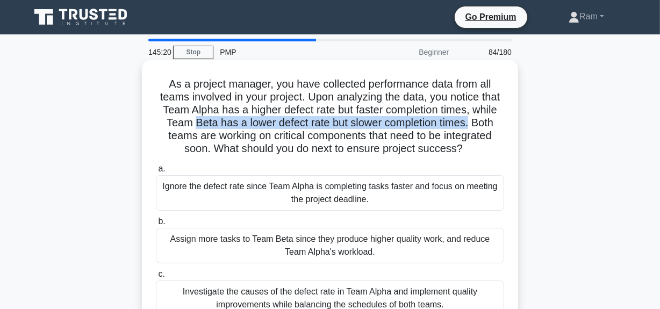
drag, startPoint x: 221, startPoint y: 123, endPoint x: 503, endPoint y: 124, distance: 282.3
click at [503, 124] on h5 "As a project manager, you have collected performance data from all teams involv…" at bounding box center [330, 116] width 351 height 79
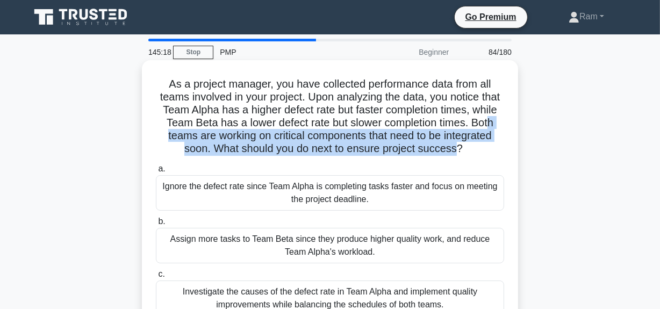
drag, startPoint x: 195, startPoint y: 138, endPoint x: 494, endPoint y: 142, distance: 298.4
click at [494, 142] on h5 "As a project manager, you have collected performance data from all teams involv…" at bounding box center [330, 116] width 351 height 79
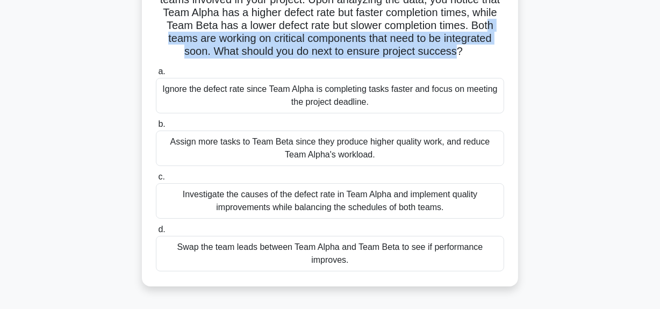
scroll to position [146, 0]
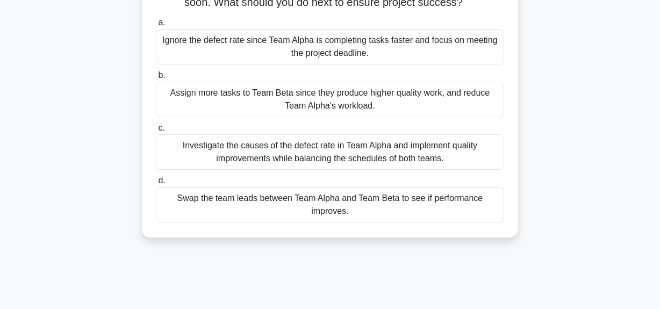
click at [307, 167] on div "Investigate the causes of the defect rate in Team Alpha and implement quality i…" at bounding box center [330, 151] width 348 height 35
click at [156, 132] on input "c. Investigate the causes of the defect rate in Team Alpha and implement qualit…" at bounding box center [156, 128] width 0 height 7
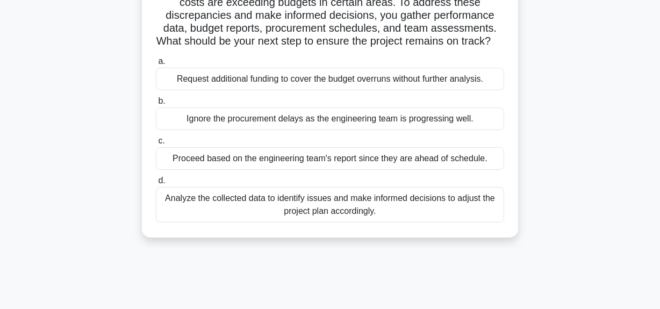
click at [296, 222] on div "Analyze the collected data to identify issues and make informed decisions to ad…" at bounding box center [330, 204] width 348 height 35
click at [156, 184] on input "d. Analyze the collected data to identify issues and make informed decisions to…" at bounding box center [156, 180] width 0 height 7
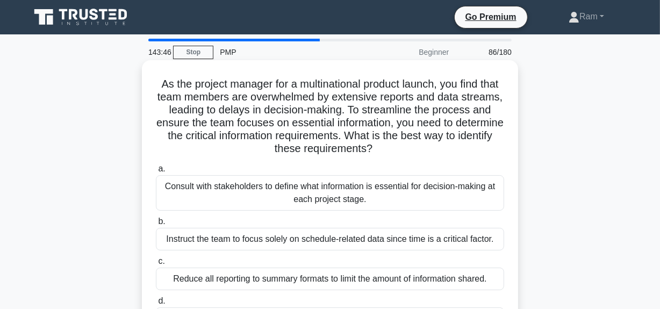
scroll to position [48, 0]
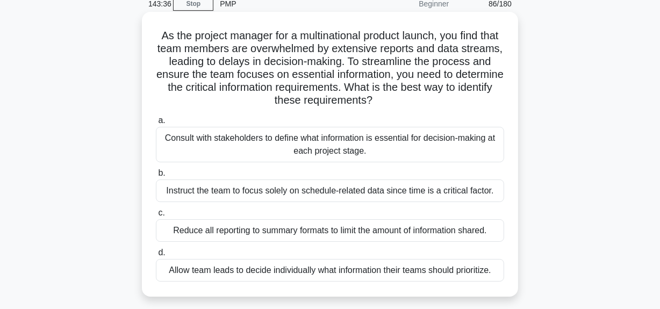
click at [316, 150] on div "Consult with stakeholders to define what information is essential for decision-…" at bounding box center [330, 144] width 348 height 35
click at [156, 124] on input "a. Consult with stakeholders to define what information is essential for decisi…" at bounding box center [156, 120] width 0 height 7
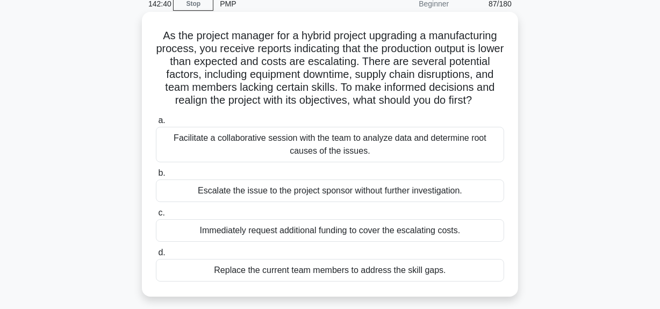
click at [354, 159] on div "Facilitate a collaborative session with the team to analyze data and determine …" at bounding box center [330, 144] width 348 height 35
click at [156, 124] on input "a. Facilitate a collaborative session with the team to analyze data and determi…" at bounding box center [156, 120] width 0 height 7
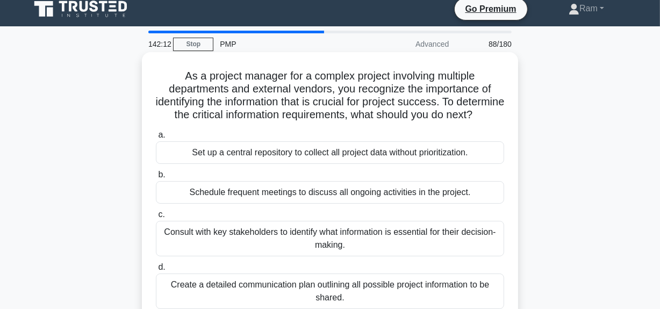
scroll to position [0, 0]
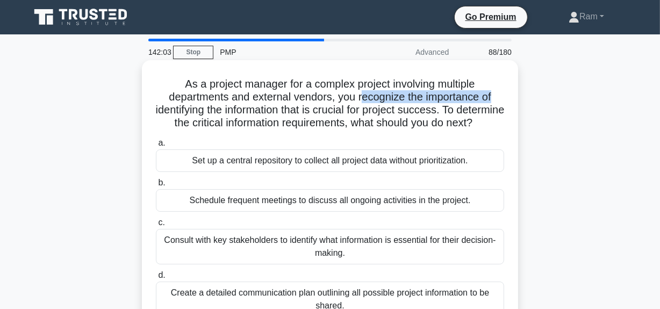
drag, startPoint x: 361, startPoint y: 98, endPoint x: 505, endPoint y: 92, distance: 144.2
click at [505, 92] on h5 "As a project manager for a complex project involving multiple departments and e…" at bounding box center [330, 103] width 351 height 53
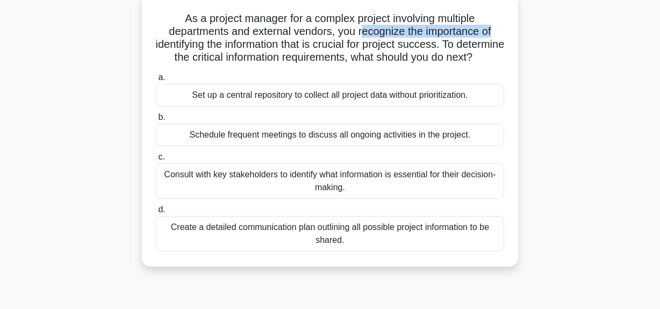
scroll to position [48, 0]
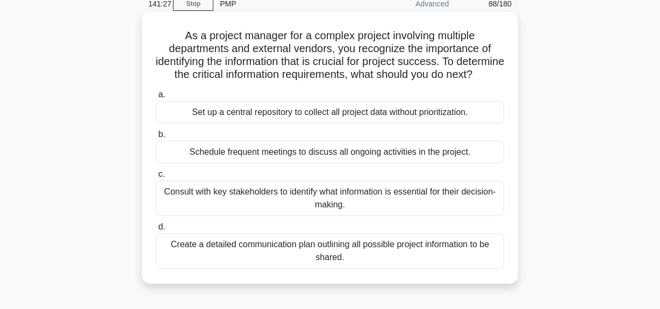
click at [289, 211] on div "Consult with key stakeholders to identify what information is essential for the…" at bounding box center [330, 198] width 348 height 35
click at [156, 178] on input "c. Consult with key stakeholders to identify what information is essential for …" at bounding box center [156, 174] width 0 height 7
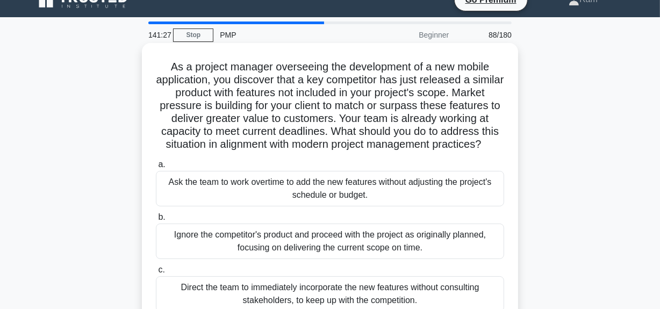
scroll to position [0, 0]
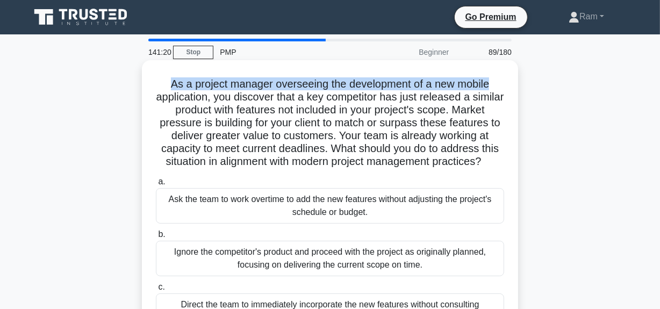
drag, startPoint x: 167, startPoint y: 87, endPoint x: 515, endPoint y: 75, distance: 347.5
click at [515, 75] on div "As a project manager overseeing the development of a new mobile application, yo…" at bounding box center [330, 234] width 376 height 349
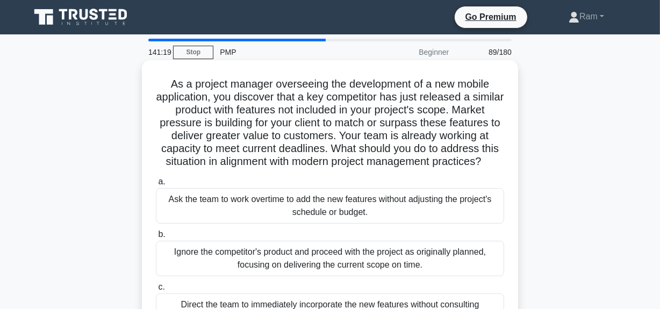
click at [252, 109] on h5 "As a project manager overseeing the development of a new mobile application, yo…" at bounding box center [330, 122] width 351 height 91
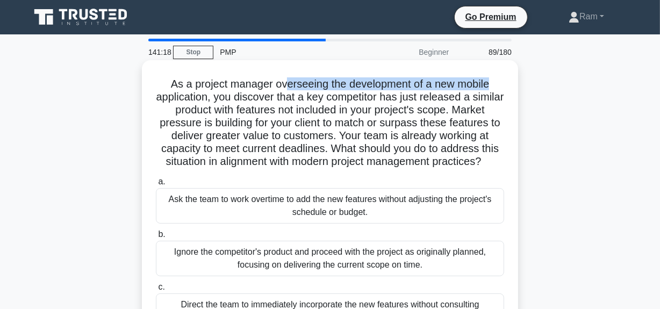
drag, startPoint x: 287, startPoint y: 86, endPoint x: 505, endPoint y: 67, distance: 219.2
click at [505, 67] on div "As a project manager overseeing the development of a new mobile application, yo…" at bounding box center [330, 235] width 368 height 341
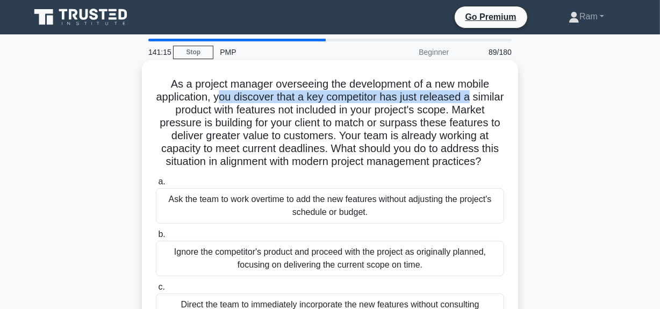
drag, startPoint x: 269, startPoint y: 92, endPoint x: 493, endPoint y: 102, distance: 224.4
click at [493, 102] on h5 "As a project manager overseeing the development of a new mobile application, yo…" at bounding box center [330, 122] width 351 height 91
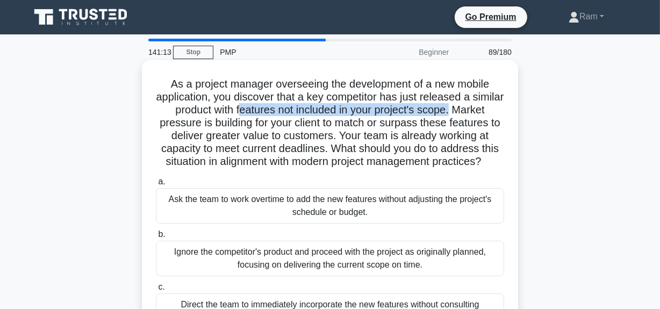
drag, startPoint x: 275, startPoint y: 116, endPoint x: 482, endPoint y: 109, distance: 207.1
click at [510, 104] on div "As a project manager overseeing the development of a new mobile application, yo…" at bounding box center [330, 235] width 368 height 341
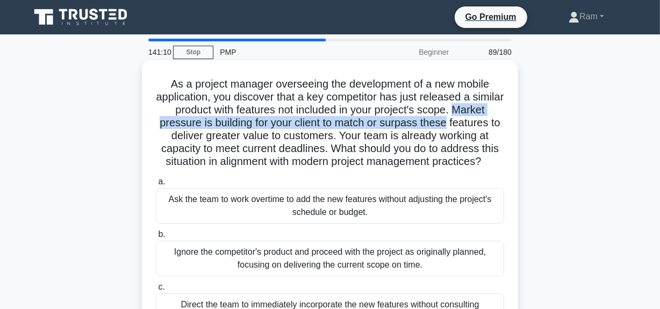
drag, startPoint x: 165, startPoint y: 125, endPoint x: 496, endPoint y: 125, distance: 331.2
click at [496, 125] on h5 "As a project manager overseeing the development of a new mobile application, yo…" at bounding box center [330, 122] width 351 height 91
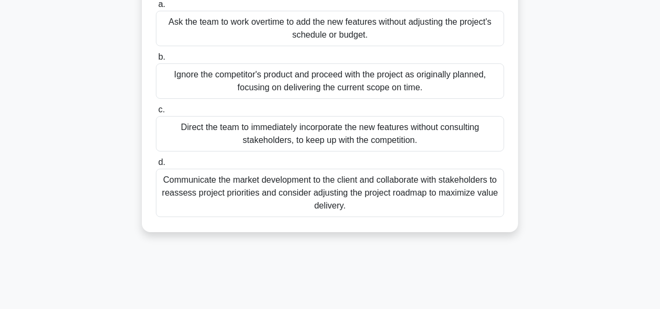
scroll to position [195, 0]
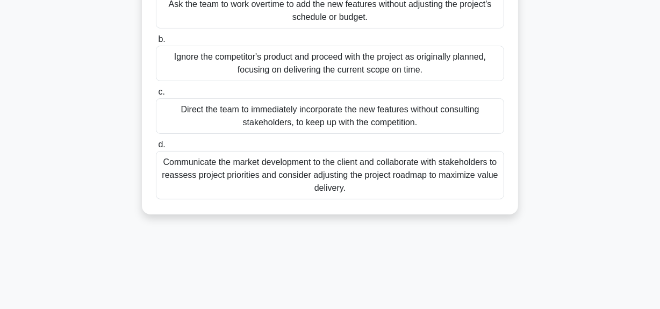
click at [354, 192] on div "Communicate the market development to the client and collaborate with stakehold…" at bounding box center [330, 175] width 348 height 48
click at [156, 148] on input "d. Communicate the market development to the client and collaborate with stakeh…" at bounding box center [156, 144] width 0 height 7
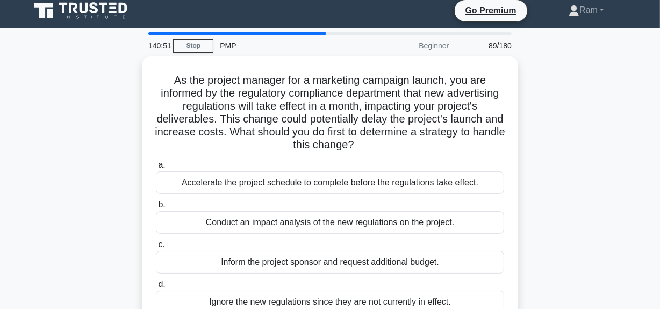
scroll to position [0, 0]
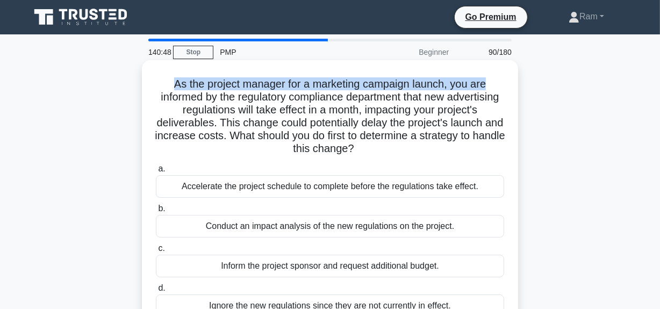
drag, startPoint x: 167, startPoint y: 86, endPoint x: 491, endPoint y: 65, distance: 324.4
click at [491, 65] on div "As the project manager for a marketing campaign launch, you are informed by the…" at bounding box center [330, 196] width 368 height 263
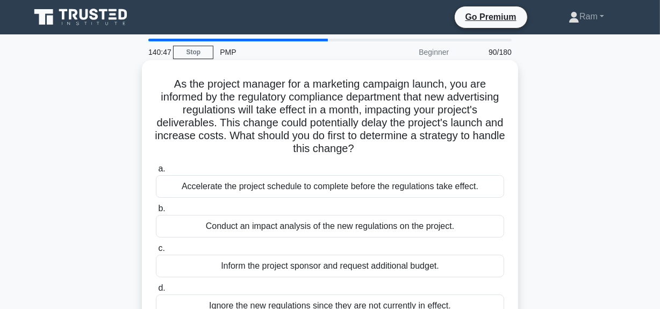
click at [189, 96] on h5 "As the project manager for a marketing campaign launch, you are informed by the…" at bounding box center [330, 116] width 351 height 79
drag, startPoint x: 455, startPoint y: 87, endPoint x: 500, endPoint y: 83, distance: 44.8
click at [500, 83] on h5 "As the project manager for a marketing campaign launch, you are informed by the…" at bounding box center [330, 116] width 351 height 79
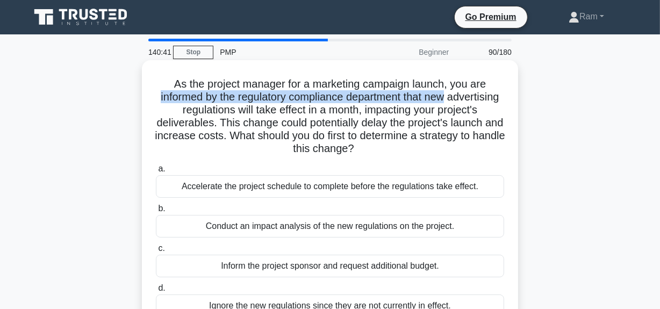
drag, startPoint x: 182, startPoint y: 97, endPoint x: 473, endPoint y: 96, distance: 290.9
click at [482, 94] on h5 "As the project manager for a marketing campaign launch, you are informed by the…" at bounding box center [330, 116] width 351 height 79
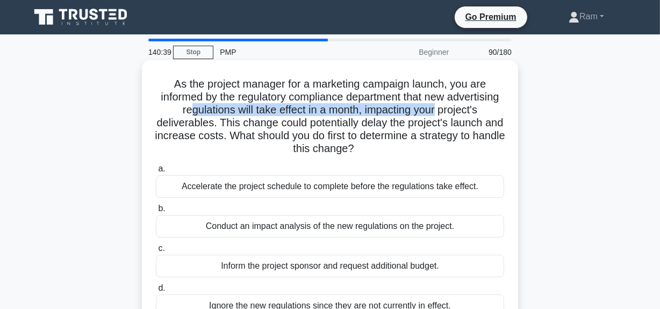
drag, startPoint x: 238, startPoint y: 111, endPoint x: 436, endPoint y: 112, distance: 197.3
click at [496, 112] on h5 "As the project manager for a marketing campaign launch, you are informed by the…" at bounding box center [330, 116] width 351 height 79
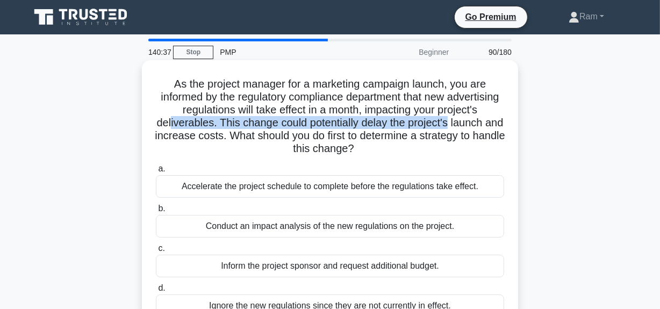
drag, startPoint x: 220, startPoint y: 123, endPoint x: 461, endPoint y: 130, distance: 241.0
click at [497, 125] on h5 "As the project manager for a marketing campaign launch, you are informed by the…" at bounding box center [330, 116] width 351 height 79
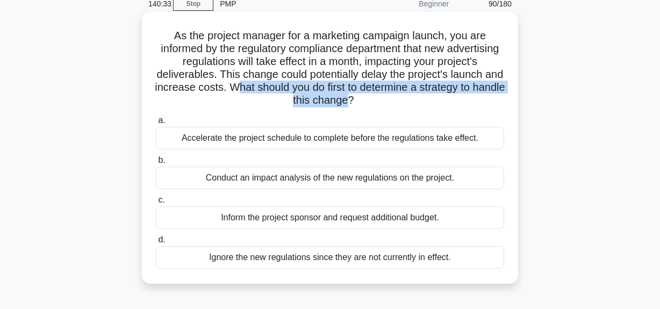
drag, startPoint x: 304, startPoint y: 87, endPoint x: 394, endPoint y: 99, distance: 90.6
click at [394, 99] on h5 "As the project manager for a marketing campaign launch, you are informed by the…" at bounding box center [330, 68] width 351 height 79
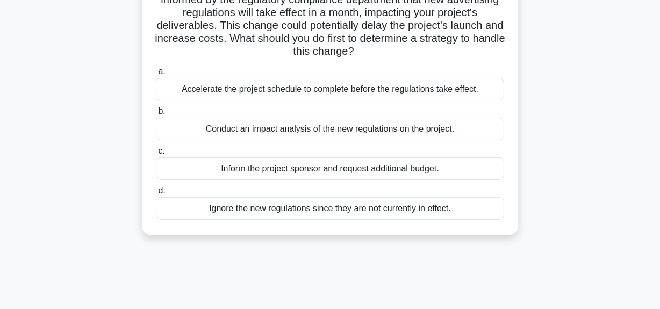
click at [344, 133] on div "Conduct an impact analysis of the new regulations on the project." at bounding box center [330, 129] width 348 height 23
click at [156, 115] on input "b. Conduct an impact analysis of the new regulations on the project." at bounding box center [156, 111] width 0 height 7
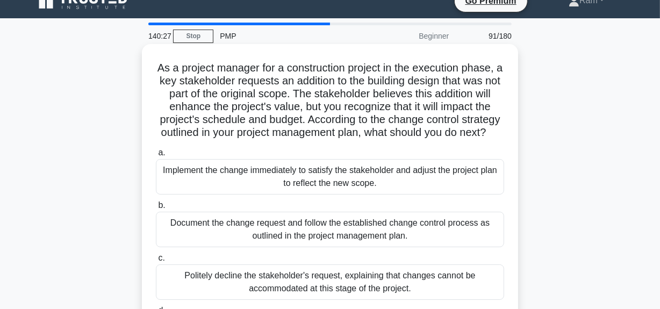
scroll to position [0, 0]
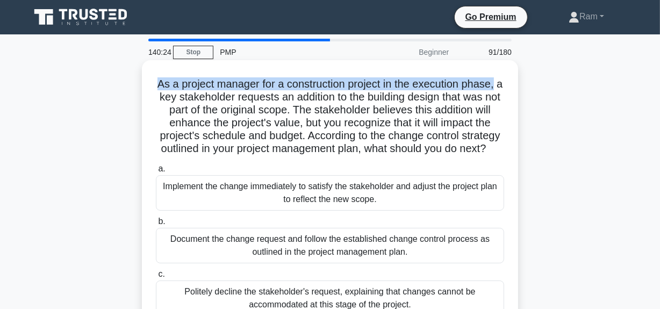
drag, startPoint x: 156, startPoint y: 86, endPoint x: 339, endPoint y: 101, distance: 183.4
click at [501, 86] on h5 "As a project manager for a construction project in the execution phase, a key s…" at bounding box center [330, 116] width 351 height 79
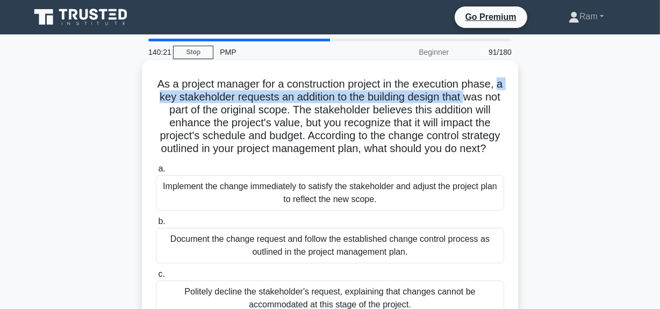
drag, startPoint x: 161, startPoint y: 102, endPoint x: 469, endPoint y: 104, distance: 308.6
click at [484, 98] on h5 "As a project manager for a construction project in the execution phase, a key s…" at bounding box center [330, 116] width 351 height 79
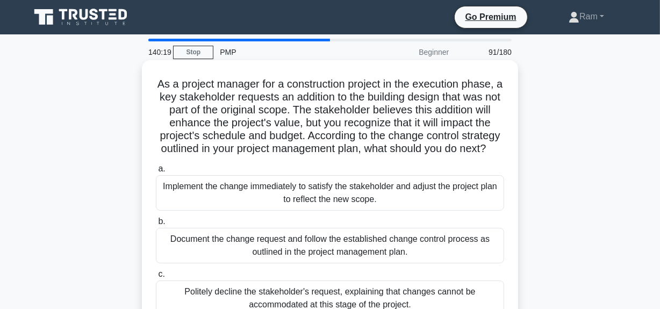
click at [416, 109] on h5 "As a project manager for a construction project in the execution phase, a key s…" at bounding box center [330, 116] width 351 height 79
drag, startPoint x: 393, startPoint y: 99, endPoint x: 310, endPoint y: 105, distance: 83.0
click at [512, 97] on div "As a project manager for a construction project in the execution phase, a key s…" at bounding box center [330, 222] width 368 height 315
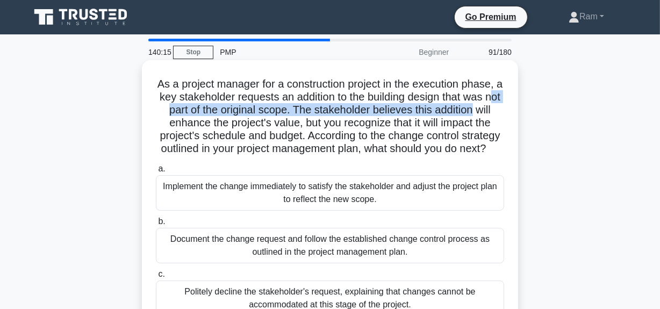
drag, startPoint x: 172, startPoint y: 112, endPoint x: 489, endPoint y: 110, distance: 317.2
click at [498, 108] on h5 "As a project manager for a construction project in the execution phase, a key s…" at bounding box center [330, 116] width 351 height 79
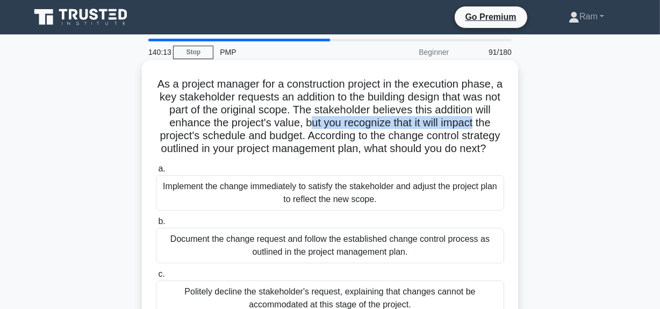
drag, startPoint x: 328, startPoint y: 128, endPoint x: 498, endPoint y: 118, distance: 170.2
click at [498, 118] on h5 "As a project manager for a construction project in the execution phase, a key s…" at bounding box center [330, 116] width 351 height 79
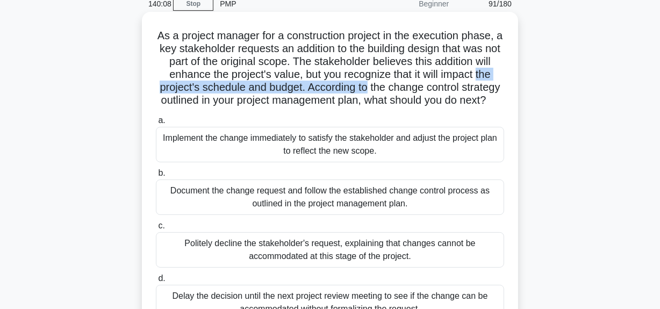
drag, startPoint x: 166, startPoint y: 88, endPoint x: 398, endPoint y: 82, distance: 231.8
click at [398, 82] on h5 "As a project manager for a construction project in the execution phase, a key s…" at bounding box center [330, 68] width 351 height 79
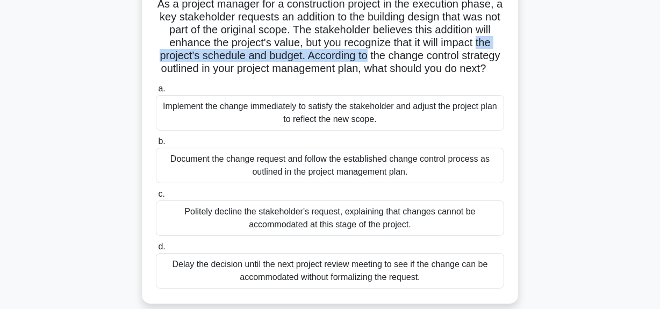
scroll to position [97, 0]
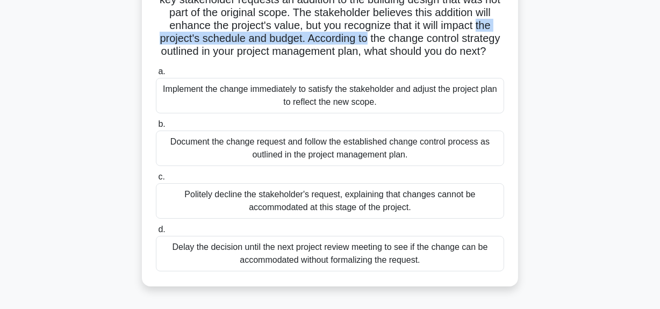
drag, startPoint x: 211, startPoint y: 53, endPoint x: 373, endPoint y: 59, distance: 161.4
click at [373, 59] on h5 "As a project manager for a construction project in the execution phase, a key s…" at bounding box center [330, 19] width 351 height 79
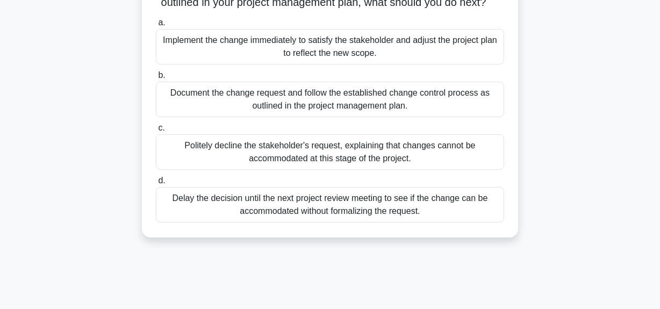
click at [343, 113] on div "Document the change request and follow the established change control process a…" at bounding box center [330, 99] width 348 height 35
click at [156, 79] on input "b. Document the change request and follow the established change control proces…" at bounding box center [156, 75] width 0 height 7
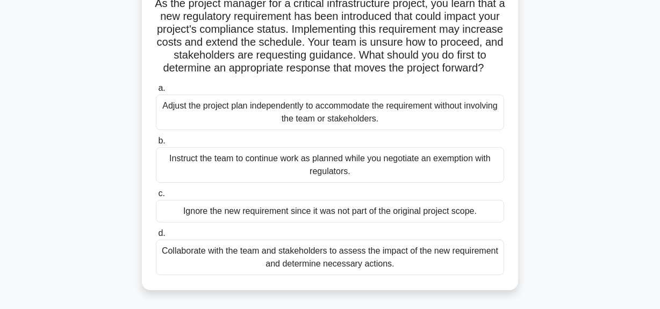
scroll to position [97, 0]
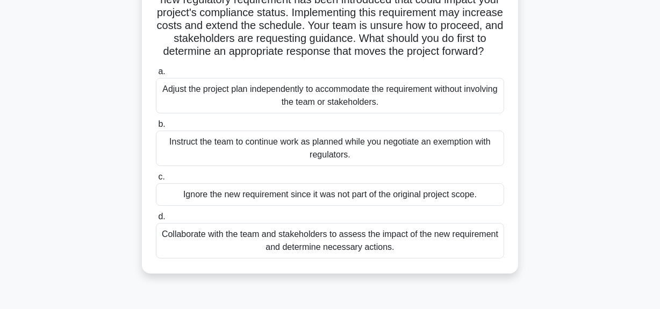
click at [353, 259] on div "Collaborate with the team and stakeholders to assess the impact of the new requ…" at bounding box center [330, 240] width 348 height 35
click at [156, 220] on input "d. Collaborate with the team and stakeholders to assess the impact of the new r…" at bounding box center [156, 216] width 0 height 7
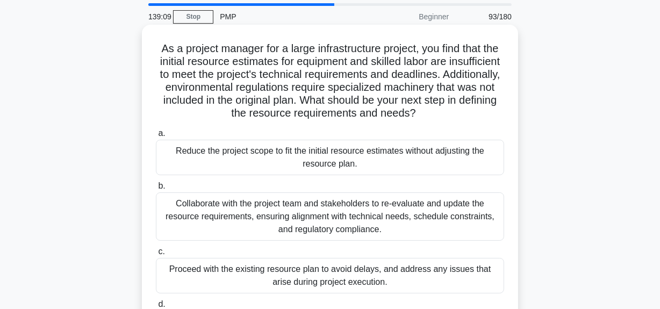
scroll to position [0, 0]
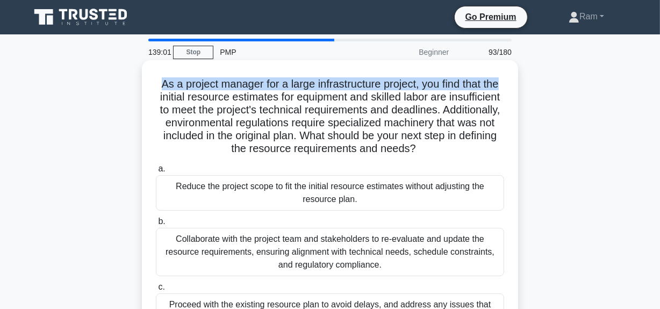
drag, startPoint x: 155, startPoint y: 84, endPoint x: 515, endPoint y: 72, distance: 359.9
click at [515, 72] on div "As a project manager for a large infrastructure project, you find that the init…" at bounding box center [330, 228] width 376 height 337
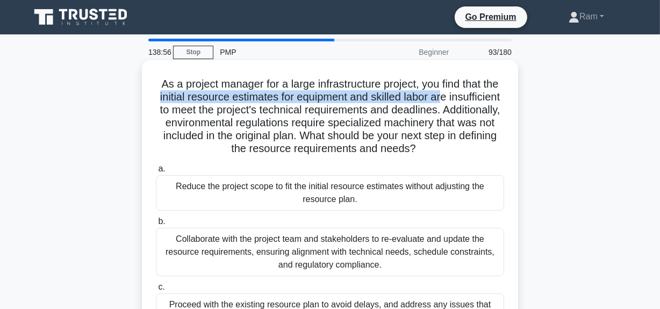
drag, startPoint x: 182, startPoint y: 99, endPoint x: 472, endPoint y: 96, distance: 289.8
click at [472, 96] on h5 "As a project manager for a large infrastructure project, you find that the init…" at bounding box center [330, 116] width 351 height 79
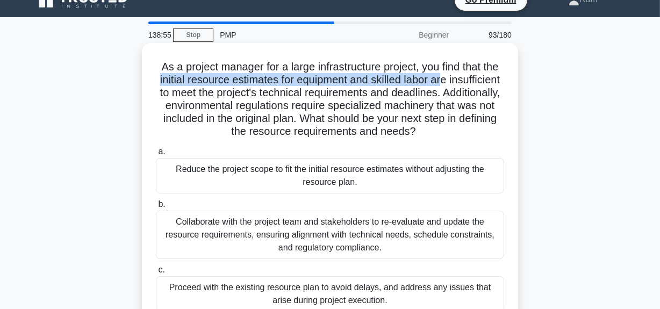
scroll to position [48, 0]
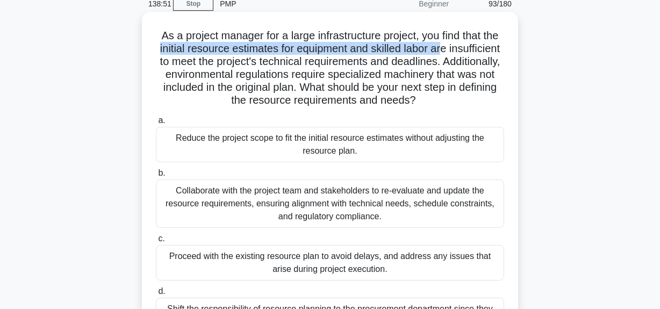
drag, startPoint x: 242, startPoint y: 75, endPoint x: 475, endPoint y: 101, distance: 234.7
click at [475, 101] on h5 "As a project manager for a large infrastructure project, you find that the init…" at bounding box center [330, 68] width 351 height 79
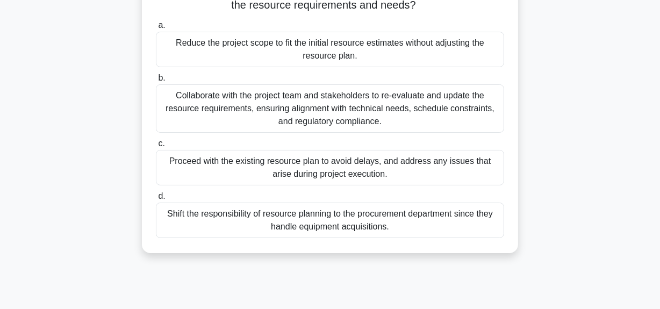
scroll to position [146, 0]
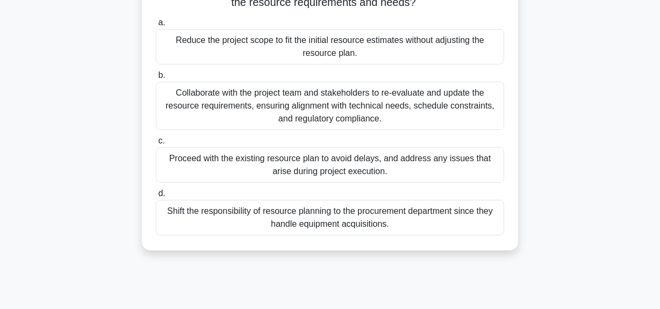
click at [380, 105] on div "Collaborate with the project team and stakeholders to re-evaluate and update th…" at bounding box center [330, 106] width 348 height 48
click at [156, 79] on input "b. Collaborate with the project team and stakeholders to re-evaluate and update…" at bounding box center [156, 75] width 0 height 7
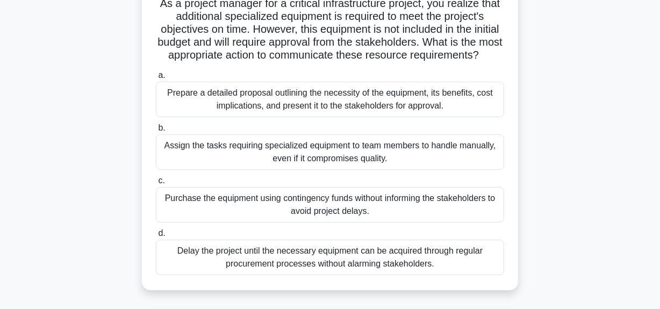
scroll to position [97, 0]
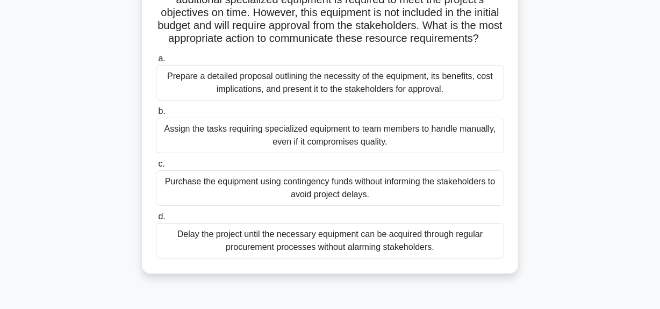
click at [329, 97] on div "Prepare a detailed proposal outlining the necessity of the equipment, its benef…" at bounding box center [330, 82] width 348 height 35
click at [156, 62] on input "a. Prepare a detailed proposal outlining the necessity of the equipment, its be…" at bounding box center [156, 58] width 0 height 7
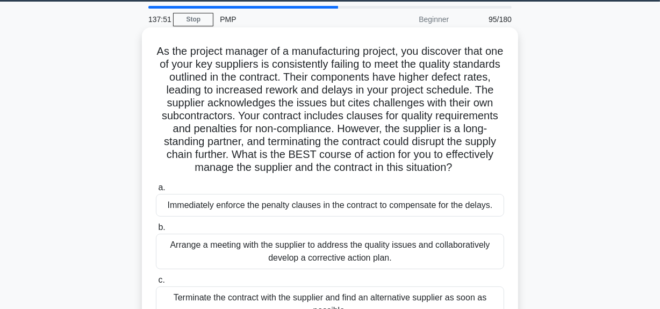
scroll to position [48, 0]
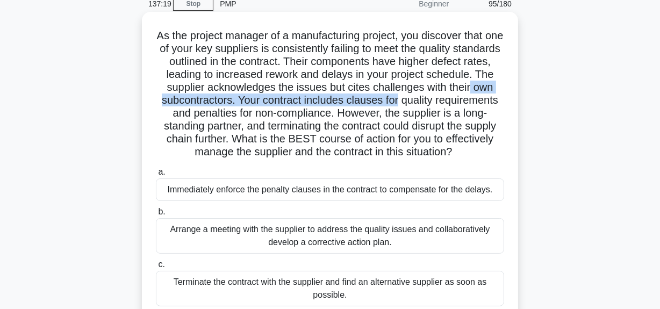
drag, startPoint x: 220, startPoint y: 103, endPoint x: 488, endPoint y: 96, distance: 267.3
click at [488, 96] on h5 "As the project manager of a manufacturing project, you discover that one of you…" at bounding box center [330, 94] width 351 height 130
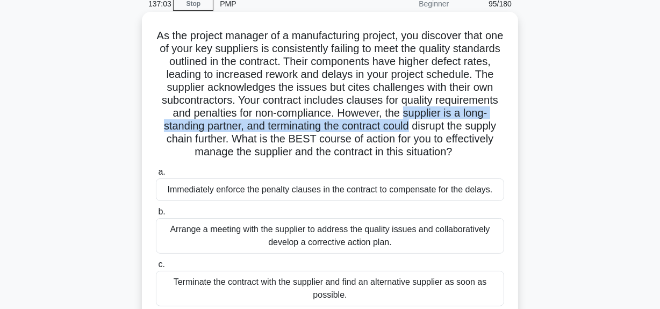
drag, startPoint x: 156, startPoint y: 129, endPoint x: 367, endPoint y: 125, distance: 210.8
click at [503, 124] on h5 "As the project manager of a manufacturing project, you discover that one of you…" at bounding box center [330, 94] width 351 height 130
drag, startPoint x: 163, startPoint y: 142, endPoint x: 456, endPoint y: 167, distance: 294.1
click at [456, 159] on h5 "As the project manager of a manufacturing project, you discover that one of you…" at bounding box center [330, 94] width 351 height 130
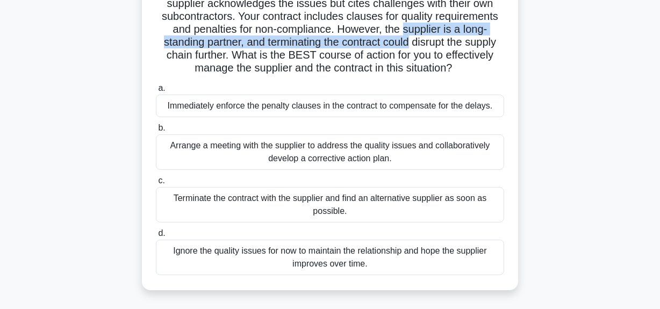
scroll to position [195, 0]
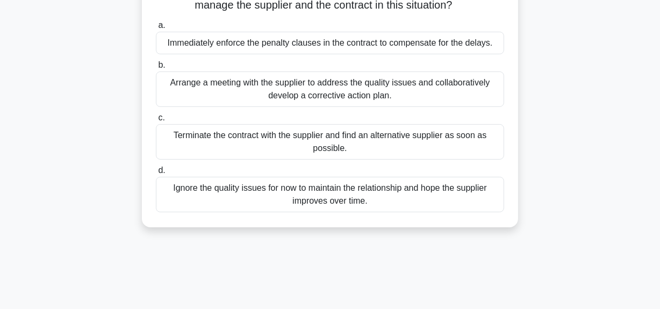
click at [354, 107] on div "Arrange a meeting with the supplier to address the quality issues and collabora…" at bounding box center [330, 89] width 348 height 35
click at [156, 69] on input "b. Arrange a meeting with the supplier to address the quality issues and collab…" at bounding box center [156, 65] width 0 height 7
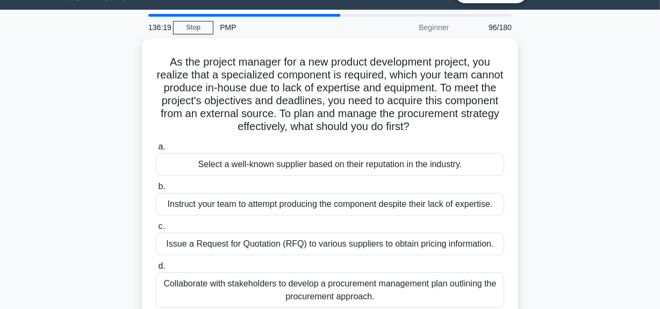
scroll to position [48, 0]
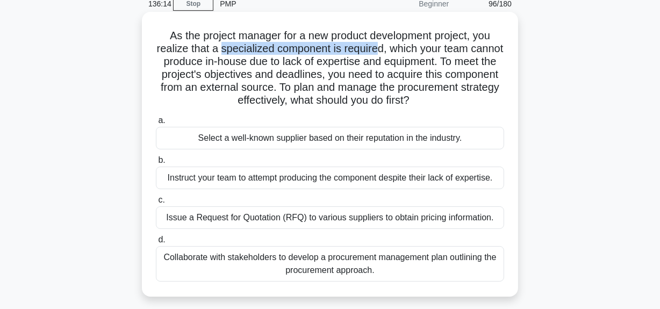
drag, startPoint x: 237, startPoint y: 49, endPoint x: 398, endPoint y: 49, distance: 161.3
click at [398, 49] on h5 "As the project manager for a new product development project, you realize that …" at bounding box center [330, 68] width 351 height 79
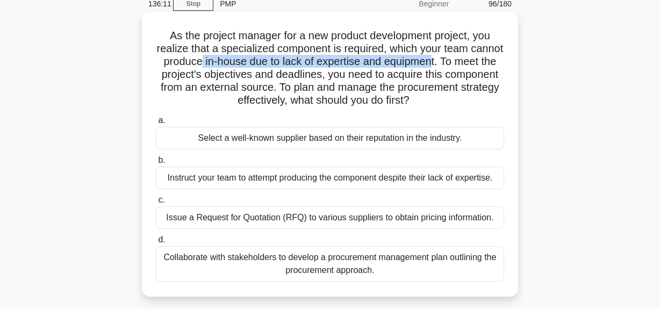
drag, startPoint x: 241, startPoint y: 63, endPoint x: 473, endPoint y: 62, distance: 231.7
click at [475, 62] on h5 "As the project manager for a new product development project, you realize that …" at bounding box center [330, 68] width 351 height 79
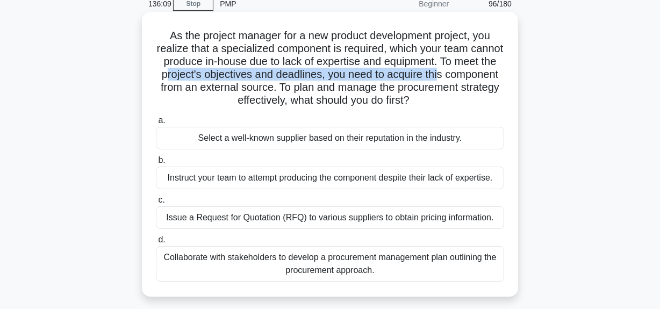
drag, startPoint x: 215, startPoint y: 76, endPoint x: 494, endPoint y: 70, distance: 279.1
click at [494, 70] on h5 "As the project manager for a new product development project, you realize that …" at bounding box center [330, 68] width 351 height 79
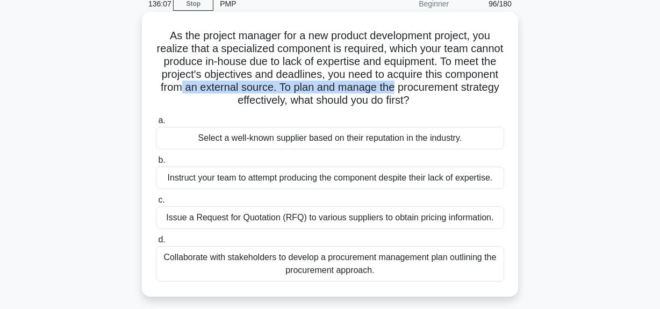
drag, startPoint x: 263, startPoint y: 87, endPoint x: 479, endPoint y: 89, distance: 216.2
click at [479, 89] on h5 "As the project manager for a new product development project, you realize that …" at bounding box center [330, 68] width 351 height 79
drag, startPoint x: 229, startPoint y: 104, endPoint x: 430, endPoint y: 108, distance: 201.1
click at [464, 105] on h5 "As the project manager for a new product development project, you realize that …" at bounding box center [330, 68] width 351 height 79
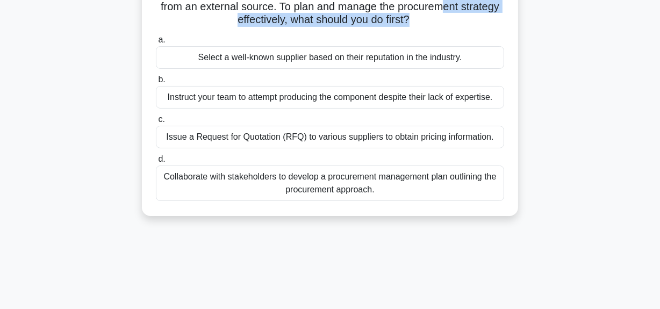
scroll to position [146, 0]
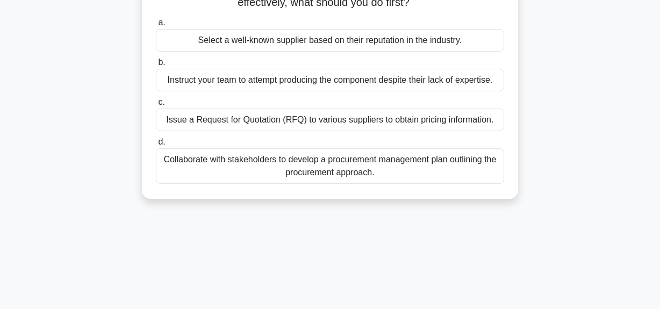
click at [347, 172] on div "Collaborate with stakeholders to develop a procurement management plan outlinin…" at bounding box center [330, 165] width 348 height 35
click at [156, 146] on input "d. Collaborate with stakeholders to develop a procurement management plan outli…" at bounding box center [156, 142] width 0 height 7
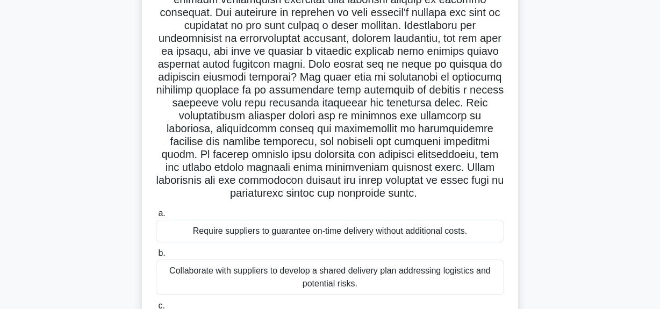
scroll to position [48, 0]
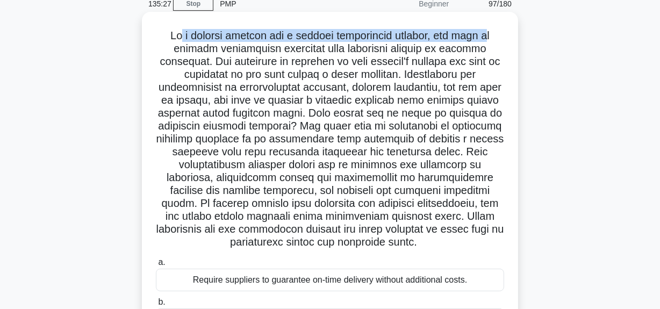
drag, startPoint x: 172, startPoint y: 30, endPoint x: 493, endPoint y: 40, distance: 320.6
click at [493, 40] on h5 ".spinner_0XTQ{transform-origin:center;animation:spinner_y6GP .75s linear infini…" at bounding box center [330, 139] width 351 height 220
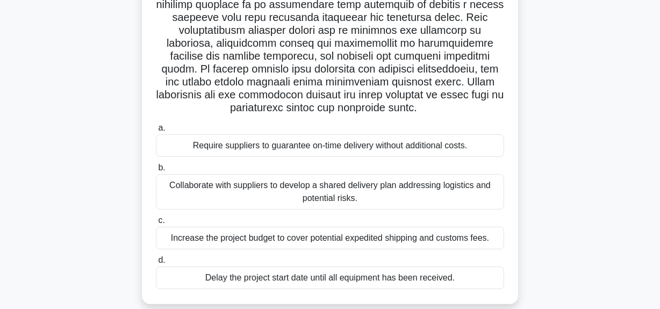
scroll to position [244, 0]
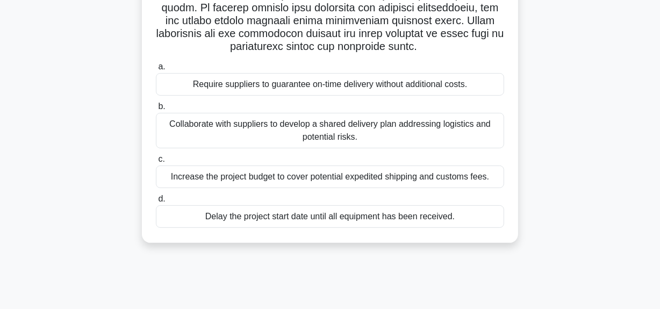
click at [390, 131] on div "Collaborate with suppliers to develop a shared delivery plan addressing logisti…" at bounding box center [330, 130] width 348 height 35
click at [156, 110] on input "b. Collaborate with suppliers to develop a shared delivery plan addressing logi…" at bounding box center [156, 106] width 0 height 7
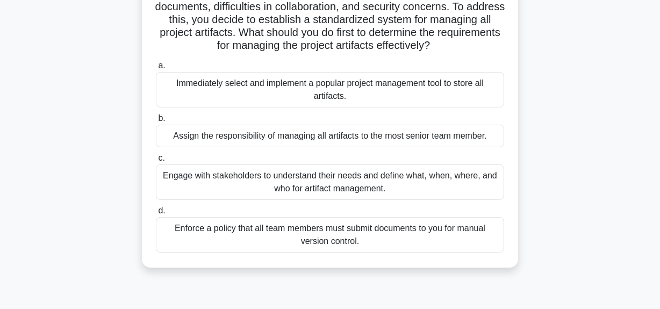
scroll to position [146, 0]
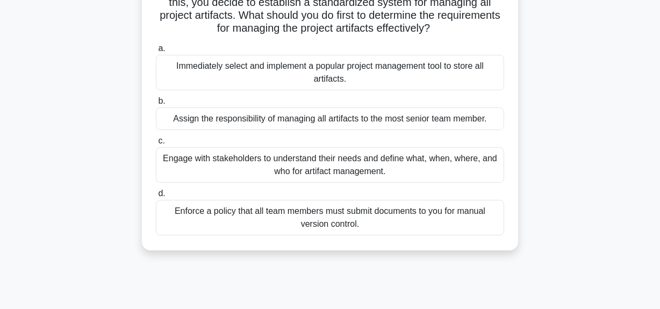
click at [339, 183] on div "Engage with stakeholders to understand their needs and define what, when, where…" at bounding box center [330, 164] width 348 height 35
click at [156, 145] on input "c. Engage with stakeholders to understand their needs and define what, when, wh…" at bounding box center [156, 141] width 0 height 7
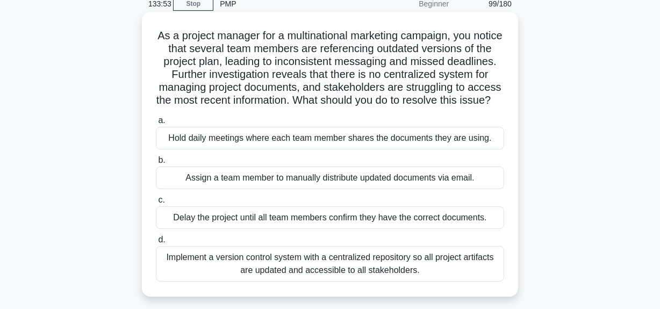
scroll to position [97, 0]
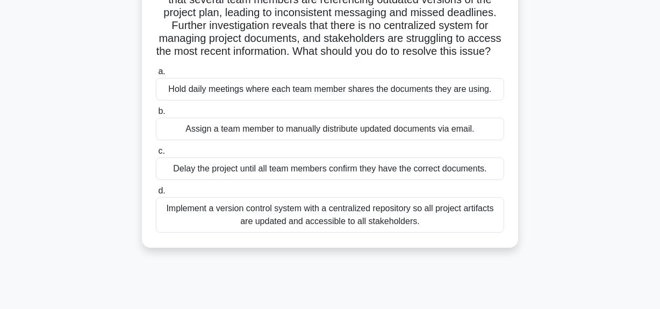
click at [340, 232] on div "Implement a version control system with a centralized repository so all project…" at bounding box center [330, 214] width 348 height 35
click at [156, 195] on input "d. Implement a version control system with a centralized repository so all proj…" at bounding box center [156, 191] width 0 height 7
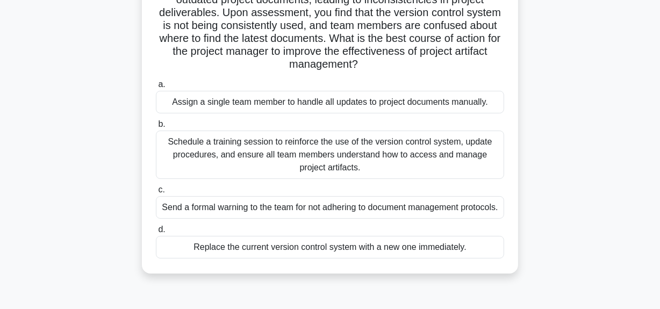
click at [338, 167] on div "Schedule a training session to reinforce the use of the version control system,…" at bounding box center [330, 155] width 348 height 48
click at [156, 128] on input "b. Schedule a training session to reinforce the use of the version control syst…" at bounding box center [156, 124] width 0 height 7
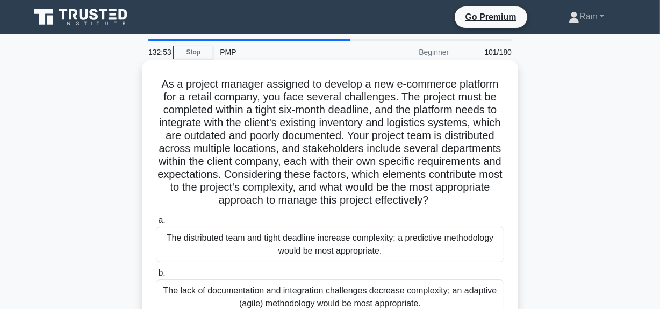
scroll to position [48, 0]
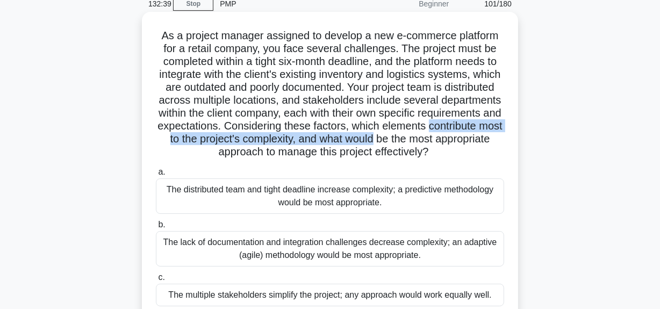
drag, startPoint x: 206, startPoint y: 141, endPoint x: 502, endPoint y: 144, distance: 295.7
click at [502, 144] on h5 "As a project manager assigned to develop a new e-commerce platform for a retail…" at bounding box center [330, 94] width 351 height 130
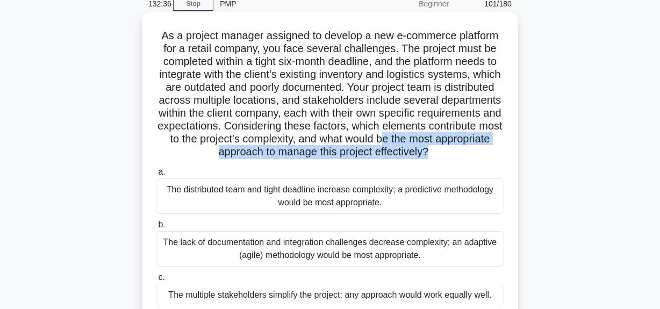
drag, startPoint x: 165, startPoint y: 153, endPoint x: 457, endPoint y: 156, distance: 292.5
click at [509, 150] on div "As a project manager assigned to develop a new e-commerce platform for a retail…" at bounding box center [330, 199] width 368 height 367
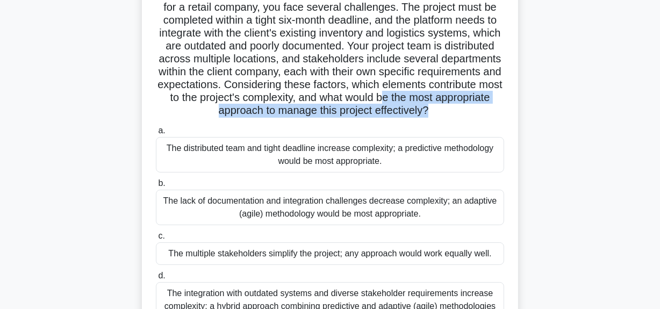
scroll to position [146, 0]
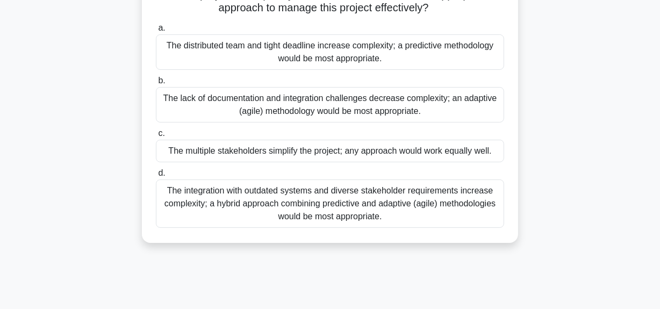
click at [362, 215] on div "The integration with outdated systems and diverse stakeholder requirements incr…" at bounding box center [330, 204] width 348 height 48
click at [156, 177] on input "d. The integration with outdated systems and diverse stakeholder requirements i…" at bounding box center [156, 173] width 0 height 7
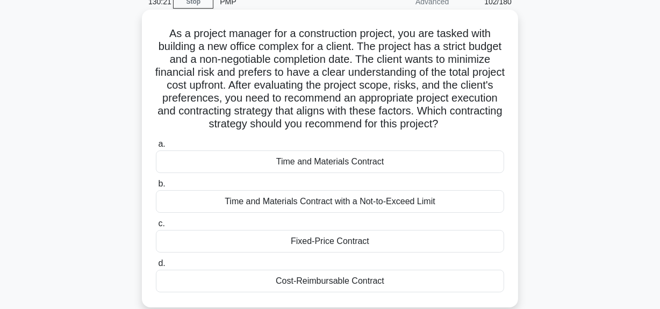
scroll to position [97, 0]
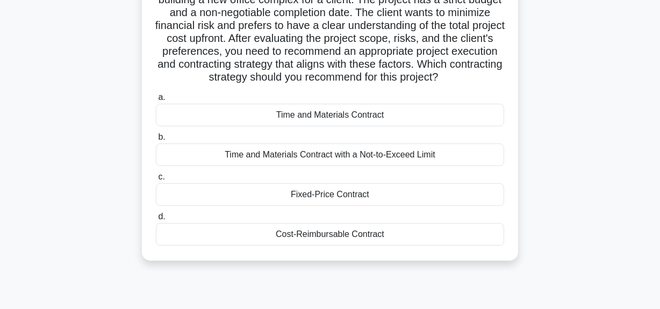
click at [366, 155] on div "Time and Materials Contract with a Not-to-Exceed Limit" at bounding box center [330, 155] width 348 height 23
click at [156, 141] on input "b. Time and Materials Contract with a Not-to-Exceed Limit" at bounding box center [156, 137] width 0 height 7
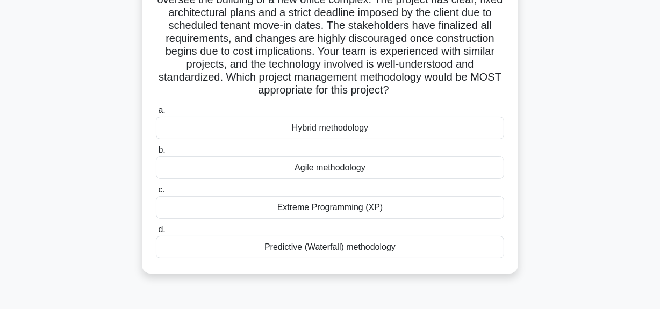
scroll to position [48, 0]
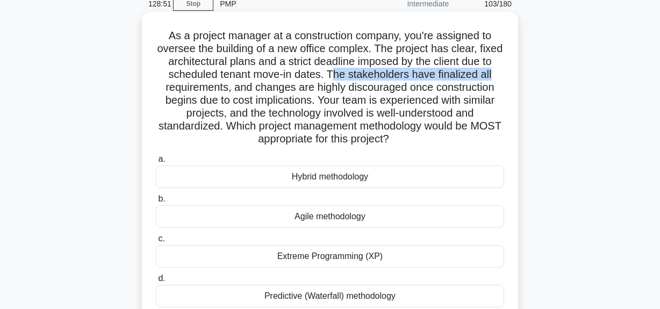
drag, startPoint x: 341, startPoint y: 76, endPoint x: 351, endPoint y: 85, distance: 12.9
click at [516, 74] on div "As a project manager at a construction company, you're assigned to oversee the …" at bounding box center [330, 167] width 376 height 311
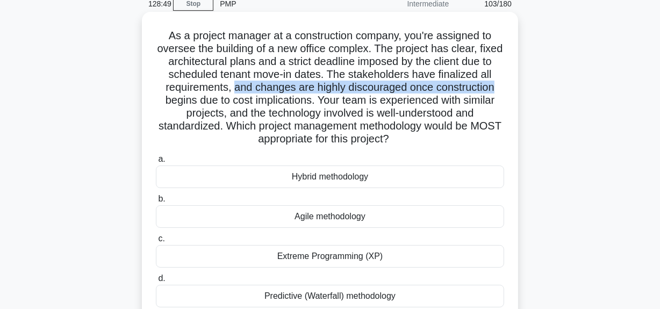
drag, startPoint x: 234, startPoint y: 90, endPoint x: 503, endPoint y: 83, distance: 269.5
click at [503, 83] on h5 "As a project manager at a construction company, you're assigned to oversee the …" at bounding box center [330, 87] width 351 height 117
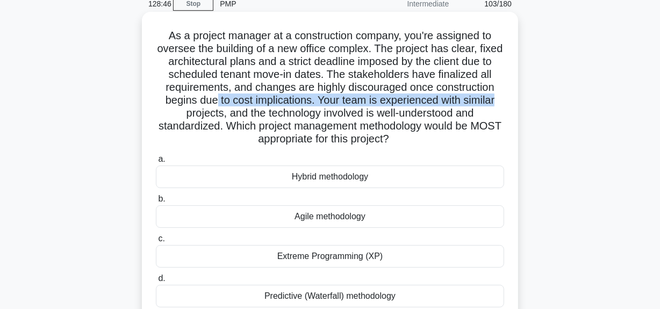
drag, startPoint x: 213, startPoint y: 101, endPoint x: 487, endPoint y: 105, distance: 273.7
click at [507, 100] on div "As a project manager at a construction company, you're assigned to oversee the …" at bounding box center [330, 167] width 368 height 302
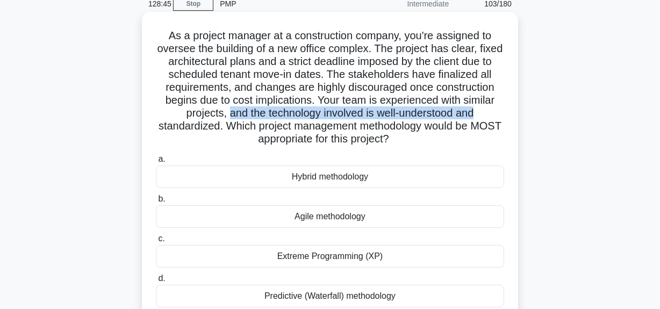
drag, startPoint x: 226, startPoint y: 113, endPoint x: 463, endPoint y: 115, distance: 237.1
click at [477, 112] on h5 "As a project manager at a construction company, you're assigned to oversee the …" at bounding box center [330, 87] width 351 height 117
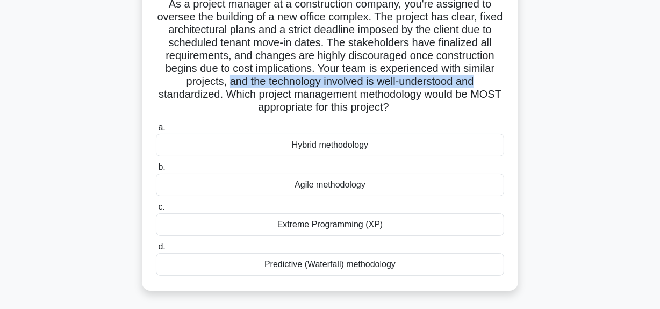
scroll to position [97, 0]
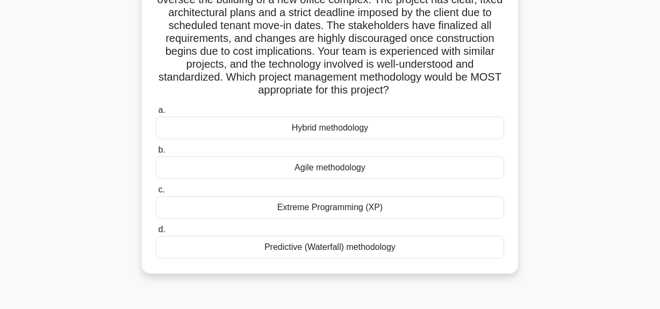
click at [301, 246] on div "Predictive (Waterfall) methodology" at bounding box center [330, 247] width 348 height 23
click at [156, 233] on input "d. Predictive (Waterfall) methodology" at bounding box center [156, 229] width 0 height 7
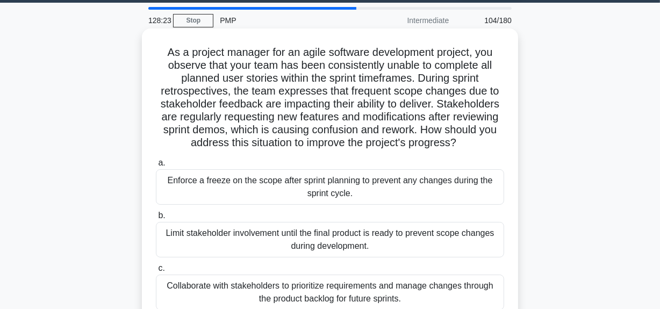
scroll to position [48, 0]
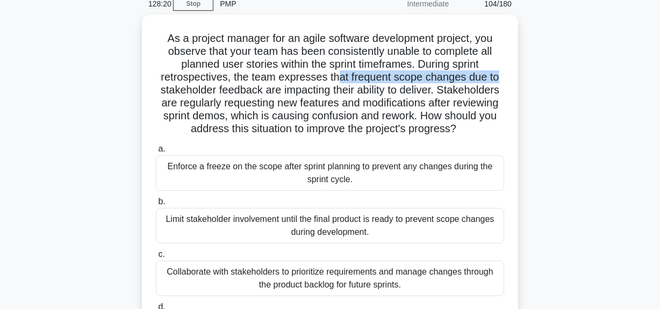
drag, startPoint x: 341, startPoint y: 76, endPoint x: 519, endPoint y: 72, distance: 178.6
click at [519, 72] on div "As a project manager for an agile software development project, you observe tha…" at bounding box center [330, 196] width 613 height 362
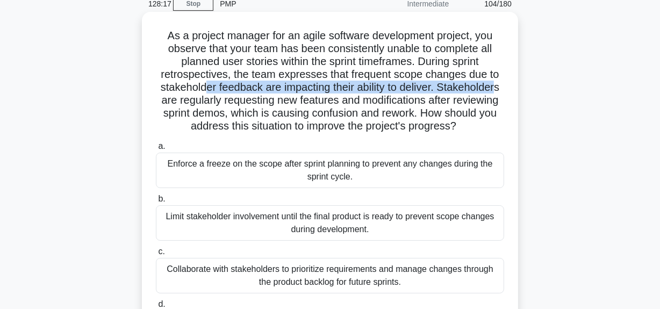
drag, startPoint x: 205, startPoint y: 86, endPoint x: 500, endPoint y: 92, distance: 294.2
click at [500, 92] on h5 "As a project manager for an agile software development project, you observe tha…" at bounding box center [330, 81] width 351 height 104
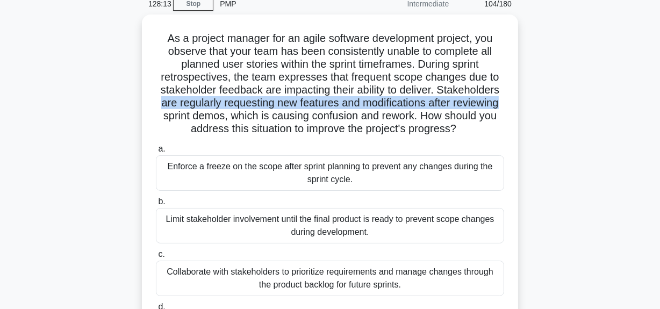
drag, startPoint x: 156, startPoint y: 102, endPoint x: 523, endPoint y: 97, distance: 366.2
click at [523, 97] on div "As a project manager for an agile software development project, you observe tha…" at bounding box center [330, 196] width 613 height 362
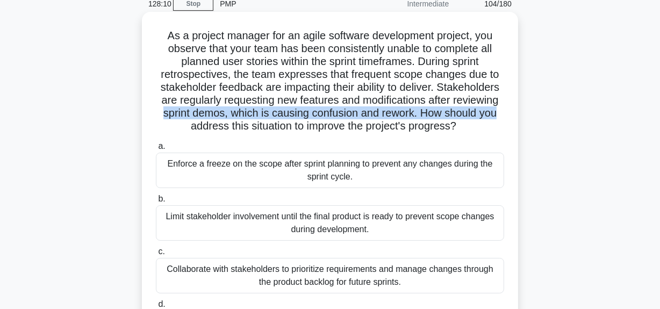
drag, startPoint x: 172, startPoint y: 113, endPoint x: 499, endPoint y: 113, distance: 326.9
click at [499, 113] on h5 "As a project manager for an agile software development project, you observe tha…" at bounding box center [330, 81] width 351 height 104
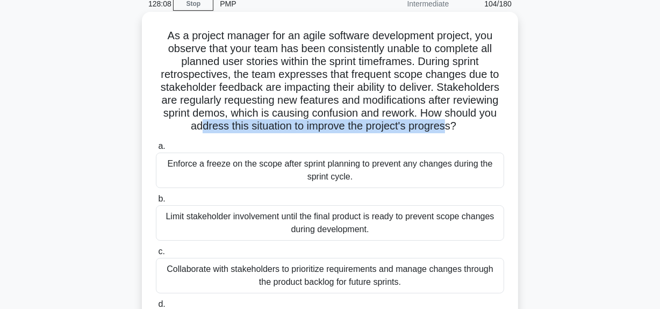
drag, startPoint x: 197, startPoint y: 126, endPoint x: 417, endPoint y: 134, distance: 220.1
click at [451, 134] on div "As a project manager for an agile software development project, you observe tha…" at bounding box center [330, 186] width 368 height 341
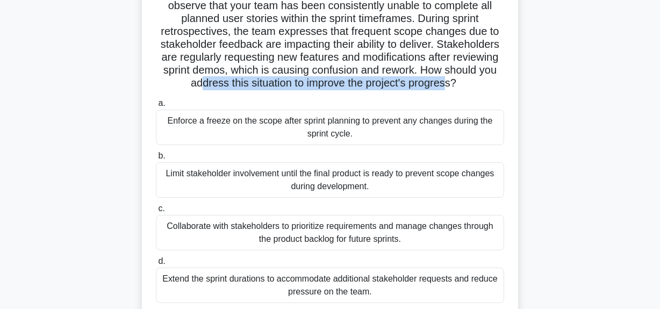
scroll to position [146, 0]
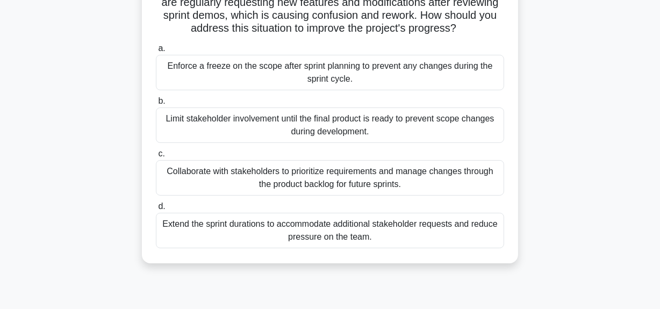
click at [404, 174] on div "Collaborate with stakeholders to prioritize requirements and manage changes thr…" at bounding box center [330, 177] width 348 height 35
click at [156, 158] on input "c. Collaborate with stakeholders to prioritize requirements and manage changes …" at bounding box center [156, 154] width 0 height 7
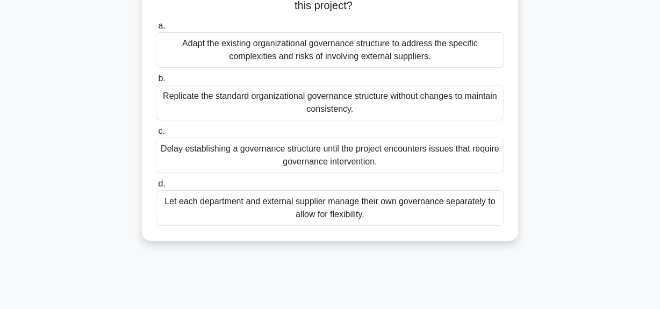
scroll to position [195, 0]
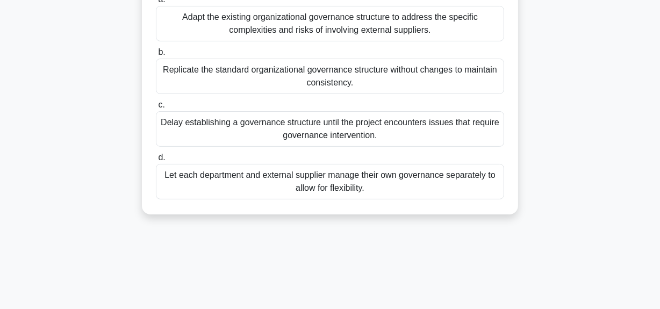
click at [324, 188] on div "Let each department and external supplier manage their own governance separatel…" at bounding box center [330, 181] width 348 height 35
click at [156, 161] on input "d. Let each department and external supplier manage their own governance separa…" at bounding box center [156, 157] width 0 height 7
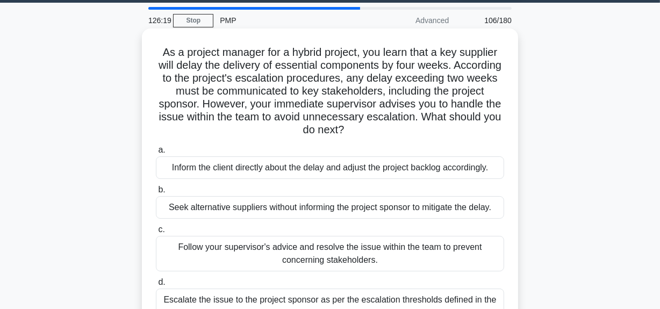
scroll to position [48, 0]
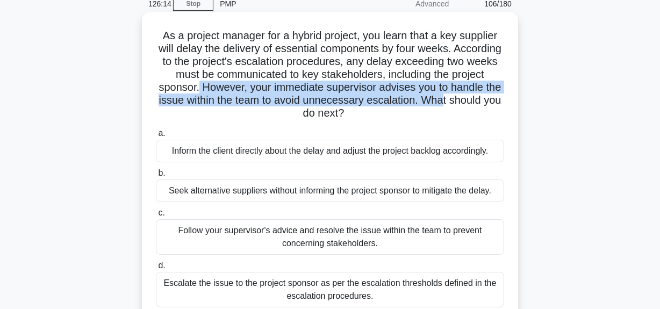
drag, startPoint x: 242, startPoint y: 91, endPoint x: 500, endPoint y: 101, distance: 257.2
click at [500, 101] on h5 "As a project manager for a hybrid project, you learn that a key supplier will d…" at bounding box center [330, 74] width 351 height 91
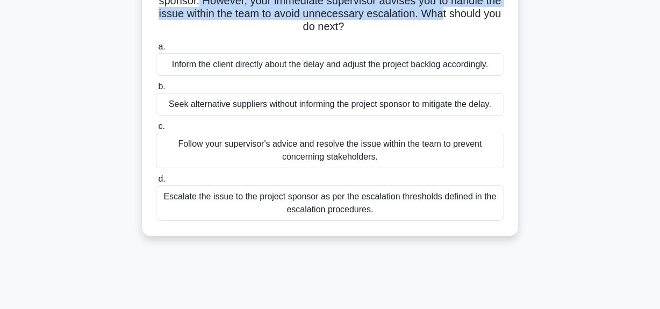
scroll to position [97, 0]
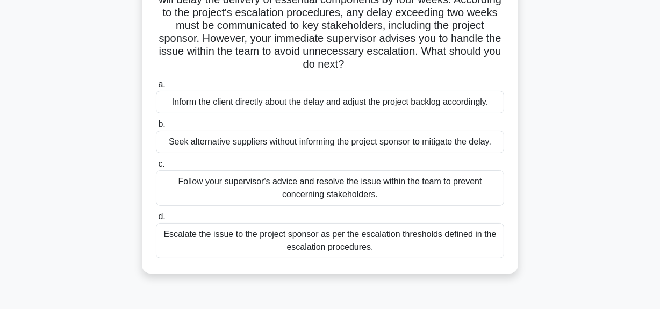
click at [398, 104] on div "Inform the client directly about the delay and adjust the project backlog accor…" at bounding box center [330, 102] width 348 height 23
click at [156, 88] on input "a. Inform the client directly about the delay and adjust the project backlog ac…" at bounding box center [156, 84] width 0 height 7
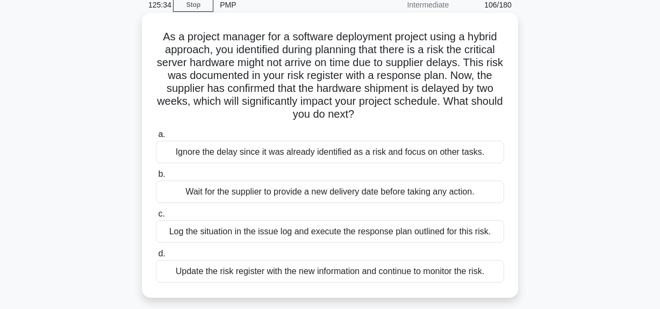
scroll to position [0, 0]
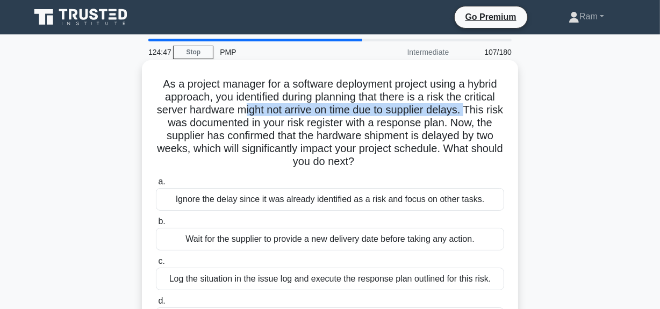
drag, startPoint x: 253, startPoint y: 111, endPoint x: 480, endPoint y: 111, distance: 226.4
click at [480, 111] on h5 "As a project manager for a software deployment project using a hybrid approach,…" at bounding box center [330, 122] width 351 height 91
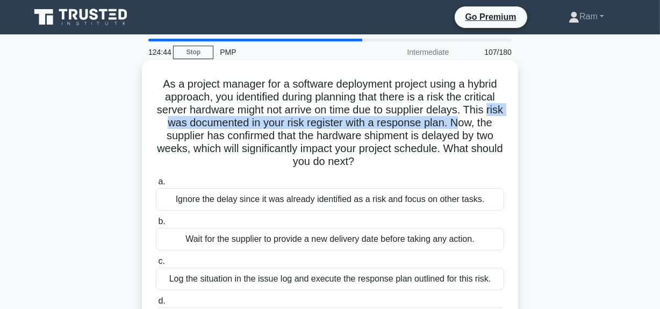
drag, startPoint x: 163, startPoint y: 126, endPoint x: 473, endPoint y: 125, distance: 309.2
click at [483, 124] on h5 "As a project manager for a software deployment project using a hybrid approach,…" at bounding box center [330, 122] width 351 height 91
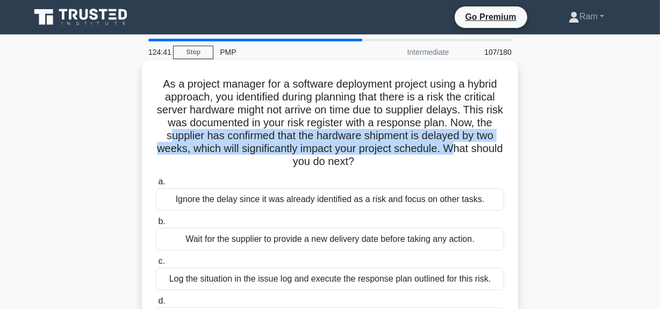
drag, startPoint x: 188, startPoint y: 135, endPoint x: 482, endPoint y: 146, distance: 293.8
click at [482, 146] on h5 "As a project manager for a software deployment project using a hybrid approach,…" at bounding box center [330, 122] width 351 height 91
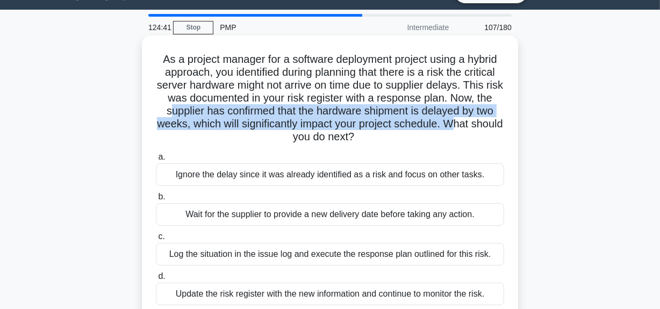
scroll to position [48, 0]
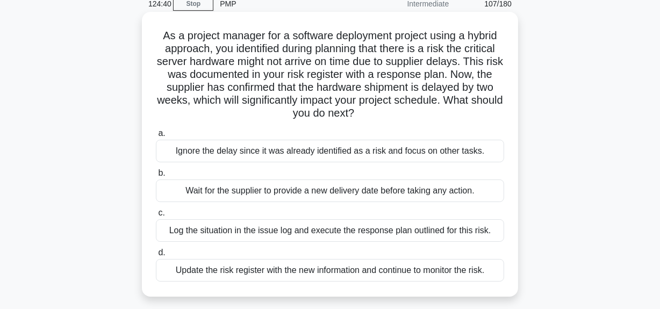
click at [275, 115] on h5 "As a project manager for a software deployment project using a hybrid approach,…" at bounding box center [330, 74] width 351 height 91
drag, startPoint x: 213, startPoint y: 98, endPoint x: 386, endPoint y: 119, distance: 173.9
click at [386, 119] on h5 "As a project manager for a software deployment project using a hybrid approach,…" at bounding box center [330, 74] width 351 height 91
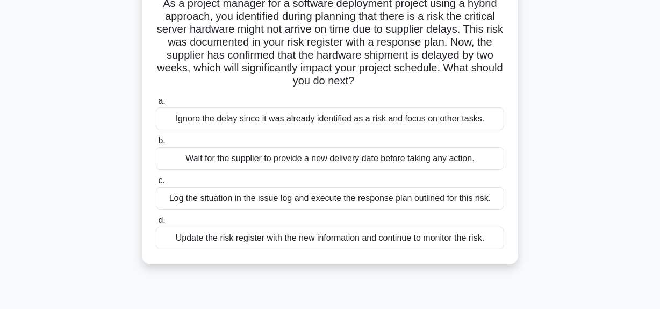
scroll to position [146, 0]
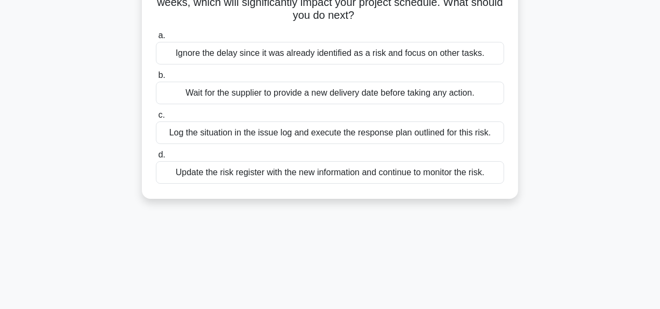
click at [269, 174] on div "Update the risk register with the new information and continue to monitor the r…" at bounding box center [330, 172] width 348 height 23
click at [156, 159] on input "d. Update the risk register with the new information and continue to monitor th…" at bounding box center [156, 155] width 0 height 7
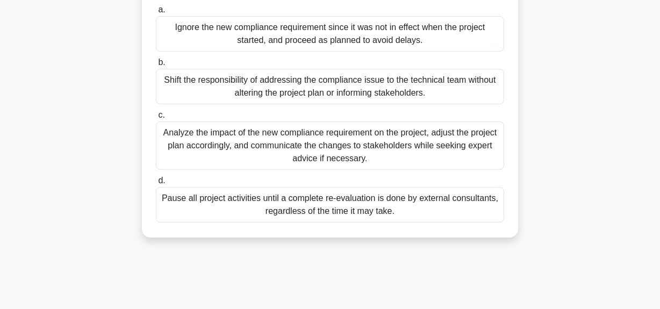
click at [328, 149] on div "Analyze the impact of the new compliance requirement on the project, adjust the…" at bounding box center [330, 146] width 348 height 48
click at [156, 119] on input "c. Analyze the impact of the new compliance requirement on the project, adjust …" at bounding box center [156, 115] width 0 height 7
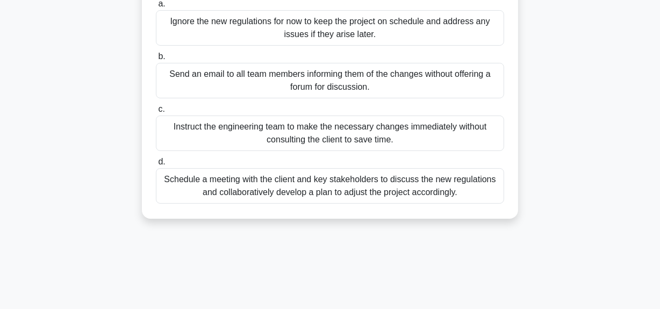
scroll to position [244, 0]
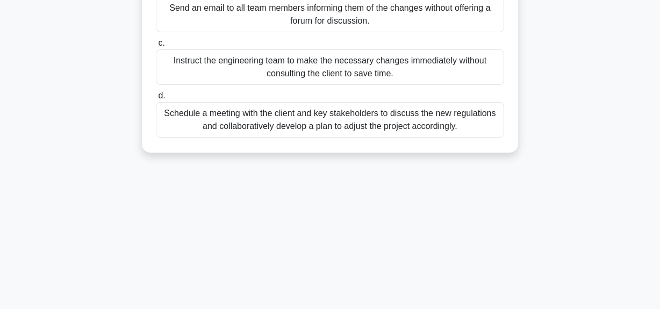
click at [324, 138] on div "Schedule a meeting with the client and key stakeholders to discuss the new regu…" at bounding box center [330, 119] width 348 height 35
click at [156, 99] on input "d. Schedule a meeting with the client and key stakeholders to discuss the new r…" at bounding box center [156, 95] width 0 height 7
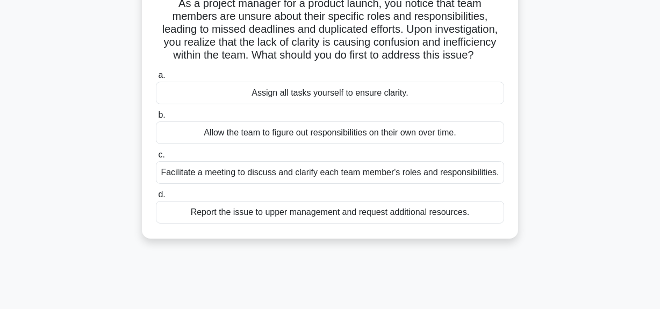
scroll to position [97, 0]
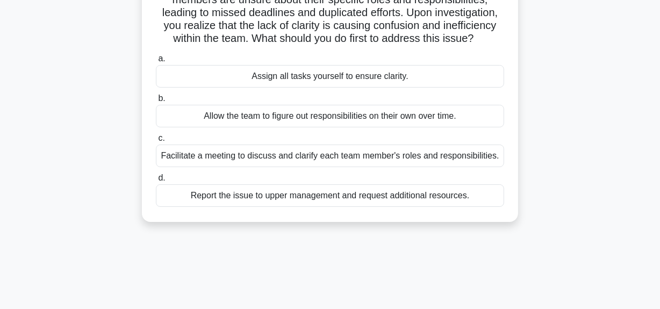
click at [305, 159] on div "Facilitate a meeting to discuss and clarify each team member's roles and respon…" at bounding box center [330, 156] width 348 height 23
click at [156, 142] on input "c. Facilitate a meeting to discuss and clarify each team member's roles and res…" at bounding box center [156, 138] width 0 height 7
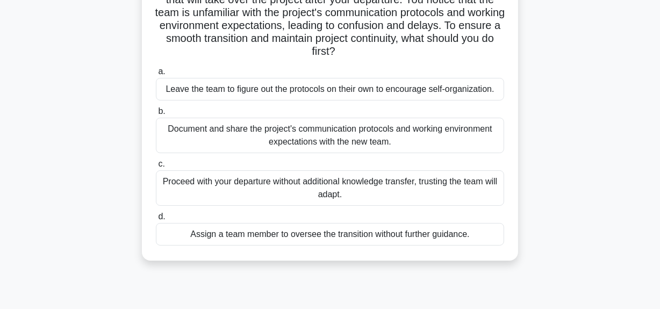
click at [322, 140] on div "Document and share the project's communication protocols and working environmen…" at bounding box center [330, 135] width 348 height 35
click at [156, 115] on input "b. Document and share the project's communication protocols and working environ…" at bounding box center [156, 111] width 0 height 7
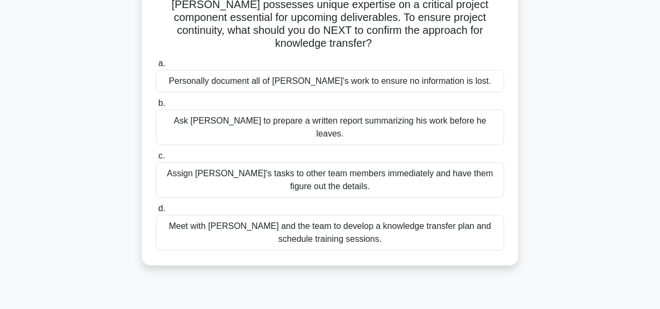
scroll to position [146, 0]
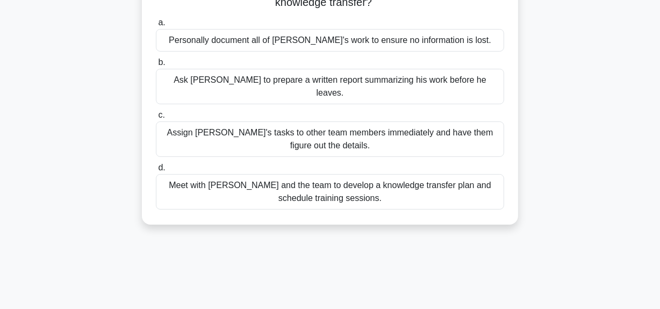
click at [348, 174] on div "Meet with [PERSON_NAME] and the team to develop a knowledge transfer plan and s…" at bounding box center [330, 191] width 348 height 35
click at [156, 167] on input "d. Meet with [PERSON_NAME] and the team to develop a knowledge transfer plan an…" at bounding box center [156, 168] width 0 height 7
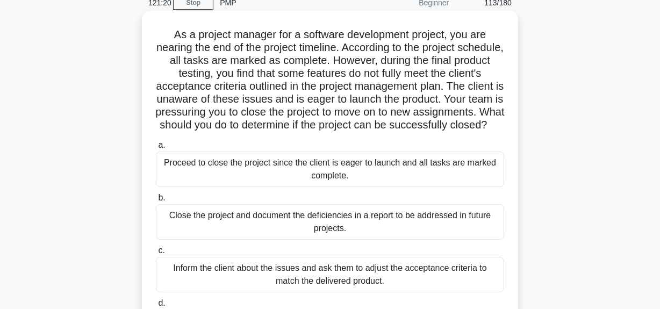
scroll to position [0, 0]
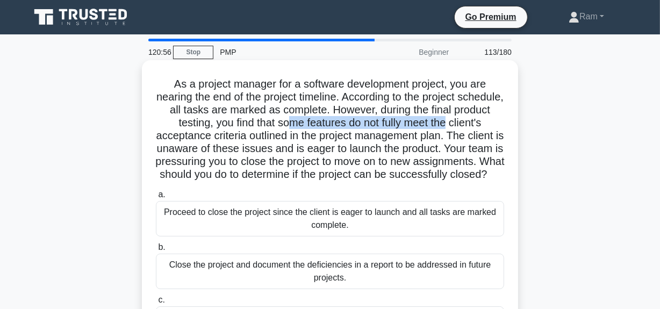
drag, startPoint x: 347, startPoint y: 126, endPoint x: 498, endPoint y: 123, distance: 150.6
click at [498, 123] on h5 "As a project manager for a software development project, you are nearing the en…" at bounding box center [330, 129] width 351 height 104
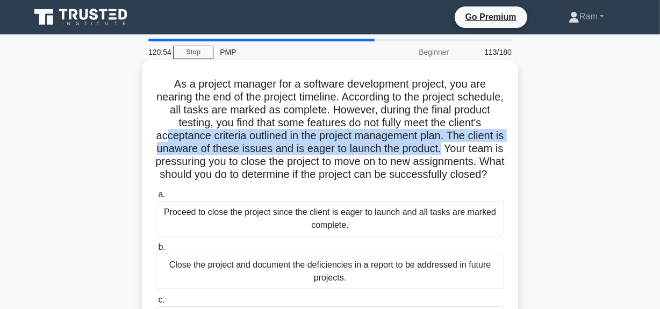
drag, startPoint x: 211, startPoint y: 136, endPoint x: 416, endPoint y: 158, distance: 206.0
click at [510, 142] on div "As a project manager for a software development project, you are nearing the en…" at bounding box center [330, 235] width 368 height 341
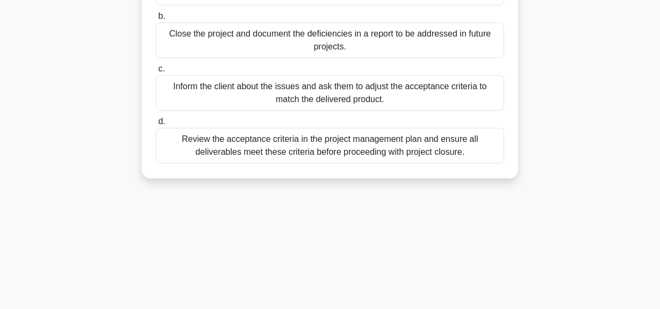
scroll to position [244, 0]
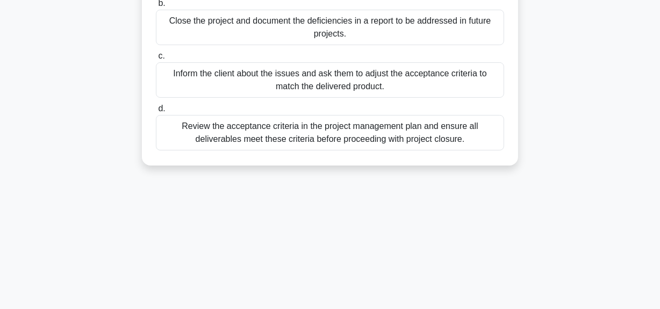
click at [227, 150] on div "Review the acceptance criteria in the project management plan and ensure all de…" at bounding box center [330, 132] width 348 height 35
click at [156, 112] on input "d. Review the acceptance criteria in the project management plan and ensure all…" at bounding box center [156, 108] width 0 height 7
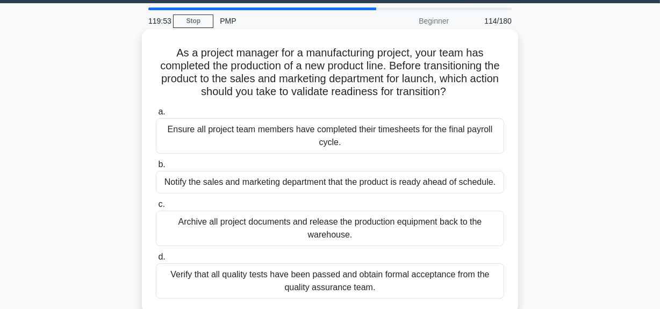
scroll to position [48, 0]
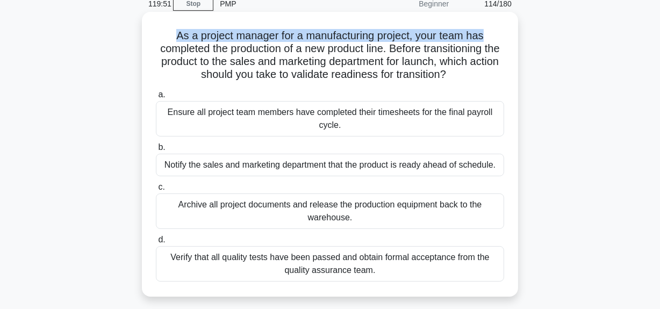
drag, startPoint x: 172, startPoint y: 38, endPoint x: 490, endPoint y: 33, distance: 317.8
click at [490, 33] on h5 "As a project manager for a manufacturing project, your team has completed the p…" at bounding box center [330, 55] width 351 height 53
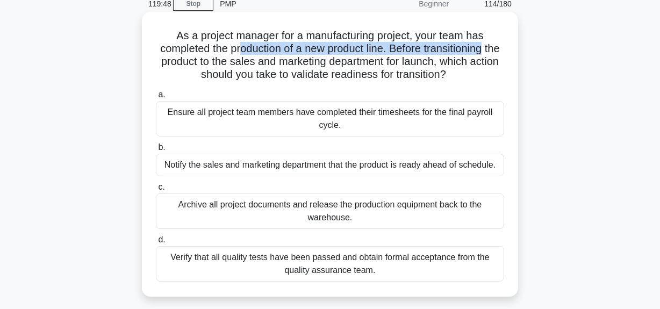
drag, startPoint x: 248, startPoint y: 52, endPoint x: 502, endPoint y: 46, distance: 253.9
click at [502, 46] on h5 "As a project manager for a manufacturing project, your team has completed the p…" at bounding box center [330, 55] width 351 height 53
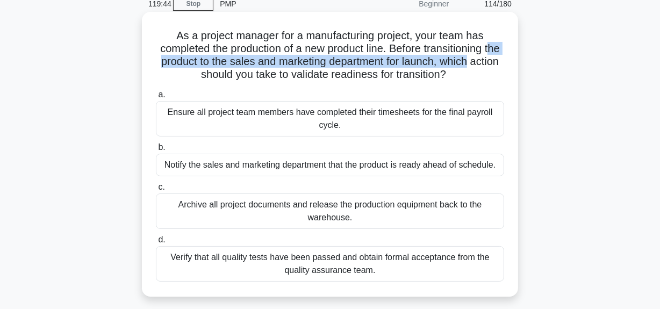
drag, startPoint x: 166, startPoint y: 61, endPoint x: 456, endPoint y: 64, distance: 290.9
click at [505, 61] on h5 "As a project manager for a manufacturing project, your team has completed the p…" at bounding box center [330, 55] width 351 height 53
drag, startPoint x: 185, startPoint y: 78, endPoint x: 491, endPoint y: 72, distance: 305.5
click at [491, 72] on h5 "As a project manager for a manufacturing project, your team has completed the p…" at bounding box center [330, 55] width 351 height 53
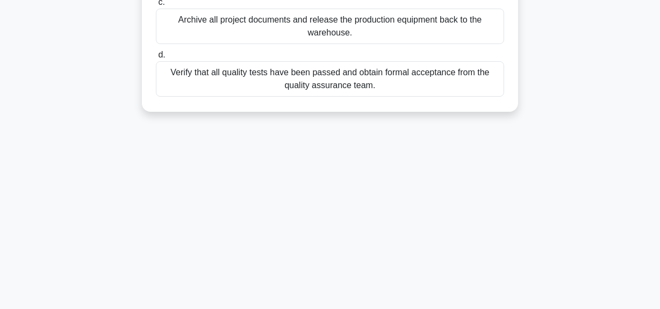
scroll to position [244, 0]
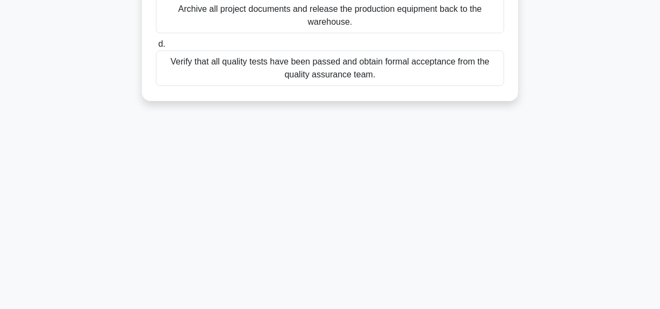
click at [313, 75] on div "Verify that all quality tests have been passed and obtain formal acceptance fro…" at bounding box center [330, 68] width 348 height 35
click at [156, 48] on input "d. Verify that all quality tests have been passed and obtain formal acceptance …" at bounding box center [156, 44] width 0 height 7
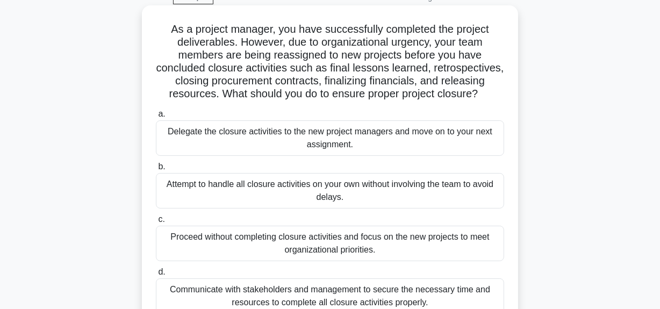
scroll to position [97, 0]
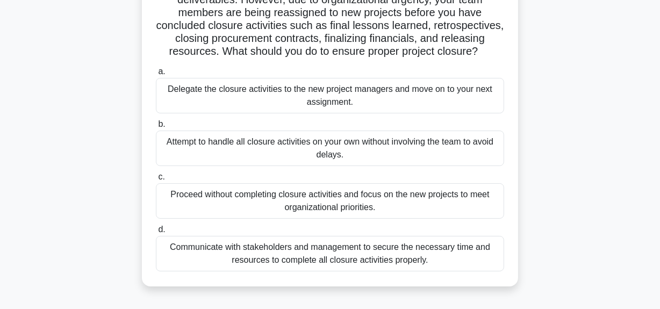
drag, startPoint x: 223, startPoint y: 51, endPoint x: 480, endPoint y: 55, distance: 257.0
click at [502, 50] on h5 "As a project manager, you have successfully completed the project deliverables.…" at bounding box center [330, 19] width 351 height 79
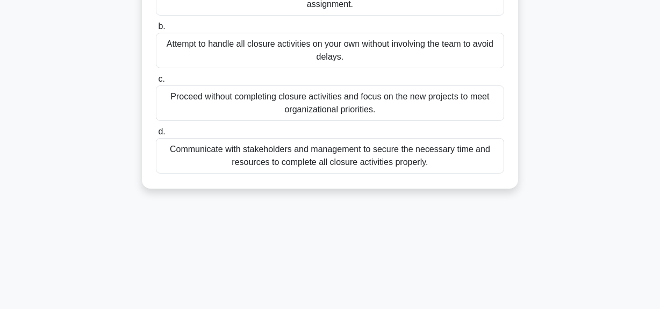
scroll to position [146, 0]
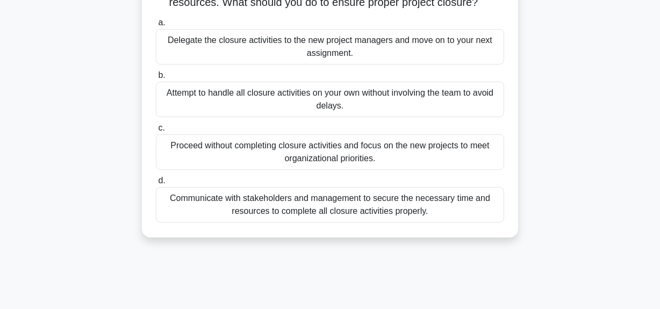
click at [347, 208] on div "Communicate with stakeholders and management to secure the necessary time and r…" at bounding box center [330, 204] width 348 height 35
click at [156, 184] on input "d. Communicate with stakeholders and management to secure the necessary time an…" at bounding box center [156, 180] width 0 height 7
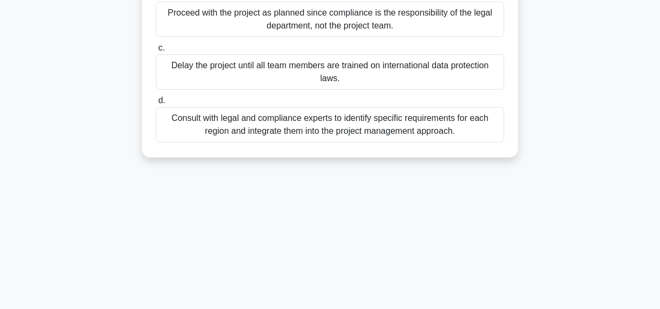
scroll to position [244, 0]
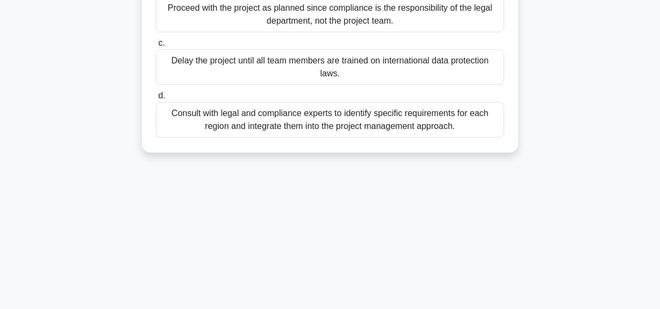
click at [425, 108] on div "Consult with legal and compliance experts to identify specific requirements for…" at bounding box center [330, 119] width 348 height 35
click at [156, 99] on input "d. Consult with legal and compliance experts to identify specific requirements …" at bounding box center [156, 95] width 0 height 7
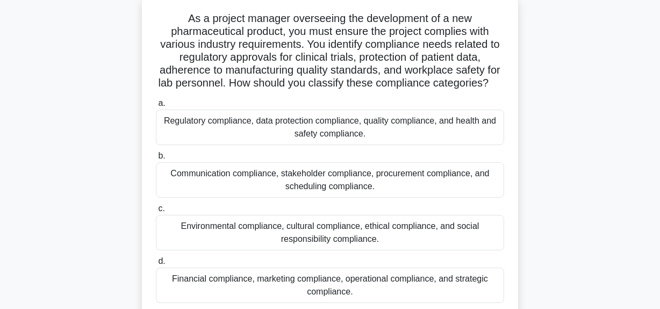
scroll to position [48, 0]
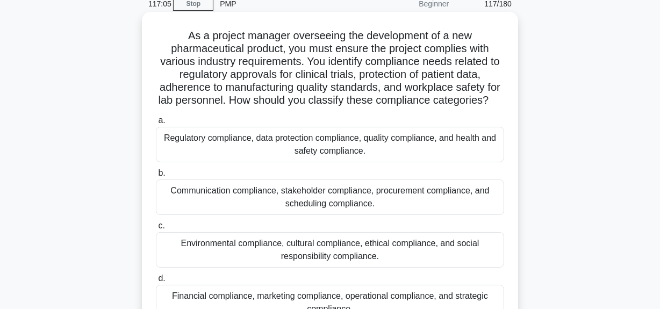
click at [406, 161] on div "Regulatory compliance, data protection compliance, quality compliance, and heal…" at bounding box center [330, 144] width 348 height 35
click at [156, 124] on input "a. Regulatory compliance, data protection compliance, quality compliance, and h…" at bounding box center [156, 120] width 0 height 7
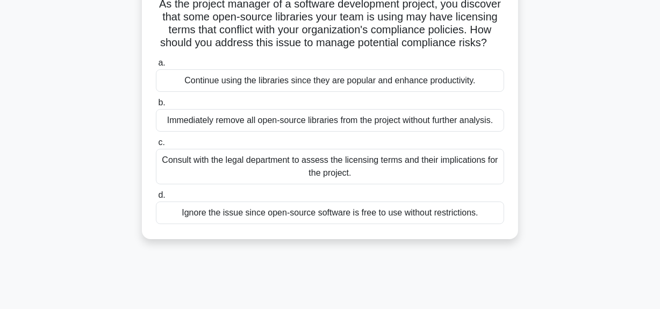
scroll to position [97, 0]
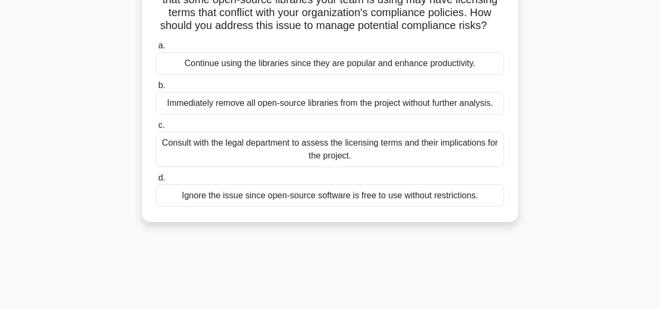
click at [402, 165] on div "Consult with the legal department to assess the licensing terms and their impli…" at bounding box center [330, 149] width 348 height 35
click at [156, 129] on input "c. Consult with the legal department to assess the licensing terms and their im…" at bounding box center [156, 125] width 0 height 7
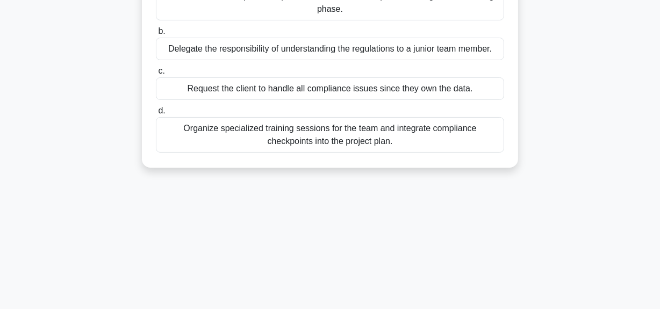
scroll to position [195, 0]
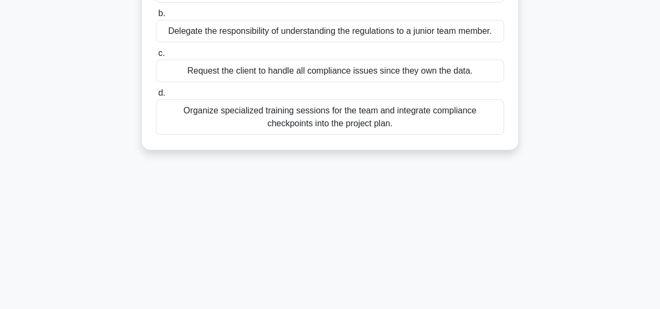
click at [432, 118] on div "Organize specialized training sessions for the team and integrate compliance ch…" at bounding box center [330, 116] width 348 height 35
click at [156, 97] on input "d. Organize specialized training sessions for the team and integrate compliance…" at bounding box center [156, 93] width 0 height 7
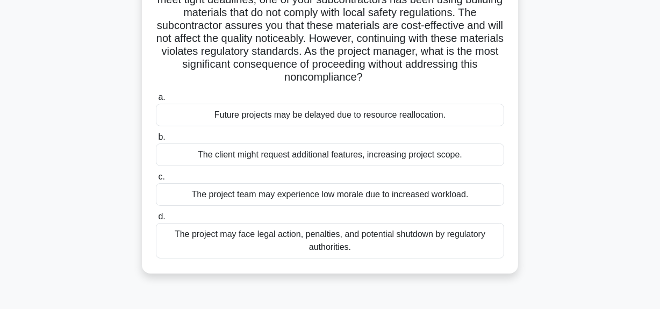
scroll to position [146, 0]
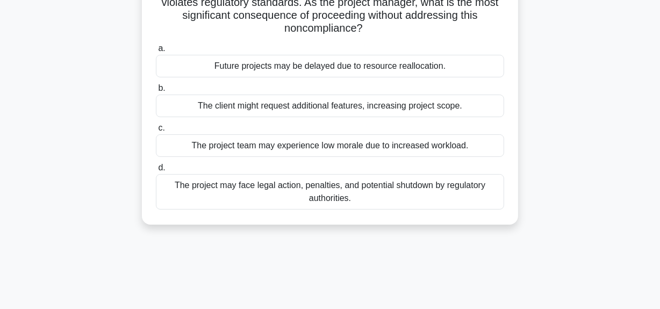
click at [375, 195] on div "The project may face legal action, penalties, and potential shutdown by regulat…" at bounding box center [330, 191] width 348 height 35
click at [156, 172] on input "d. The project may face legal action, penalties, and potential shutdown by regu…" at bounding box center [156, 168] width 0 height 7
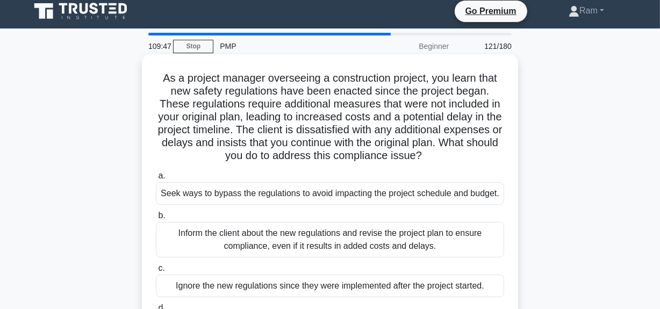
scroll to position [97, 0]
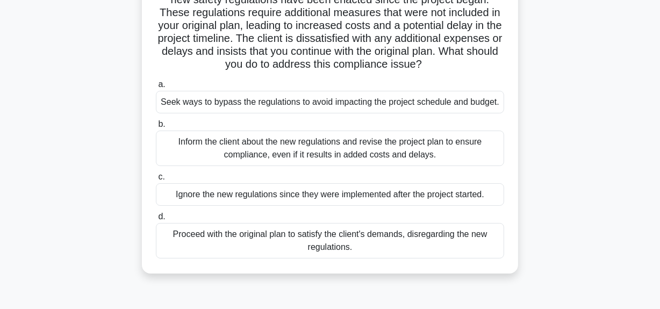
click at [426, 155] on div "Inform the client about the new regulations and revise the project plan to ensu…" at bounding box center [330, 148] width 348 height 35
click at [156, 128] on input "b. Inform the client about the new regulations and revise the project plan to e…" at bounding box center [156, 124] width 0 height 7
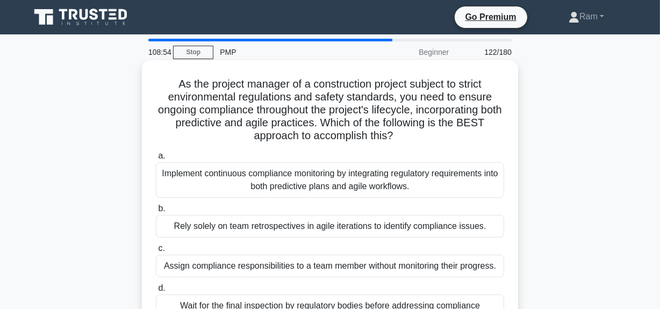
scroll to position [48, 0]
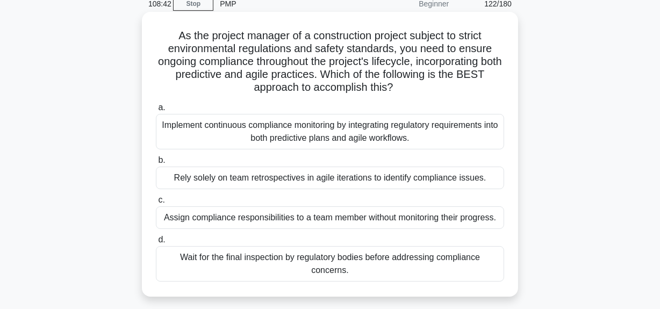
click at [378, 129] on div "Implement continuous compliance monitoring by integrating regulatory requiremen…" at bounding box center [330, 131] width 348 height 35
click at [156, 111] on input "a. Implement continuous compliance monitoring by integrating regulatory require…" at bounding box center [156, 107] width 0 height 7
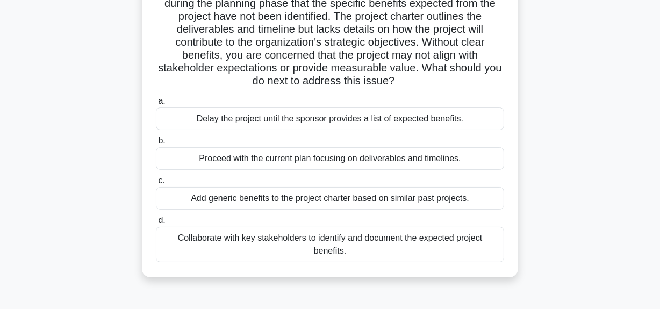
scroll to position [97, 0]
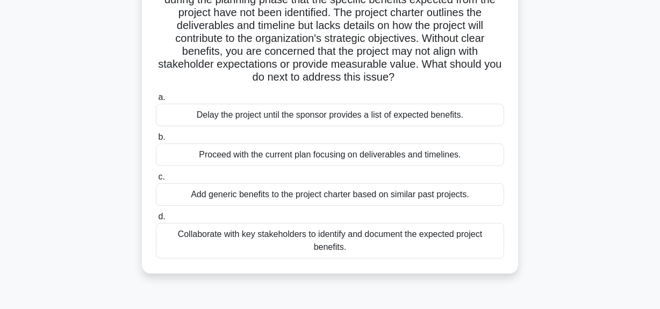
click at [368, 247] on div "Collaborate with key stakeholders to identify and document the expected project…" at bounding box center [330, 240] width 348 height 35
click at [156, 220] on input "d. Collaborate with key stakeholders to identify and document the expected proj…" at bounding box center [156, 216] width 0 height 7
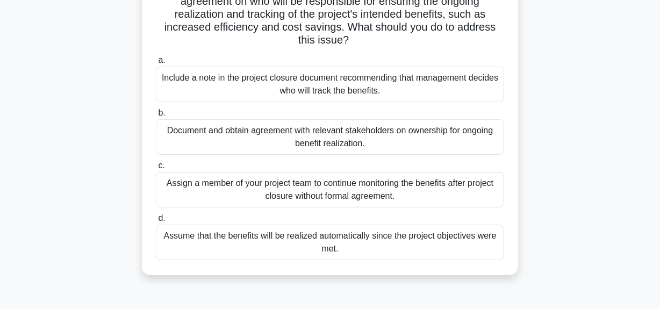
scroll to position [146, 0]
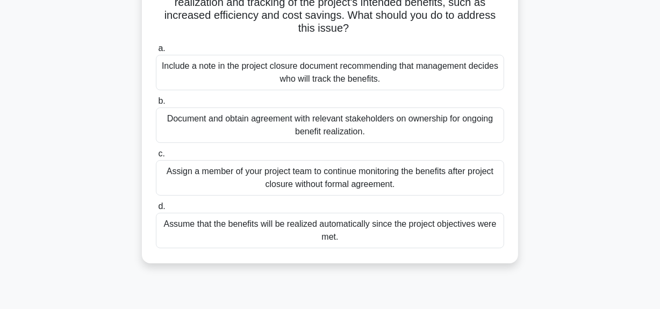
click at [367, 127] on div "Document and obtain agreement with relevant stakeholders on ownership for ongoi…" at bounding box center [330, 125] width 348 height 35
click at [156, 105] on input "b. Document and obtain agreement with relevant stakeholders on ownership for on…" at bounding box center [156, 101] width 0 height 7
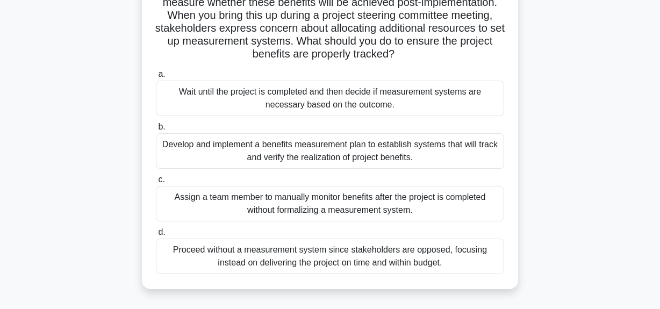
click at [375, 155] on div "Develop and implement a benefits measurement plan to establish systems that wil…" at bounding box center [330, 150] width 348 height 35
click at [156, 131] on input "b. Develop and implement a benefits measurement plan to establish systems that …" at bounding box center [156, 127] width 0 height 7
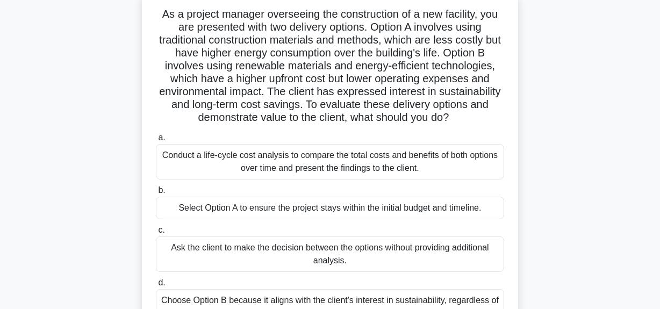
scroll to position [130, 0]
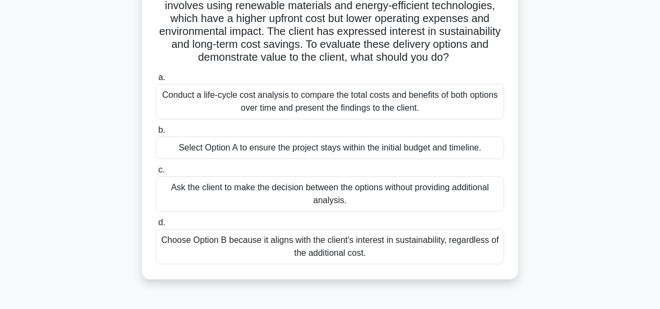
click at [394, 110] on div "Conduct a life-cycle cost analysis to compare the total costs and benefits of b…" at bounding box center [330, 101] width 348 height 35
click at [156, 81] on input "a. Conduct a life-cycle cost analysis to compare the total costs and benefits o…" at bounding box center [156, 77] width 0 height 7
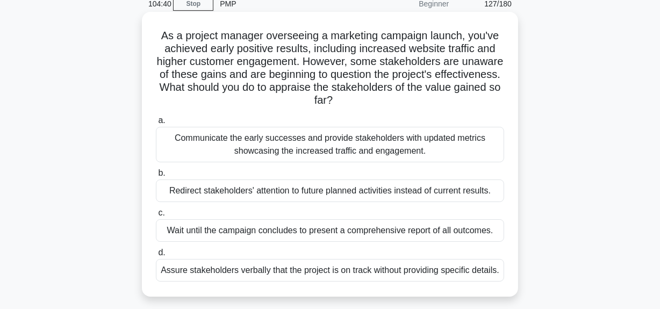
scroll to position [97, 0]
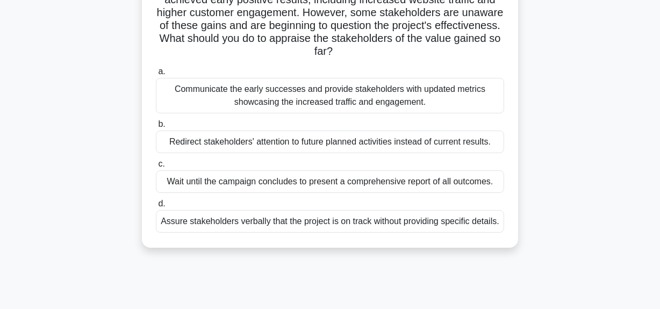
click at [376, 90] on div "Communicate the early successes and provide stakeholders with updated metrics s…" at bounding box center [330, 95] width 348 height 35
click at [156, 75] on input "a. Communicate the early successes and provide stakeholders with updated metric…" at bounding box center [156, 71] width 0 height 7
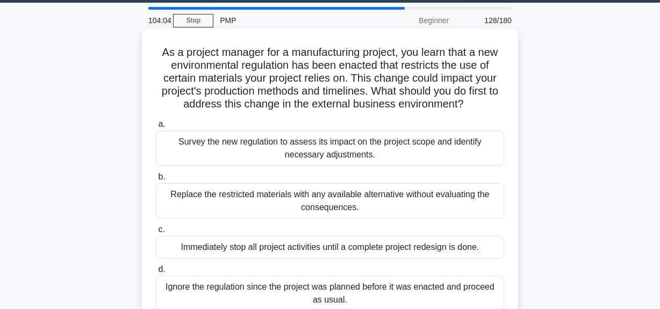
scroll to position [48, 0]
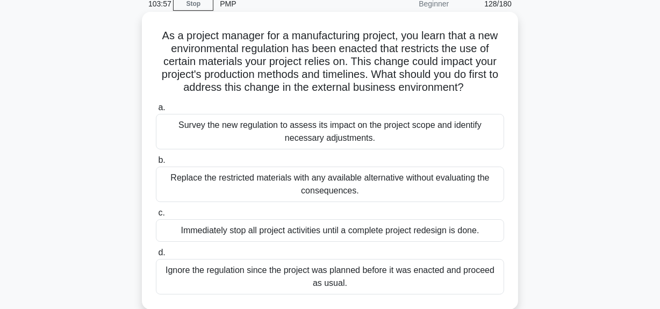
click at [374, 133] on div "Survey the new regulation to assess its impact on the project scope and identif…" at bounding box center [330, 131] width 348 height 35
click at [156, 111] on input "a. Survey the new regulation to assess its impact on the project scope and iden…" at bounding box center [156, 107] width 0 height 7
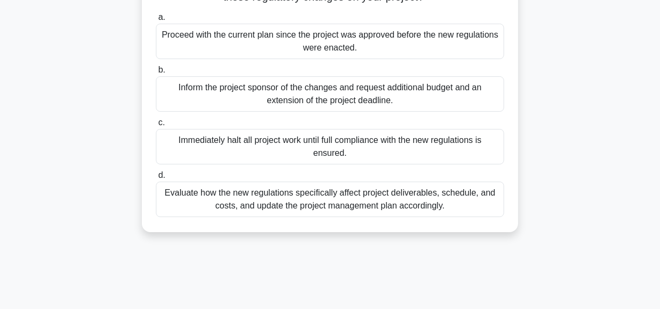
scroll to position [195, 0]
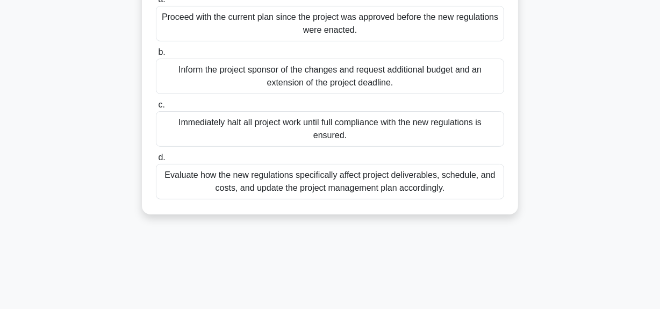
click at [353, 188] on div "Evaluate how the new regulations specifically affect project deliverables, sche…" at bounding box center [330, 181] width 348 height 35
click at [156, 161] on input "d. Evaluate how the new regulations specifically affect project deliverables, s…" at bounding box center [156, 157] width 0 height 7
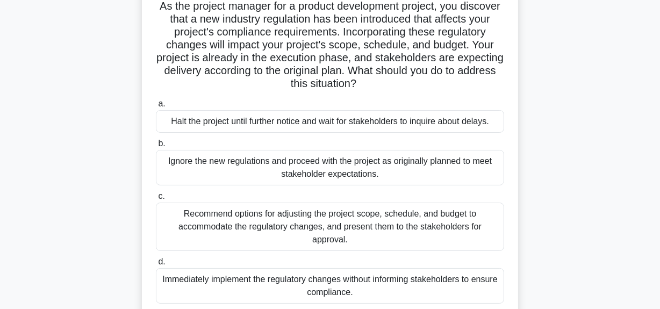
scroll to position [97, 0]
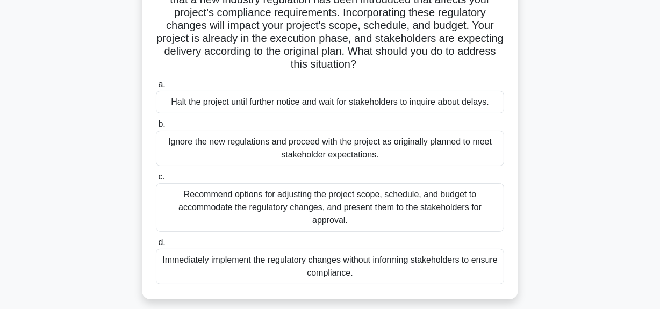
click at [434, 211] on div "Recommend options for adjusting the project scope, schedule, and budget to acco…" at bounding box center [330, 207] width 348 height 48
click at [156, 181] on input "c. Recommend options for adjusting the project scope, schedule, and budget to a…" at bounding box center [156, 177] width 0 height 7
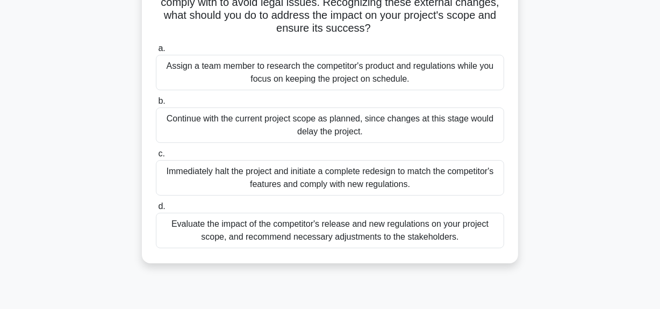
scroll to position [195, 0]
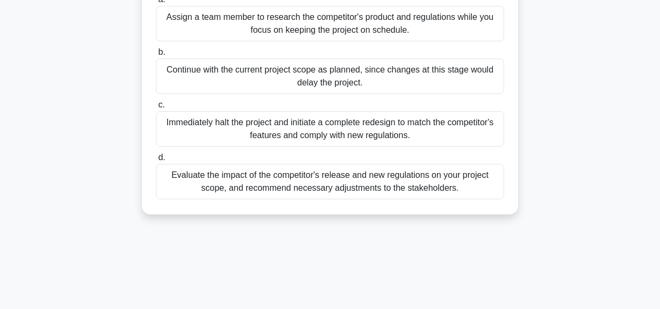
click at [416, 186] on div "Evaluate the impact of the competitor's release and new regulations on your pro…" at bounding box center [330, 181] width 348 height 35
click at [156, 161] on input "d. Evaluate the impact of the competitor's release and new regulations on your …" at bounding box center [156, 157] width 0 height 7
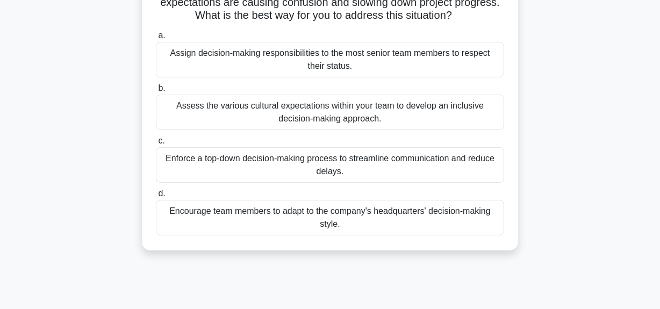
scroll to position [97, 0]
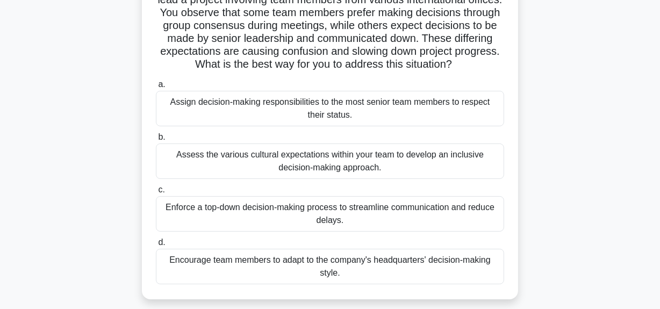
click at [349, 173] on div "Assess the various cultural expectations within your team to develop an inclusi…" at bounding box center [330, 161] width 348 height 35
click at [156, 141] on input "b. Assess the various cultural expectations within your team to develop an incl…" at bounding box center [156, 137] width 0 height 7
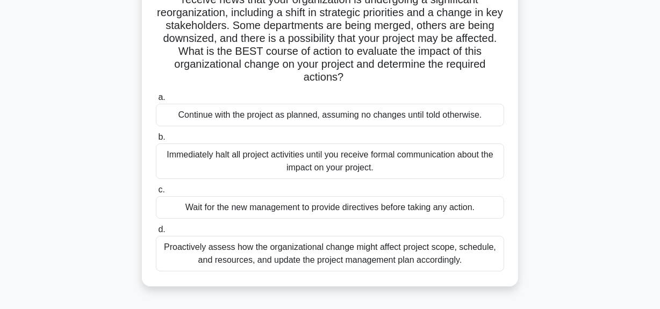
click at [333, 265] on div "Proactively assess how the organizational change might affect project scope, sc…" at bounding box center [330, 253] width 348 height 35
click at [156, 233] on input "d. Proactively assess how the organizational change might affect project scope,…" at bounding box center [156, 229] width 0 height 7
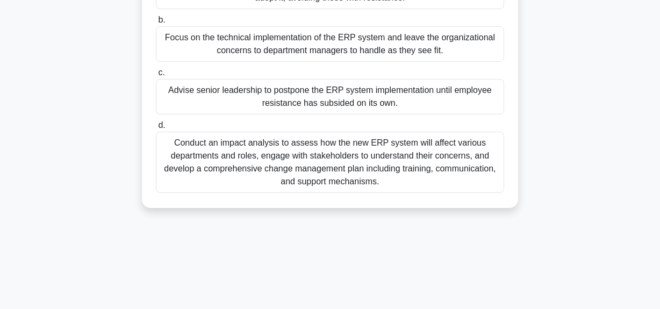
scroll to position [244, 0]
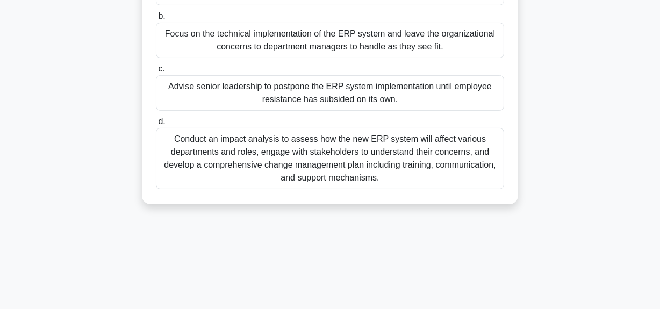
click at [334, 183] on div "Conduct an impact analysis to assess how the new ERP system will affect various…" at bounding box center [330, 158] width 348 height 61
click at [156, 125] on input "d. Conduct an impact analysis to assess how the new ERP system will affect vari…" at bounding box center [156, 121] width 0 height 7
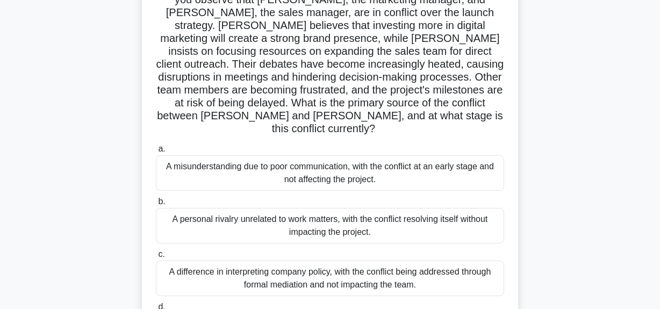
scroll to position [195, 0]
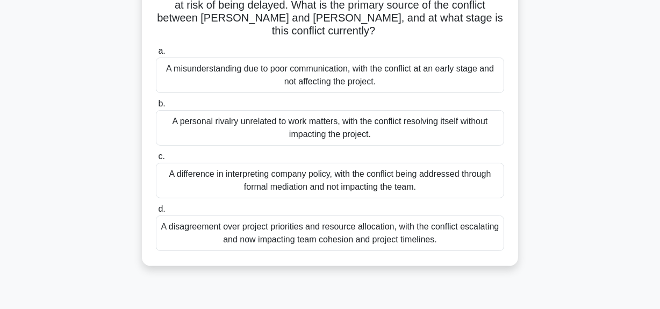
click at [356, 223] on div "A disagreement over project priorities and resource allocation, with the confli…" at bounding box center [330, 233] width 348 height 35
click at [156, 213] on input "d. A disagreement over project priorities and resource allocation, with the con…" at bounding box center [156, 209] width 0 height 7
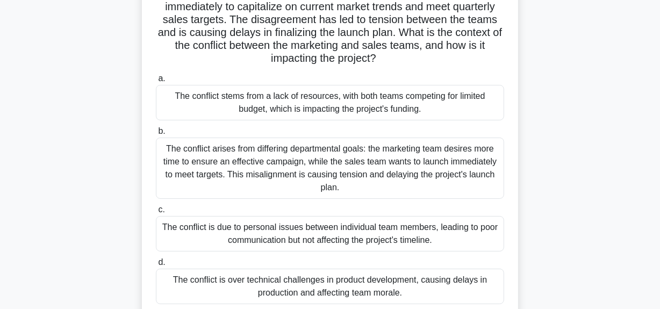
scroll to position [146, 0]
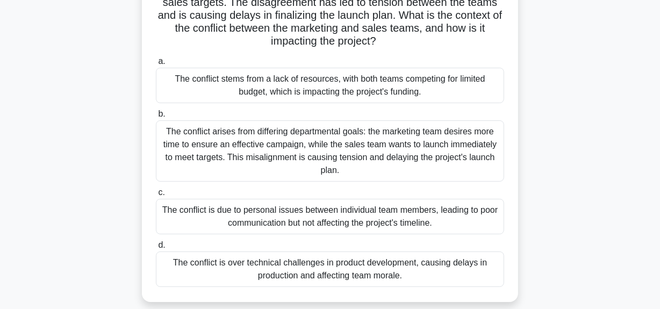
click at [355, 155] on div "The conflict arises from differing departmental goals: the marketing team desir…" at bounding box center [330, 150] width 348 height 61
click at [156, 118] on input "b. The conflict arises from differing departmental goals: the marketing team de…" at bounding box center [156, 114] width 0 height 7
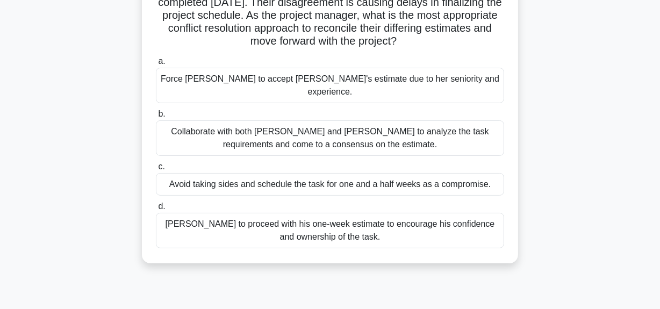
click at [369, 129] on div "Collaborate with both [PERSON_NAME] and [PERSON_NAME] to analyze the task requi…" at bounding box center [330, 137] width 348 height 35
click at [156, 118] on input "b. Collaborate with both [PERSON_NAME] and [PERSON_NAME] to analyze the task re…" at bounding box center [156, 114] width 0 height 7
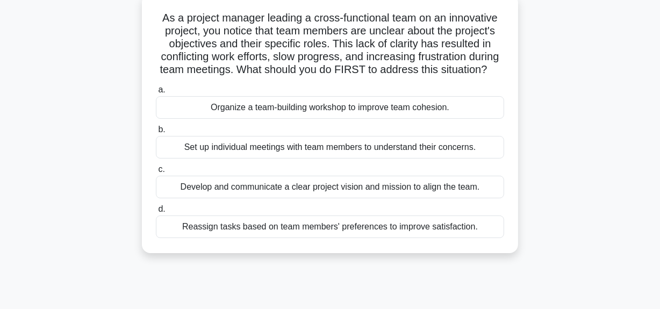
scroll to position [48, 0]
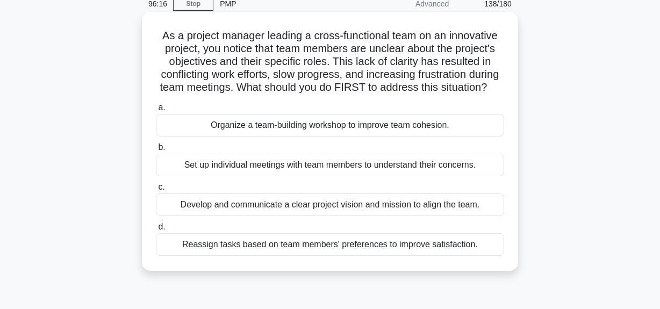
click at [355, 176] on div "Set up individual meetings with team members to understand their concerns." at bounding box center [330, 165] width 348 height 23
click at [156, 151] on input "b. Set up individual meetings with team members to understand their concerns." at bounding box center [156, 147] width 0 height 7
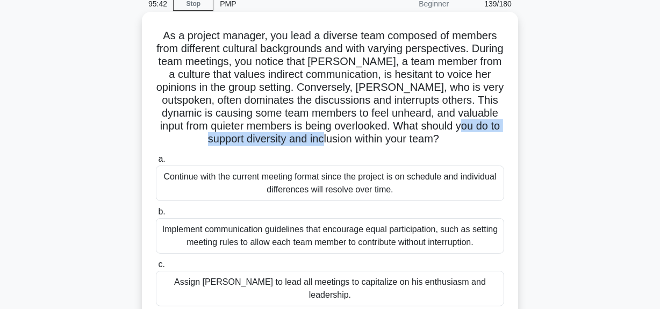
drag, startPoint x: 244, startPoint y: 142, endPoint x: 391, endPoint y: 135, distance: 146.9
click at [391, 135] on h5 "As a project manager, you lead a diverse team composed of members from differen…" at bounding box center [330, 87] width 351 height 117
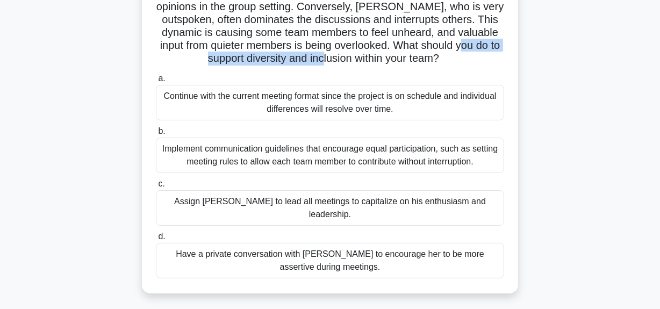
scroll to position [146, 0]
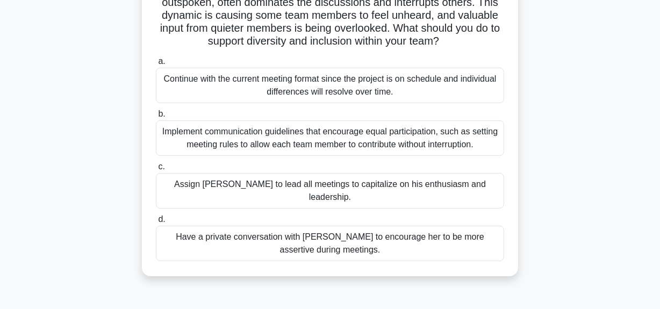
click at [380, 141] on div "Implement communication guidelines that encourage equal participation, such as …" at bounding box center [330, 137] width 348 height 35
click at [156, 118] on input "b. Implement communication guidelines that encourage equal participation, such …" at bounding box center [156, 114] width 0 height 7
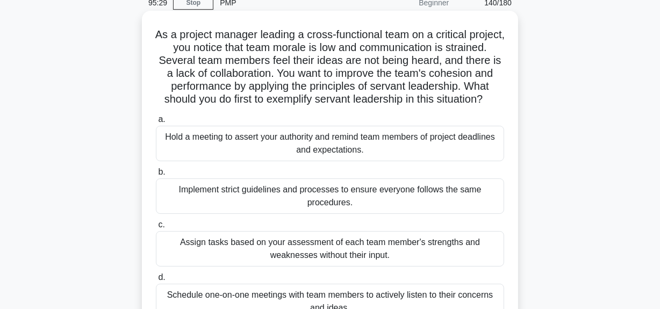
scroll to position [0, 0]
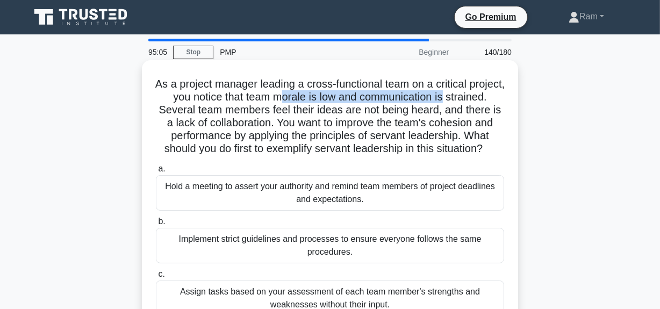
drag, startPoint x: 322, startPoint y: 100, endPoint x: 496, endPoint y: 96, distance: 174.8
click at [496, 96] on h5 "As a project manager leading a cross-functional team on a critical project, you…" at bounding box center [330, 116] width 351 height 79
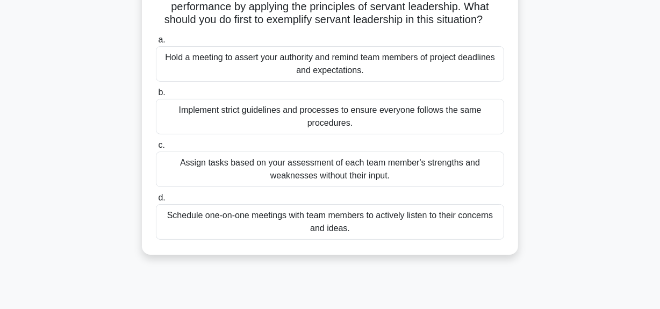
scroll to position [146, 0]
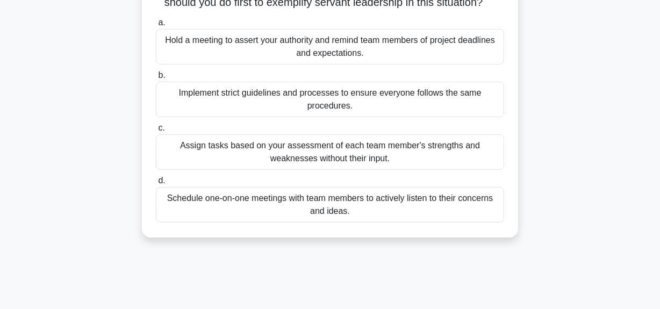
click at [334, 223] on div "Schedule one-on-one meetings with team members to actively listen to their conc…" at bounding box center [330, 204] width 348 height 35
click at [156, 184] on input "d. Schedule one-on-one meetings with team members to actively listen to their c…" at bounding box center [156, 180] width 0 height 7
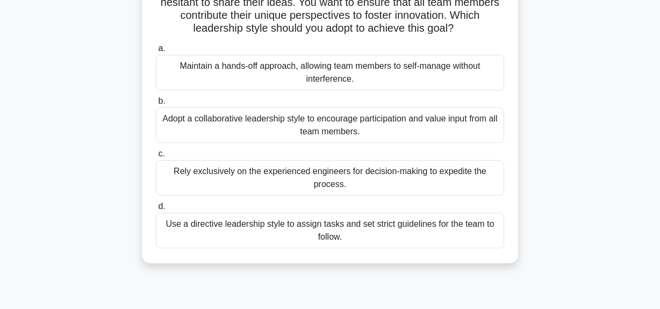
click at [415, 132] on div "Adopt a collaborative leadership style to encourage participation and value inp…" at bounding box center [330, 125] width 348 height 35
click at [156, 105] on input "b. Adopt a collaborative leadership style to encourage participation and value …" at bounding box center [156, 101] width 0 height 7
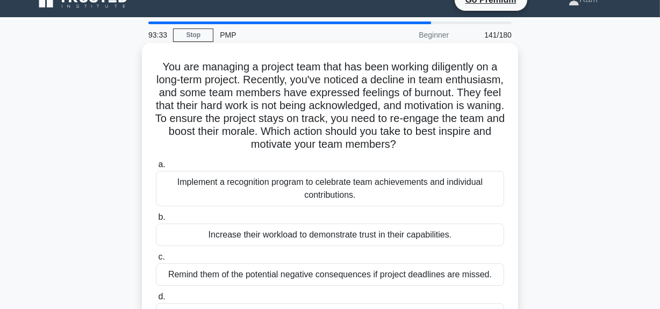
scroll to position [0, 0]
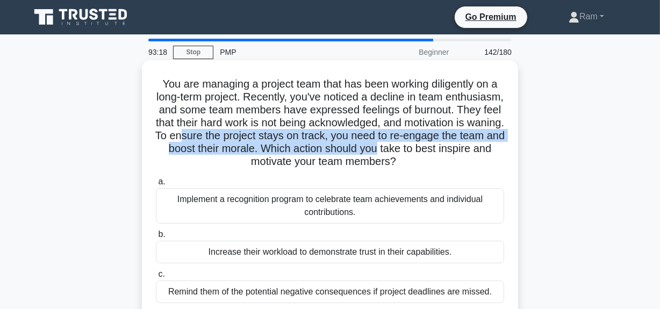
drag, startPoint x: 290, startPoint y: 140, endPoint x: 496, endPoint y: 154, distance: 206.4
click at [496, 154] on h5 "You are managing a project team that has been working diligently on a long-term…" at bounding box center [330, 122] width 351 height 91
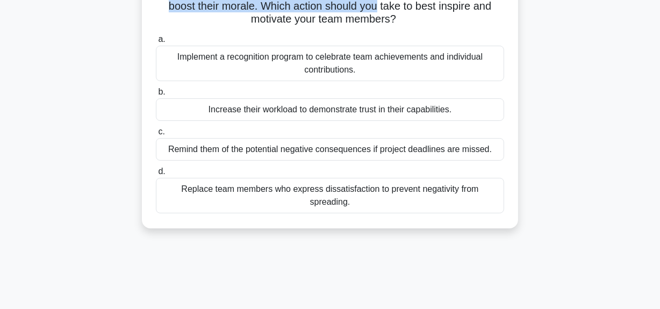
scroll to position [146, 0]
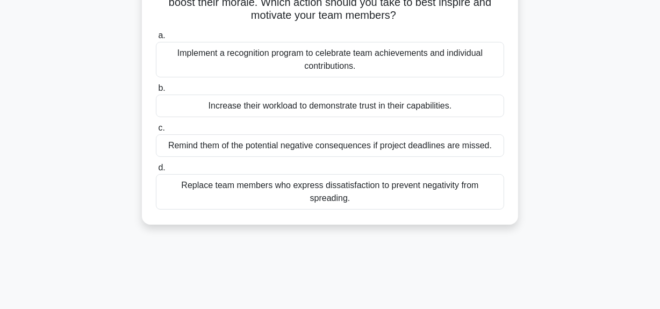
click at [381, 65] on div "Implement a recognition program to celebrate team achievements and individual c…" at bounding box center [330, 59] width 348 height 35
click at [156, 39] on input "a. Implement a recognition program to celebrate team achievements and individua…" at bounding box center [156, 35] width 0 height 7
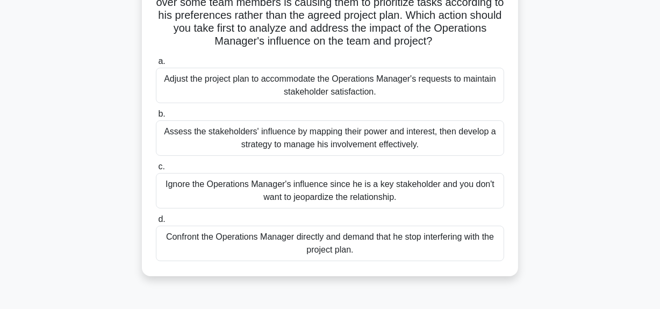
click at [327, 142] on div "Assess the stakeholders' influence by mapping their power and interest, then de…" at bounding box center [330, 137] width 348 height 35
click at [156, 118] on input "b. Assess the stakeholders' influence by mapping their power and interest, then…" at bounding box center [156, 114] width 0 height 7
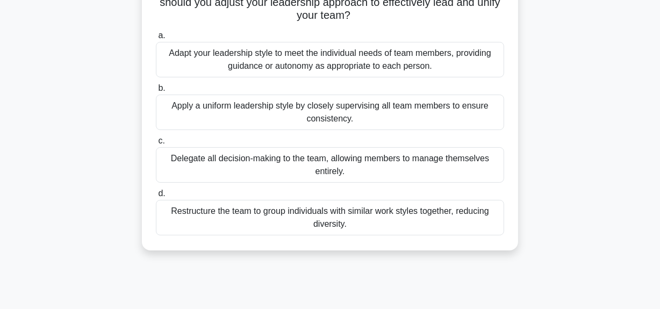
click at [336, 67] on div "Adapt your leadership style to meet the individual needs of team members, provi…" at bounding box center [330, 59] width 348 height 35
click at [156, 39] on input "a. Adapt your leadership style to meet the individual needs of team members, pr…" at bounding box center [156, 35] width 0 height 7
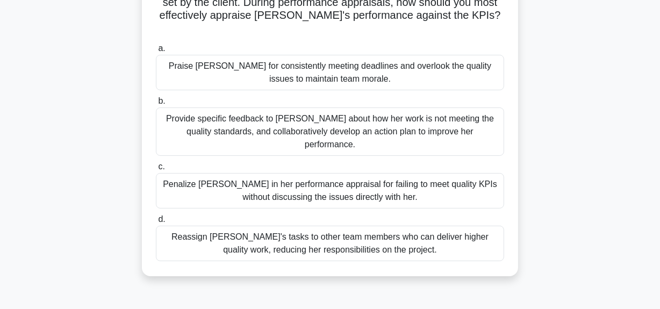
click at [330, 116] on div "Provide specific feedback to [PERSON_NAME] about how her work is not meeting th…" at bounding box center [330, 132] width 348 height 48
click at [156, 105] on input "b. Provide specific feedback to [PERSON_NAME] about how her work is not meeting…" at bounding box center [156, 101] width 0 height 7
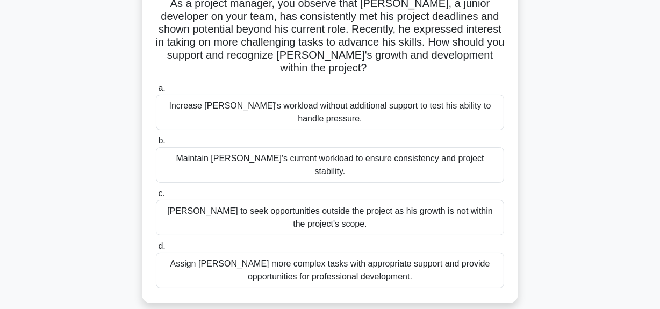
scroll to position [97, 0]
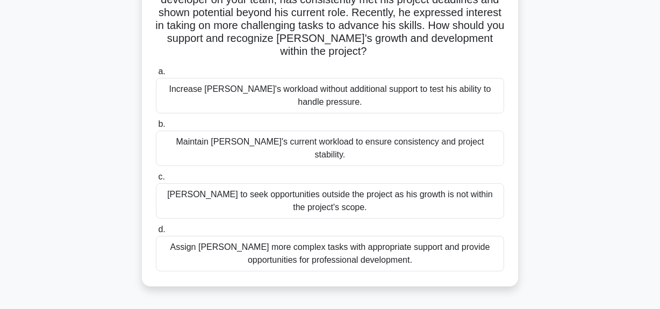
click at [386, 246] on div "Assign [PERSON_NAME] more complex tasks with appropriate support and provide op…" at bounding box center [330, 253] width 348 height 35
click at [156, 233] on input "d. Assign [PERSON_NAME] more complex tasks with appropriate support and provide…" at bounding box center [156, 229] width 0 height 7
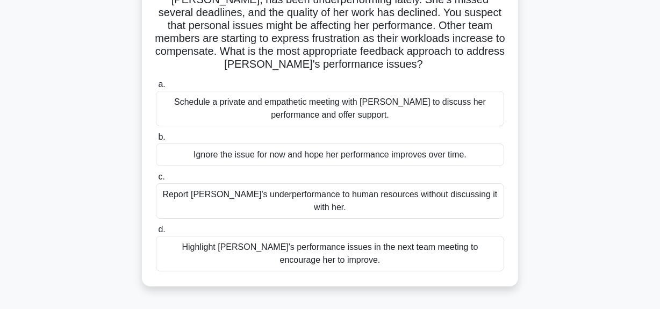
click at [344, 109] on div "Schedule a private and empathetic meeting with [PERSON_NAME] to discuss her per…" at bounding box center [330, 108] width 348 height 35
click at [156, 88] on input "a. Schedule a private and empathetic meeting with [PERSON_NAME] to discuss her …" at bounding box center [156, 84] width 0 height 7
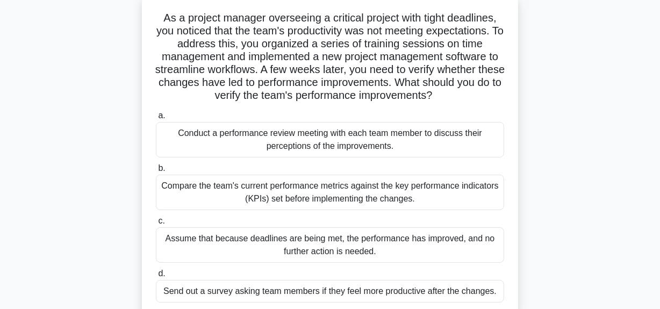
scroll to position [48, 0]
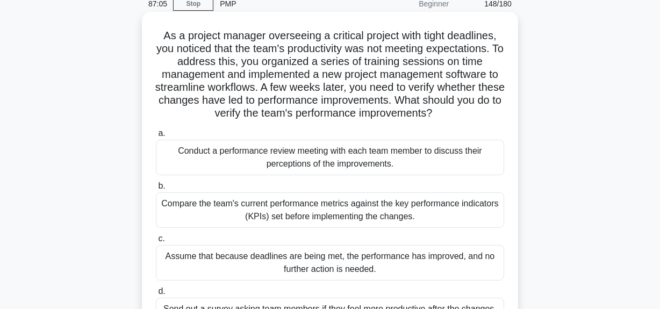
click at [348, 213] on div "Compare the team's current performance metrics against the key performance indi…" at bounding box center [330, 209] width 348 height 35
click at [156, 190] on input "b. Compare the team's current performance metrics against the key performance i…" at bounding box center [156, 186] width 0 height 7
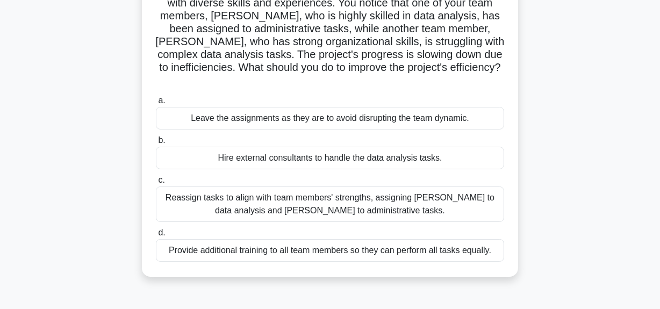
scroll to position [97, 0]
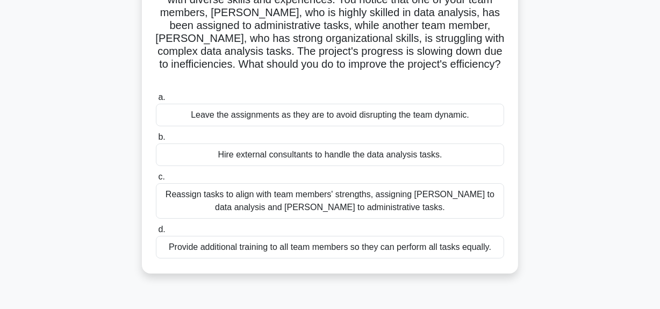
click at [355, 204] on div "Reassign tasks to align with team members' strengths, assigning [PERSON_NAME] t…" at bounding box center [330, 200] width 348 height 35
click at [156, 181] on input "c. Reassign tasks to align with team members' strengths, assigning [PERSON_NAME…" at bounding box center [156, 177] width 0 height 7
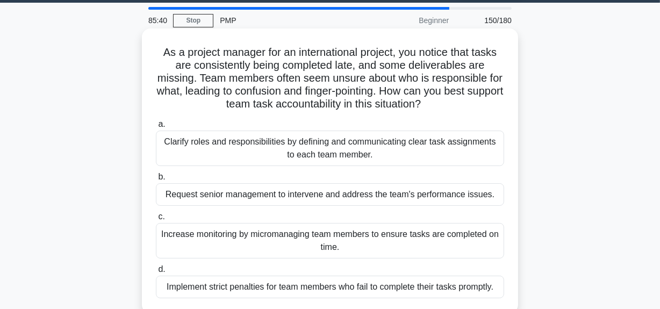
scroll to position [48, 0]
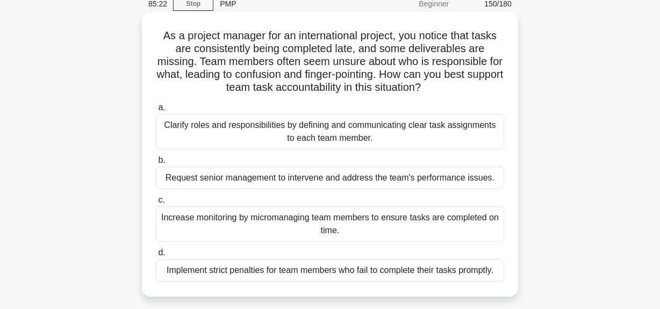
click at [369, 131] on div "Clarify roles and responsibilities by defining and communicating clear task ass…" at bounding box center [330, 131] width 348 height 35
click at [343, 127] on div "Clarify roles and responsibilities by defining and communicating clear task ass…" at bounding box center [330, 131] width 348 height 35
click at [156, 111] on input "a. Clarify roles and responsibilities by defining and communicating clear task …" at bounding box center [156, 107] width 0 height 7
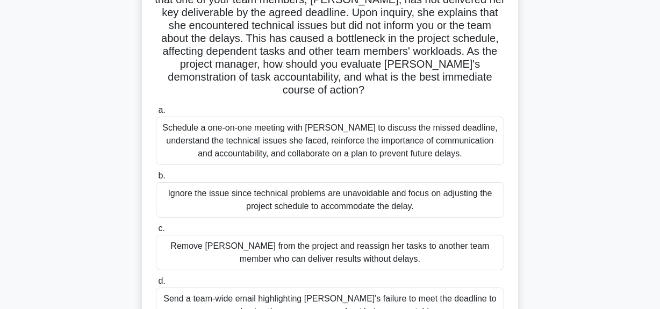
scroll to position [146, 0]
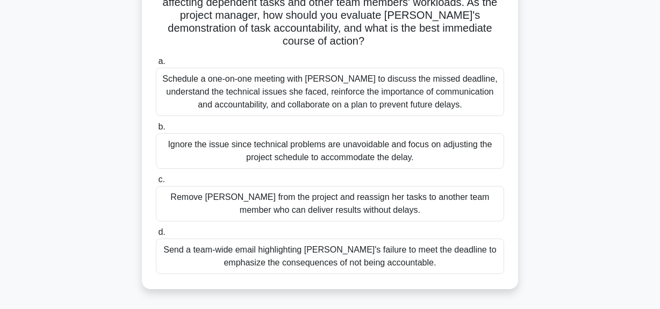
click at [351, 109] on div "Schedule a one-on-one meeting with [PERSON_NAME] to discuss the missed deadline…" at bounding box center [330, 92] width 348 height 48
click at [156, 65] on input "a. Schedule a one-on-one meeting with [PERSON_NAME] to discuss the missed deadl…" at bounding box center [156, 61] width 0 height 7
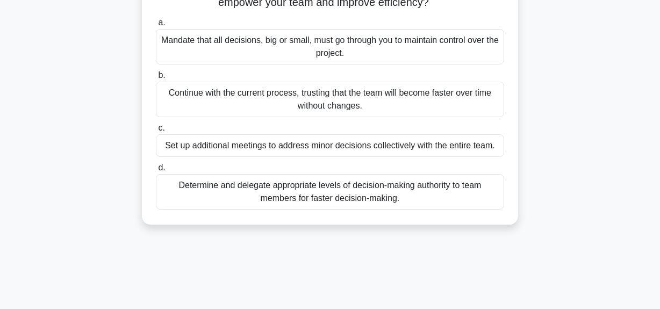
click at [331, 198] on div "Determine and delegate appropriate levels of decision-making authority to team …" at bounding box center [330, 191] width 348 height 35
click at [156, 172] on input "d. Determine and delegate appropriate levels of decision-making authority to te…" at bounding box center [156, 168] width 0 height 7
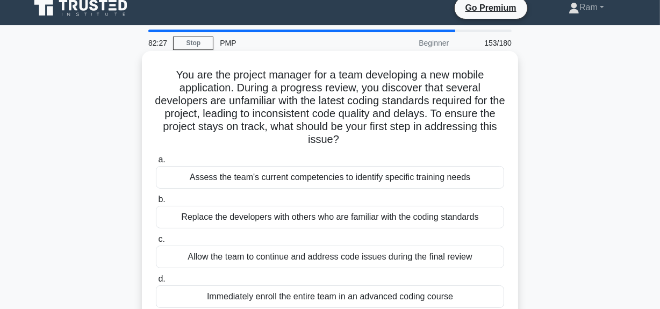
scroll to position [0, 0]
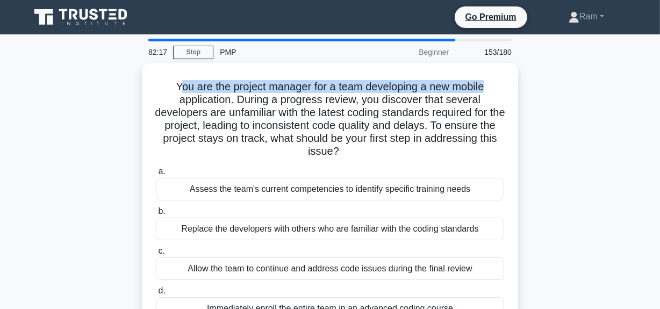
drag, startPoint x: 176, startPoint y: 86, endPoint x: 458, endPoint y: 88, distance: 281.2
click at [519, 80] on div "You are the project manager for a team developing a new mobile application. Dur…" at bounding box center [330, 205] width 613 height 285
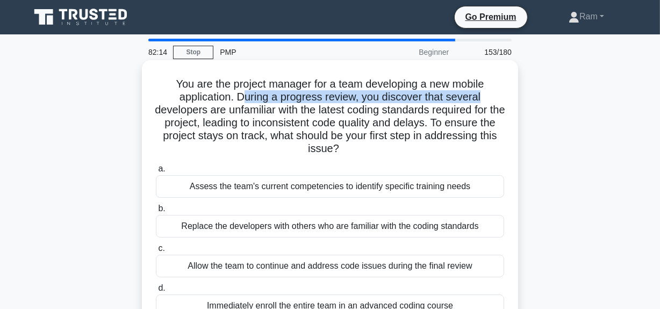
drag, startPoint x: 241, startPoint y: 97, endPoint x: 498, endPoint y: 98, distance: 256.5
click at [498, 98] on h5 "You are the project manager for a team developing a new mobile application. Dur…" at bounding box center [330, 116] width 351 height 79
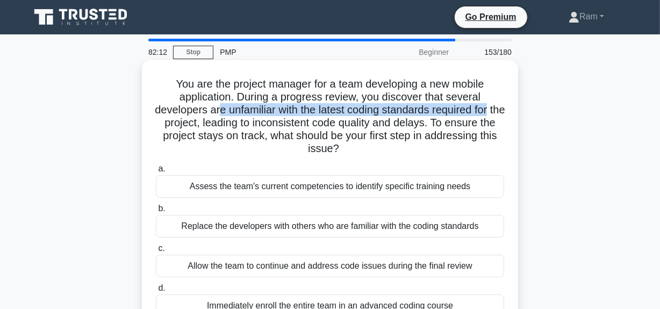
drag, startPoint x: 225, startPoint y: 111, endPoint x: 505, endPoint y: 104, distance: 280.2
click at [505, 104] on h5 "You are the project manager for a team developing a new mobile application. Dur…" at bounding box center [330, 116] width 351 height 79
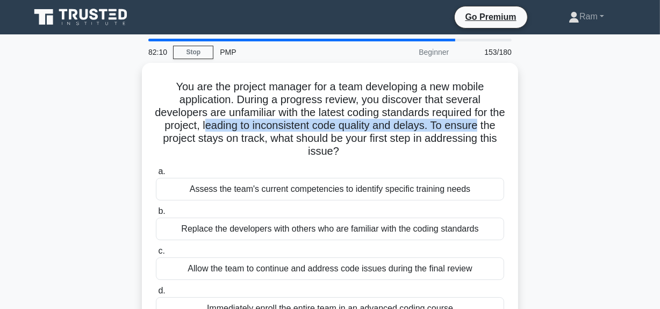
drag, startPoint x: 224, startPoint y: 127, endPoint x: 460, endPoint y: 140, distance: 236.4
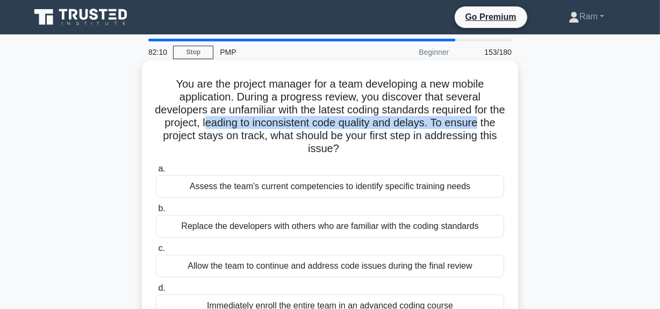
click at [538, 129] on div "You are the project manager for a team developing a new mobile application. Dur…" at bounding box center [330, 205] width 613 height 285
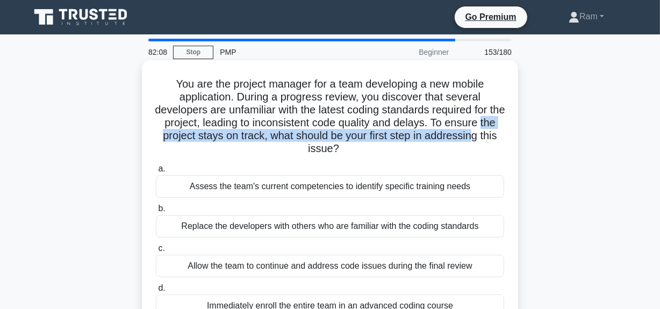
drag, startPoint x: 156, startPoint y: 140, endPoint x: 492, endPoint y: 141, distance: 336.1
click at [492, 141] on h5 "You are the project manager for a team developing a new mobile application. Dur…" at bounding box center [330, 116] width 351 height 79
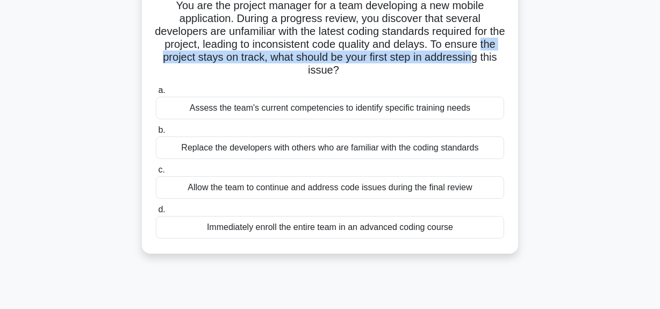
scroll to position [97, 0]
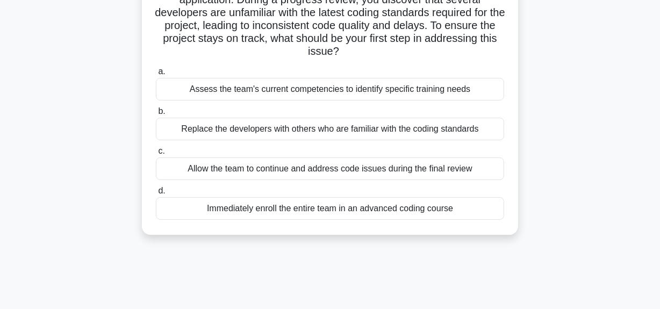
click at [319, 88] on div "Assess the team's current competencies to identify specific training needs" at bounding box center [330, 89] width 348 height 23
click at [156, 75] on input "a. Assess the team's current competencies to identify specific training needs" at bounding box center [156, 71] width 0 height 7
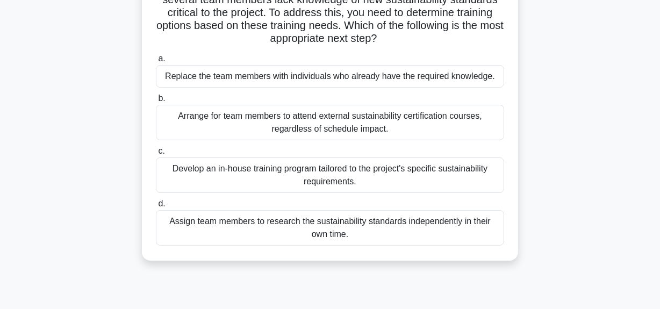
click at [273, 179] on div "Develop an in-house training program tailored to the project's specific sustain…" at bounding box center [330, 175] width 348 height 35
click at [156, 155] on input "c. Develop an in-house training program tailored to the project's specific sust…" at bounding box center [156, 151] width 0 height 7
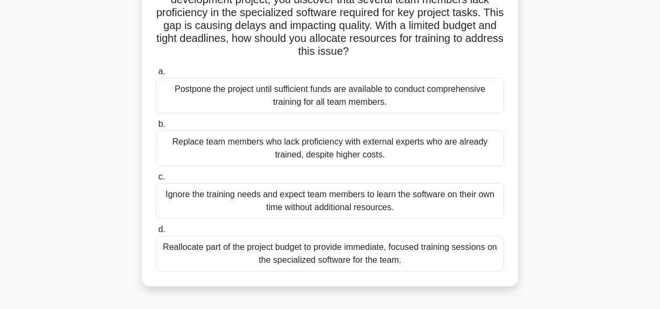
click at [397, 252] on div "Reallocate part of the project budget to provide immediate, focused training se…" at bounding box center [330, 253] width 348 height 35
click at [156, 233] on input "d. Reallocate part of the project budget to provide immediate, focused training…" at bounding box center [156, 229] width 0 height 7
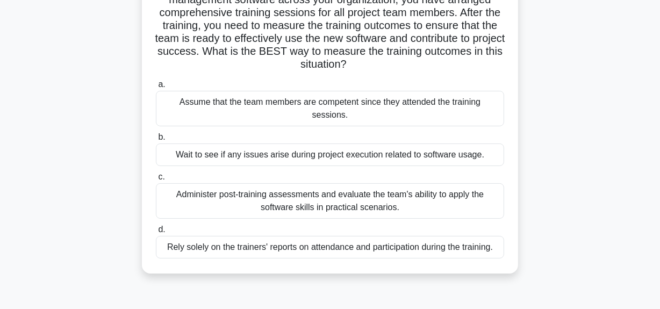
click at [382, 195] on div "Administer post-training assessments and evaluate the team's ability to apply t…" at bounding box center [330, 200] width 348 height 35
click at [156, 181] on input "c. Administer post-training assessments and evaluate the team's ability to appl…" at bounding box center [156, 177] width 0 height 7
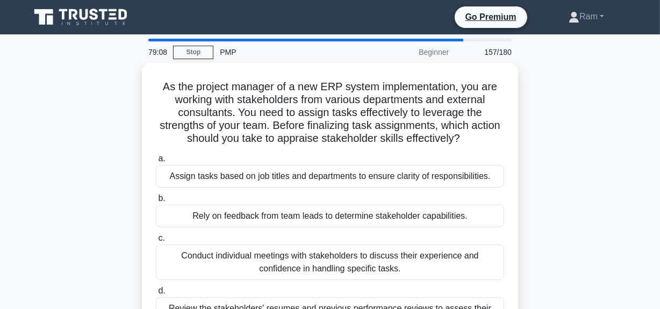
scroll to position [48, 0]
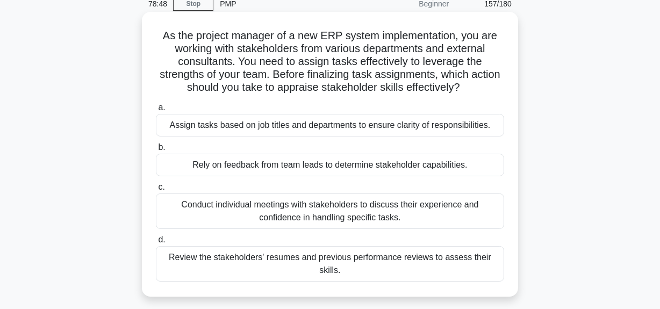
click at [382, 218] on div "Conduct individual meetings with stakeholders to discuss their experience and c…" at bounding box center [330, 211] width 348 height 35
click at [156, 191] on input "c. Conduct individual meetings with stakeholders to discuss their experience an…" at bounding box center [156, 187] width 0 height 7
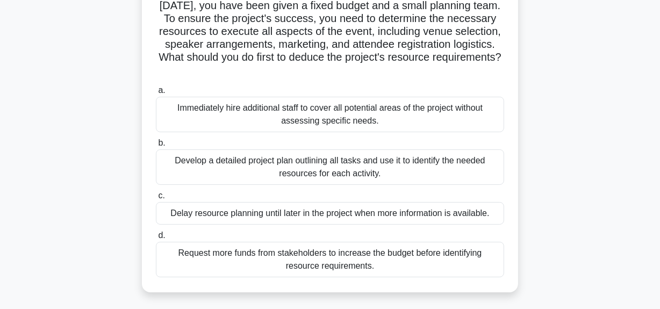
scroll to position [97, 0]
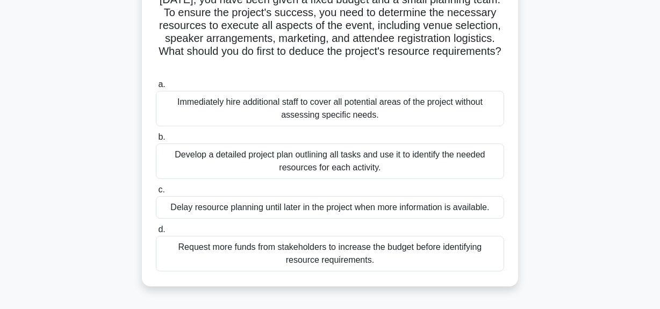
click at [351, 165] on div "Develop a detailed project plan outlining all tasks and use it to identify the …" at bounding box center [330, 161] width 348 height 35
click at [156, 141] on input "b. Develop a detailed project plan outlining all tasks and use it to identify t…" at bounding box center [156, 137] width 0 height 7
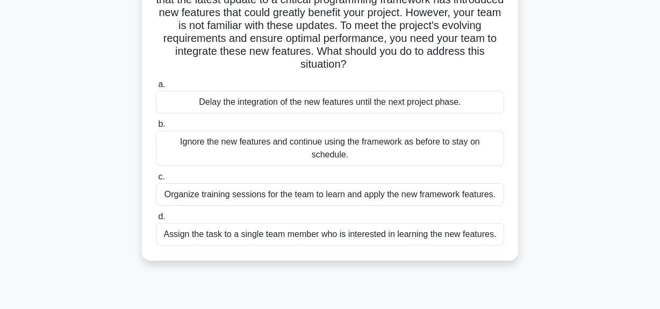
click at [352, 187] on div "Organize training sessions for the team to learn and apply the new framework fe…" at bounding box center [330, 194] width 348 height 23
click at [156, 181] on input "c. Organize training sessions for the team to learn and apply the new framework…" at bounding box center [156, 177] width 0 height 7
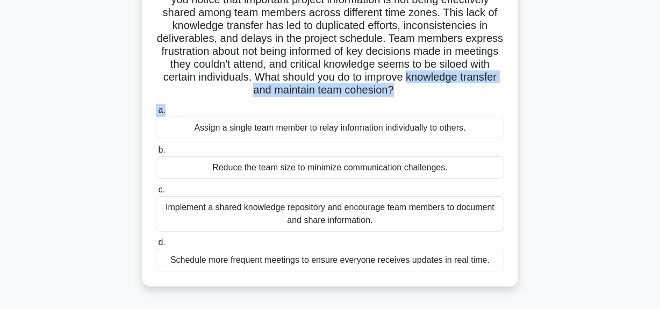
drag, startPoint x: 204, startPoint y: 91, endPoint x: 455, endPoint y: 102, distance: 250.8
click at [455, 102] on div "As a project manager leading a multinational software development team, you not…" at bounding box center [330, 124] width 368 height 315
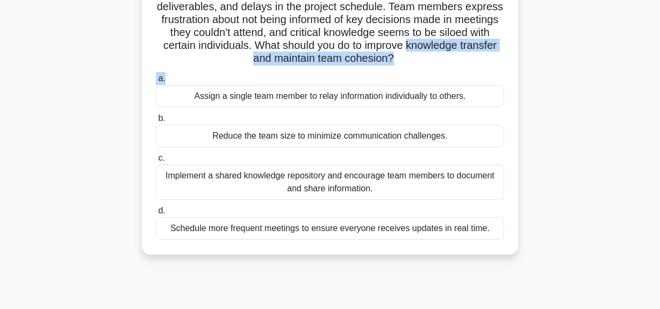
scroll to position [146, 0]
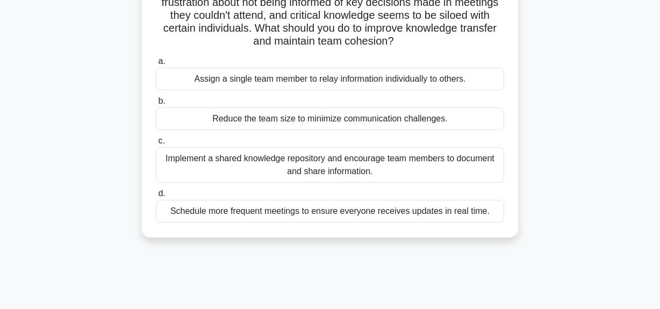
click at [376, 171] on div "Implement a shared knowledge repository and encourage team members to document …" at bounding box center [330, 164] width 348 height 35
click at [156, 145] on input "c. Implement a shared knowledge repository and encourage team members to docume…" at bounding box center [156, 141] width 0 height 7
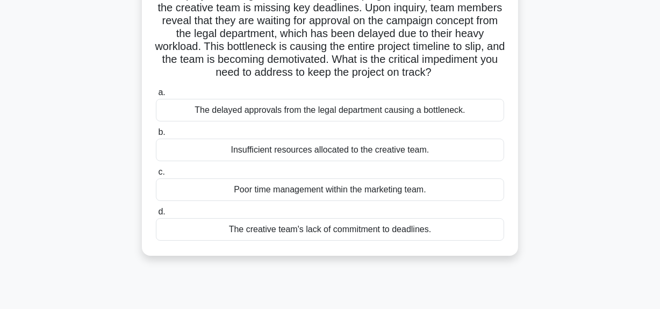
scroll to position [97, 0]
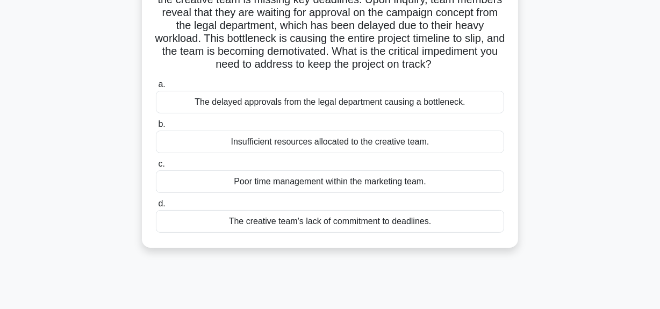
click at [424, 113] on div "The delayed approvals from the legal department causing a bottleneck." at bounding box center [330, 102] width 348 height 23
click at [156, 88] on input "a. The delayed approvals from the legal department causing a bottleneck." at bounding box center [156, 84] width 0 height 7
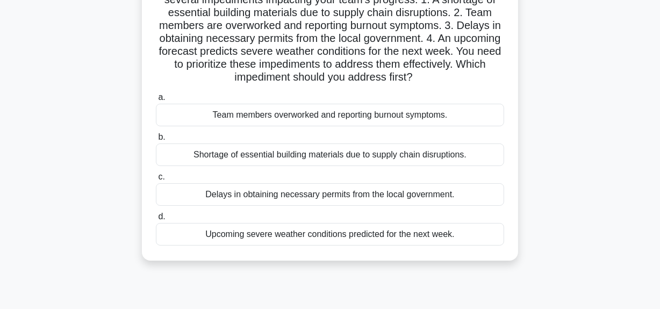
click at [387, 196] on div "Delays in obtaining necessary permits from the local government." at bounding box center [330, 194] width 348 height 23
click at [156, 181] on input "c. Delays in obtaining necessary permits from the local government." at bounding box center [156, 177] width 0 height 7
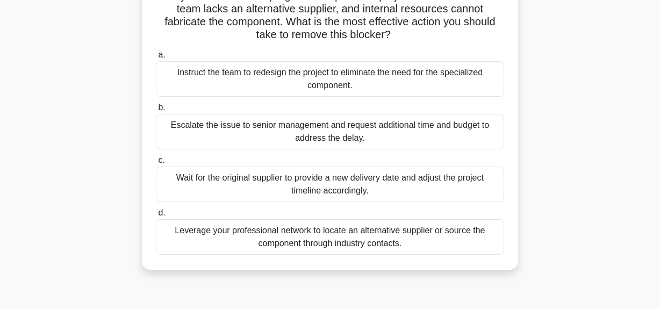
scroll to position [195, 0]
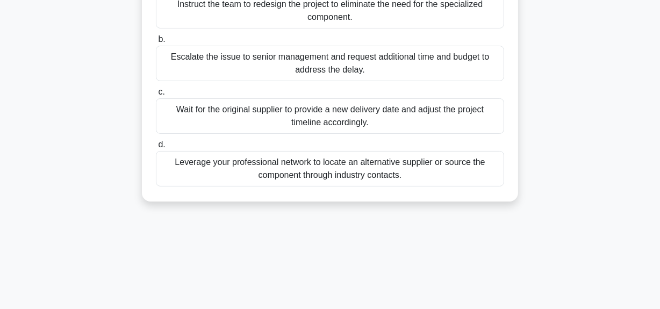
click at [373, 168] on div "Leverage your professional network to locate an alternative supplier or source …" at bounding box center [330, 168] width 348 height 35
click at [156, 148] on input "d. Leverage your professional network to locate an alternative supplier or sour…" at bounding box center [156, 144] width 0 height 7
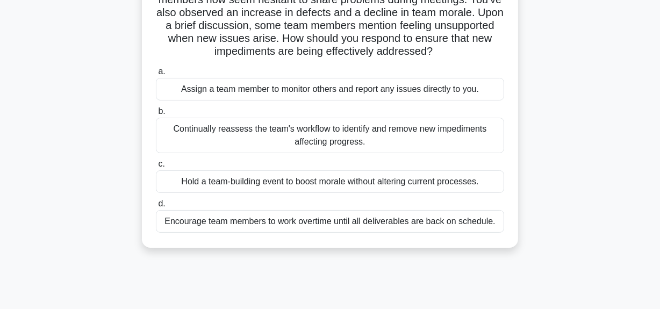
scroll to position [146, 0]
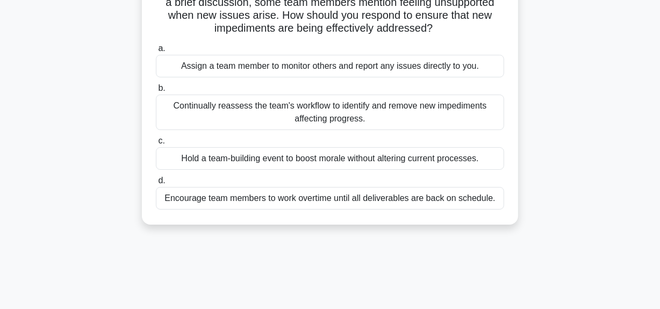
click at [353, 118] on div "Continually reassess the team's workflow to identify and remove new impediments…" at bounding box center [330, 112] width 348 height 35
click at [156, 92] on input "b. Continually reassess the team's workflow to identify and remove new impedime…" at bounding box center [156, 88] width 0 height 7
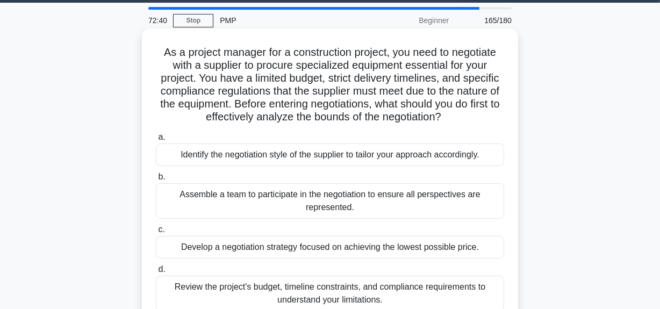
scroll to position [48, 0]
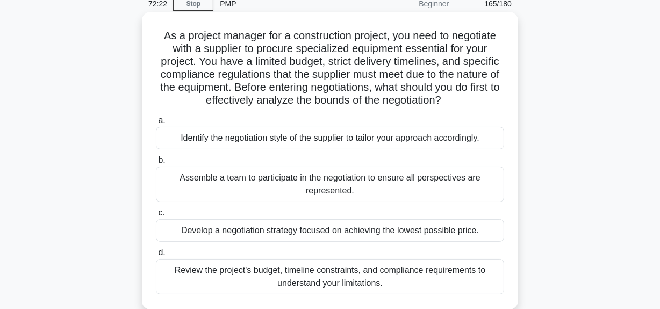
drag, startPoint x: 258, startPoint y: 87, endPoint x: 483, endPoint y: 101, distance: 225.8
click at [483, 101] on h5 "As a project manager for a construction project, you need to negotiate with a s…" at bounding box center [330, 68] width 351 height 79
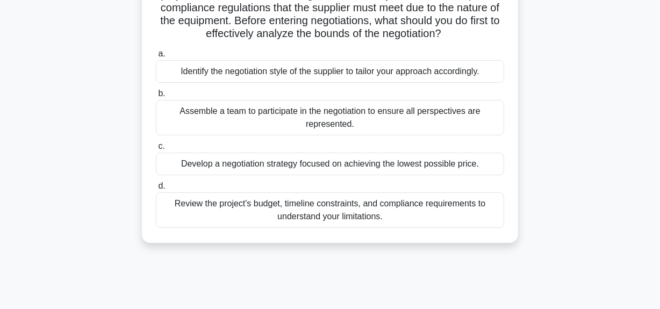
scroll to position [97, 0]
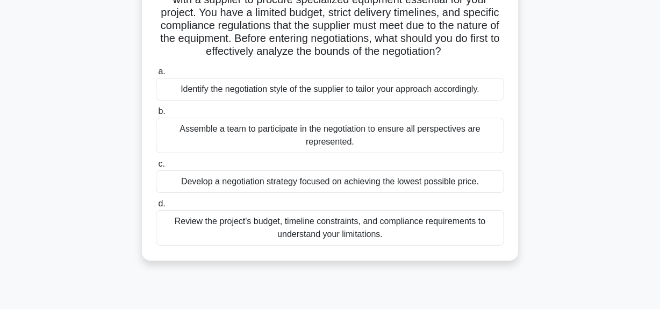
click at [384, 223] on div "Review the project's budget, timeline constraints, and compliance requirements …" at bounding box center [330, 227] width 348 height 35
click at [156, 208] on input "d. Review the project's budget, timeline constraints, and compliance requiremen…" at bounding box center [156, 204] width 0 height 7
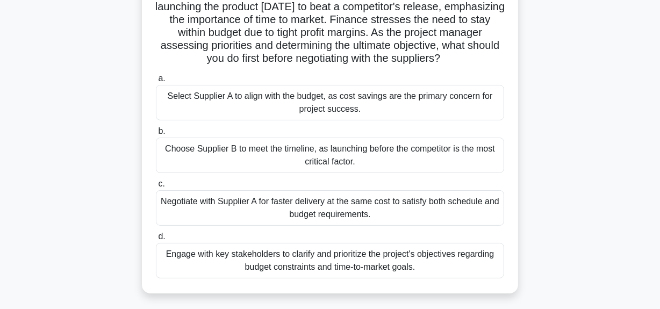
scroll to position [146, 0]
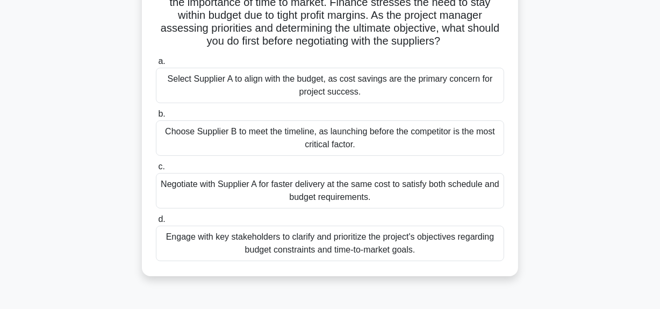
click at [380, 249] on div "Engage with key stakeholders to clarify and prioritize the project's objectives…" at bounding box center [330, 243] width 348 height 35
click at [156, 223] on input "d. Engage with key stakeholders to clarify and prioritize the project's objecti…" at bounding box center [156, 219] width 0 height 7
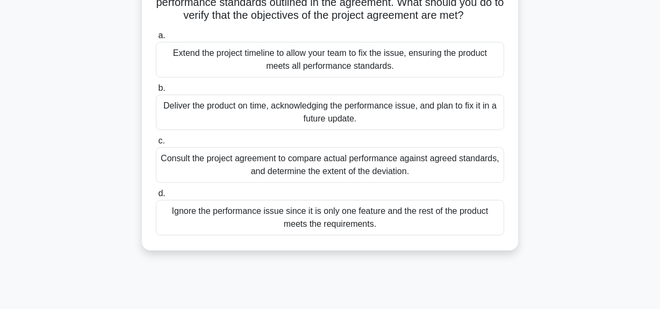
click at [334, 183] on div "Consult the project agreement to compare actual performance against agreed stan…" at bounding box center [330, 164] width 348 height 35
click at [156, 145] on input "c. Consult the project agreement to compare actual performance against agreed s…" at bounding box center [156, 141] width 0 height 7
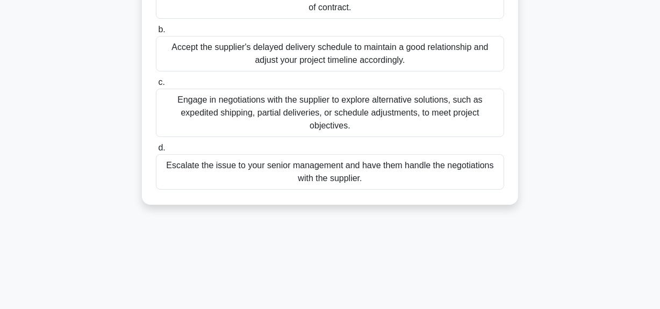
scroll to position [195, 0]
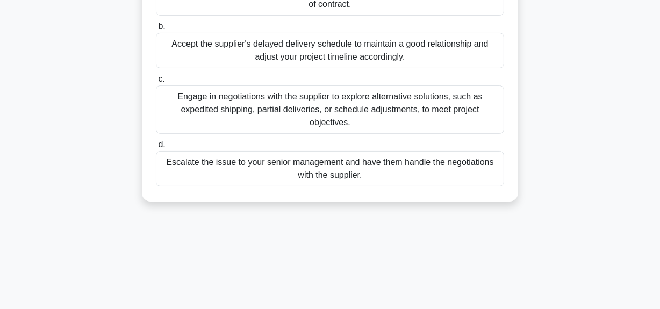
click at [339, 131] on div "Engage in negotiations with the supplier to explore alternative solutions, such…" at bounding box center [330, 109] width 348 height 48
click at [156, 83] on input "c. Engage in negotiations with the supplier to explore alternative solutions, s…" at bounding box center [156, 79] width 0 height 7
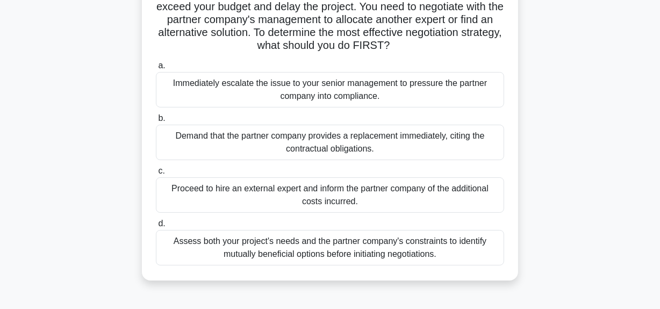
scroll to position [146, 0]
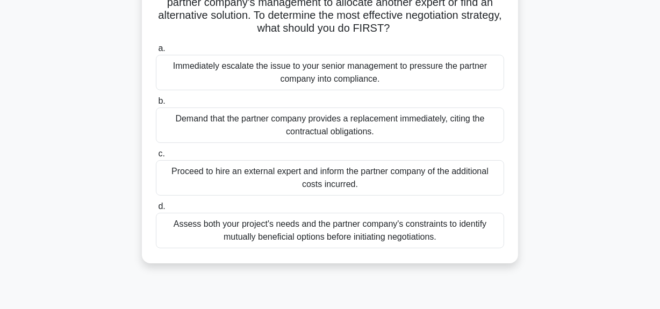
click at [348, 238] on div "Assess both your project's needs and the partner company's constraints to ident…" at bounding box center [330, 230] width 348 height 35
click at [156, 210] on input "d. Assess both your project's needs and the partner company's constraints to id…" at bounding box center [156, 206] width 0 height 7
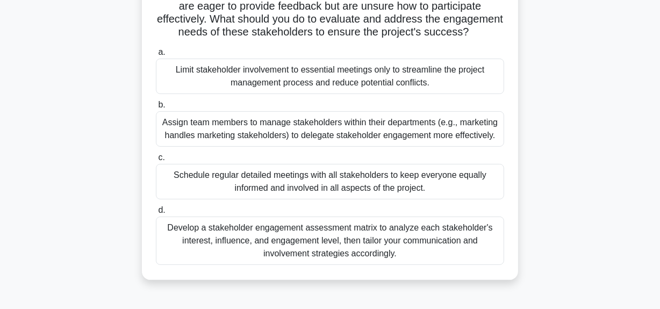
scroll to position [195, 0]
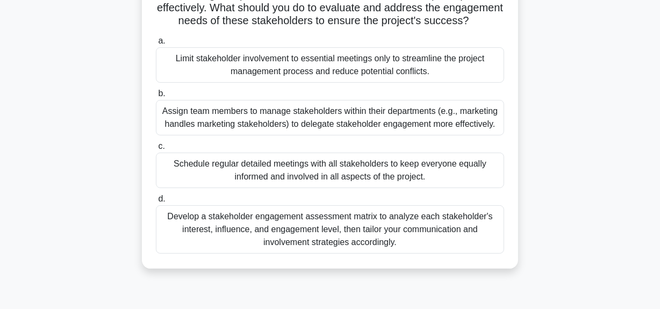
click at [367, 250] on div "Develop a stakeholder engagement assessment matrix to analyze each stakeholder'…" at bounding box center [330, 229] width 348 height 48
click at [156, 203] on input "d. Develop a stakeholder engagement assessment matrix to analyze each stakehold…" at bounding box center [156, 199] width 0 height 7
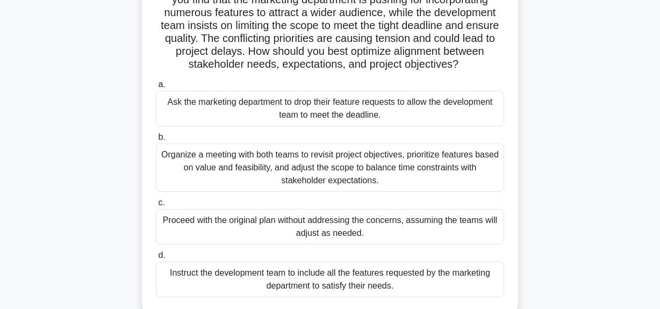
scroll to position [146, 0]
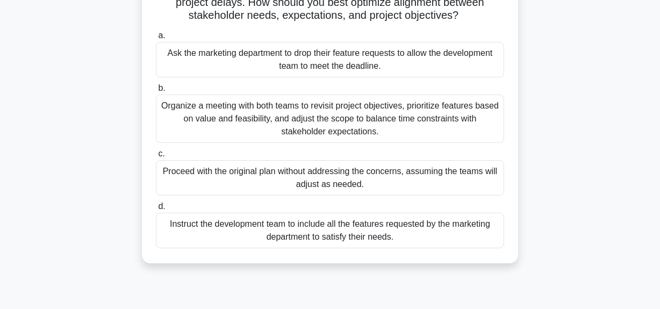
click at [271, 138] on div "Organize a meeting with both teams to revisit project objectives, prioritize fe…" at bounding box center [330, 119] width 348 height 48
click at [156, 92] on input "b. Organize a meeting with both teams to revisit project objectives, prioritize…" at bounding box center [156, 88] width 0 height 7
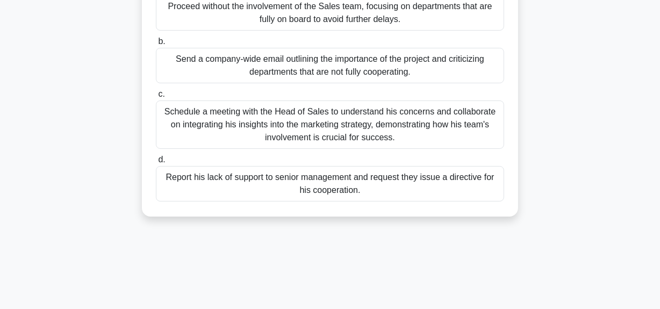
scroll to position [195, 0]
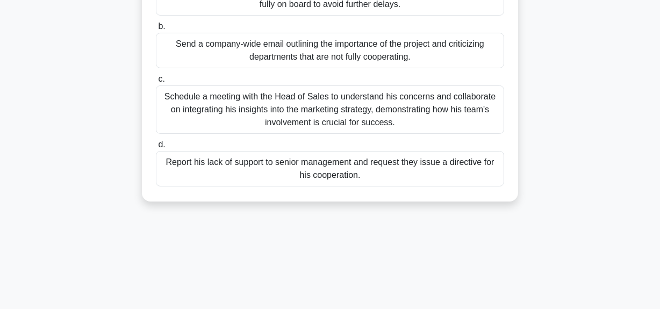
click at [281, 129] on div "Schedule a meeting with the Head of Sales to understand his concerns and collab…" at bounding box center [330, 109] width 348 height 48
click at [156, 83] on input "c. Schedule a meeting with the Head of Sales to understand his concerns and col…" at bounding box center [156, 79] width 0 height 7
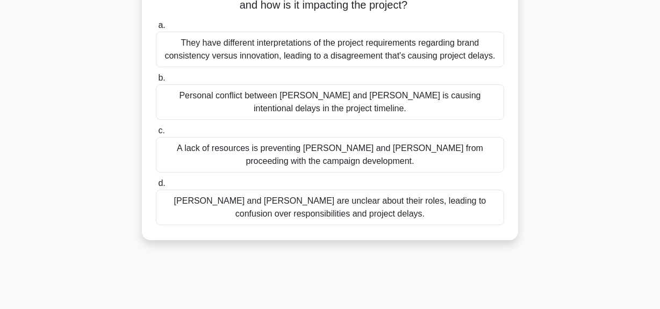
click at [440, 41] on div "They have different interpretations of the project requirements regarding brand…" at bounding box center [330, 49] width 348 height 35
click at [156, 29] on input "a. They have different interpretations of the project requirements regarding br…" at bounding box center [156, 25] width 0 height 7
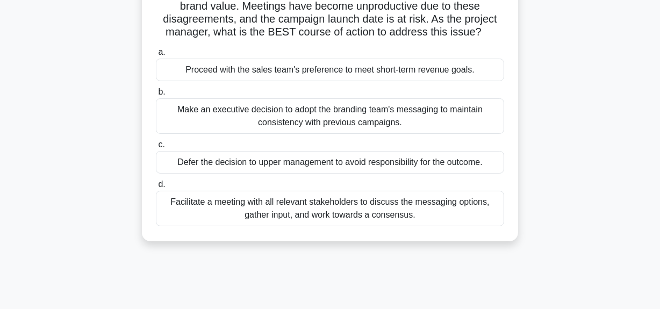
scroll to position [146, 0]
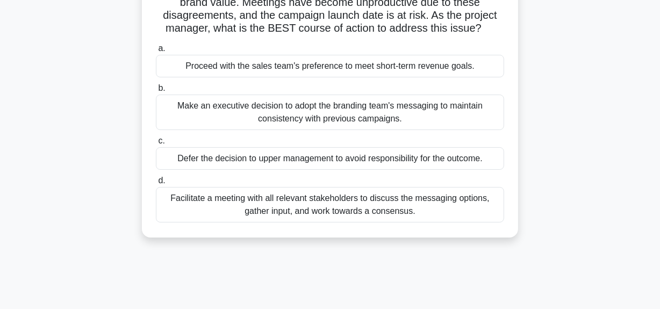
click at [409, 220] on div "Facilitate a meeting with all relevant stakeholders to discuss the messaging op…" at bounding box center [330, 204] width 348 height 35
click at [156, 184] on input "d. Facilitate a meeting with all relevant stakeholders to discuss the messaging…" at bounding box center [156, 180] width 0 height 7
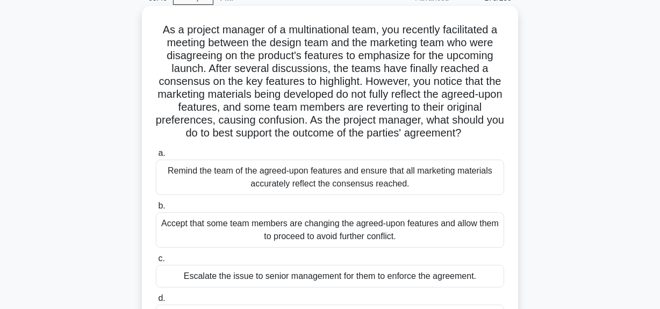
scroll to position [48, 0]
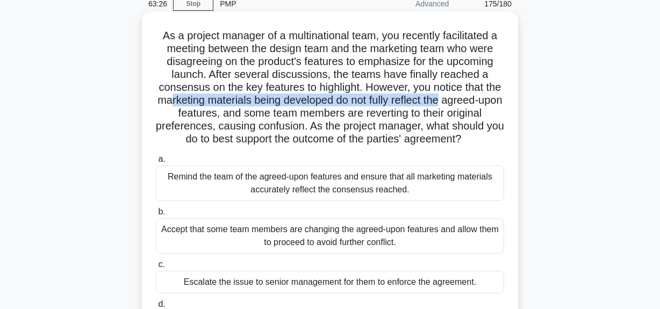
drag, startPoint x: 205, startPoint y: 98, endPoint x: 488, endPoint y: 101, distance: 283.4
click at [489, 101] on h5 "As a project manager of a multinational team, you recently facilitated a meetin…" at bounding box center [330, 87] width 351 height 117
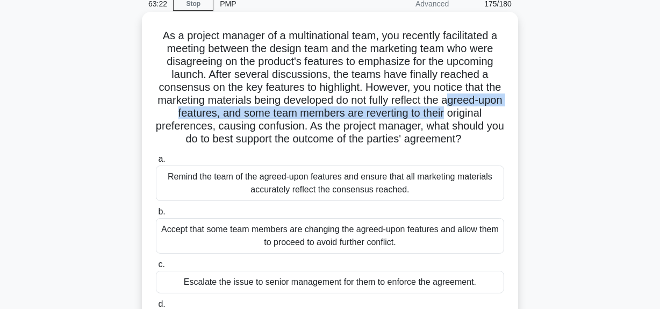
drag, startPoint x: 166, startPoint y: 117, endPoint x: 500, endPoint y: 109, distance: 334.5
click at [500, 109] on h5 "As a project manager of a multinational team, you recently facilitated a meetin…" at bounding box center [330, 87] width 351 height 117
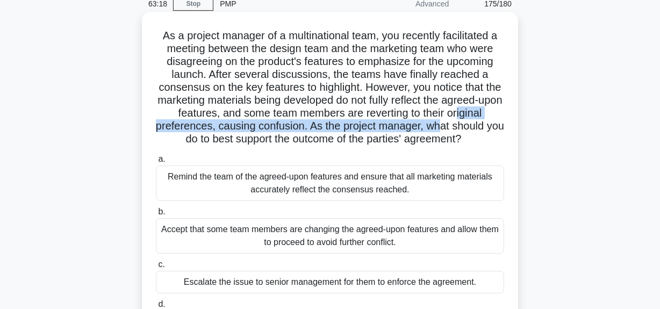
drag, startPoint x: 170, startPoint y: 130, endPoint x: 492, endPoint y: 131, distance: 321.5
click at [492, 131] on h5 "As a project manager of a multinational team, you recently facilitated a meetin…" at bounding box center [330, 87] width 351 height 117
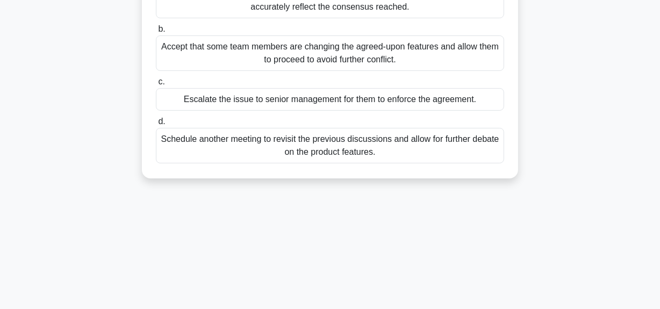
scroll to position [244, 0]
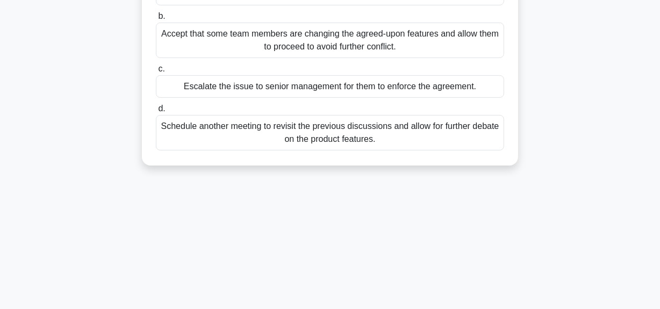
click at [409, 149] on div "Schedule another meeting to revisit the previous discussions and allow for furt…" at bounding box center [330, 132] width 348 height 35
click at [156, 112] on input "d. Schedule another meeting to revisit the previous discussions and allow for f…" at bounding box center [156, 108] width 0 height 7
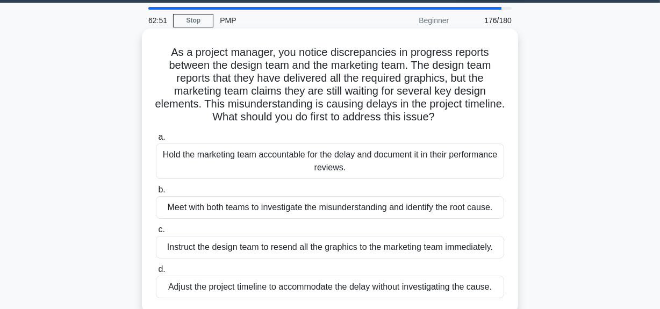
scroll to position [48, 0]
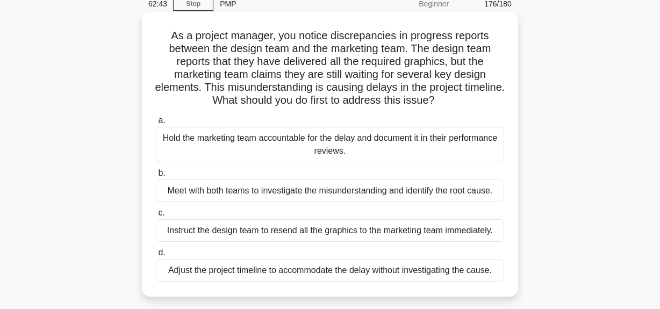
click at [388, 194] on div "Meet with both teams to investigate the misunderstanding and identify the root …" at bounding box center [330, 191] width 348 height 23
click at [156, 177] on input "b. Meet with both teams to investigate the misunderstanding and identify the ro…" at bounding box center [156, 173] width 0 height 7
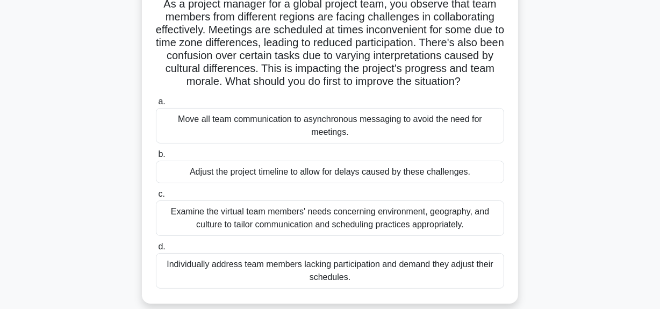
scroll to position [97, 0]
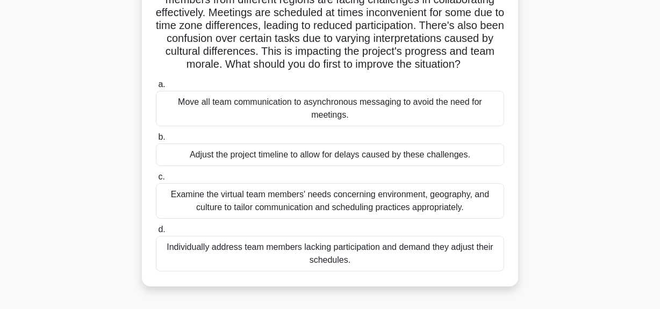
click at [436, 199] on div "Examine the virtual team members' needs concerning environment, geography, and …" at bounding box center [330, 200] width 348 height 35
click at [156, 181] on input "c. Examine the virtual team members' needs concerning environment, geography, a…" at bounding box center [156, 177] width 0 height 7
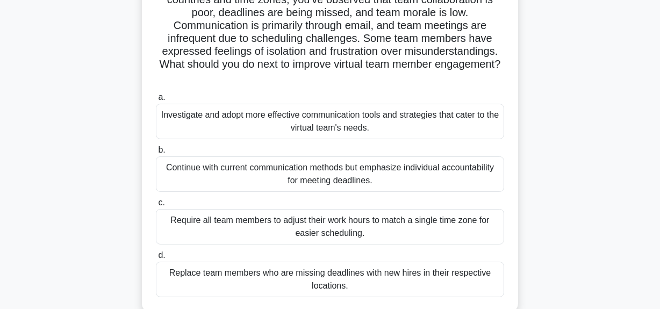
click at [414, 129] on div "Investigate and adopt more effective communication tools and strategies that ca…" at bounding box center [330, 121] width 348 height 35
click at [156, 101] on input "a. Investigate and adopt more effective communication tools and strategies that…" at bounding box center [156, 97] width 0 height 7
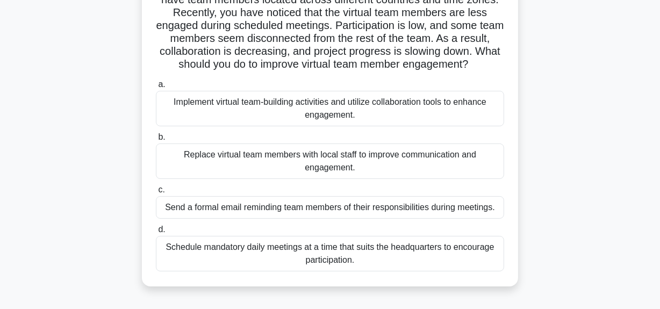
click at [358, 122] on div "Implement virtual team-building activities and utilize collaboration tools to e…" at bounding box center [330, 108] width 348 height 35
click at [156, 88] on input "a. Implement virtual team-building activities and utilize collaboration tools t…" at bounding box center [156, 84] width 0 height 7
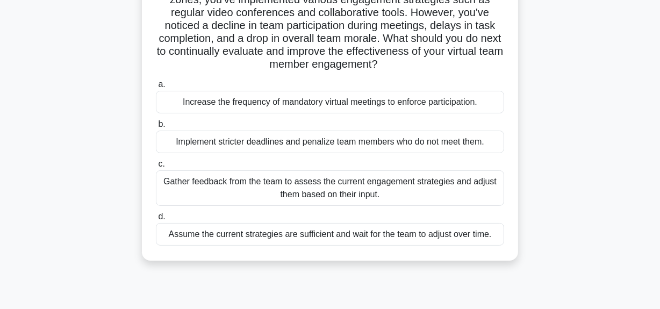
scroll to position [0, 0]
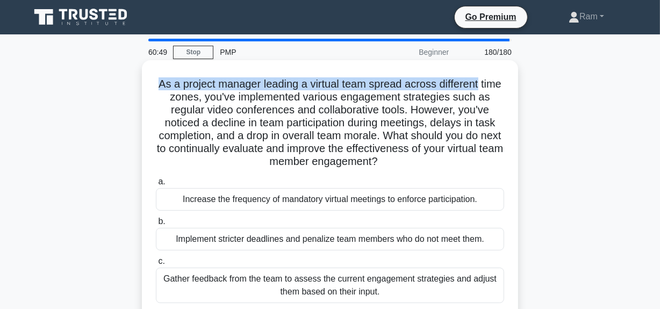
drag, startPoint x: 170, startPoint y: 87, endPoint x: 504, endPoint y: 88, distance: 334.4
click at [505, 87] on h5 "As a project manager leading a virtual team spread across different time zones,…" at bounding box center [330, 122] width 351 height 91
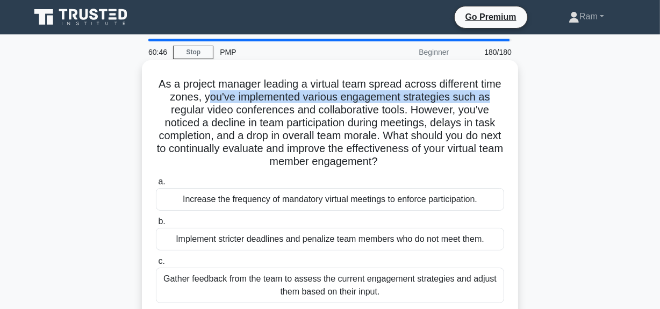
drag, startPoint x: 221, startPoint y: 100, endPoint x: 376, endPoint y: 135, distance: 159.3
click at [502, 103] on h5 "As a project manager leading a virtual team spread across different time zones,…" at bounding box center [330, 122] width 351 height 91
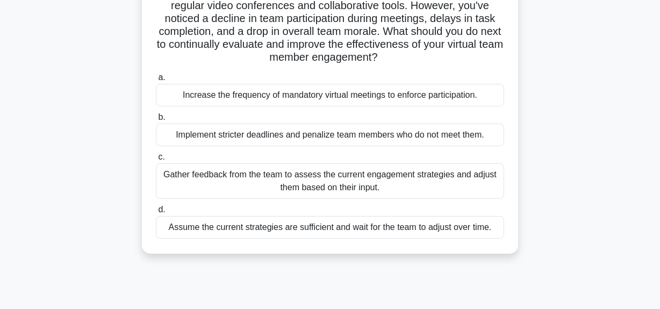
scroll to position [146, 0]
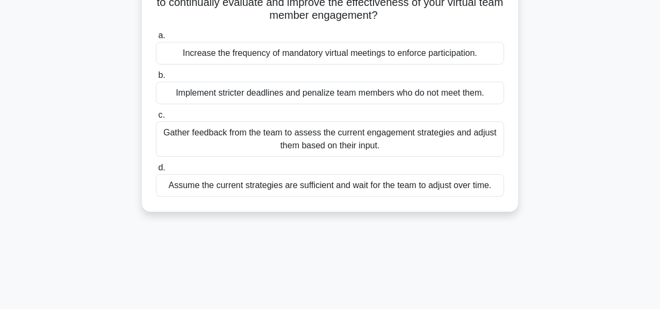
click at [414, 140] on div "Gather feedback from the team to assess the current engagement strategies and a…" at bounding box center [330, 139] width 348 height 35
click at [156, 119] on input "c. Gather feedback from the team to assess the current engagement strategies an…" at bounding box center [156, 115] width 0 height 7
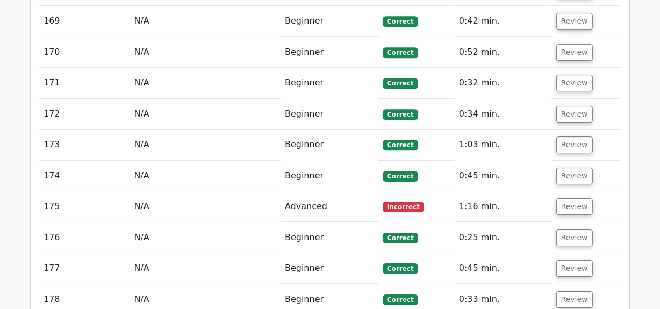
scroll to position [6653, 0]
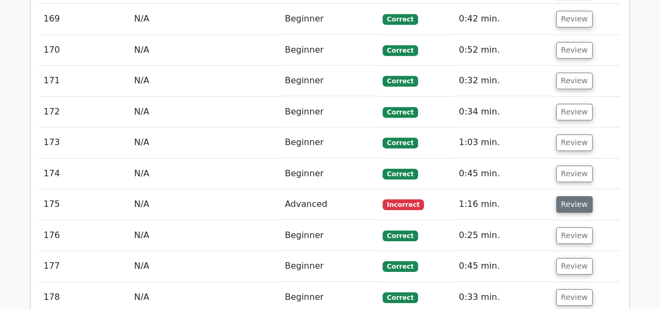
click at [575, 196] on button "Review" at bounding box center [574, 204] width 37 height 17
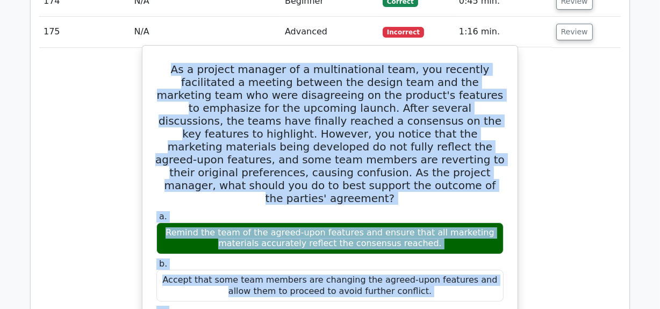
scroll to position [6857, 0]
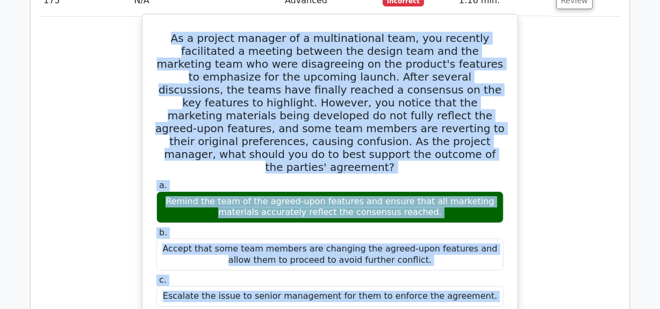
drag, startPoint x: 159, startPoint y: 46, endPoint x: 417, endPoint y: 226, distance: 315.2
click at [417, 226] on div "As a project manager of a multinational team, you recently facilitated a meetin…" at bounding box center [330, 306] width 367 height 574
copy div "As a project manager of a multinational team, you recently facilitated a meetin…"
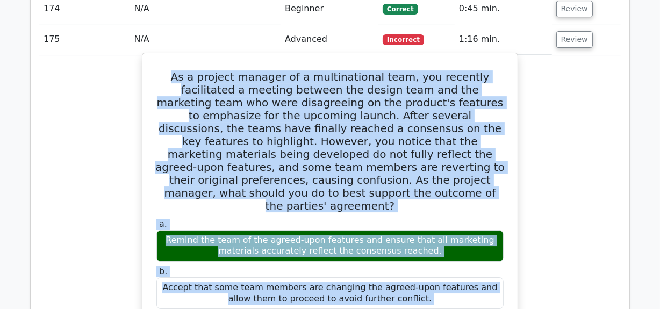
scroll to position [6759, 0]
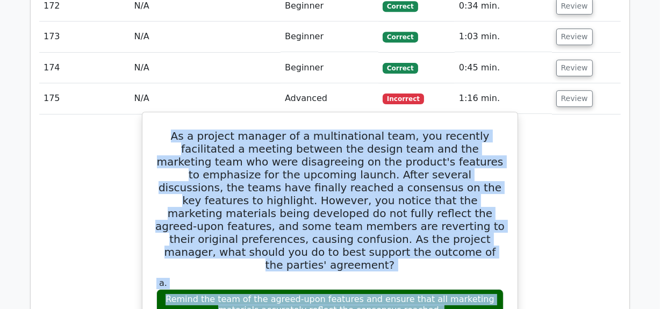
click at [292, 130] on h5 "As a project manager of a multinational team, you recently facilitated a meetin…" at bounding box center [329, 201] width 349 height 142
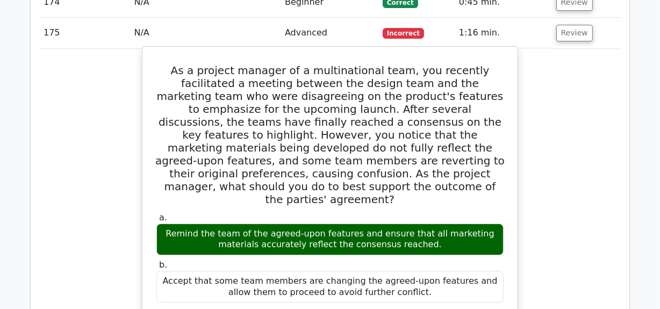
scroll to position [6808, 0]
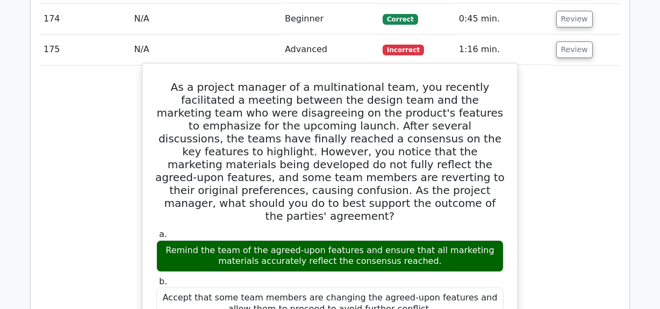
drag, startPoint x: 245, startPoint y: 123, endPoint x: 413, endPoint y: 136, distance: 168.3
click at [413, 240] on div "Remind the team of the agreed-upon features and ensure that all marketing mater…" at bounding box center [329, 256] width 347 height 32
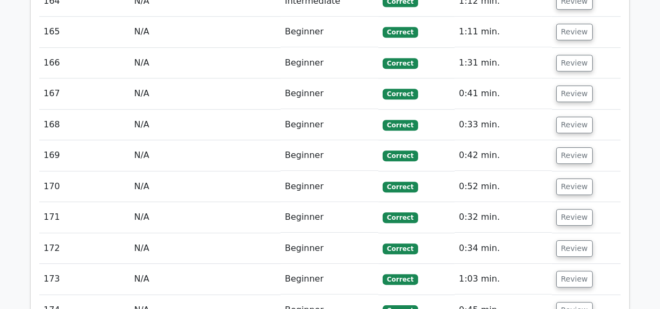
scroll to position [6515, 0]
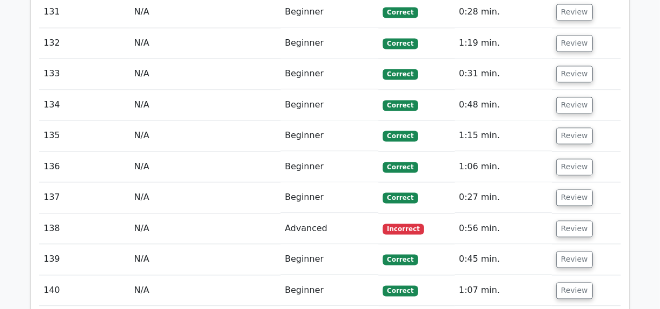
scroll to position [5489, 0]
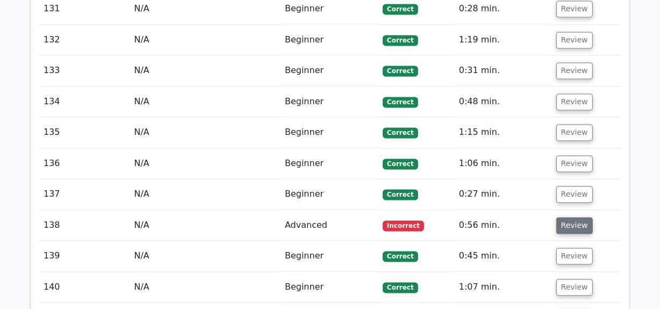
click at [567, 217] on button "Review" at bounding box center [574, 225] width 37 height 17
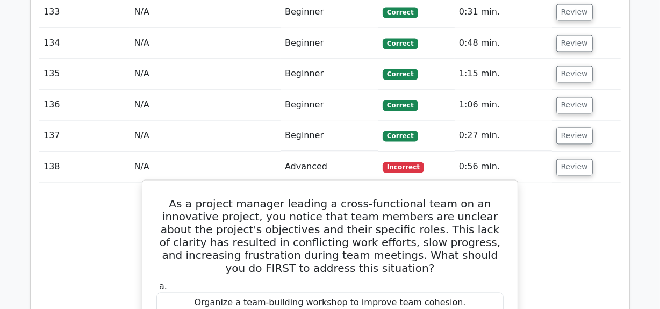
scroll to position [5538, 0]
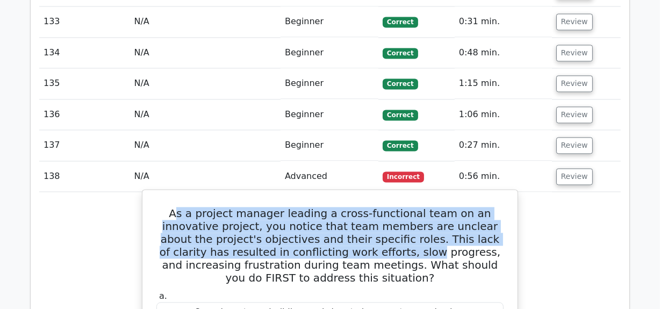
drag, startPoint x: 161, startPoint y: 115, endPoint x: 310, endPoint y: 161, distance: 155.9
click at [311, 207] on h5 "As a project manager leading a cross-functional team on an innovative project, …" at bounding box center [329, 245] width 349 height 77
click at [175, 207] on h5 "As a project manager leading a cross-functional team on an innovative project, …" at bounding box center [329, 245] width 349 height 77
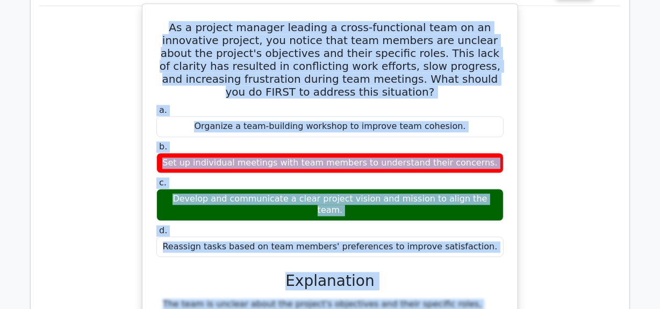
scroll to position [5736, 0]
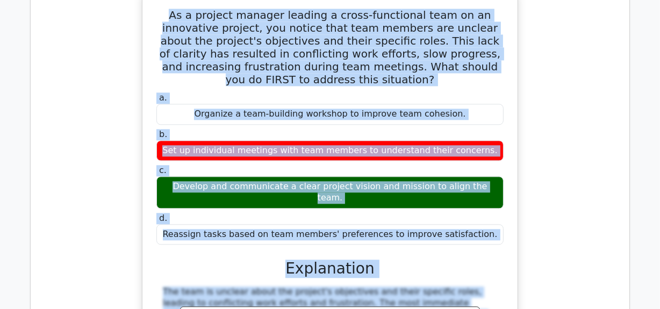
drag, startPoint x: 157, startPoint y: 119, endPoint x: 481, endPoint y: 129, distance: 324.4
click at [481, 129] on div "As a project manager leading a cross-functional team on an innovative project, …" at bounding box center [330, 221] width 367 height 450
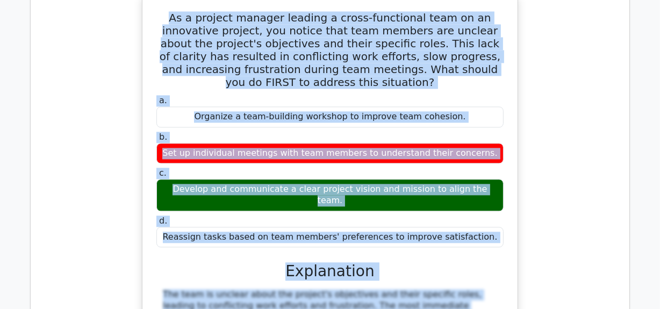
copy div "As a project manager leading a cross-functional team on an innovative project, …"
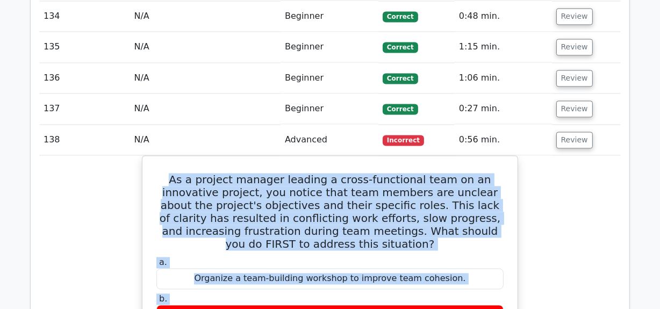
scroll to position [5589, 0]
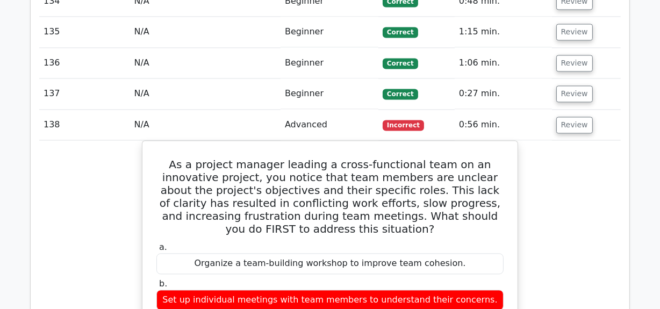
drag, startPoint x: 574, startPoint y: 33, endPoint x: 565, endPoint y: 55, distance: 24.1
click at [574, 117] on button "Review" at bounding box center [574, 125] width 37 height 17
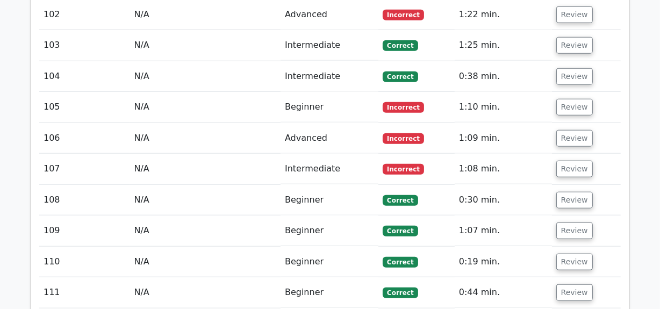
scroll to position [4563, 0]
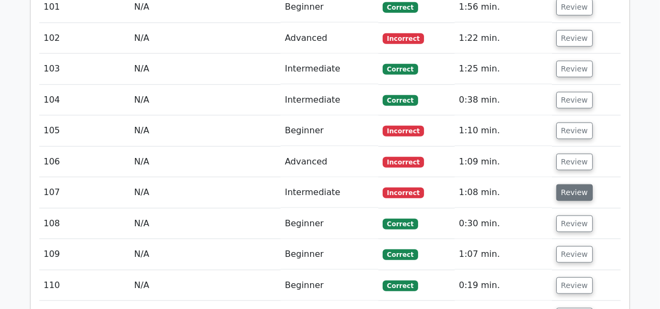
click at [570, 184] on button "Review" at bounding box center [574, 192] width 37 height 17
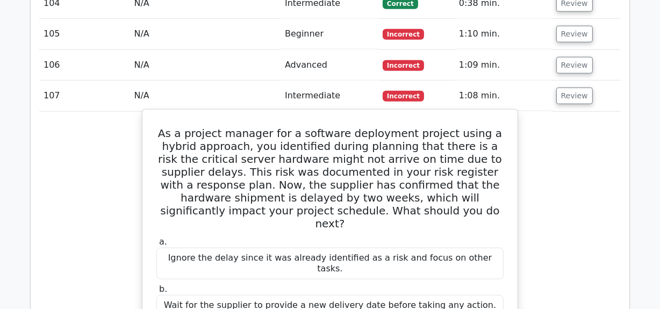
scroll to position [4661, 0]
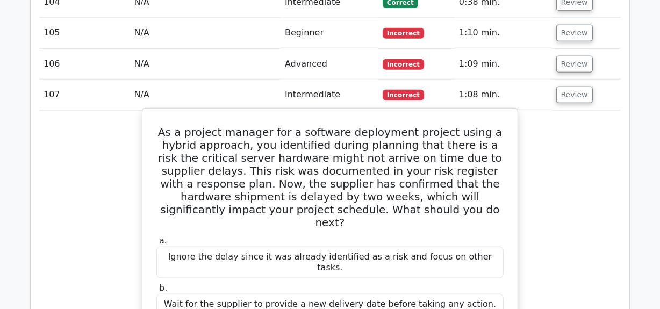
drag, startPoint x: 161, startPoint y: 40, endPoint x: 490, endPoint y: 262, distance: 397.3
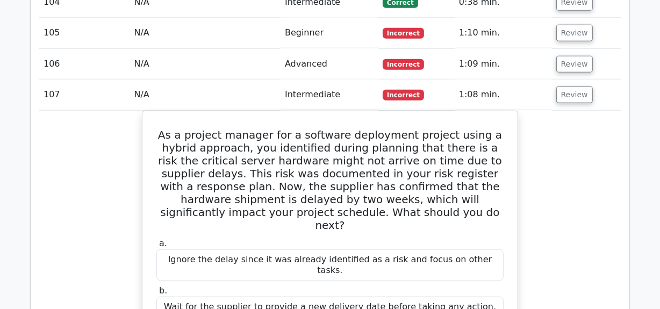
copy div "As a project manager for a software deployment project using a hybrid approach,…"
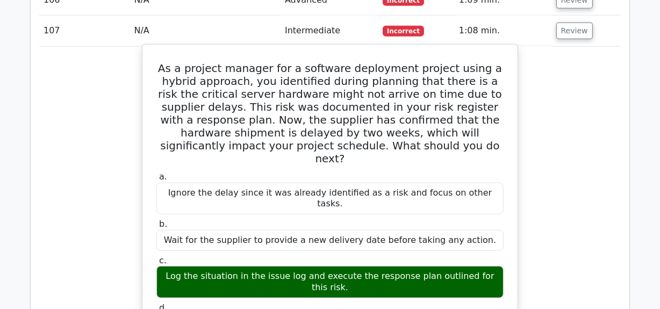
scroll to position [4710, 0]
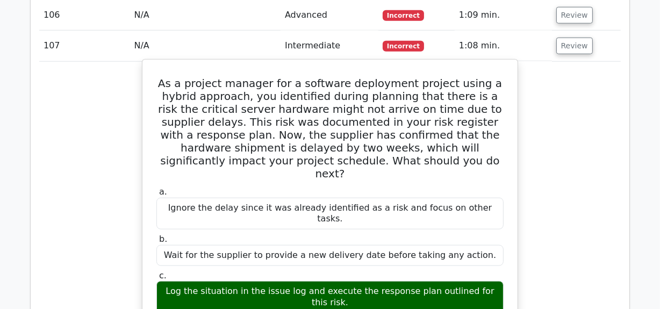
click at [337, 281] on div "Log the situation in the issue log and execute the response plan outlined for t…" at bounding box center [329, 297] width 347 height 32
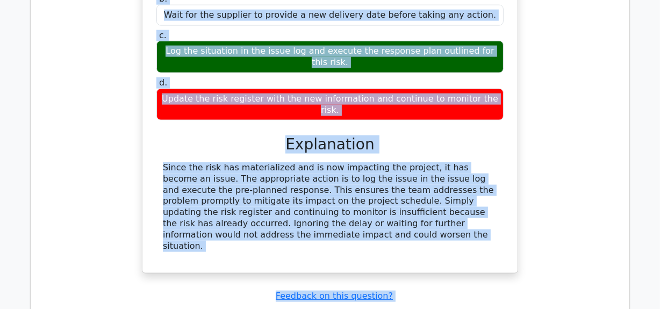
scroll to position [5024, 0]
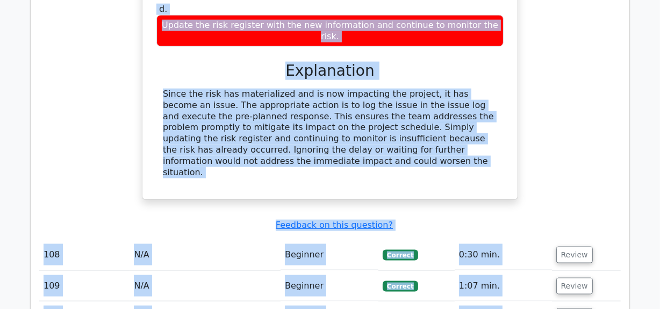
drag, startPoint x: 156, startPoint y: 184, endPoint x: 220, endPoint y: 33, distance: 164.3
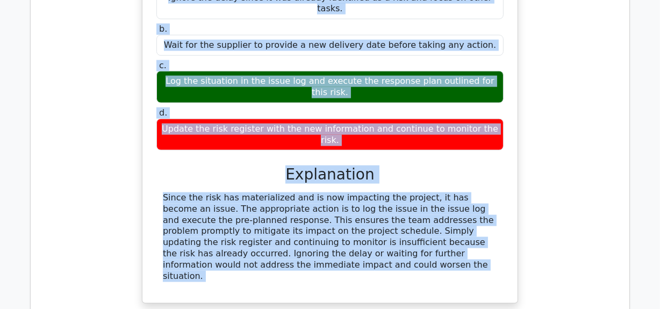
scroll to position [4877, 0]
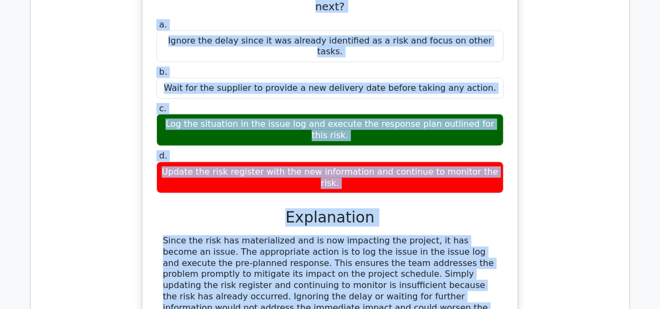
copy div "As a project manager for a software deployment project using a hybrid approach,…"
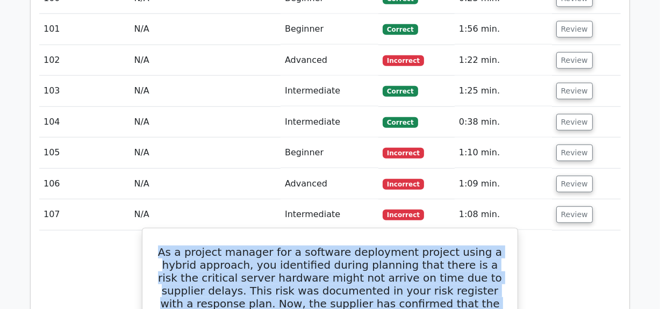
scroll to position [4535, 0]
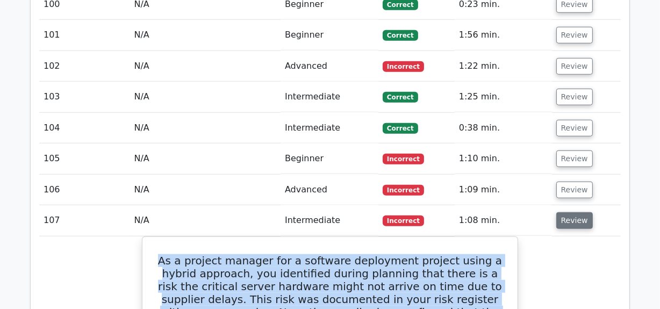
click at [567, 212] on button "Review" at bounding box center [574, 220] width 37 height 17
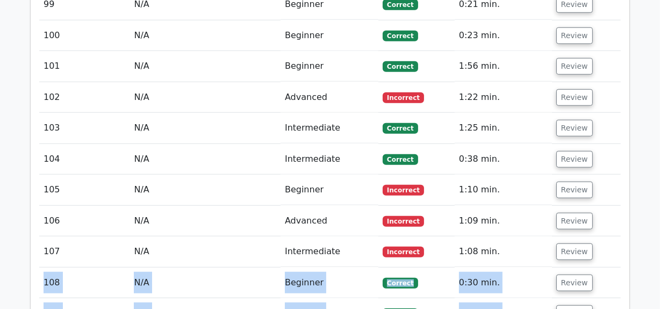
scroll to position [4486, 0]
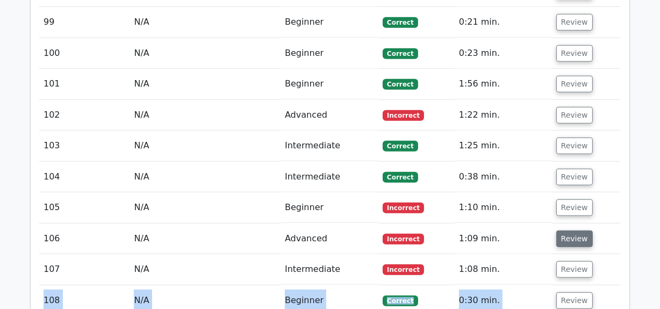
click at [566, 231] on button "Review" at bounding box center [574, 239] width 37 height 17
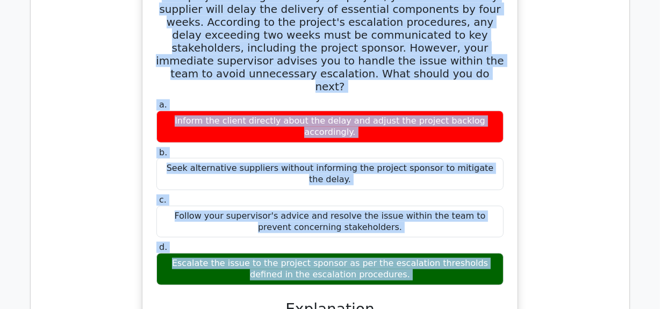
scroll to position [4779, 0]
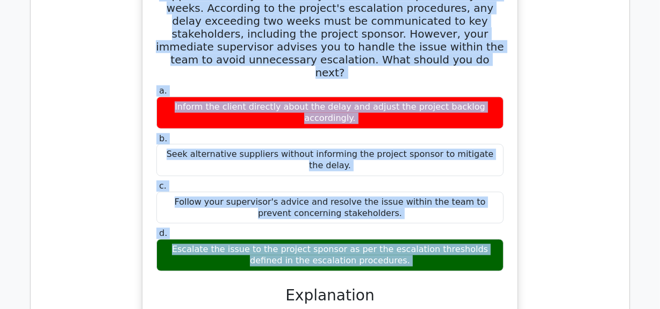
drag, startPoint x: 159, startPoint y: 38, endPoint x: 391, endPoint y: 130, distance: 249.3
click at [391, 130] on div "As a project manager for a hybrid project, you learn that a key supplier will d…" at bounding box center [330, 217] width 367 height 509
copy div "As a project manager for a hybrid project, you learn that a key supplier will d…"
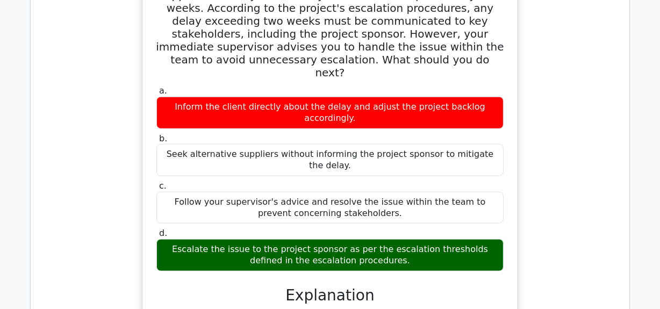
click at [432, 152] on div "a. Inform the client directly about the delay and adjust the project backlog ac…" at bounding box center [329, 273] width 349 height 380
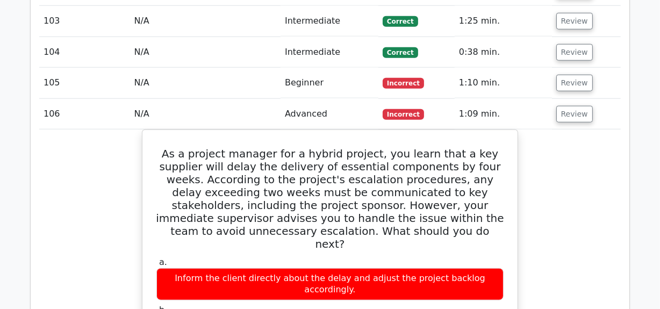
scroll to position [4437, 0]
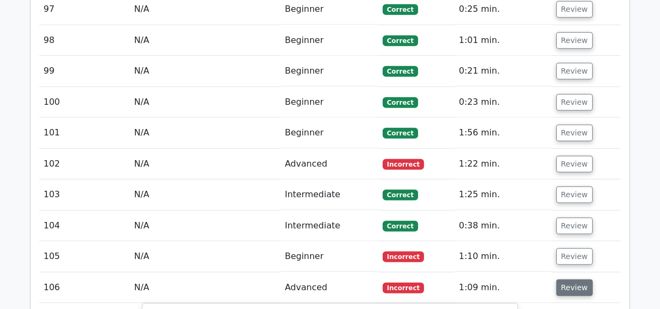
click at [581, 280] on button "Review" at bounding box center [574, 288] width 37 height 17
click at [573, 248] on button "Review" at bounding box center [574, 256] width 37 height 17
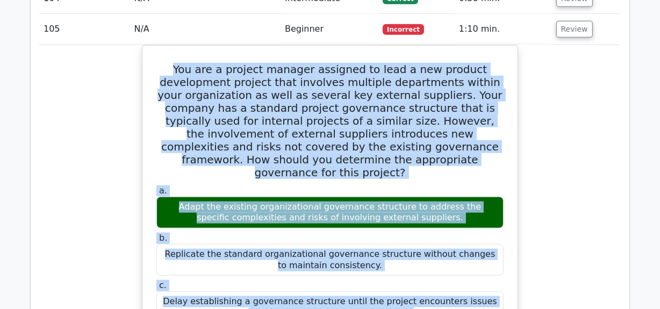
scroll to position [4788, 0]
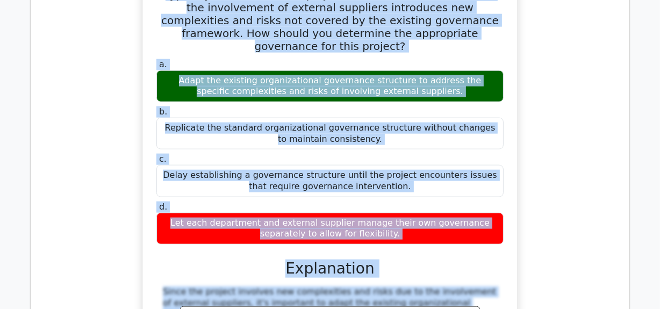
drag, startPoint x: 189, startPoint y: 52, endPoint x: 387, endPoint y: 126, distance: 211.3
click at [387, 126] on div "You are a project manager assigned to lead a new product development project th…" at bounding box center [330, 185] width 367 height 522
copy div "You are a project manager assigned to lead a new product development project th…"
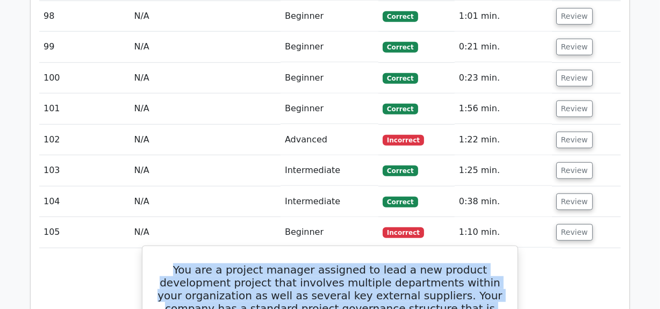
scroll to position [4446, 0]
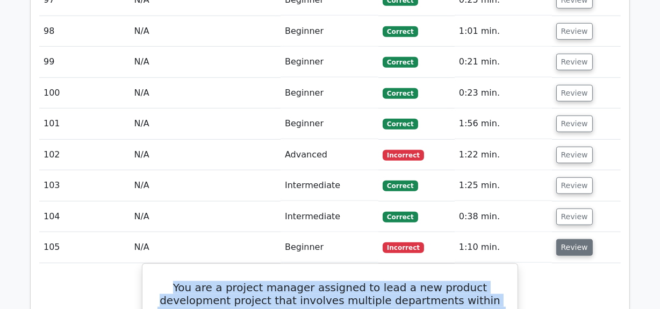
click at [575, 239] on button "Review" at bounding box center [574, 247] width 37 height 17
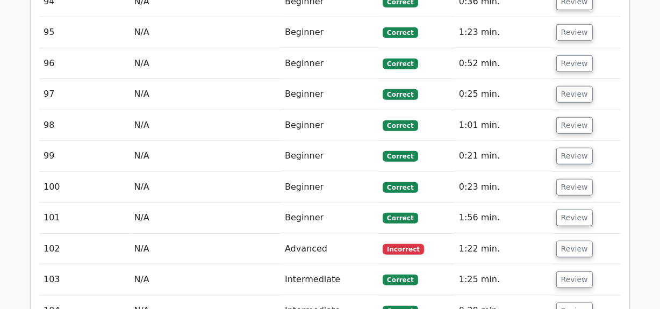
scroll to position [4348, 0]
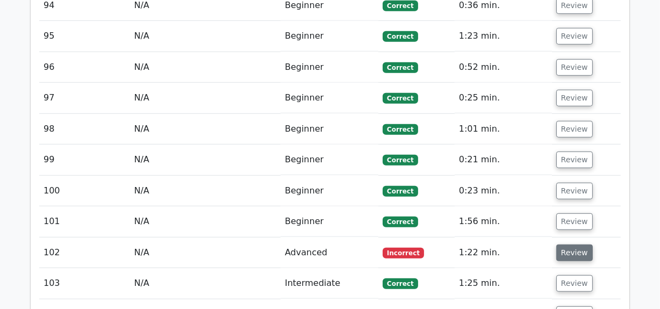
click at [572, 245] on button "Review" at bounding box center [574, 253] width 37 height 17
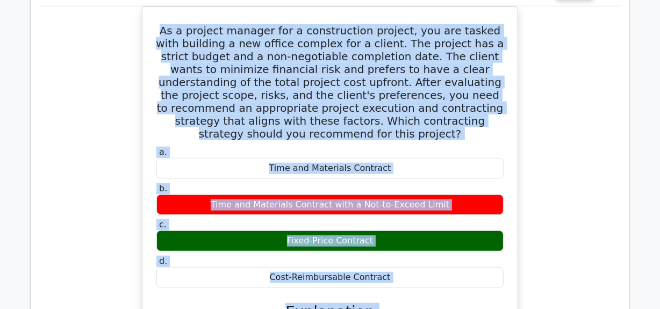
scroll to position [4675, 0]
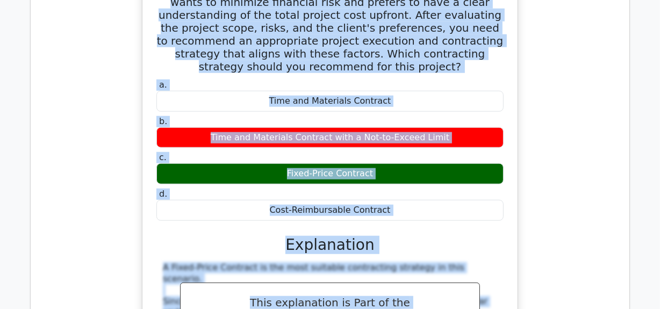
drag, startPoint x: 167, startPoint y: 52, endPoint x: 394, endPoint y: 118, distance: 236.2
click at [394, 118] on div "As a project manager for a construction project, you are tasked with building a…" at bounding box center [330, 195] width 367 height 503
copy div "As a project manager for a construction project, you are tasked with building a…"
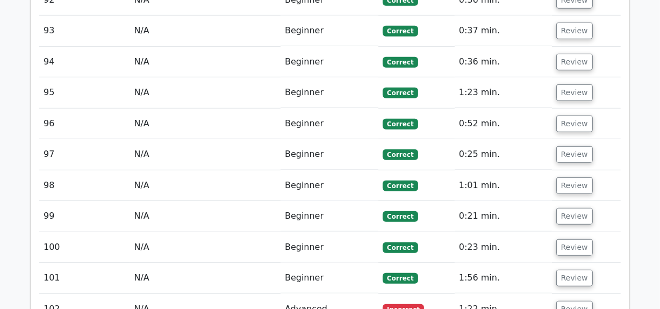
scroll to position [4284, 0]
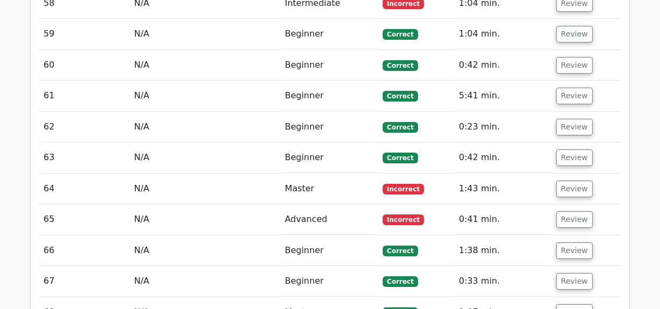
scroll to position [3257, 0]
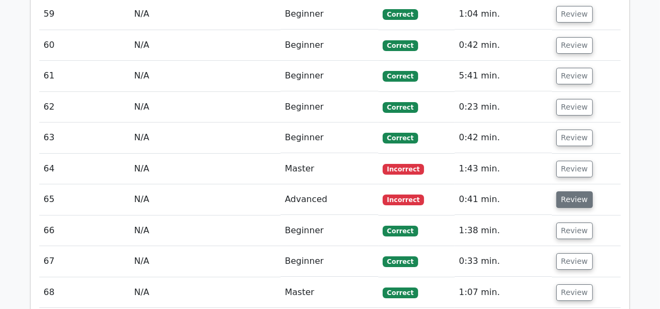
click at [565, 191] on button "Review" at bounding box center [574, 199] width 37 height 17
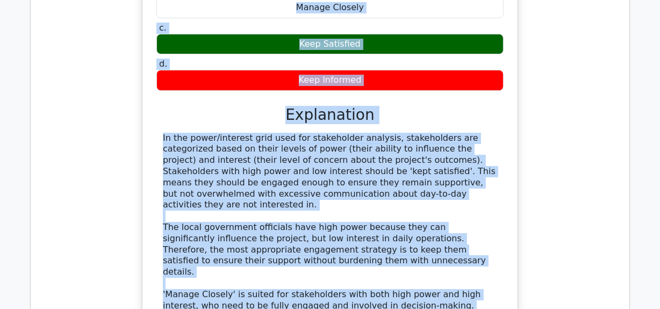
scroll to position [3657, 0]
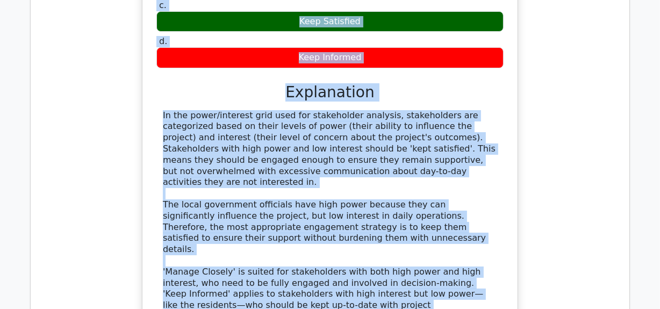
drag, startPoint x: 178, startPoint y: 148, endPoint x: 336, endPoint y: 218, distance: 172.4
click at [336, 218] on div "As a project manager for a new infrastructure project, you have identified and …" at bounding box center [330, 90] width 367 height 545
copy div "As a project manager for a new infrastructure project, you have identified and …"
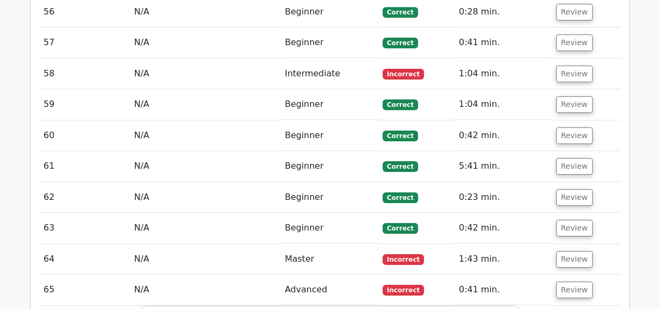
scroll to position [3266, 0]
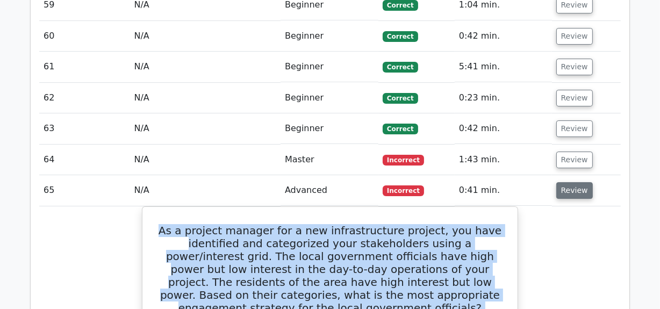
click at [559, 182] on button "Review" at bounding box center [574, 190] width 37 height 17
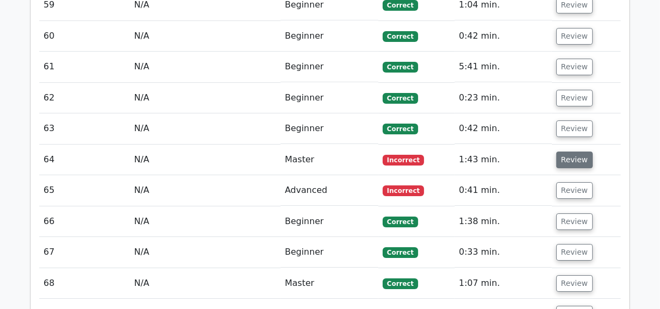
click at [567, 152] on button "Review" at bounding box center [574, 160] width 37 height 17
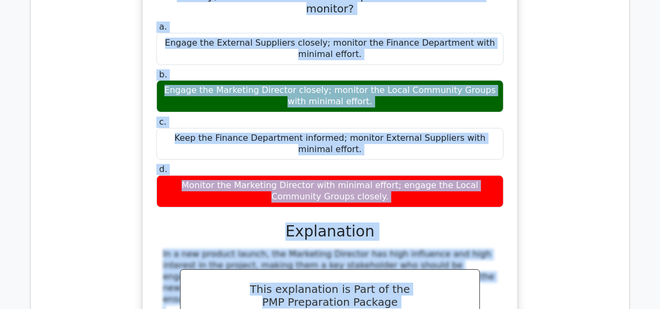
scroll to position [3678, 0]
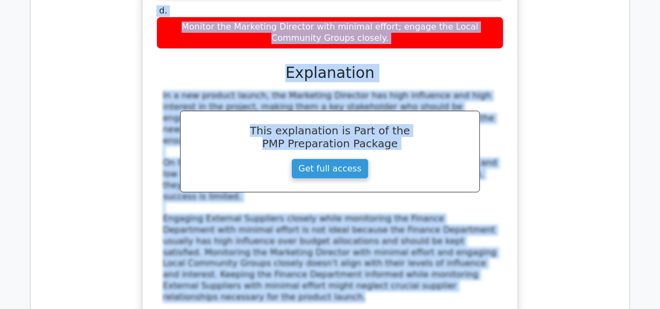
drag, startPoint x: 168, startPoint y: 103, endPoint x: 418, endPoint y: 146, distance: 254.1
click at [418, 146] on div "As a project manager for a new product launch, you have identified several key …" at bounding box center [330, 65] width 367 height 598
copy div "As a project manager for a new product launch, you have identified several key …"
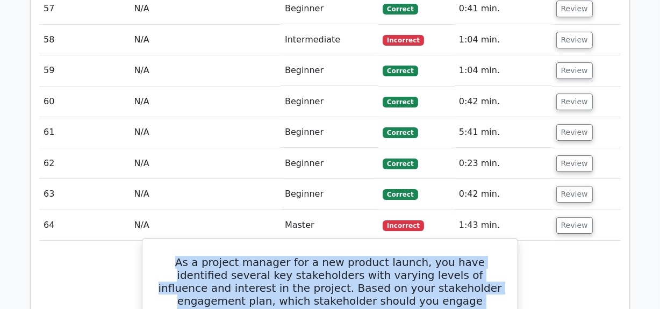
scroll to position [3189, 0]
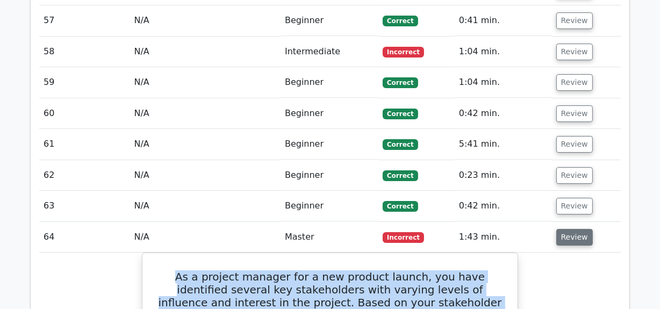
click at [570, 229] on button "Review" at bounding box center [574, 237] width 37 height 17
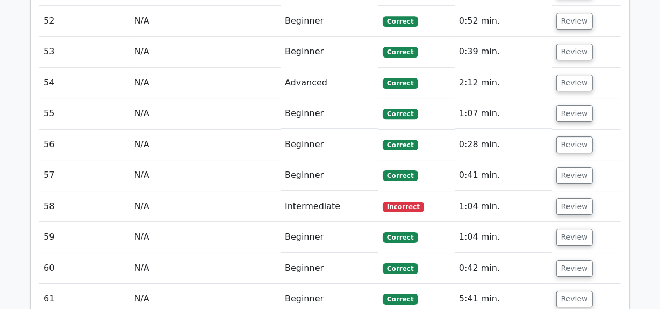
scroll to position [2994, 0]
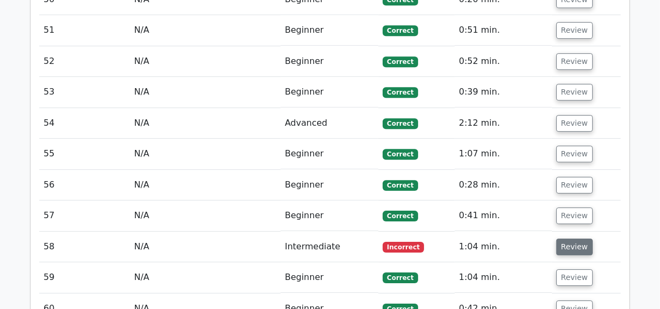
click at [569, 239] on button "Review" at bounding box center [574, 247] width 37 height 17
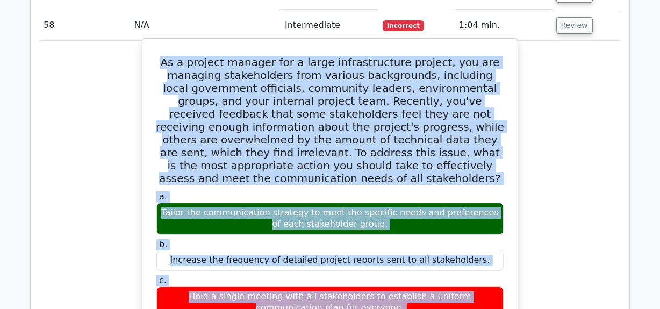
scroll to position [3269, 0]
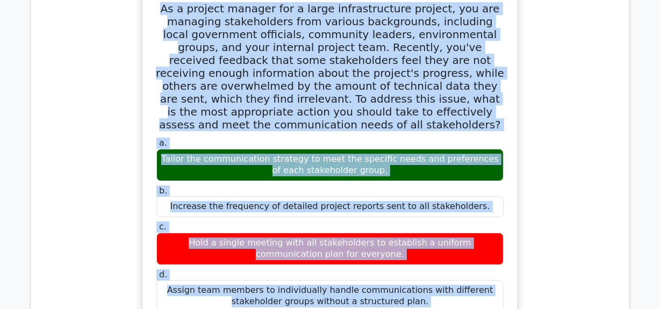
drag, startPoint x: 177, startPoint y: 46, endPoint x: 404, endPoint y: 215, distance: 282.8
click at [404, 215] on div "As a project manager for a large infrastructure project, you are managing stake…" at bounding box center [330, 275] width 367 height 572
copy div "As a project manager for a large infrastructure project, you are managing stake…"
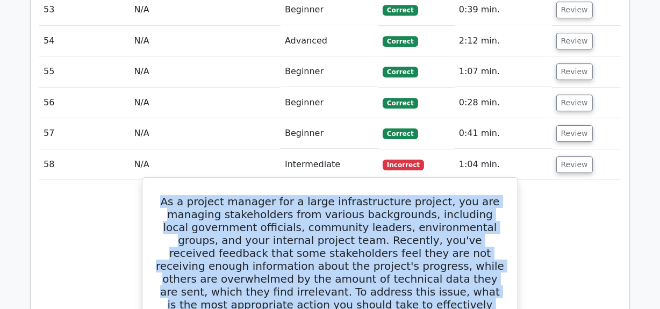
scroll to position [3024, 0]
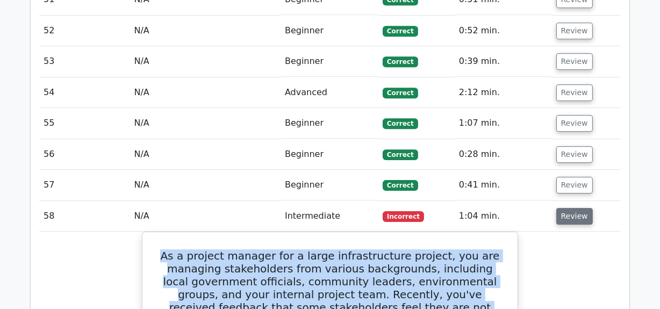
click at [567, 208] on button "Review" at bounding box center [574, 216] width 37 height 17
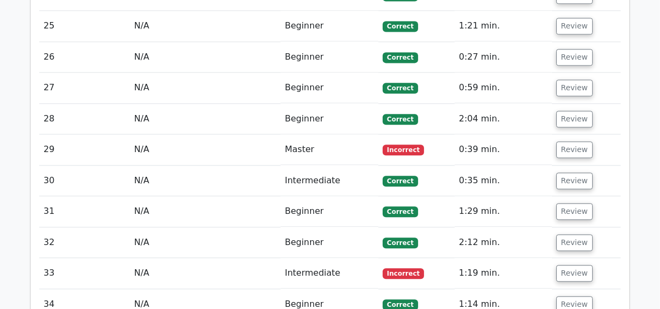
scroll to position [2194, 0]
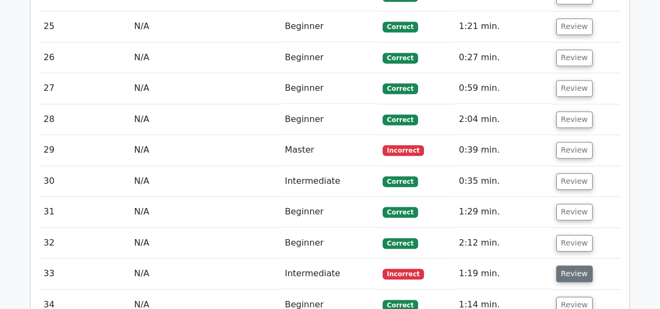
click at [576, 266] on button "Review" at bounding box center [574, 274] width 37 height 17
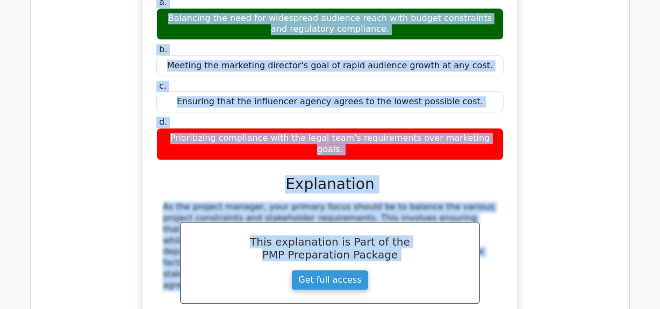
scroll to position [2688, 0]
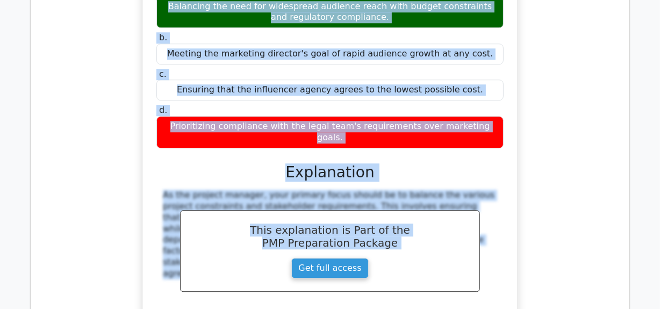
drag, startPoint x: 163, startPoint y: 75, endPoint x: 489, endPoint y: 30, distance: 328.5
click at [489, 30] on div "As a project manager for a new marketing campaign, you have been tasked with se…" at bounding box center [330, 74] width 367 height 552
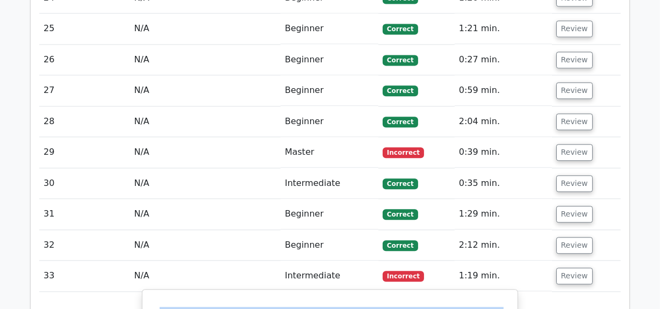
scroll to position [2150, 0]
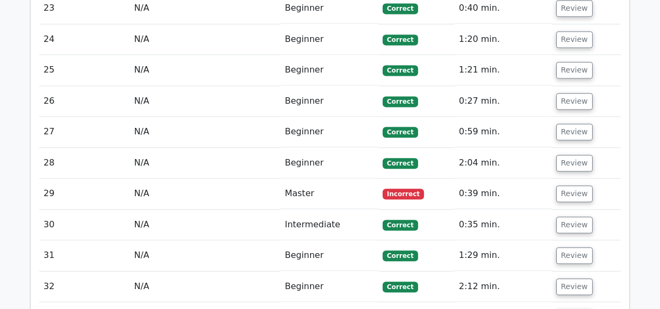
click at [560, 185] on button "Review" at bounding box center [574, 193] width 37 height 17
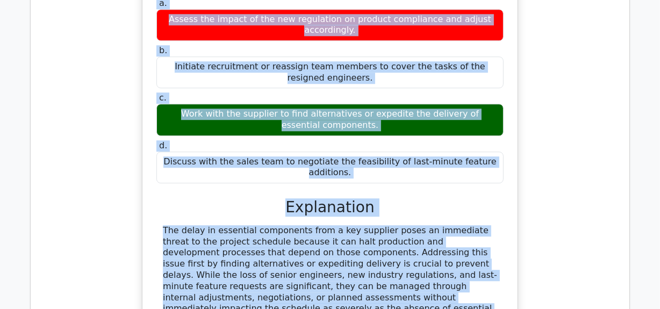
scroll to position [2532, 0]
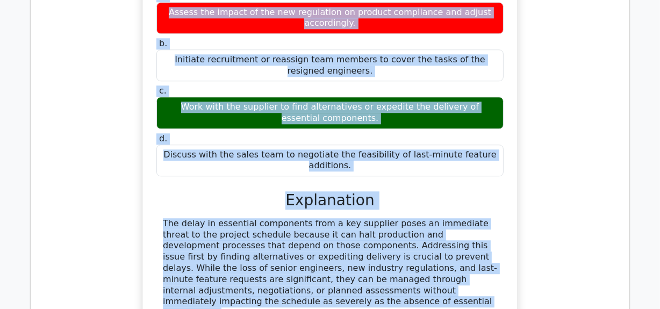
drag, startPoint x: 160, startPoint y: 145, endPoint x: 446, endPoint y: 191, distance: 289.7
click at [446, 191] on div "As a project manager overseeing the development of a new Internet of Things (Io…" at bounding box center [330, 83] width 367 height 506
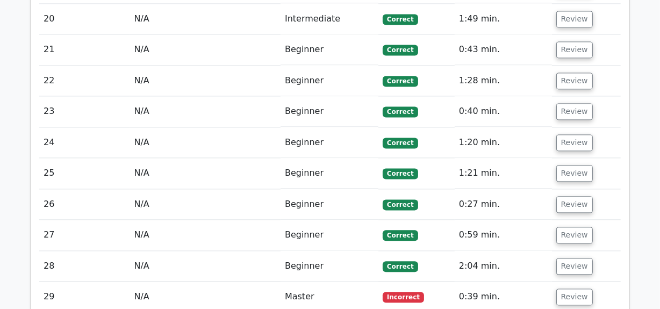
scroll to position [2044, 0]
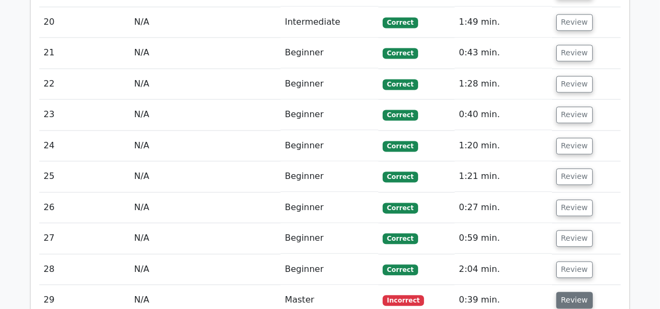
click at [577, 292] on button "Review" at bounding box center [574, 300] width 37 height 17
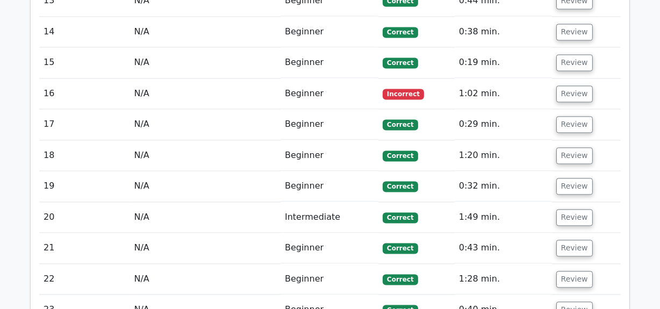
scroll to position [1653, 0]
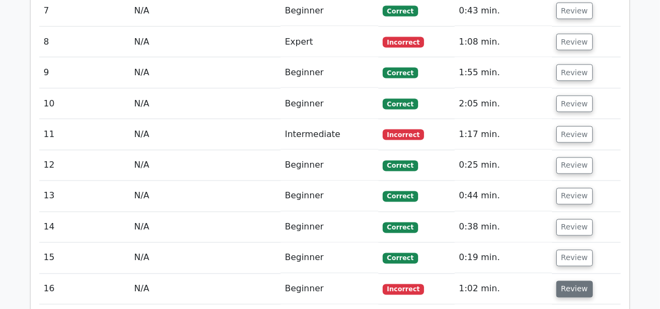
click at [574, 281] on button "Review" at bounding box center [574, 289] width 37 height 17
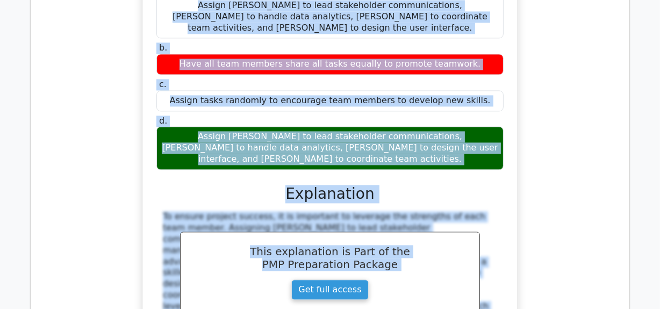
scroll to position [2154, 0]
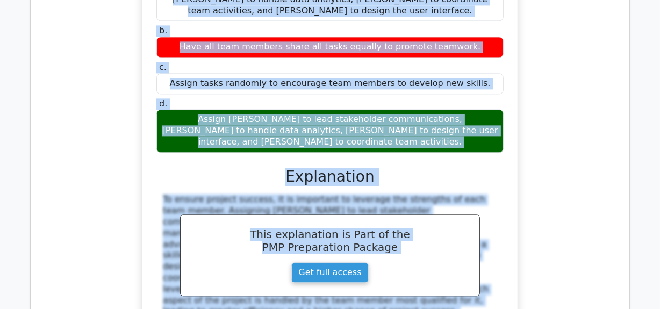
drag, startPoint x: 170, startPoint y: 89, endPoint x: 479, endPoint y: 9, distance: 318.9
click at [479, 9] on div "You are managing a cross-functional team developing a new data-driven mobile ap…" at bounding box center [330, 79] width 367 height 548
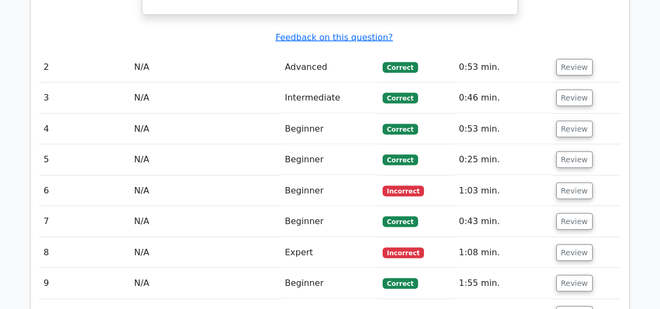
scroll to position [1421, 0]
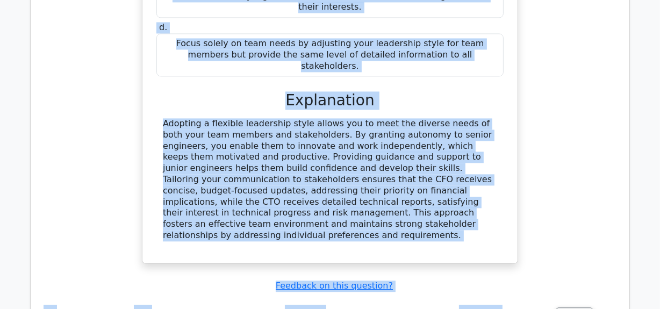
scroll to position [2193, 0]
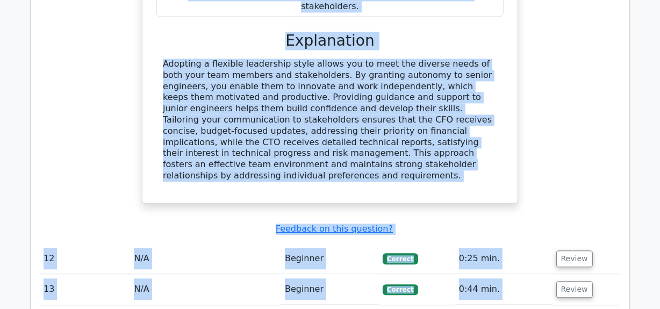
drag, startPoint x: 161, startPoint y: 123, endPoint x: 317, endPoint y: 55, distance: 169.7
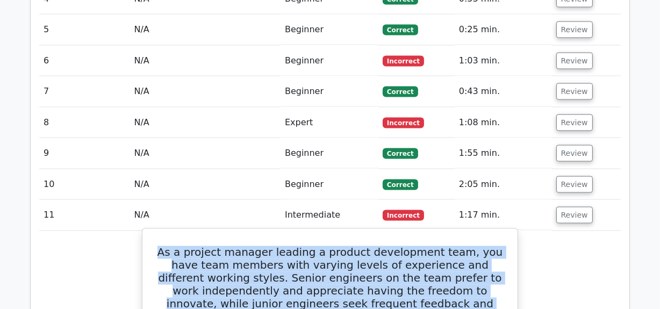
scroll to position [1509, 0]
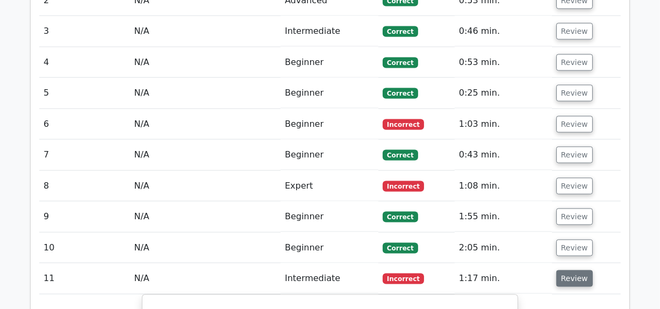
click at [560, 270] on button "Review" at bounding box center [574, 278] width 37 height 17
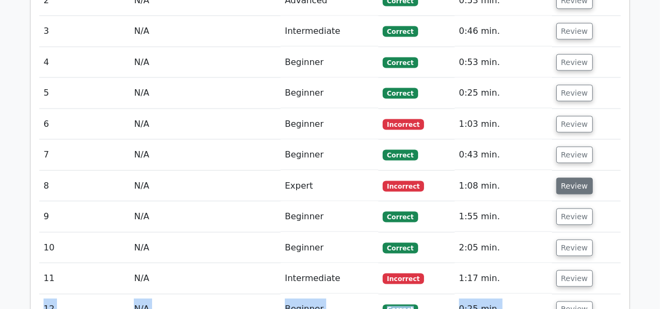
drag, startPoint x: 569, startPoint y: 99, endPoint x: 558, endPoint y: 108, distance: 14.5
click at [569, 178] on button "Review" at bounding box center [574, 186] width 37 height 17
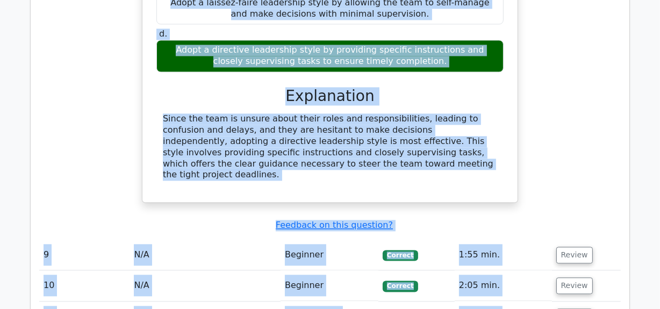
scroll to position [1953, 0]
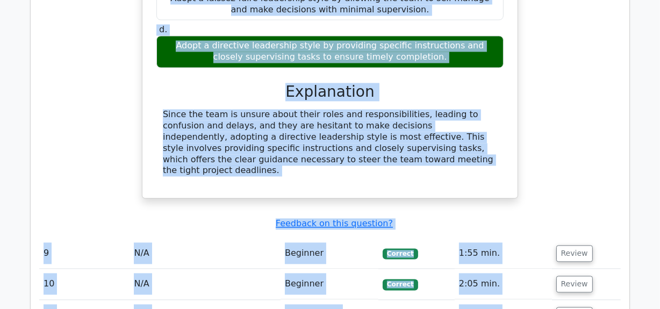
drag, startPoint x: 162, startPoint y: 138, endPoint x: 344, endPoint y: 84, distance: 189.5
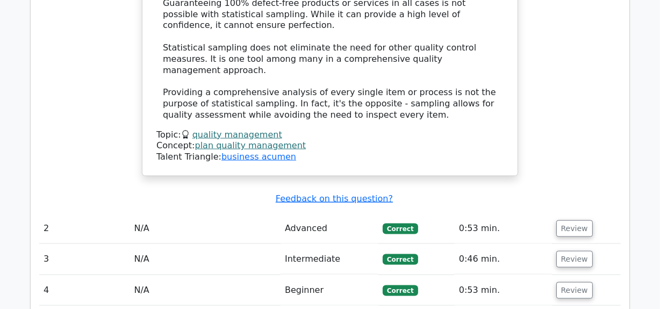
scroll to position [1367, 0]
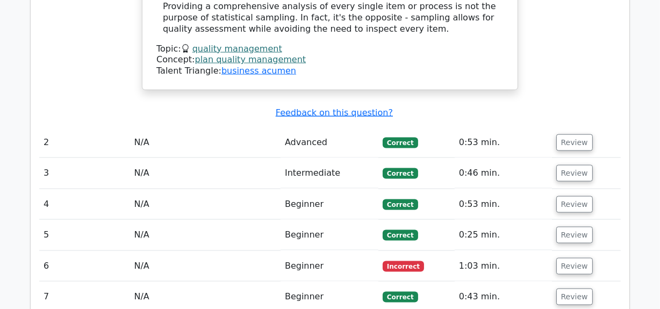
click at [573, 258] on button "Review" at bounding box center [574, 266] width 37 height 17
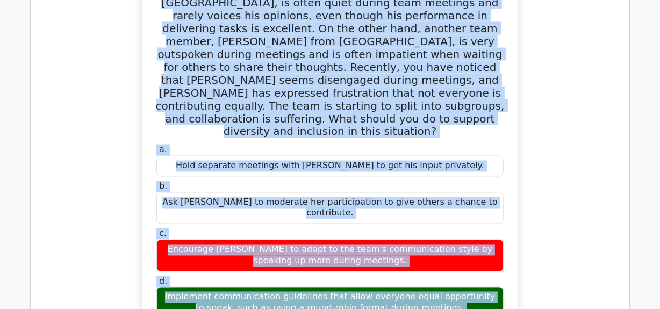
scroll to position [1745, 0]
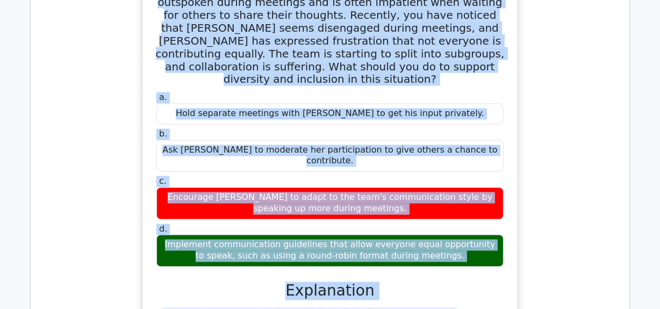
drag, startPoint x: 162, startPoint y: 72, endPoint x: 481, endPoint y: 134, distance: 325.0
click at [481, 134] on div "As a project manager of a global project team, you notice that one of your team…" at bounding box center [330, 186] width 367 height 562
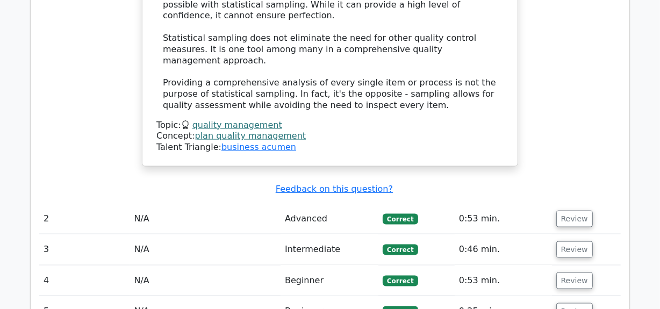
scroll to position [1354, 0]
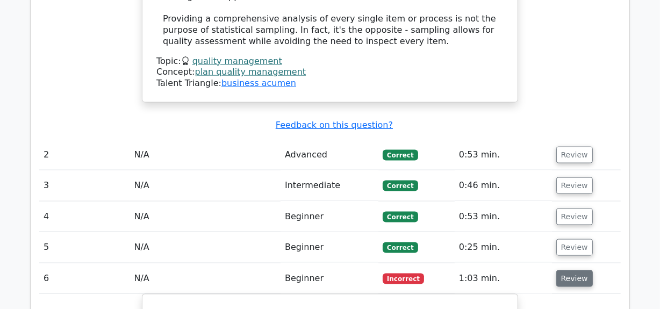
click at [573, 270] on button "Review" at bounding box center [574, 278] width 37 height 17
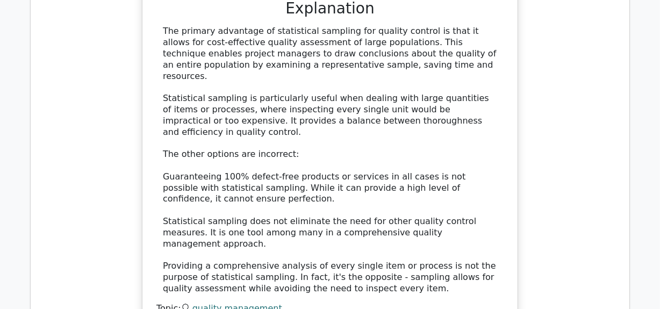
scroll to position [0, 0]
